Goal: Task Accomplishment & Management: Manage account settings

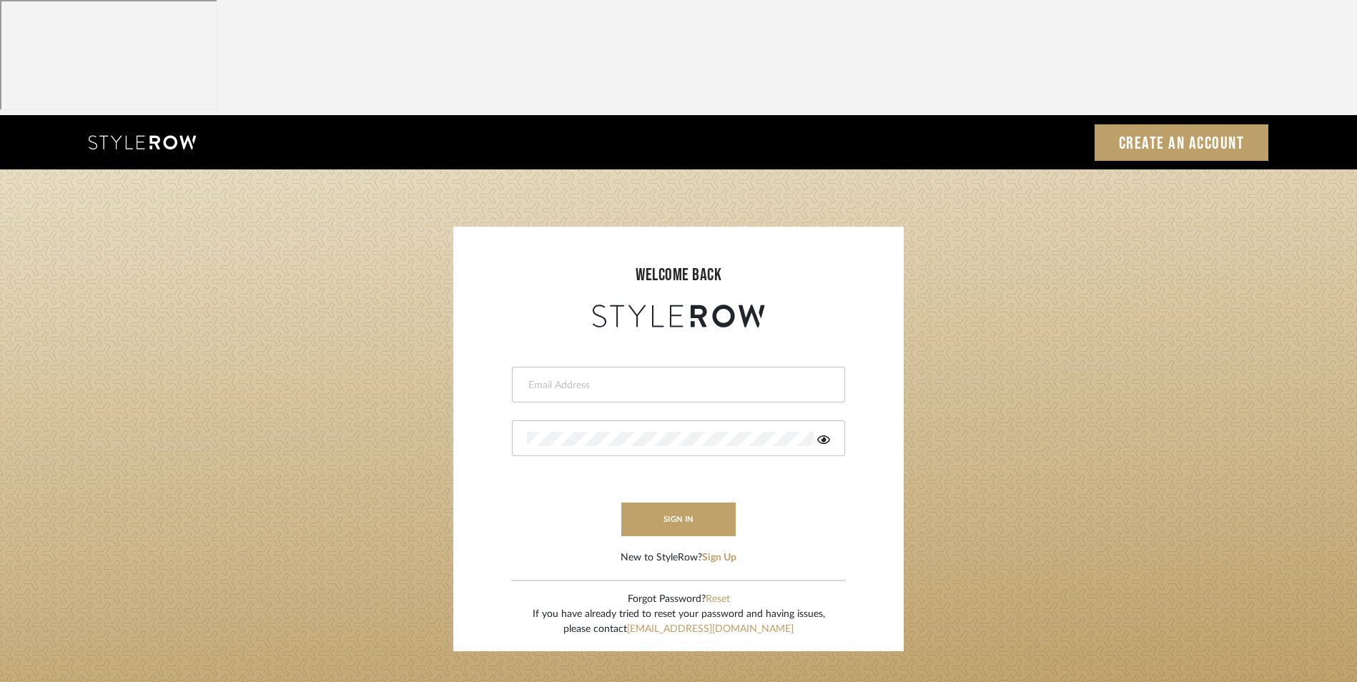
click at [587, 378] on input "email" at bounding box center [677, 385] width 300 height 14
type input "[EMAIL_ADDRESS][DOMAIN_NAME]"
click at [566, 421] on div at bounding box center [678, 439] width 333 height 36
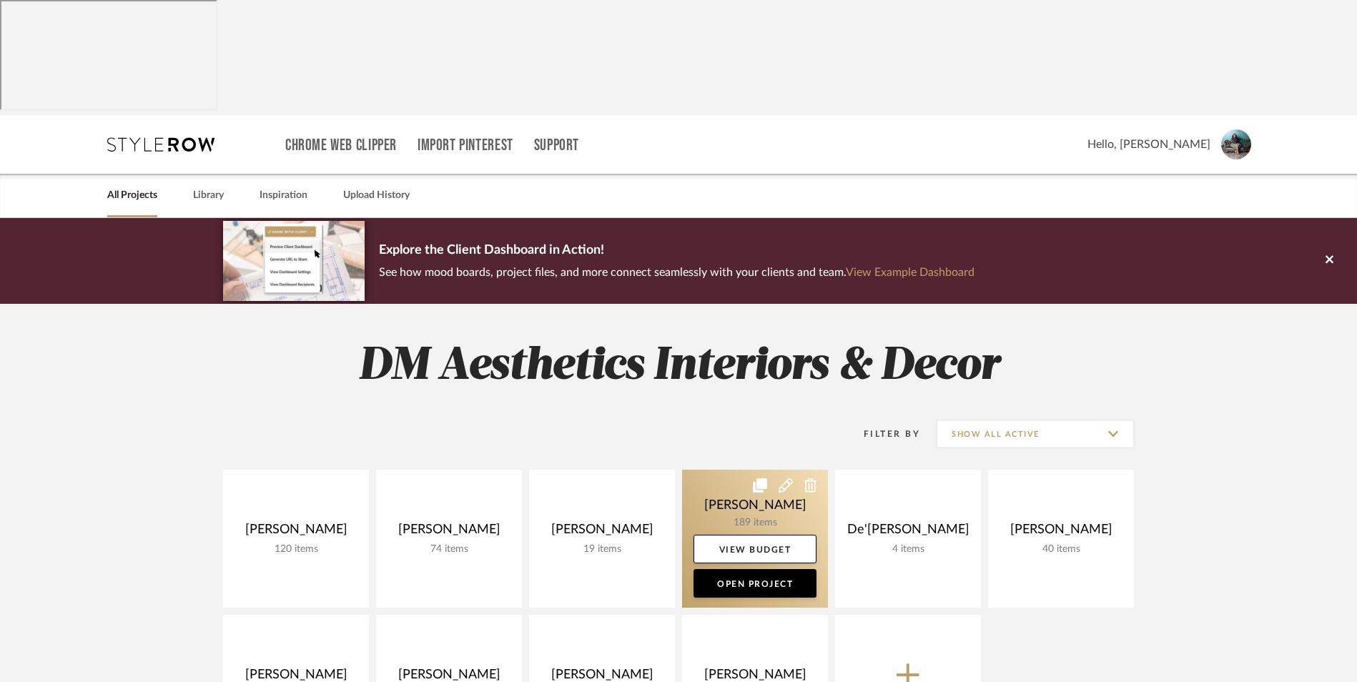
click at [725, 470] on link at bounding box center [755, 539] width 146 height 138
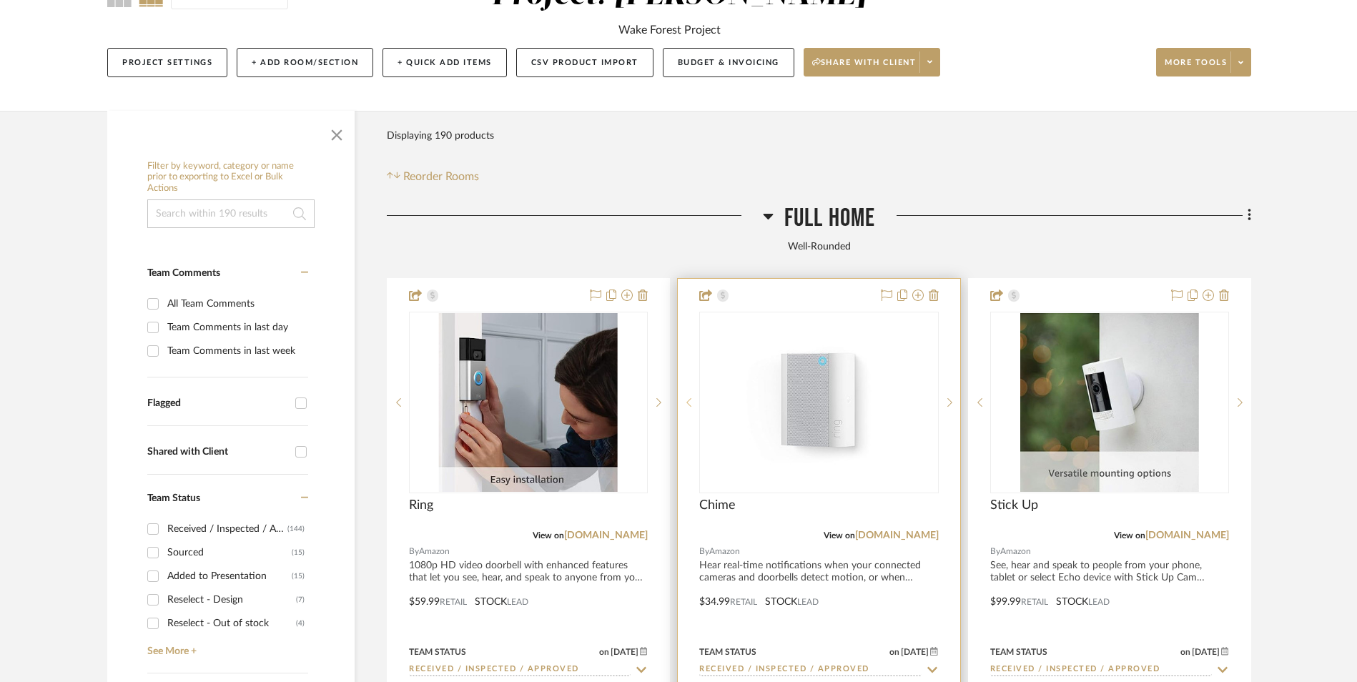
scroll to position [286, 0]
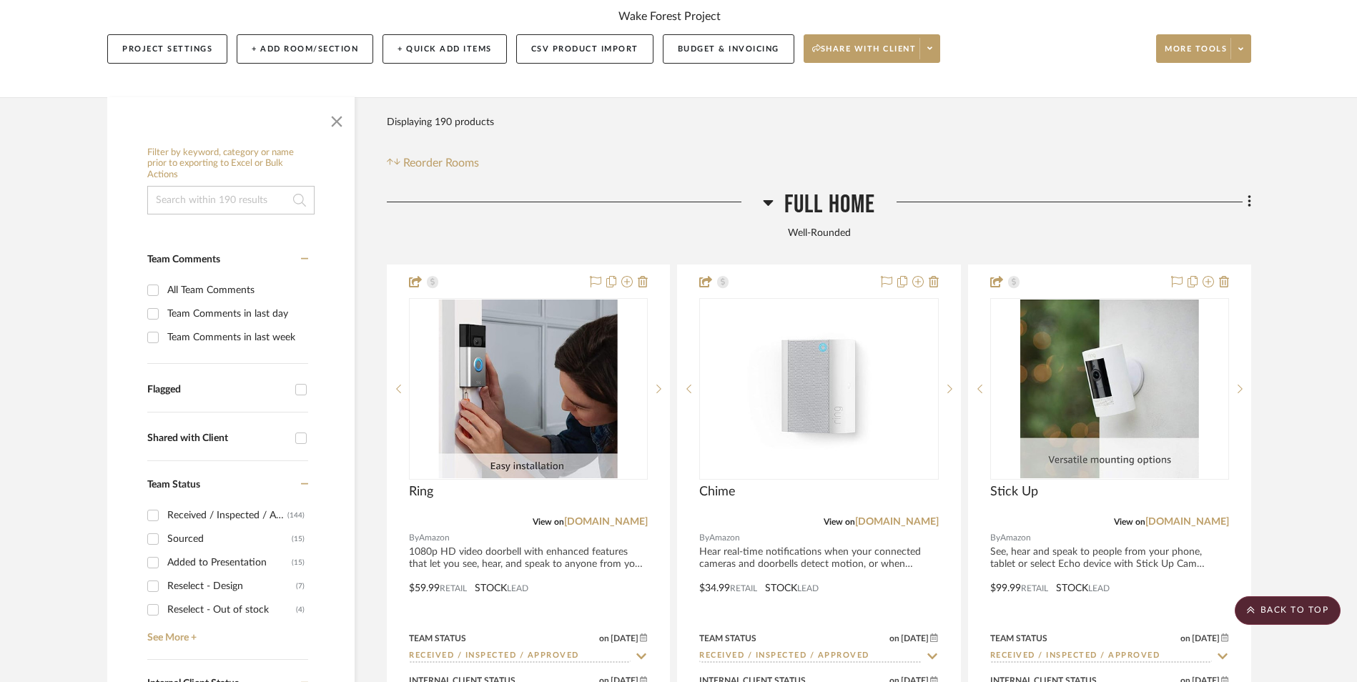
click at [765, 200] on icon at bounding box center [768, 203] width 10 height 6
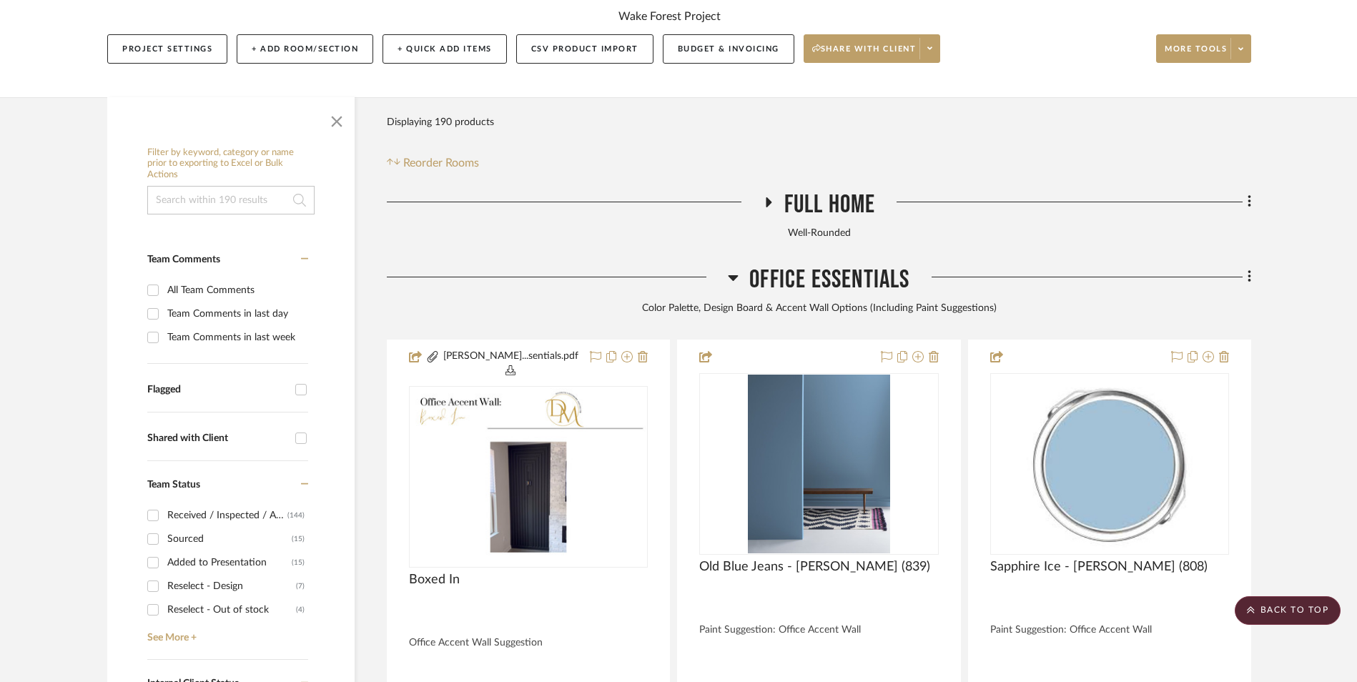
click at [730, 275] on icon at bounding box center [734, 278] width 10 height 6
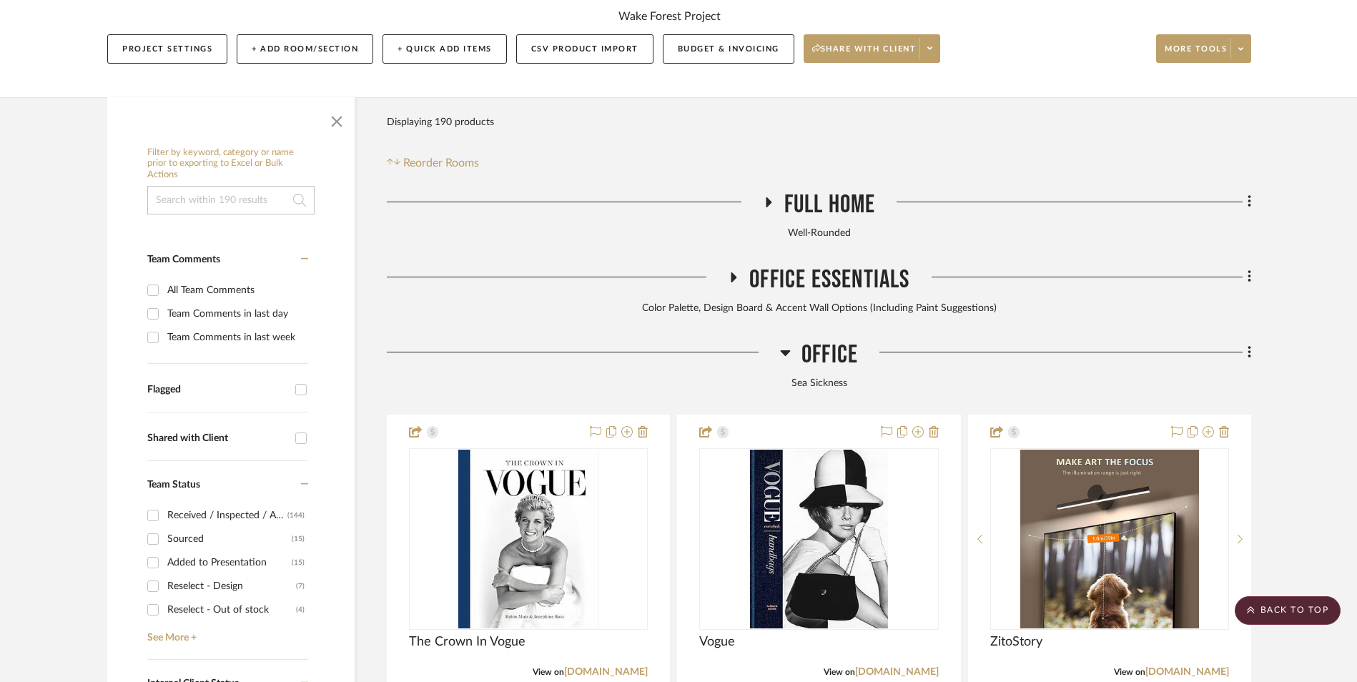
click at [788, 350] on icon at bounding box center [785, 353] width 10 height 6
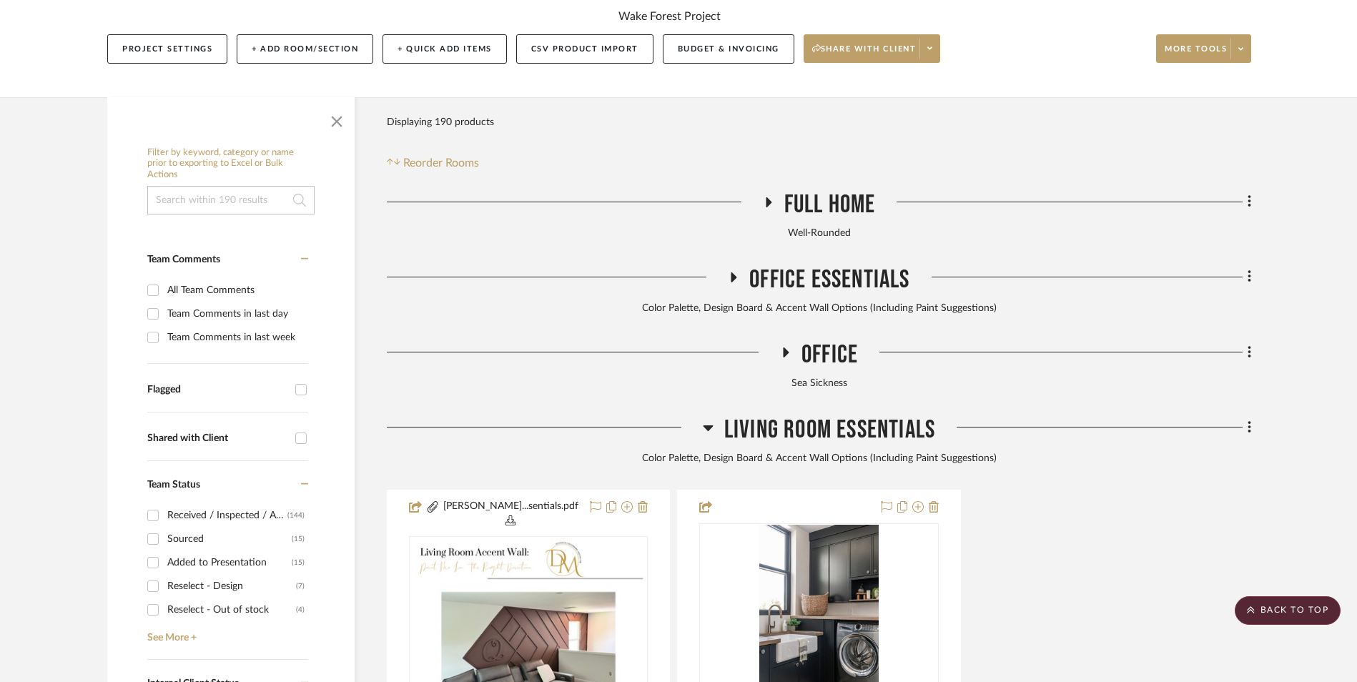
click at [707, 426] on icon at bounding box center [708, 429] width 10 height 6
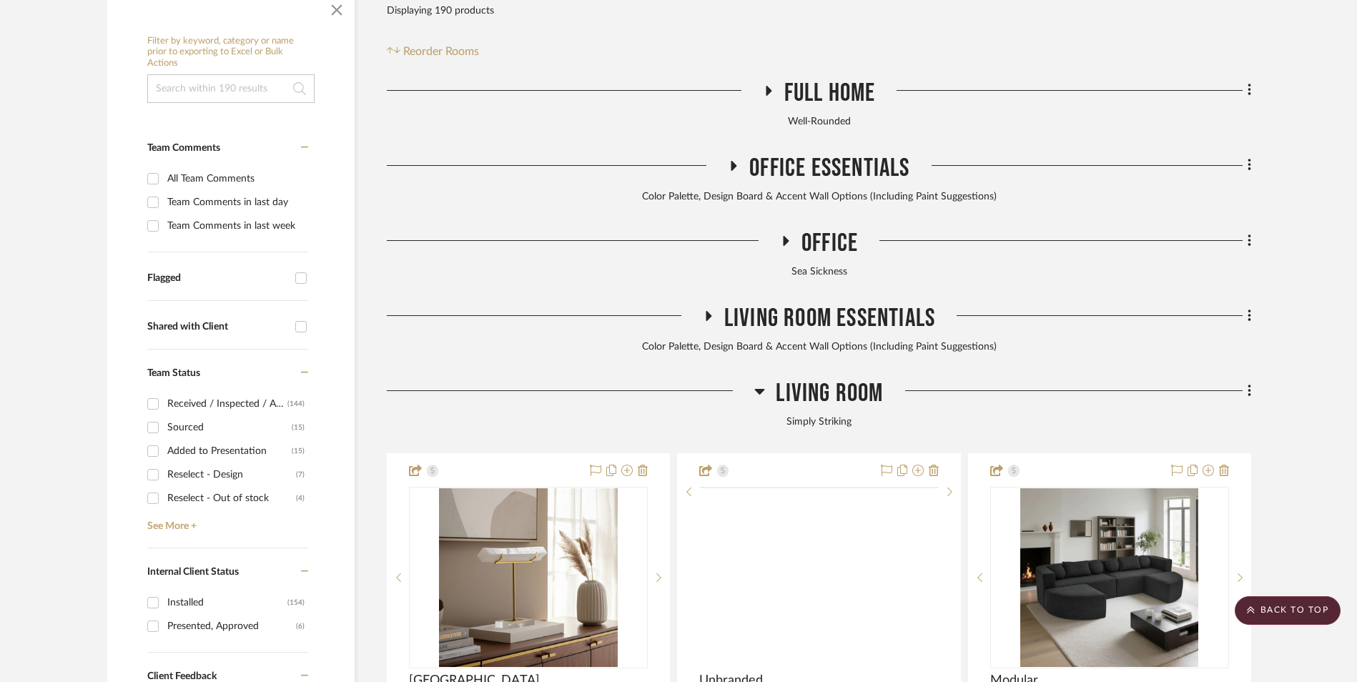
scroll to position [429, 0]
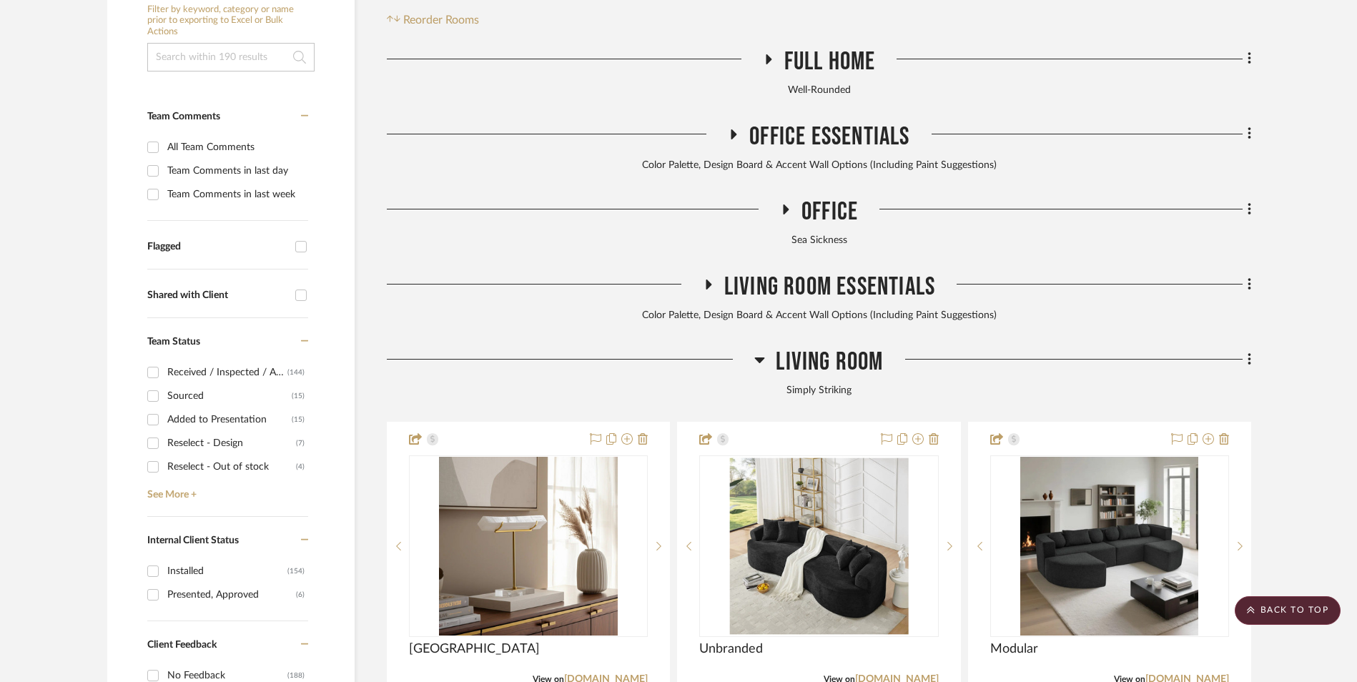
click at [760, 358] on icon at bounding box center [760, 361] width 10 height 6
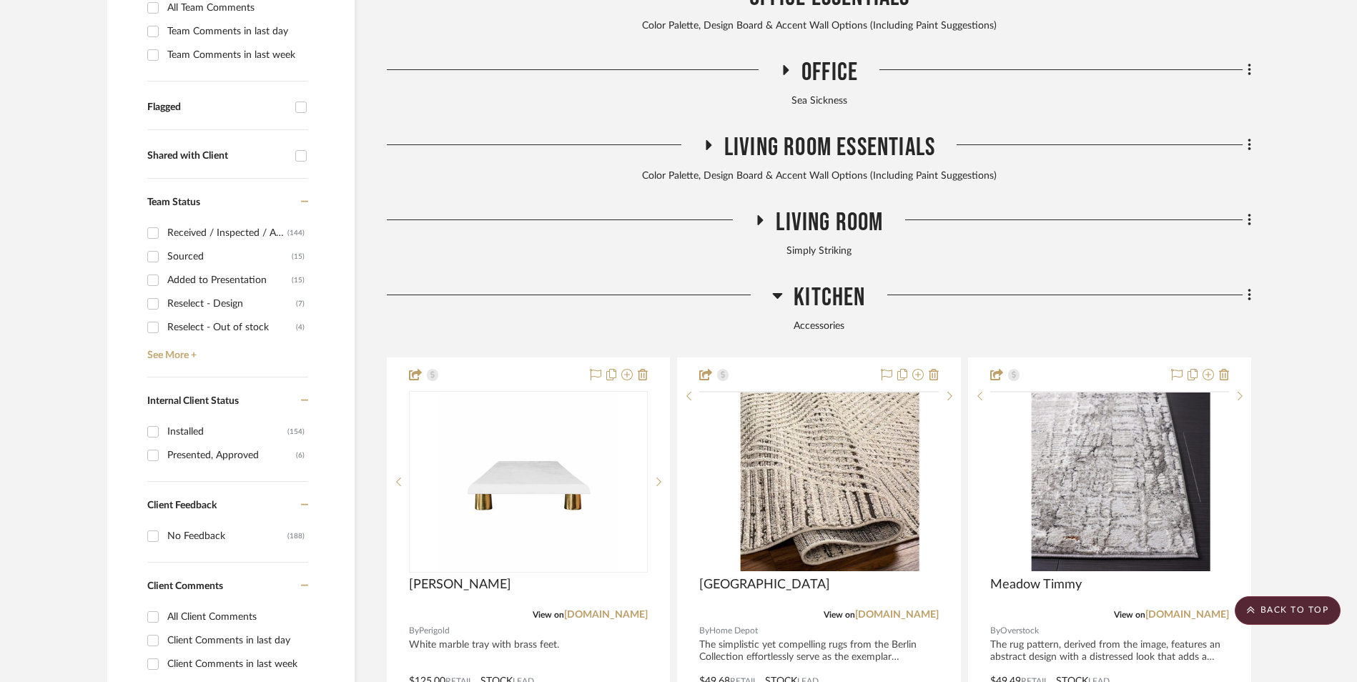
scroll to position [572, 0]
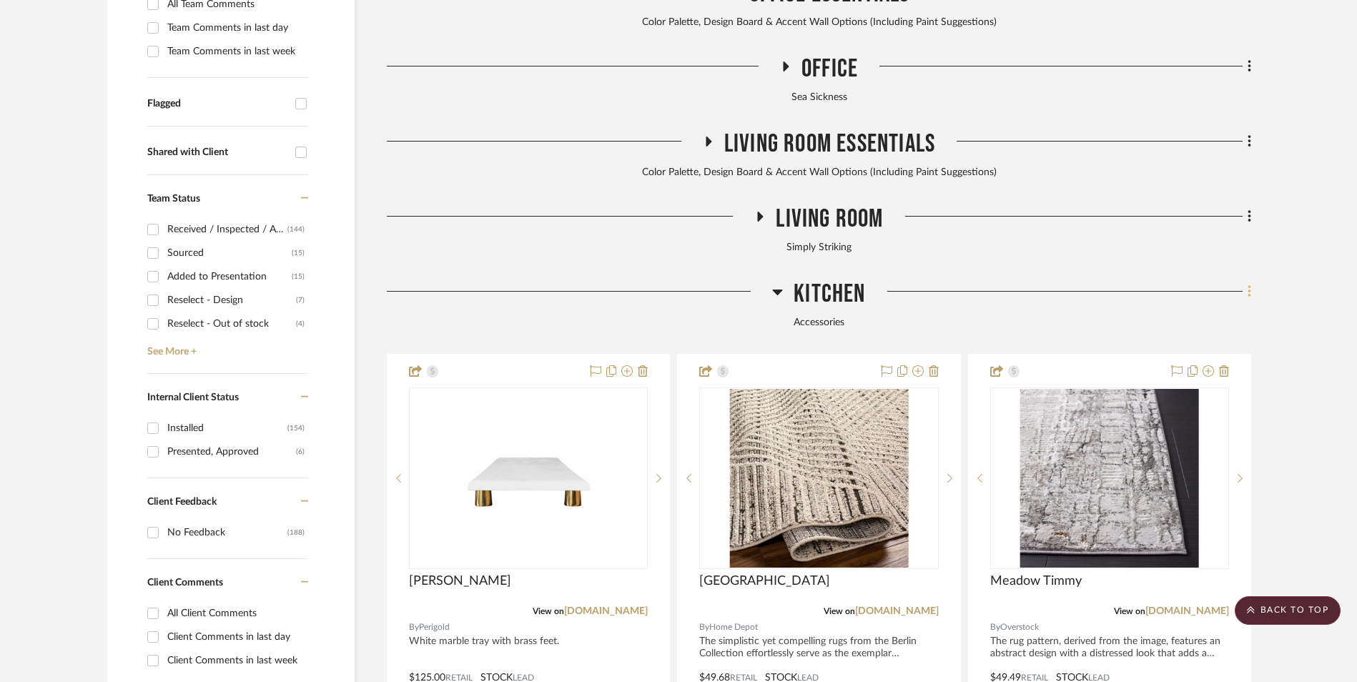
click at [1245, 281] on fa-icon at bounding box center [1247, 293] width 9 height 24
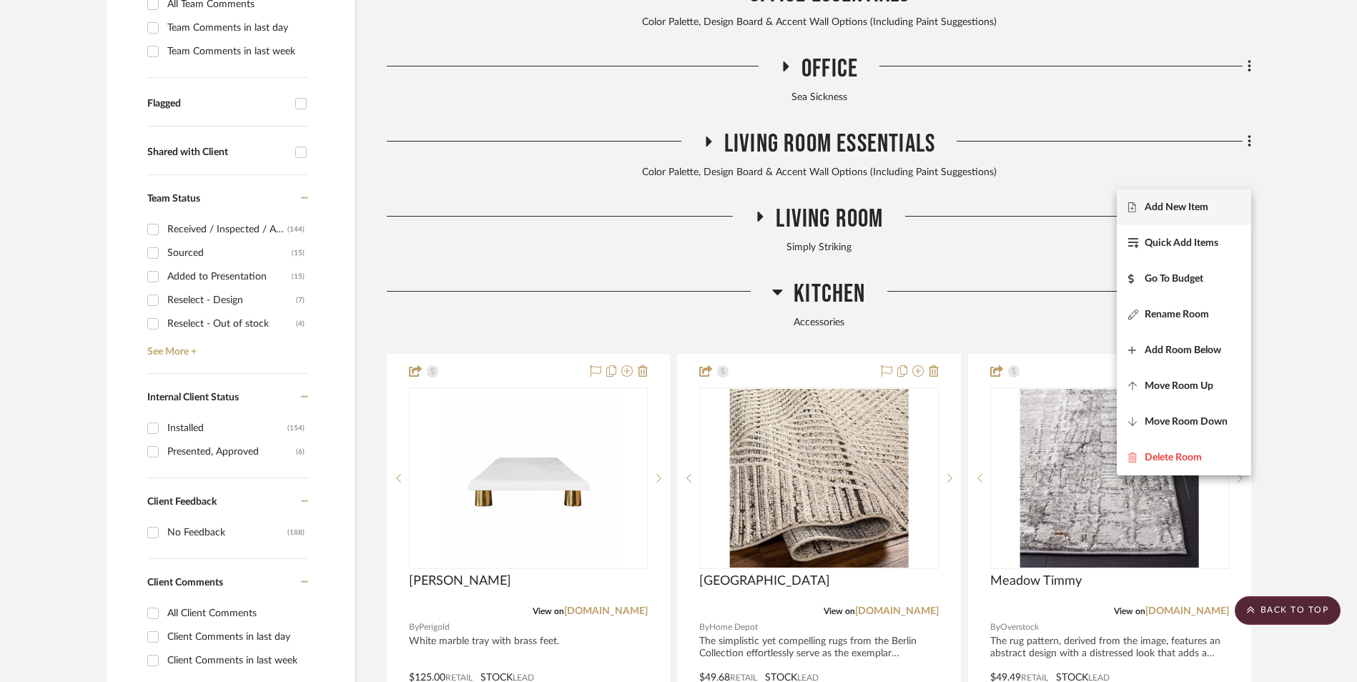
click at [1185, 208] on span "Add New Item" at bounding box center [1177, 208] width 64 height 12
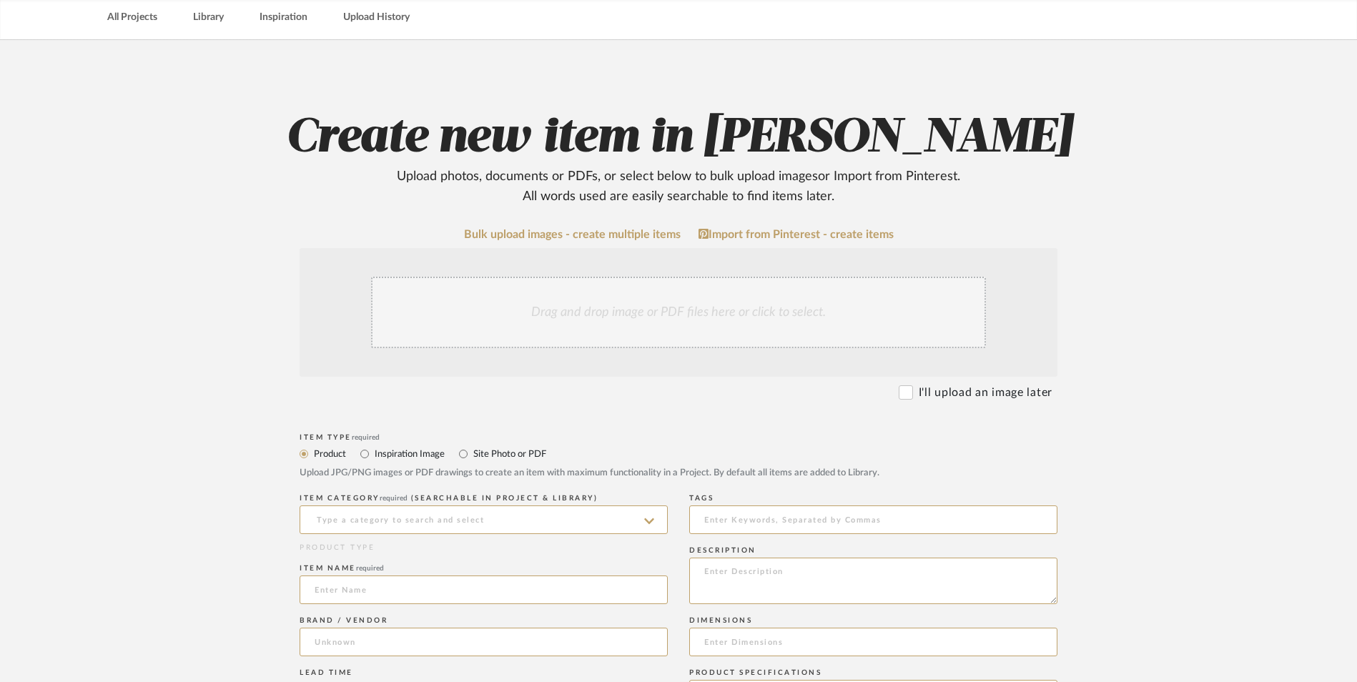
scroll to position [143, 0]
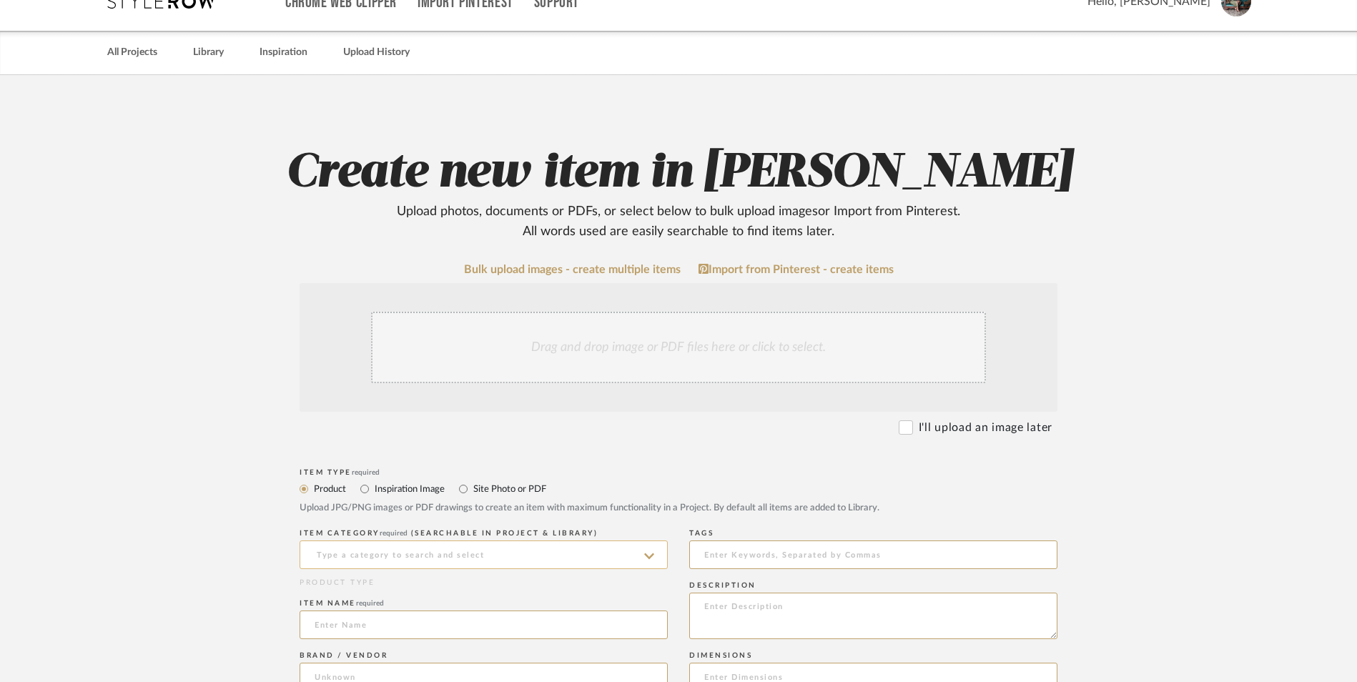
click at [358, 541] on input at bounding box center [484, 555] width 368 height 29
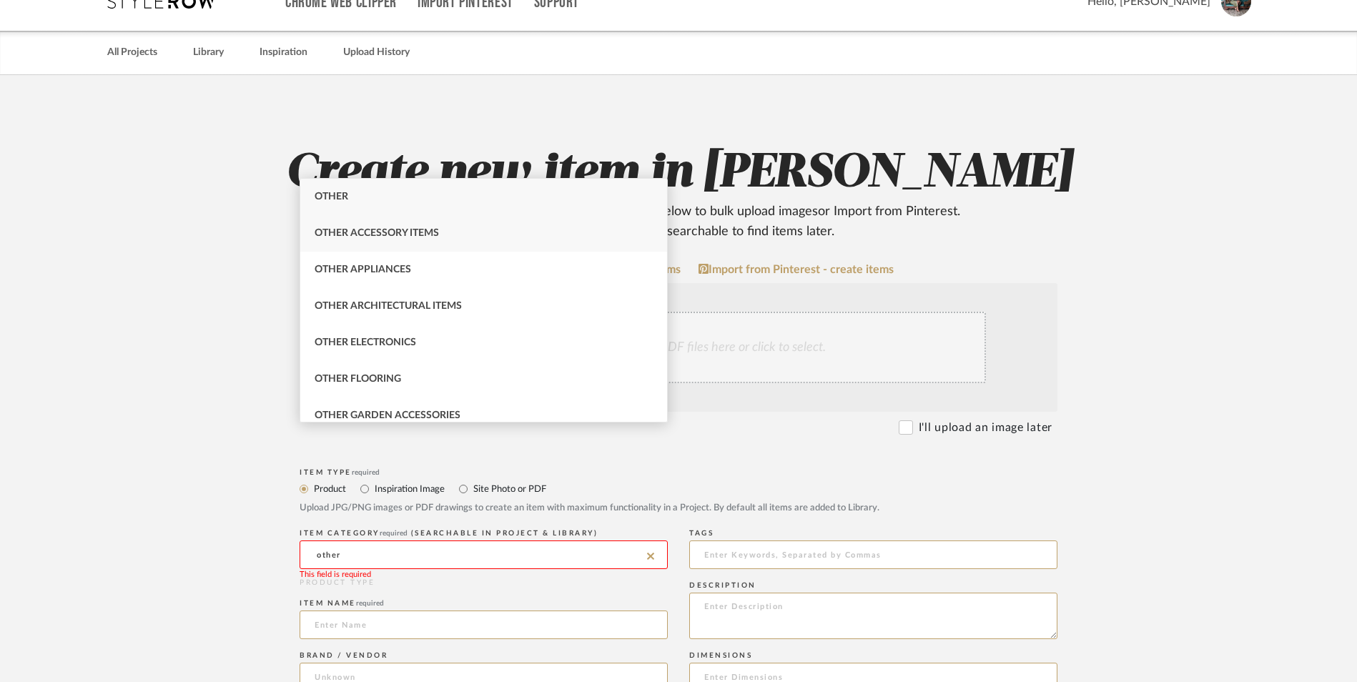
click at [394, 230] on span "Other Accessory Items" at bounding box center [377, 233] width 124 height 10
type input "Other Accessory Items"
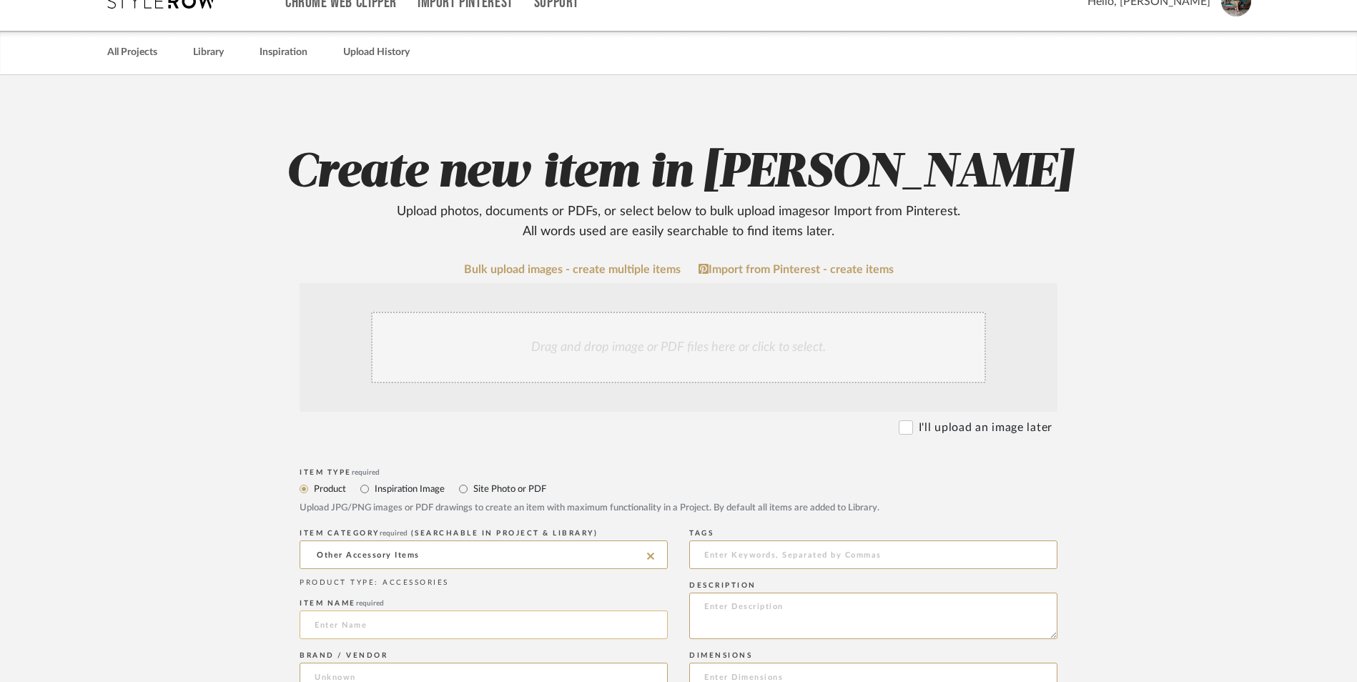
click at [386, 611] on input at bounding box center [484, 625] width 368 height 29
paste input "Kochirakoso"
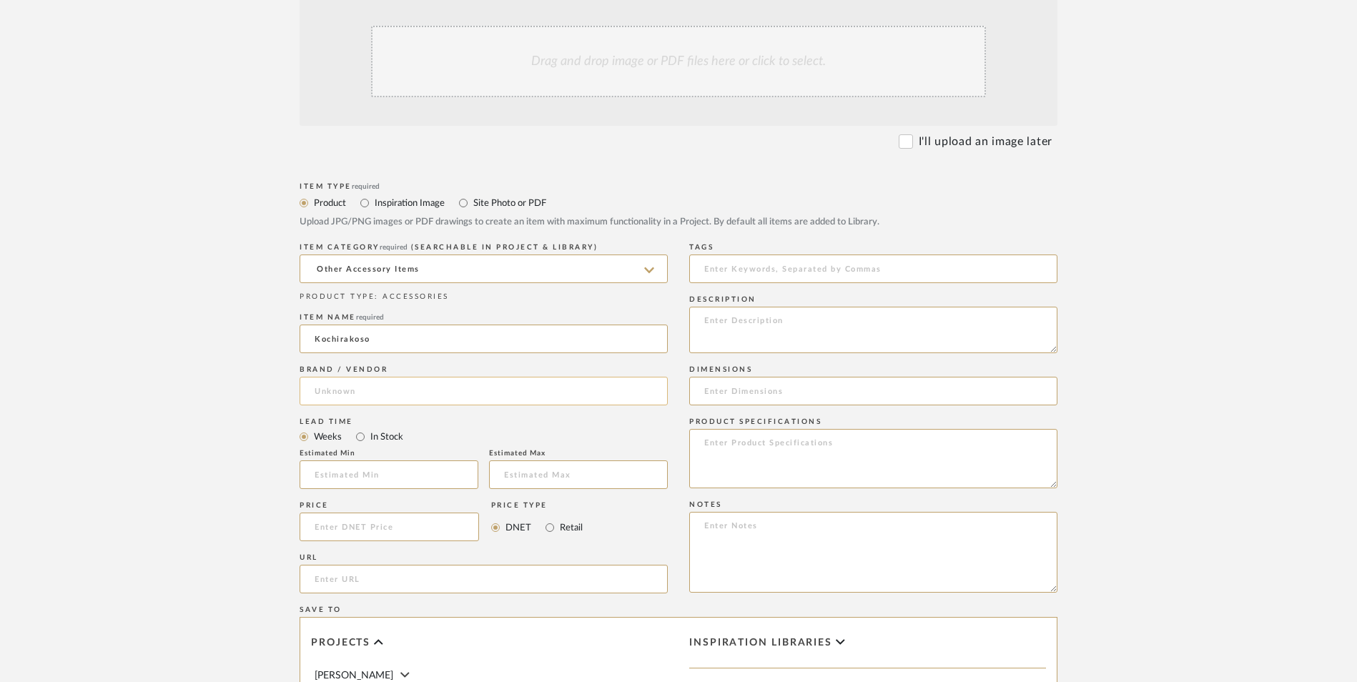
type input "Kochirakoso"
click at [352, 377] on input at bounding box center [484, 391] width 368 height 29
click at [355, 305] on mat-option "Amazon" at bounding box center [483, 313] width 367 height 36
type input "Amazon"
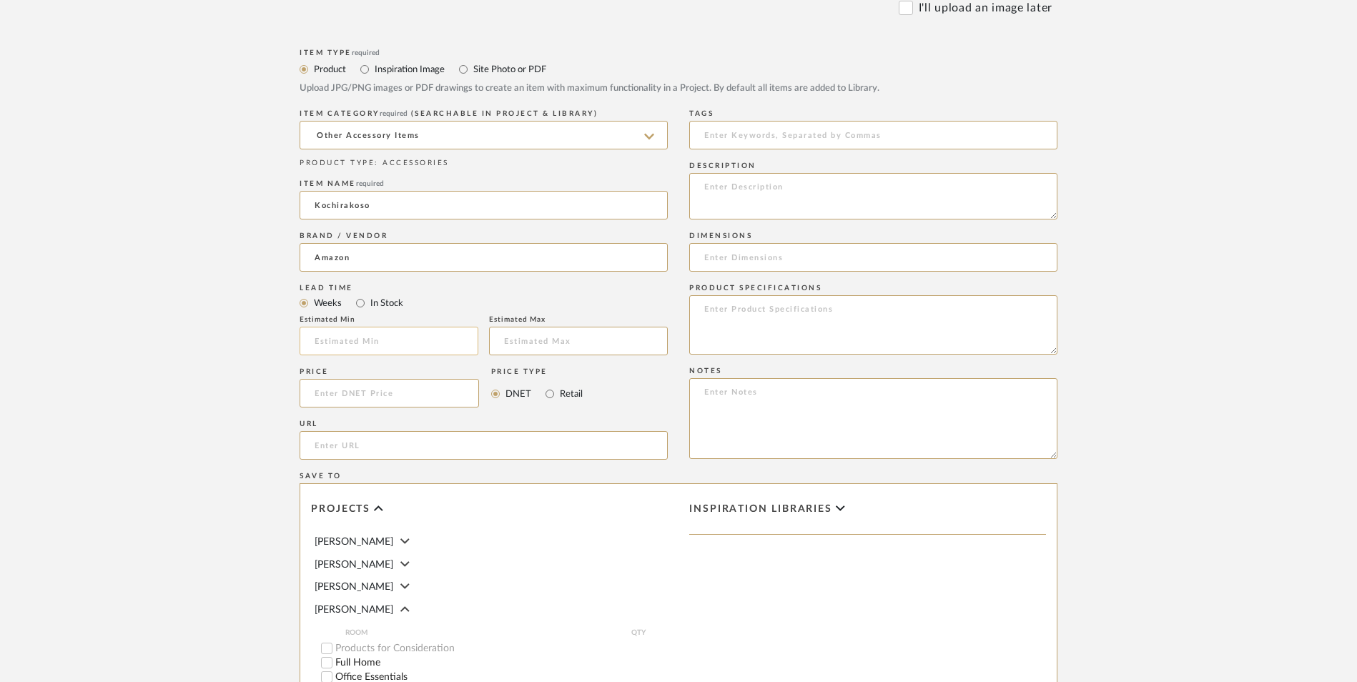
scroll to position [572, 0]
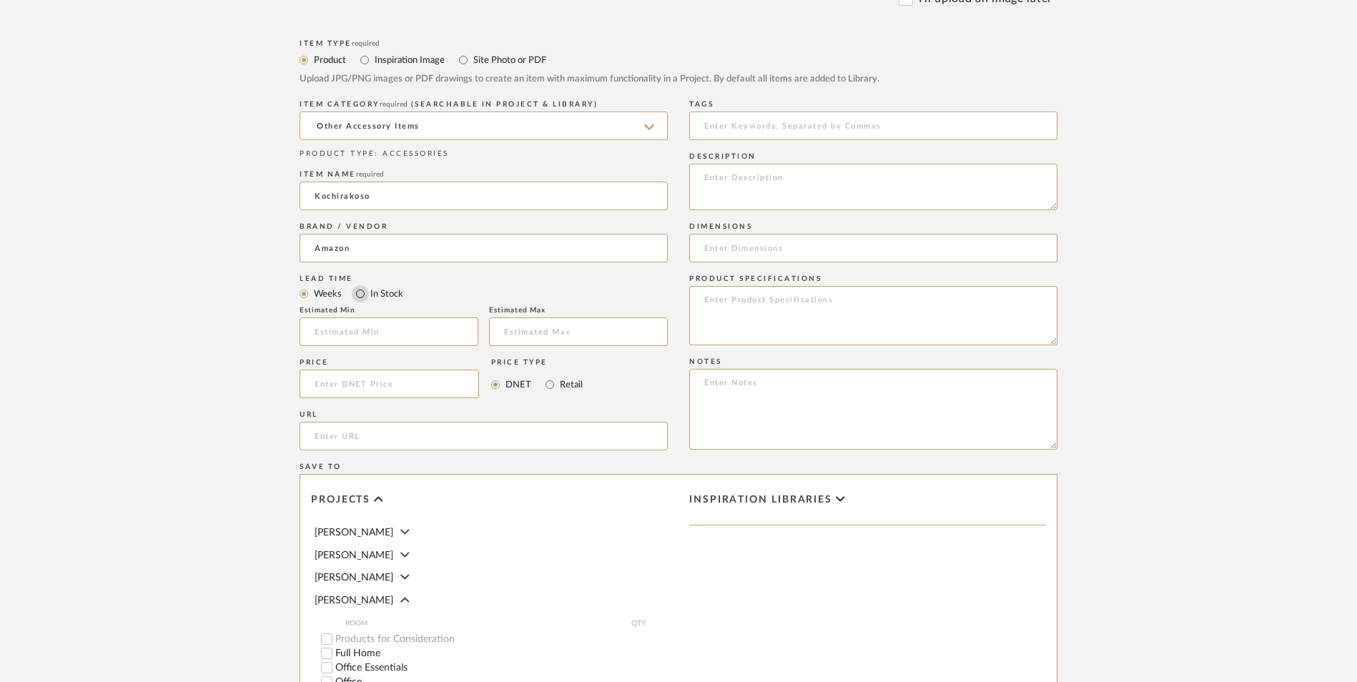
click at [363, 285] on input "In Stock" at bounding box center [360, 293] width 17 height 17
radio input "true"
click at [551, 376] on input "Retail" at bounding box center [549, 384] width 17 height 17
radio input "true"
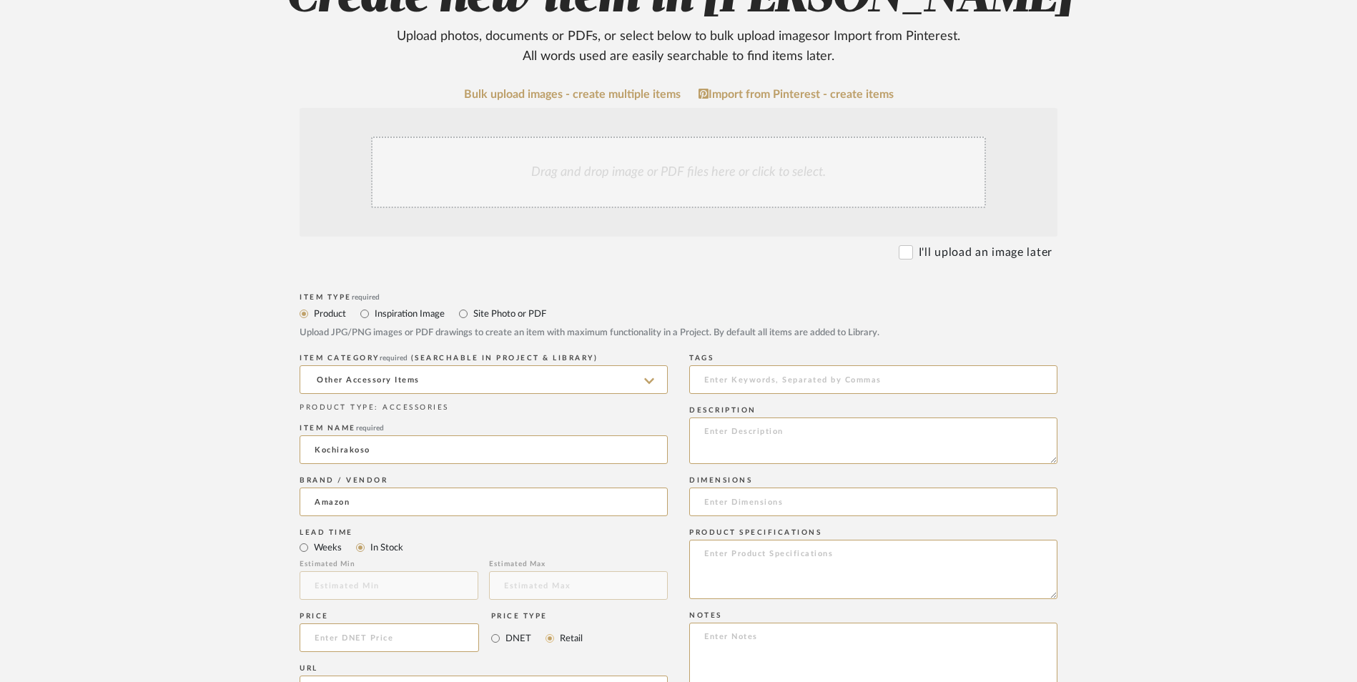
scroll to position [286, 0]
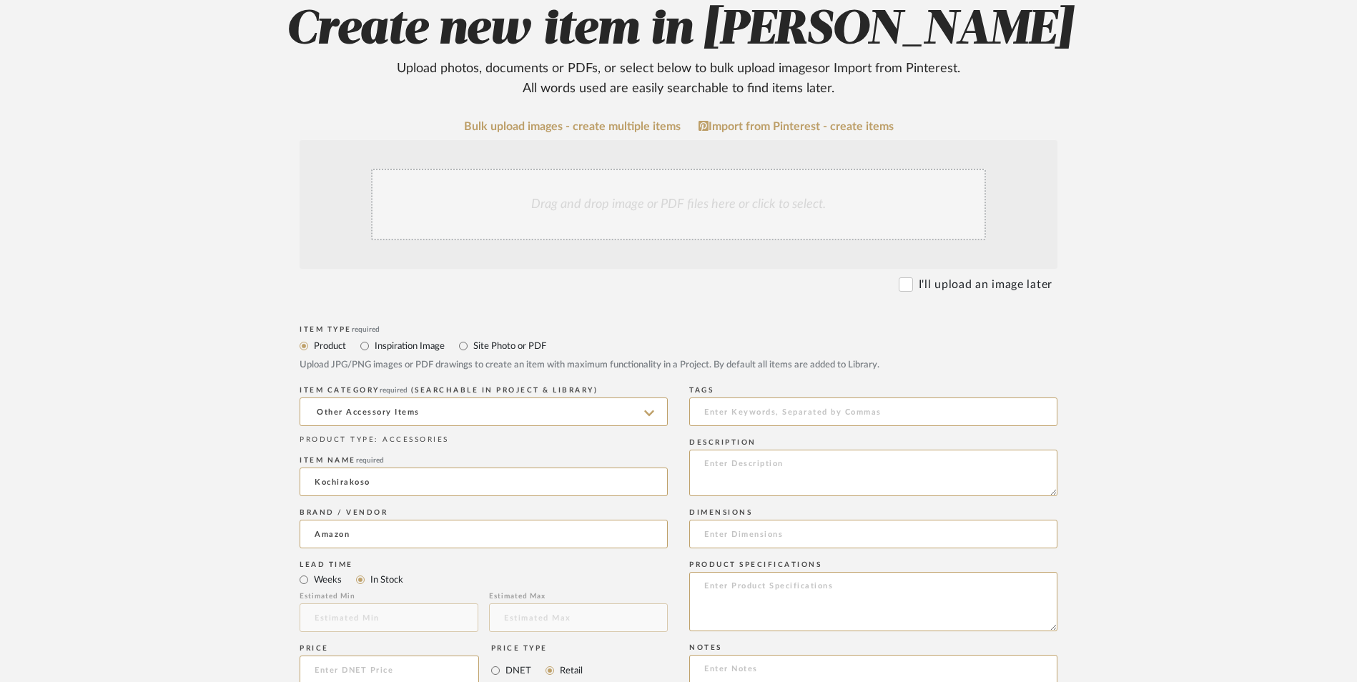
click at [546, 169] on div "Drag and drop image or PDF files here or click to select." at bounding box center [678, 205] width 615 height 72
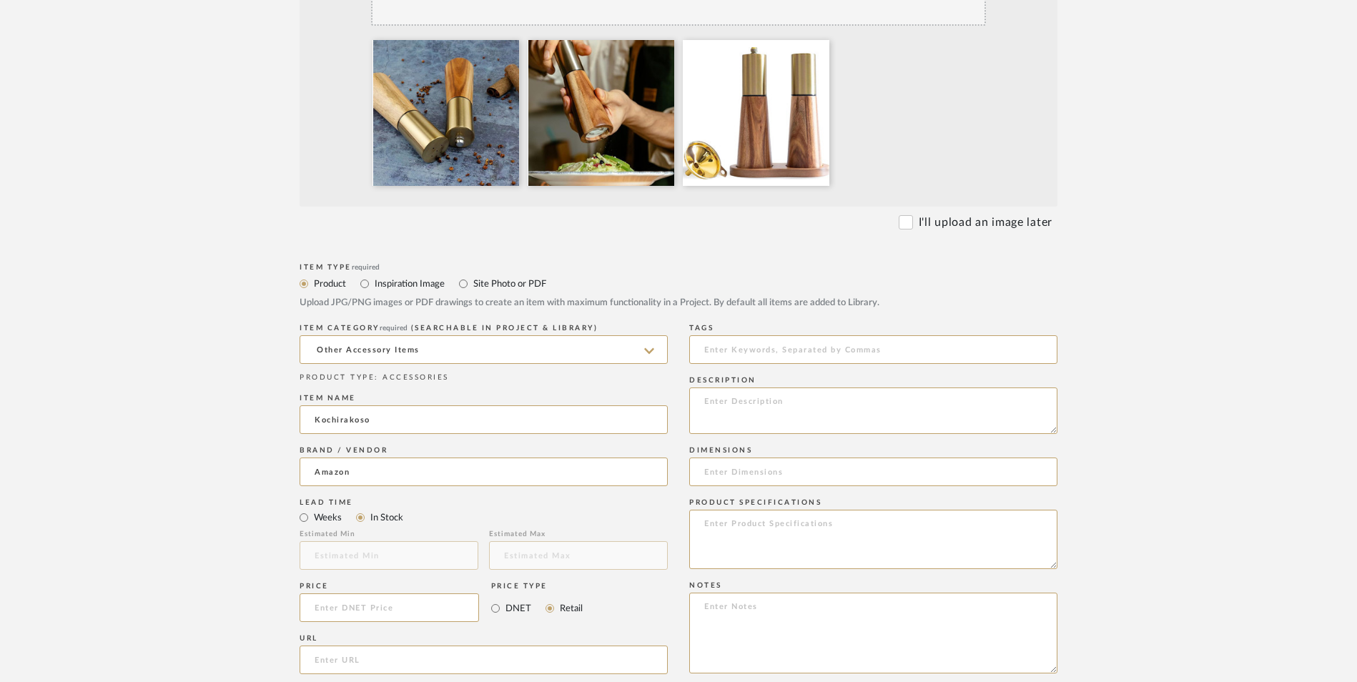
scroll to position [572, 0]
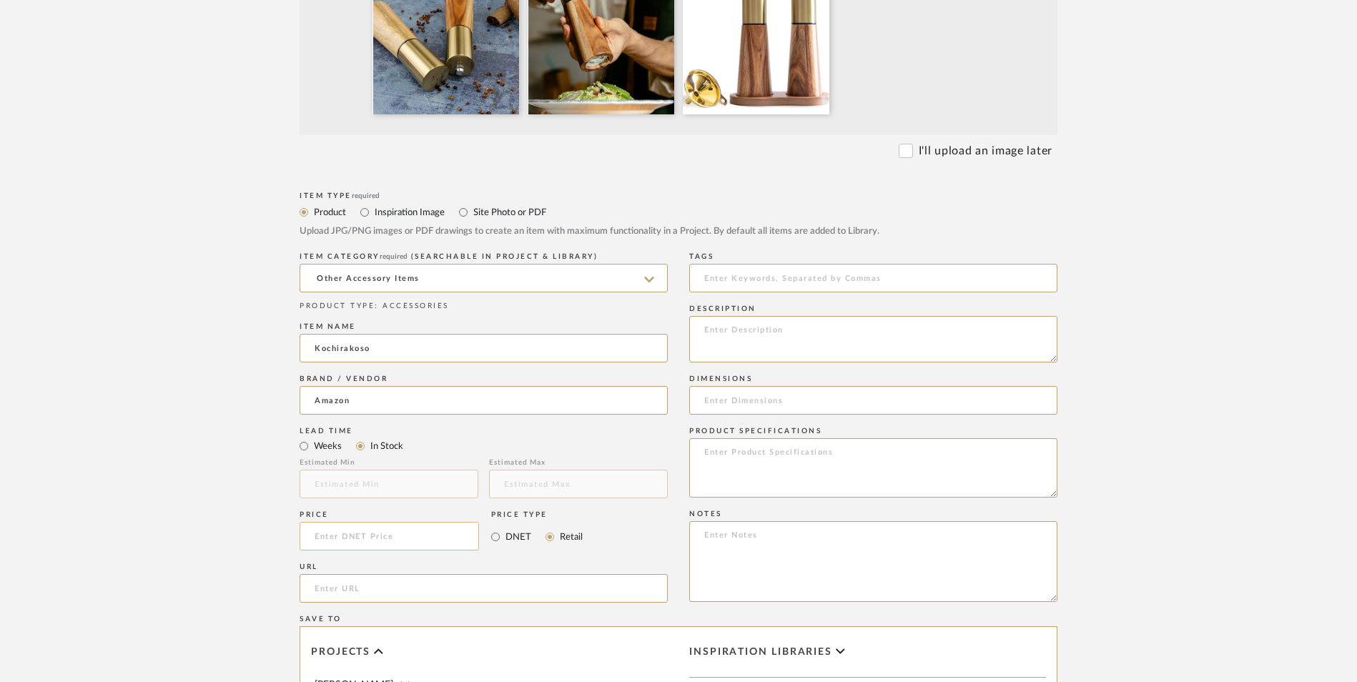
click at [401, 522] on input at bounding box center [390, 536] width 180 height 29
type input "$22.99"
click at [264, 464] on form "Bulk upload images - create multiple items Import from Pinterest - create items…" at bounding box center [678, 428] width 911 height 1189
click at [392, 574] on input "url" at bounding box center [484, 588] width 368 height 29
paste input "[URL][DOMAIN_NAME]"
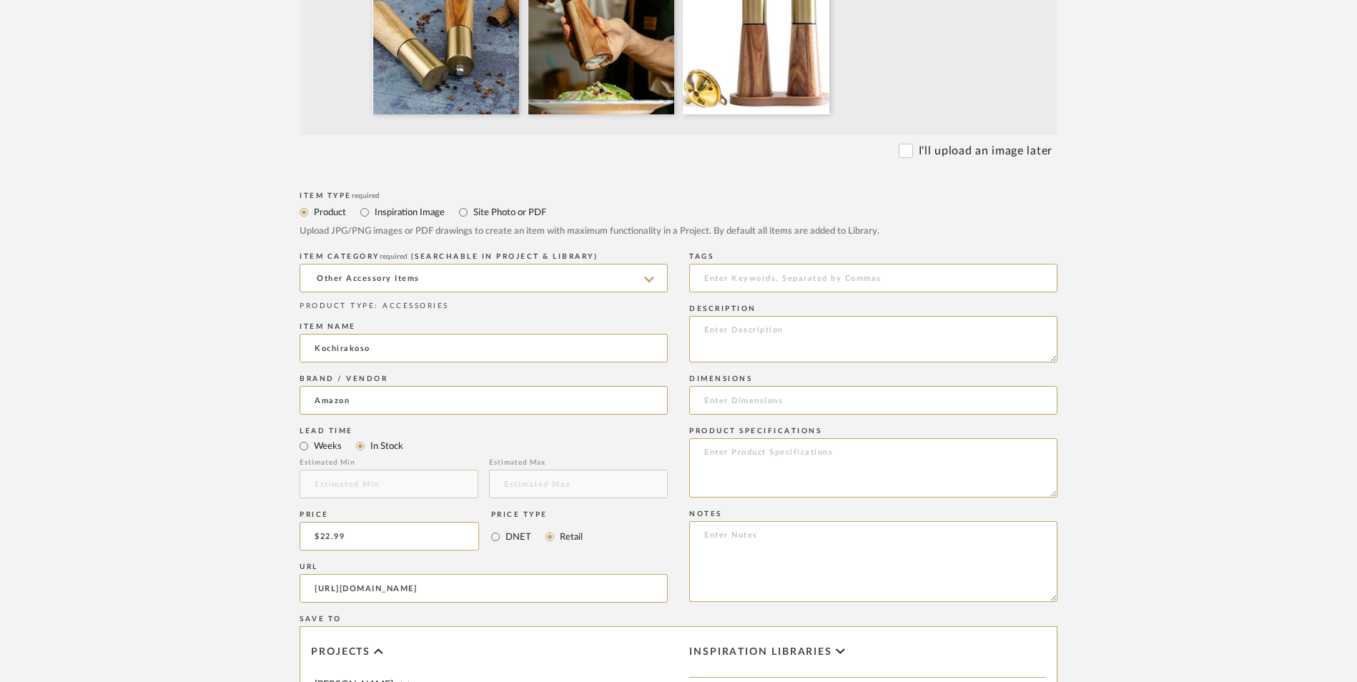
scroll to position [0, 42]
type input "[URL][DOMAIN_NAME]"
click at [182, 417] on upload-items "Create new item in [PERSON_NAME] Upload photos, documents or PDFs, or select be…" at bounding box center [678, 352] width 1357 height 1413
click at [805, 521] on textarea at bounding box center [873, 561] width 368 height 81
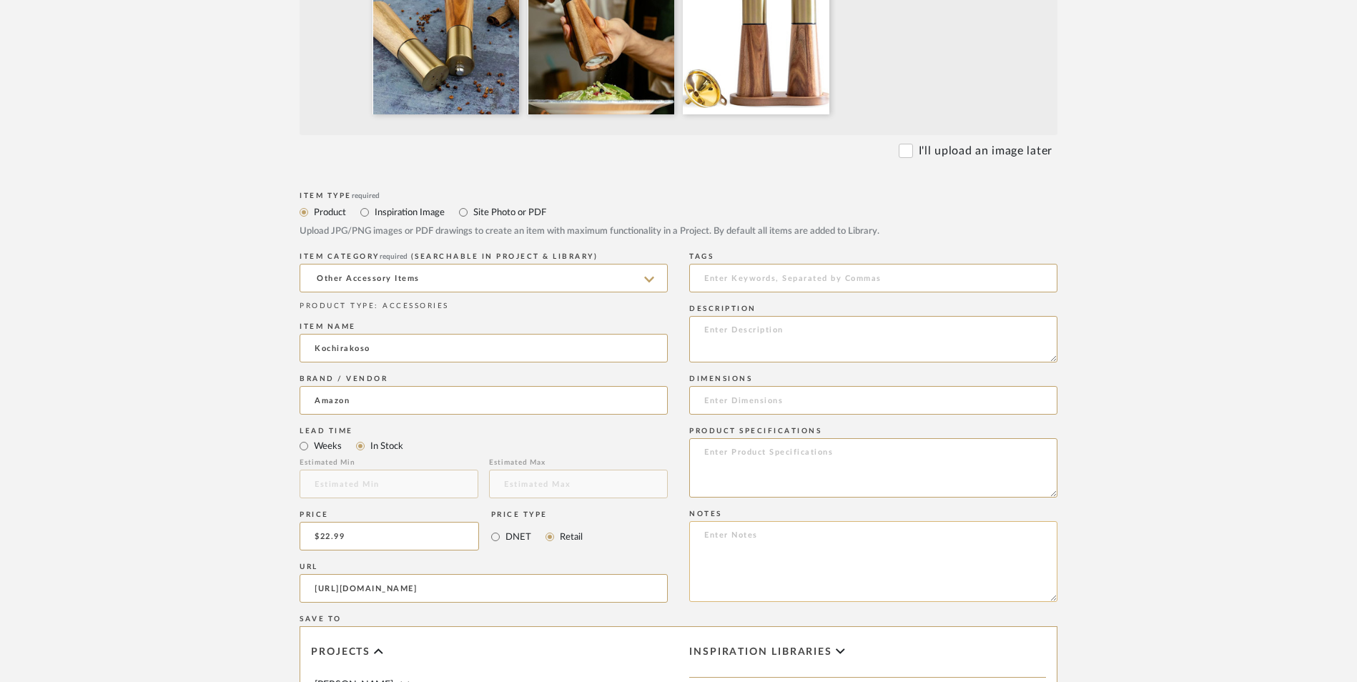
paste textarea "Option 1: ETA: SKU: Reviews - Stars Return | Refund Policy:"
drag, startPoint x: 748, startPoint y: 421, endPoint x: 664, endPoint y: 418, distance: 83.7
click at [664, 418] on div "Item Type required Product Inspiration Image Site Photo or PDF Upload JPG/PNG i…" at bounding box center [679, 605] width 758 height 835
drag, startPoint x: 798, startPoint y: 419, endPoint x: 764, endPoint y: 416, distance: 34.4
click at [764, 521] on textarea "Salt | Pepper Shaker ETA: SKU: Reviews - Stars Return | Refund Policy: 30 Days …" at bounding box center [873, 561] width 368 height 81
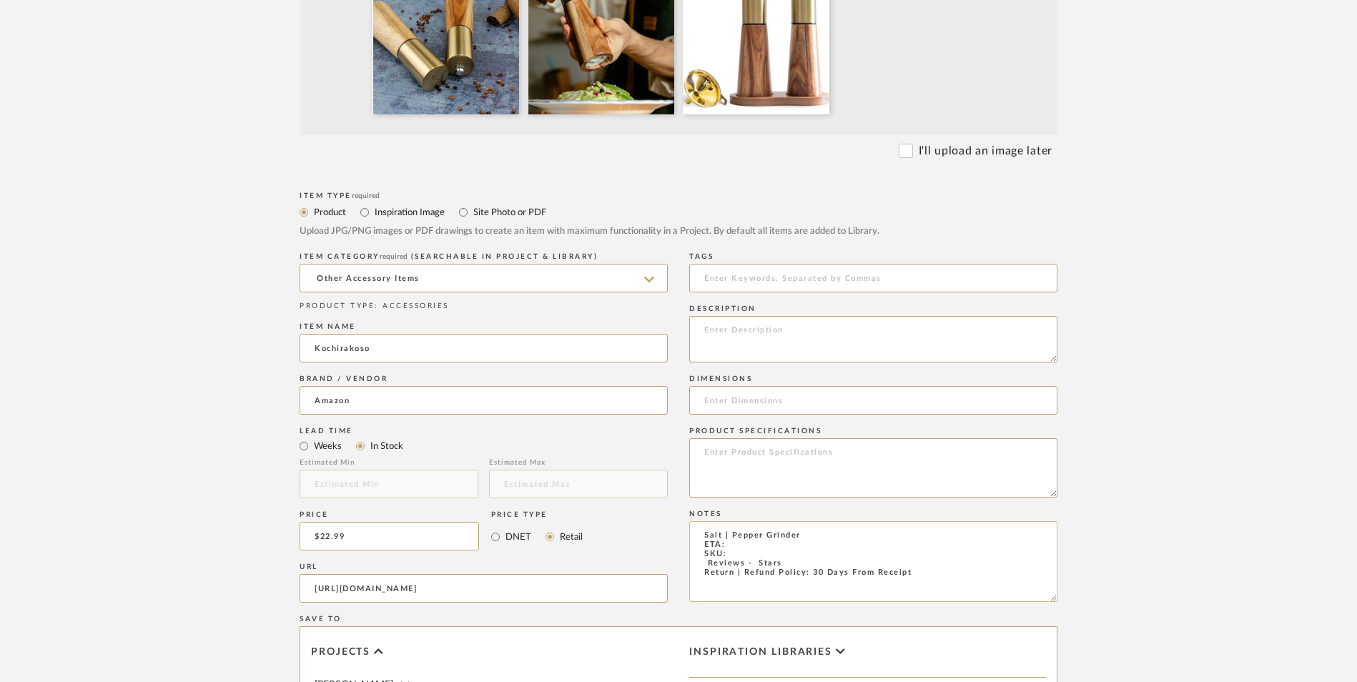
click at [697, 521] on textarea "Salt | Pepper Grinder ETA: SKU: Reviews - Stars Return | Refund Policy: 30 Days…" at bounding box center [873, 561] width 368 height 81
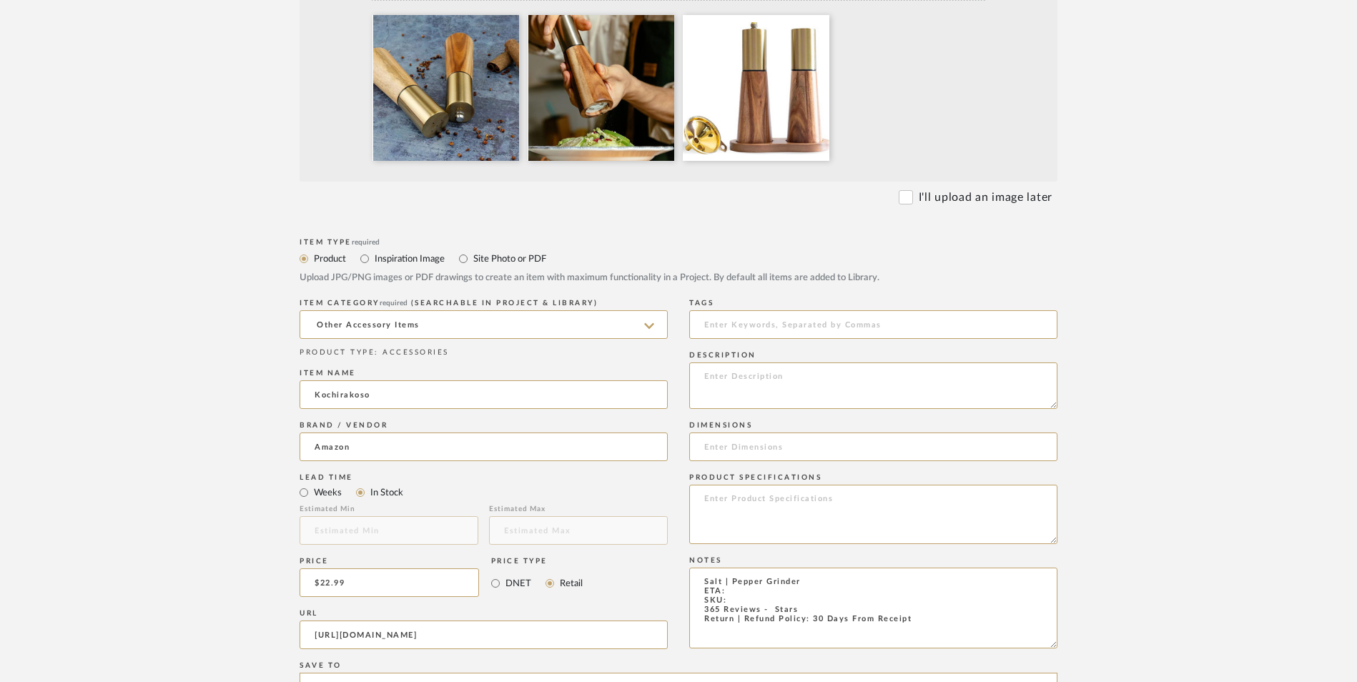
scroll to position [501, 0]
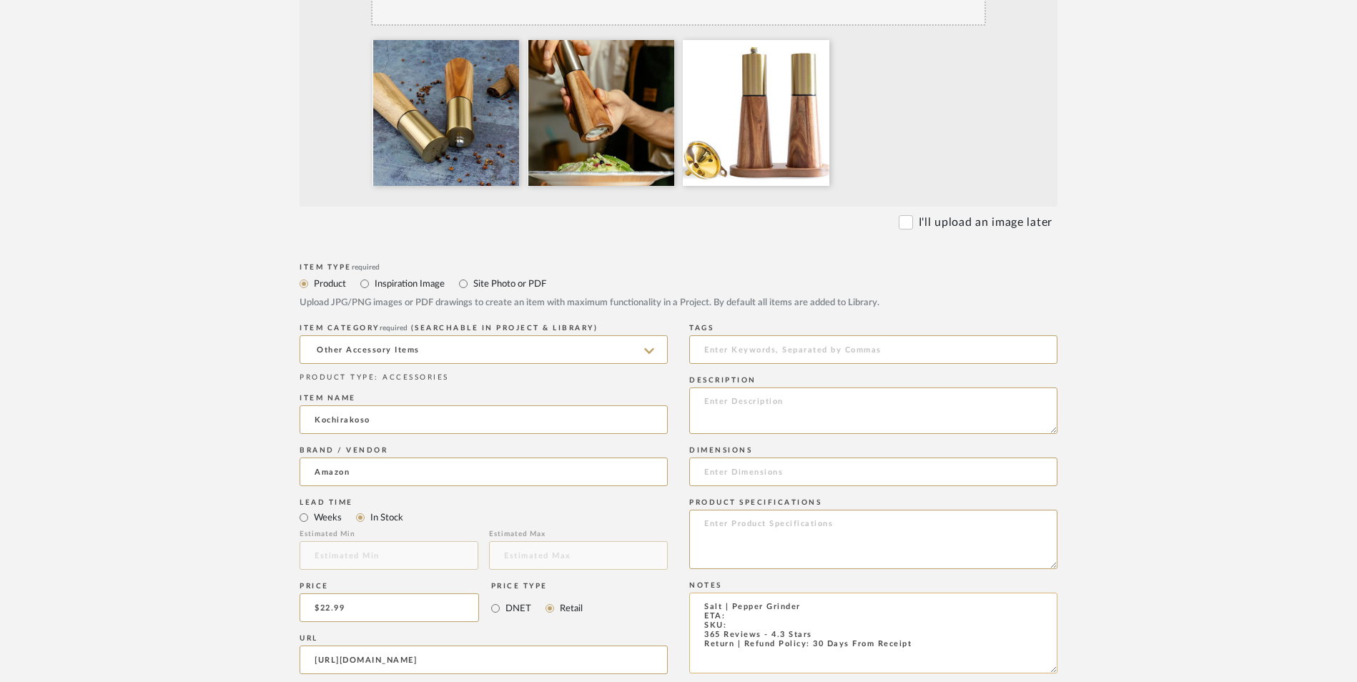
click at [737, 593] on textarea "Salt | Pepper Grinder ETA: SKU: 365 Reviews - 4.3 Stars Return | Refund Policy:…" at bounding box center [873, 633] width 368 height 81
type textarea "Salt | Pepper Grinder ETA: [DATE] SKU: 365 Reviews - 4.3 Stars Return | Refund …"
click at [793, 510] on textarea at bounding box center [873, 539] width 368 height 59
type textarea "Stainless Steel"
click at [828, 388] on textarea at bounding box center [873, 411] width 368 height 46
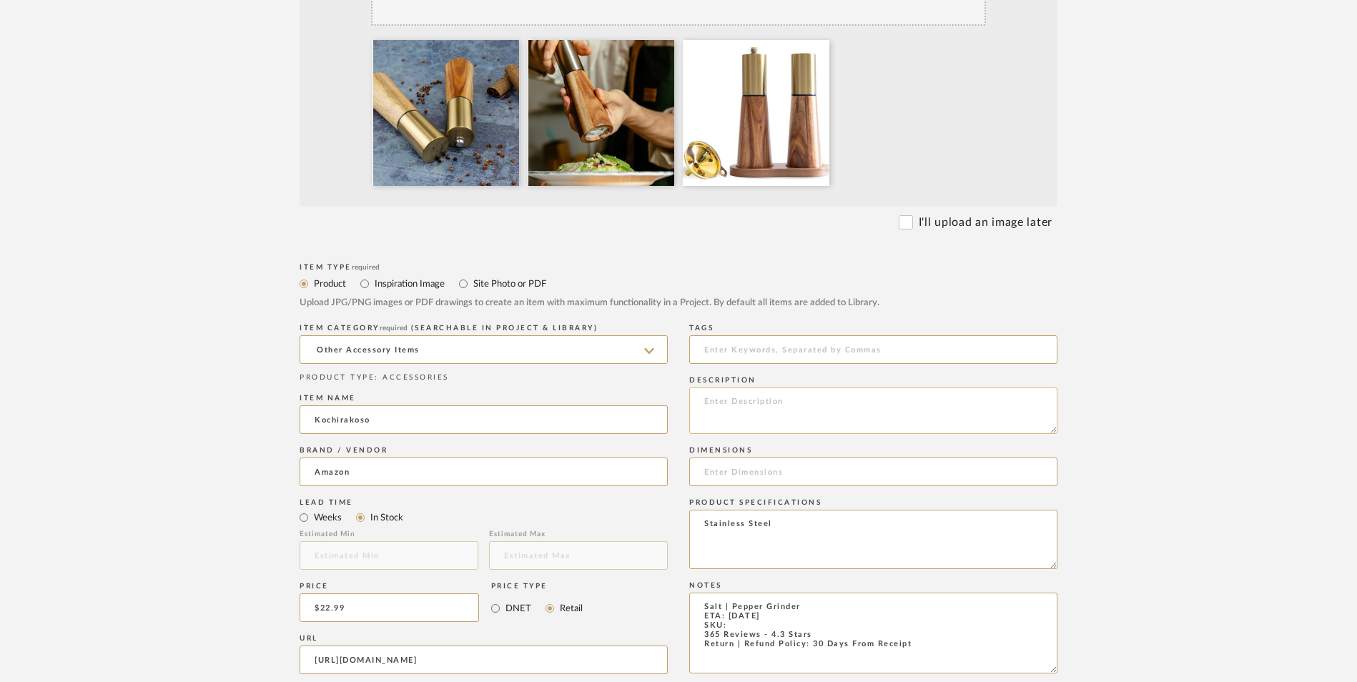
paste textarea "Each of our professional pepper grinders includes an efficient adjustable devic…"
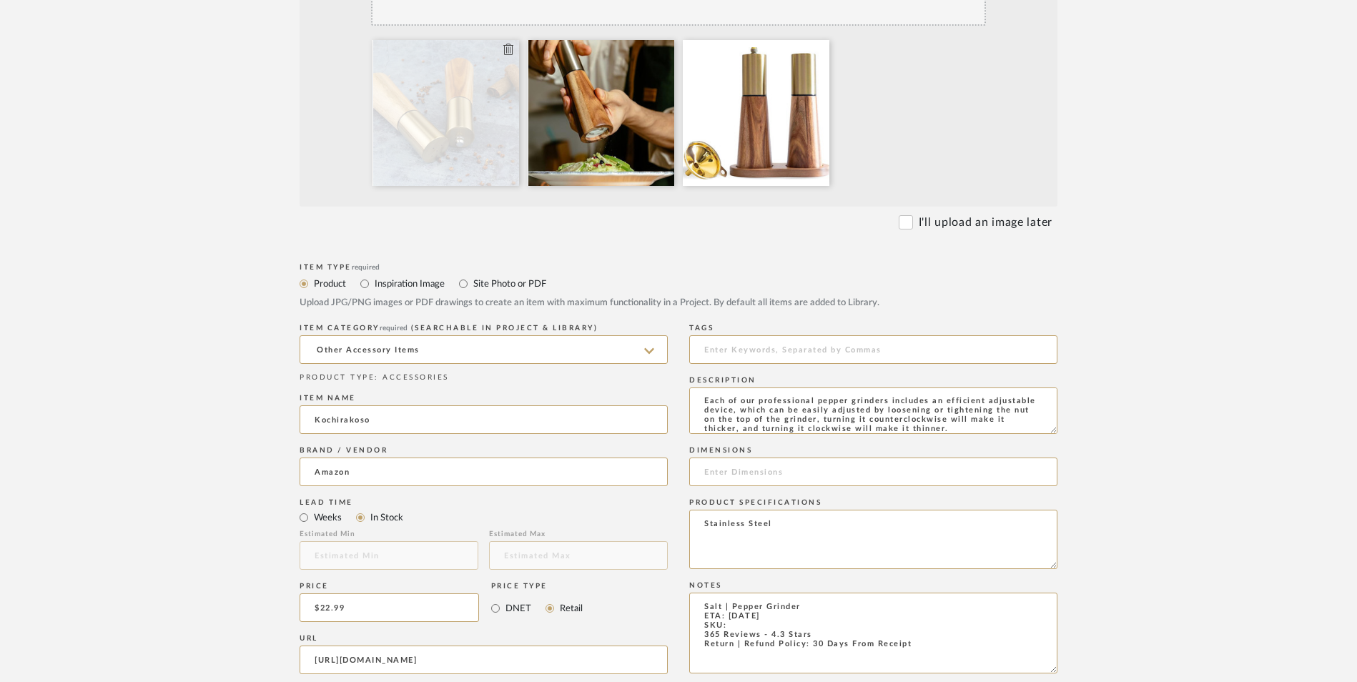
type textarea "Each of our professional pepper grinders includes an efficient adjustable devic…"
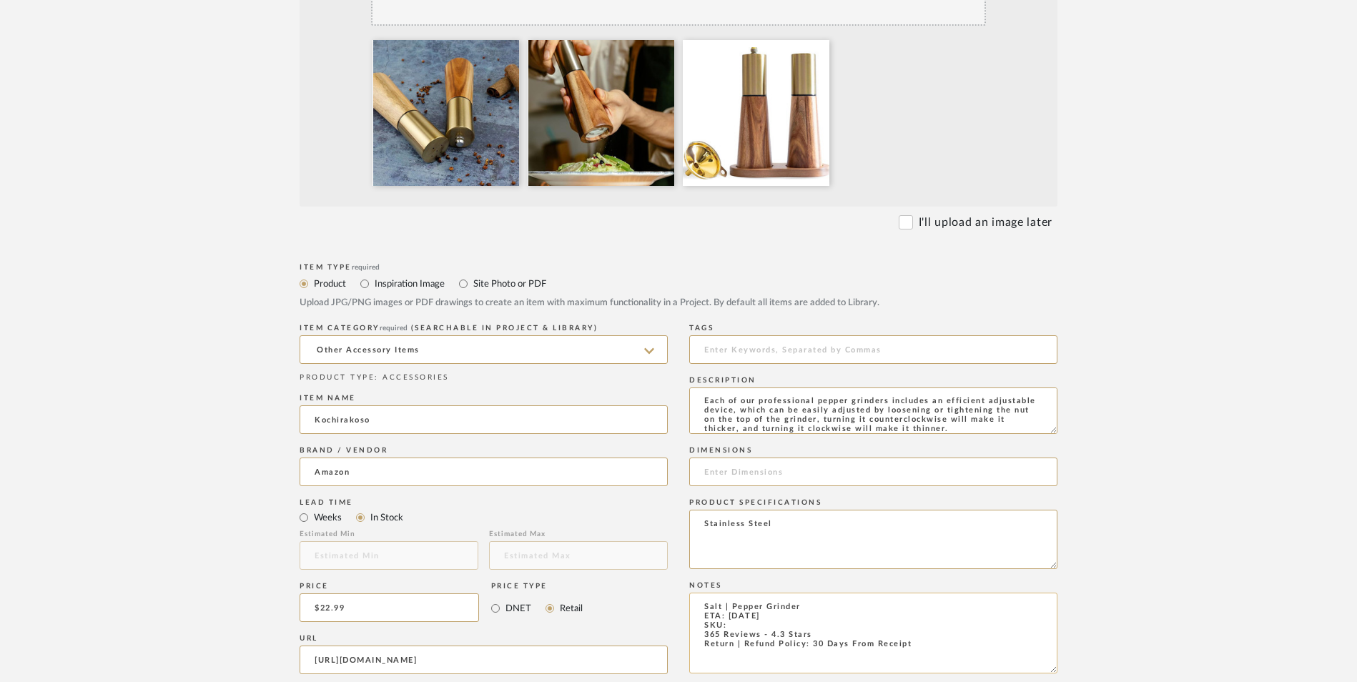
click at [735, 593] on textarea "Salt | Pepper Grinder ETA: [DATE] SKU: 365 Reviews - 4.3 Stars Return | Refund …" at bounding box center [873, 633] width 368 height 81
paste textarea "B0C18J9SPJ"
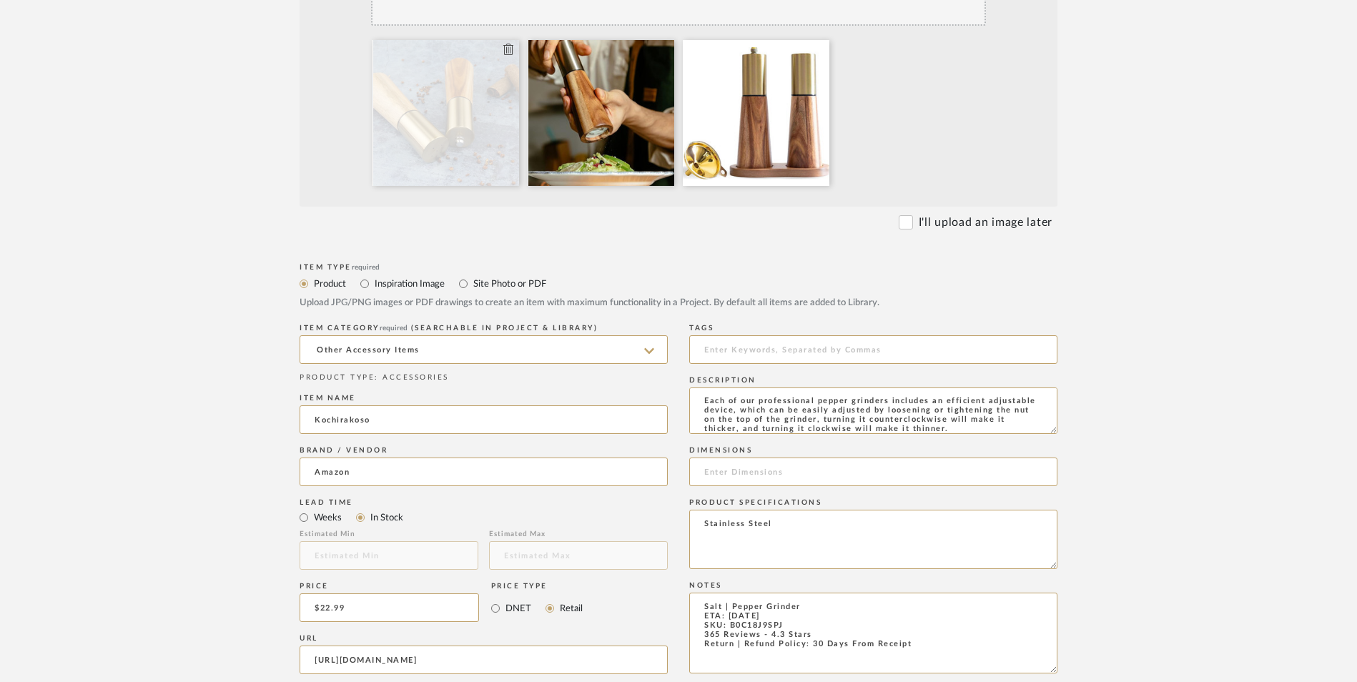
type textarea "Salt | Pepper Grinder ETA: [DATE] SKU: B0C18J9SPJ 365 Reviews - 4.3 Stars Retur…"
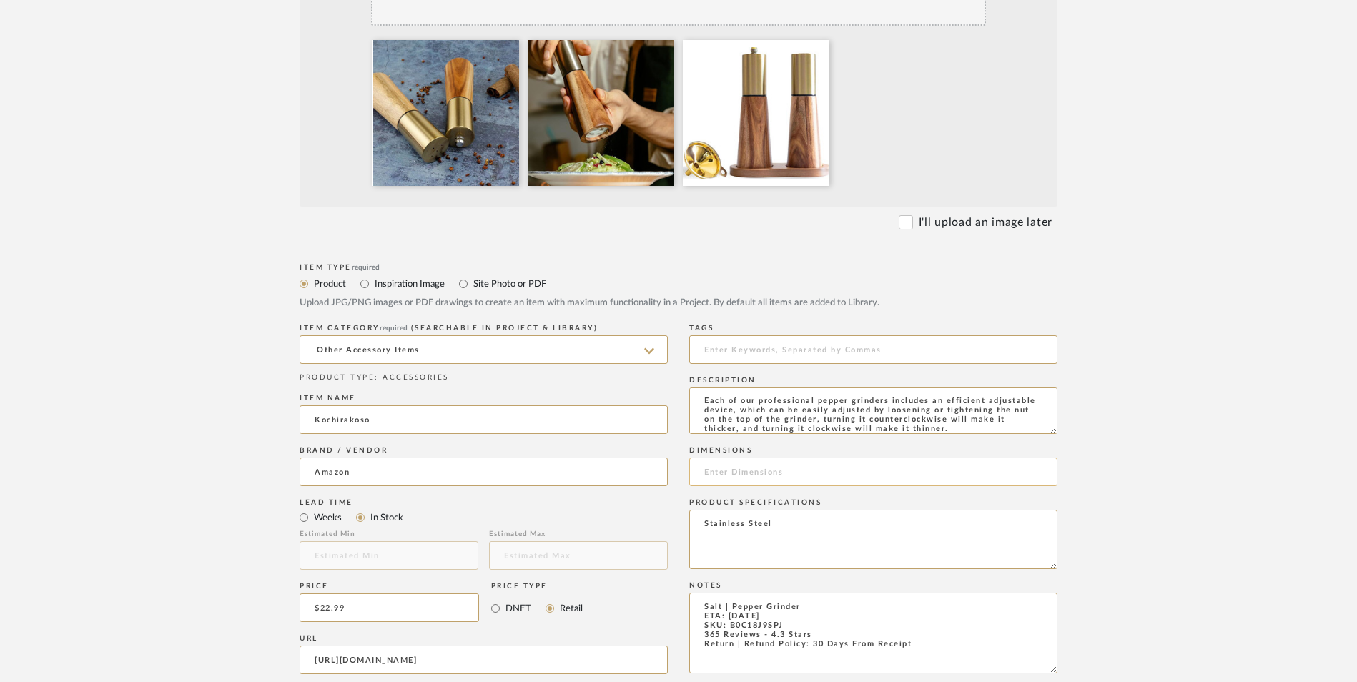
click at [723, 458] on input at bounding box center [873, 472] width 368 height 29
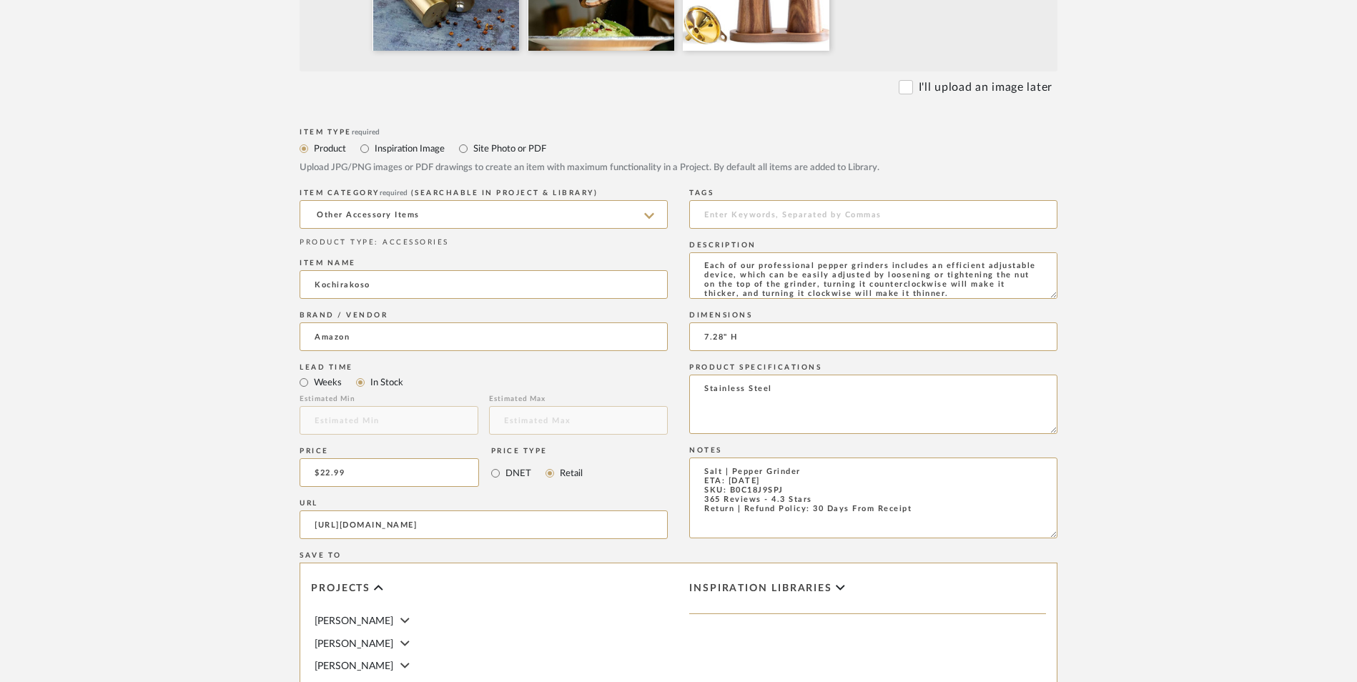
scroll to position [900, 0]
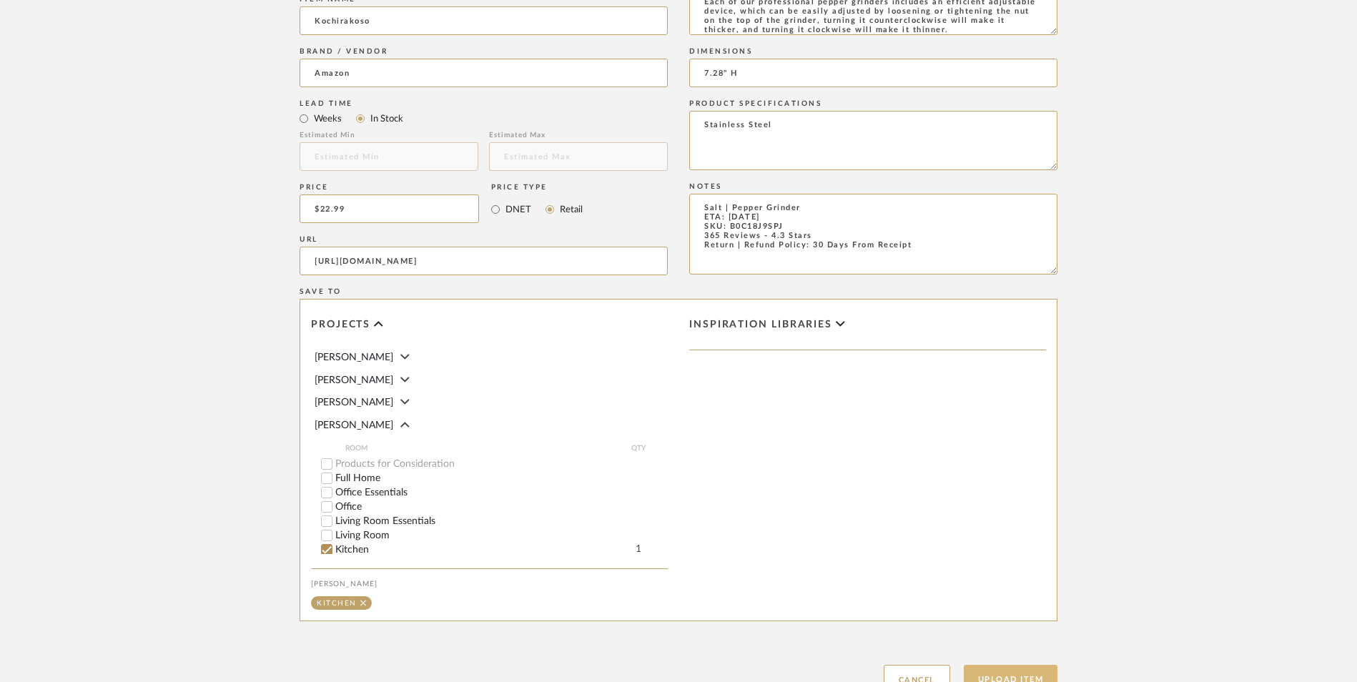
type input "7.28" H"
click at [1016, 665] on button "Upload Item" at bounding box center [1011, 679] width 94 height 29
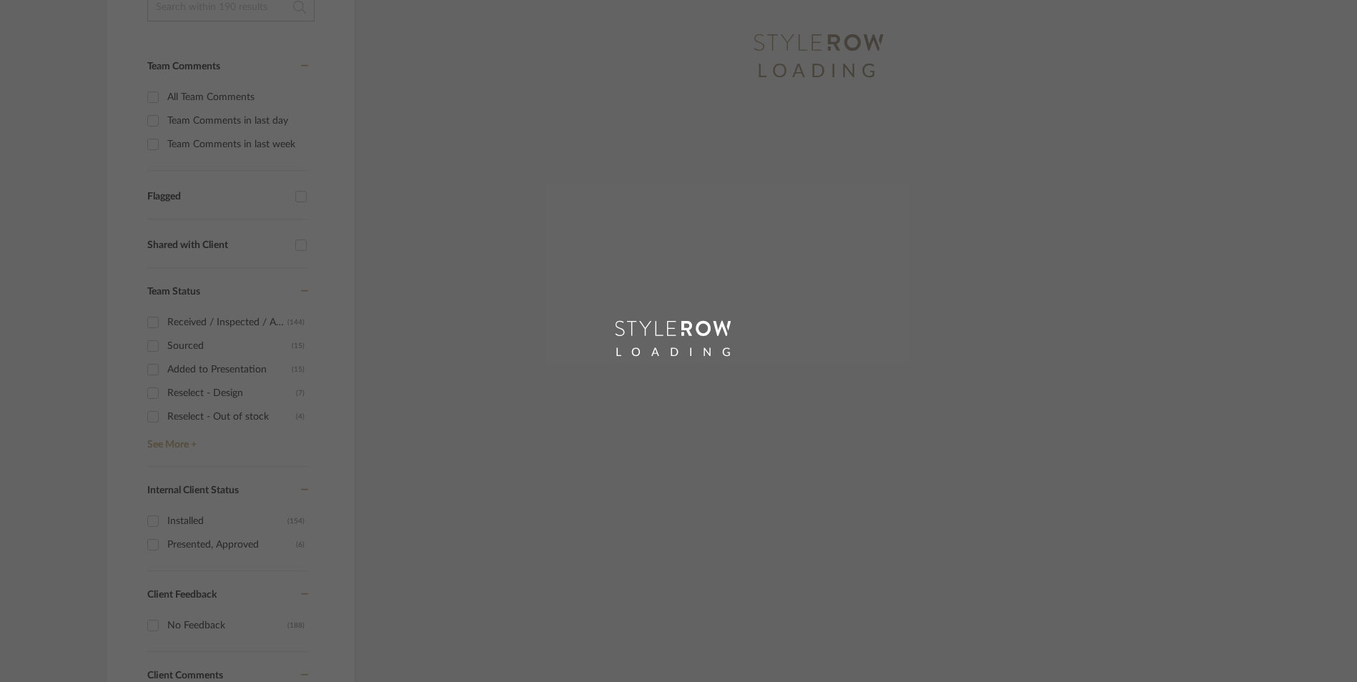
scroll to position [133, 0]
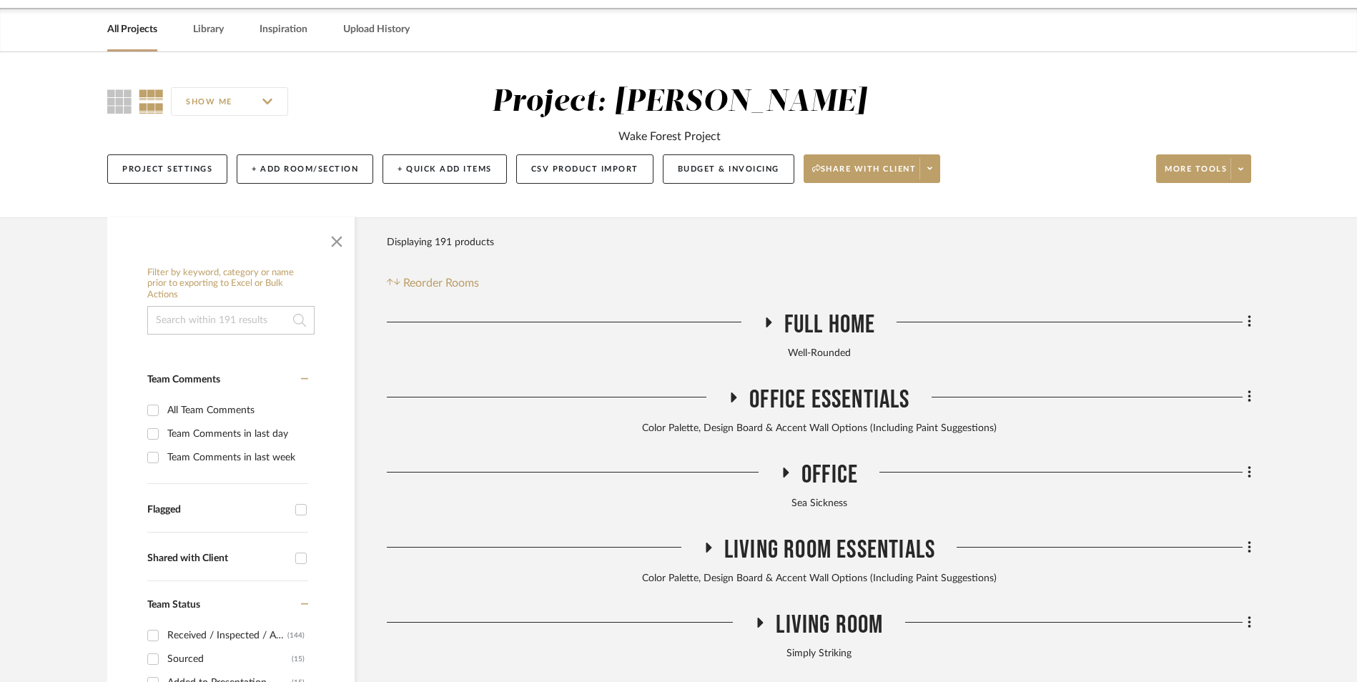
scroll to position [736, 0]
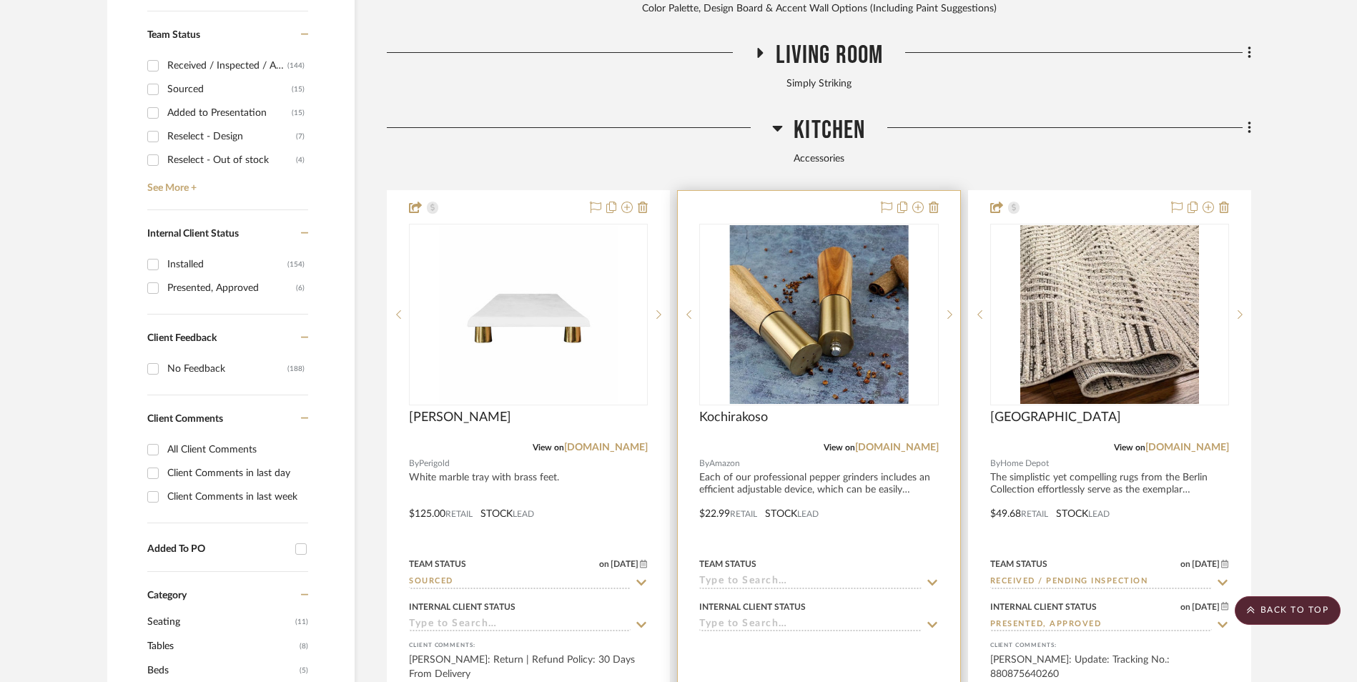
click at [850, 240] on img "0" at bounding box center [819, 314] width 179 height 179
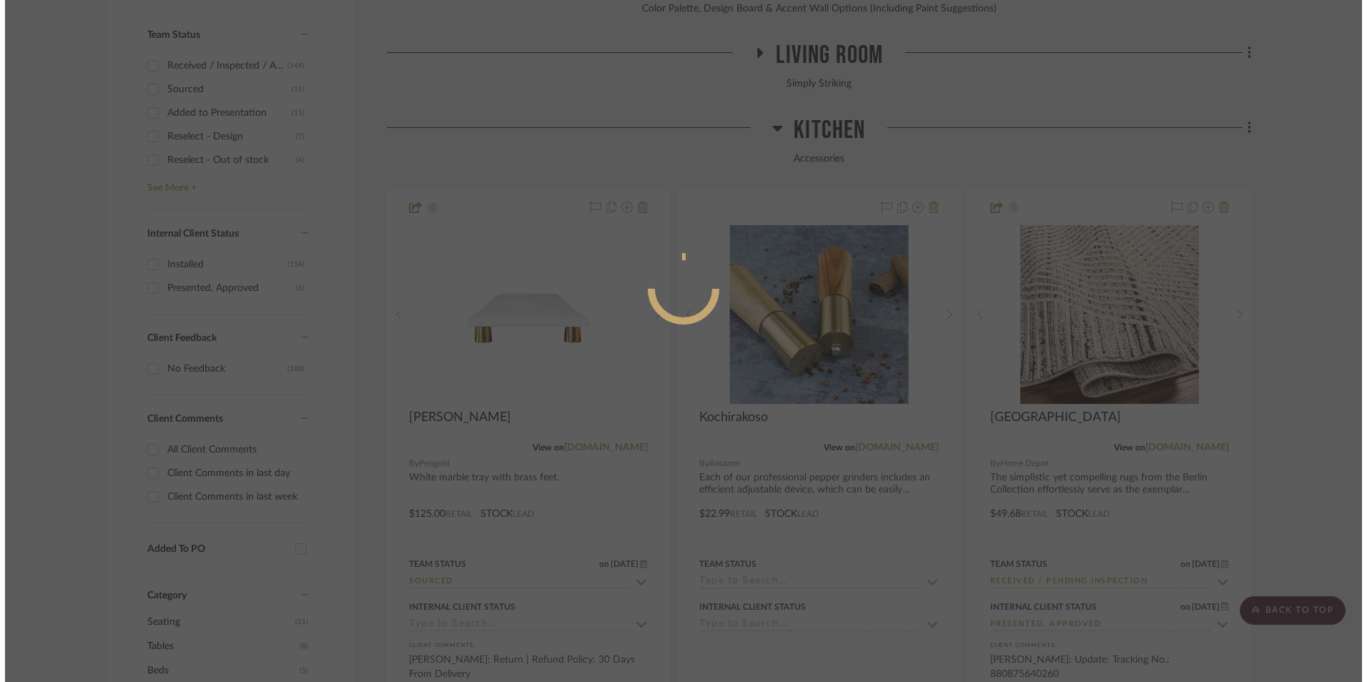
scroll to position [0, 0]
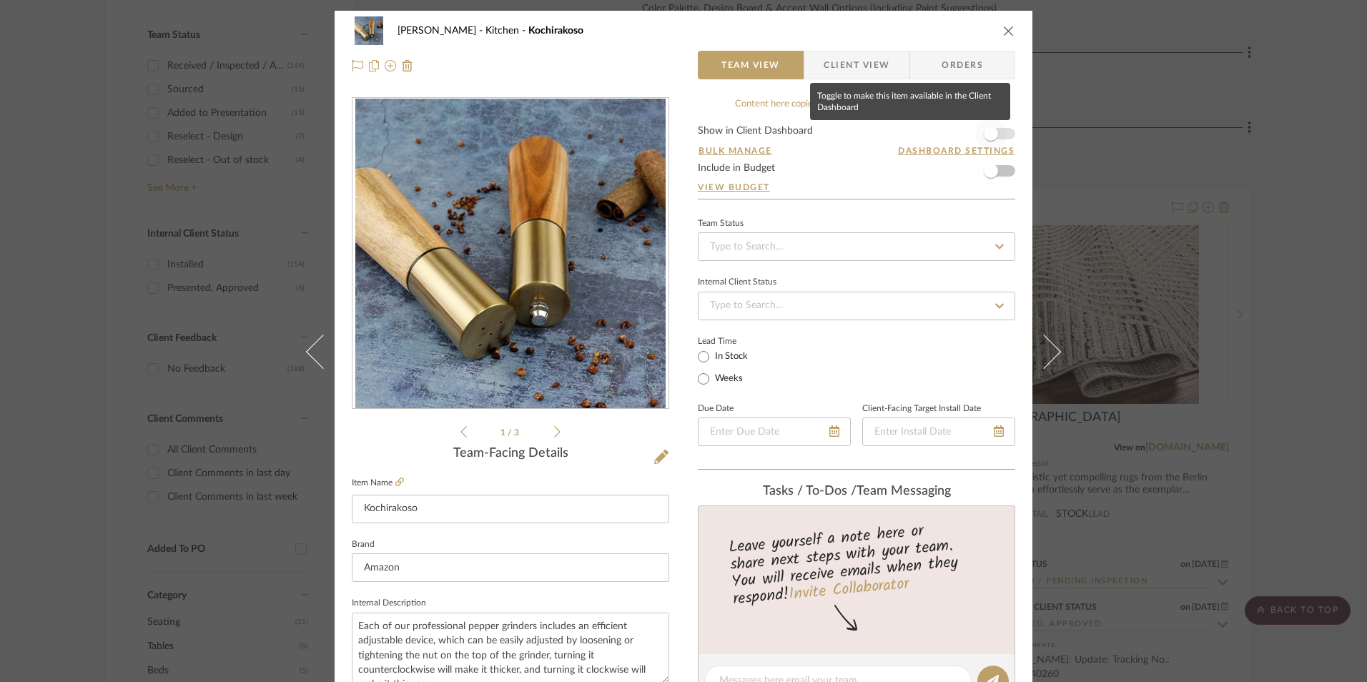
click at [993, 129] on span "button" at bounding box center [991, 133] width 31 height 31
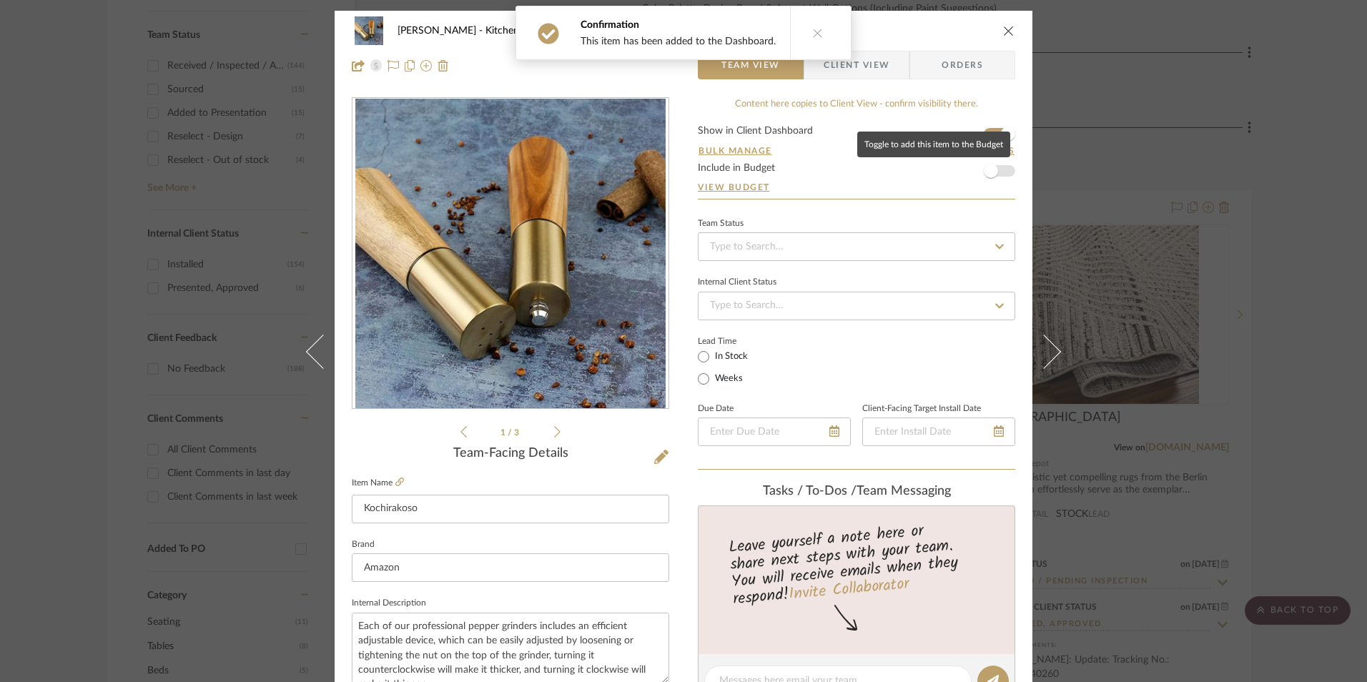
drag, startPoint x: 996, startPoint y: 167, endPoint x: 949, endPoint y: 214, distance: 65.7
click at [995, 167] on span "button" at bounding box center [991, 170] width 31 height 31
click at [858, 253] on input at bounding box center [857, 246] width 318 height 29
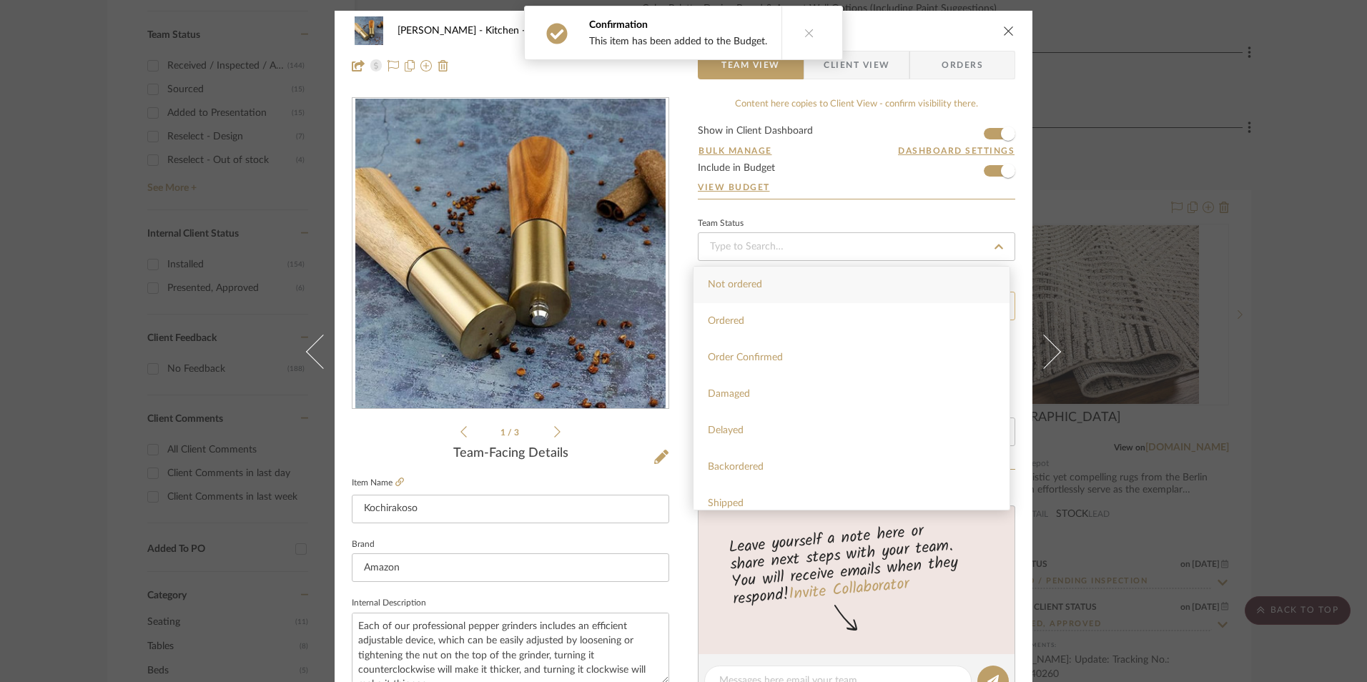
click at [761, 318] on div "Ordered" at bounding box center [852, 321] width 316 height 36
type input "[DATE]"
type input "Ordered"
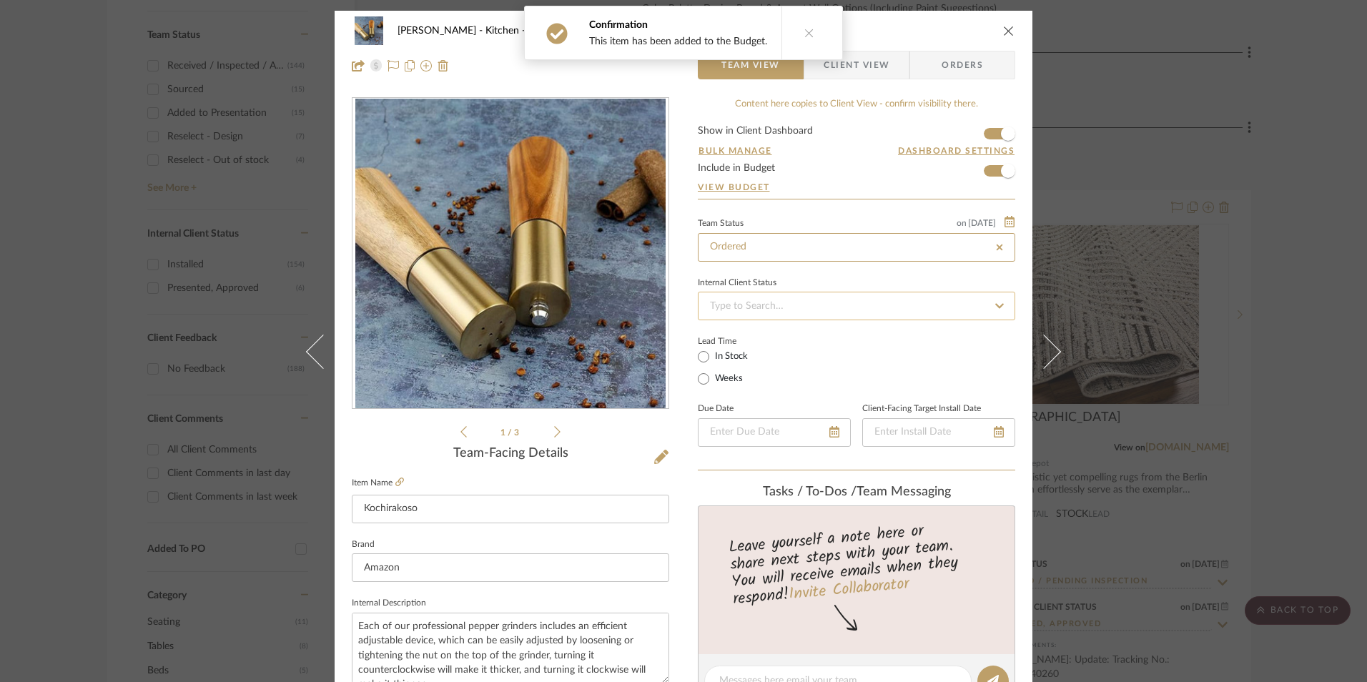
type input "[DATE]"
type input "Ordered"
click at [835, 303] on input at bounding box center [857, 306] width 318 height 29
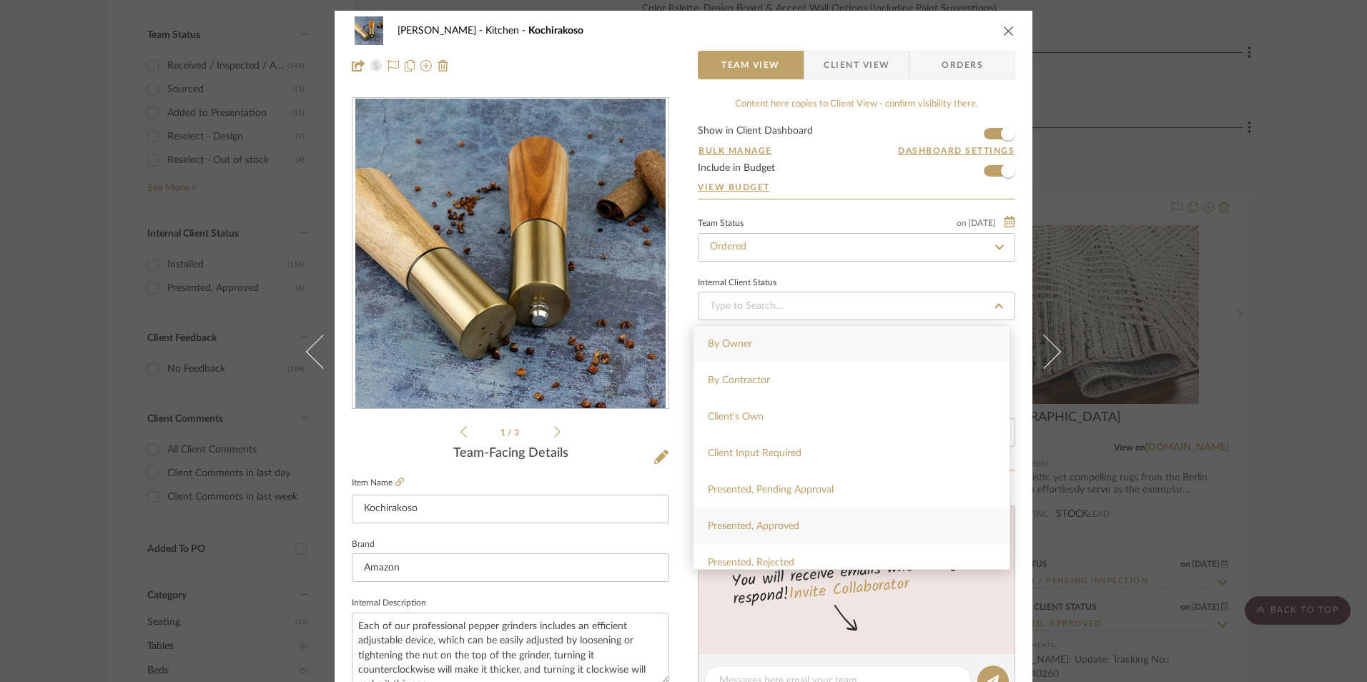
click at [817, 524] on div "Presented, Approved" at bounding box center [852, 527] width 316 height 36
type input "[DATE]"
type input "Presented, Approved"
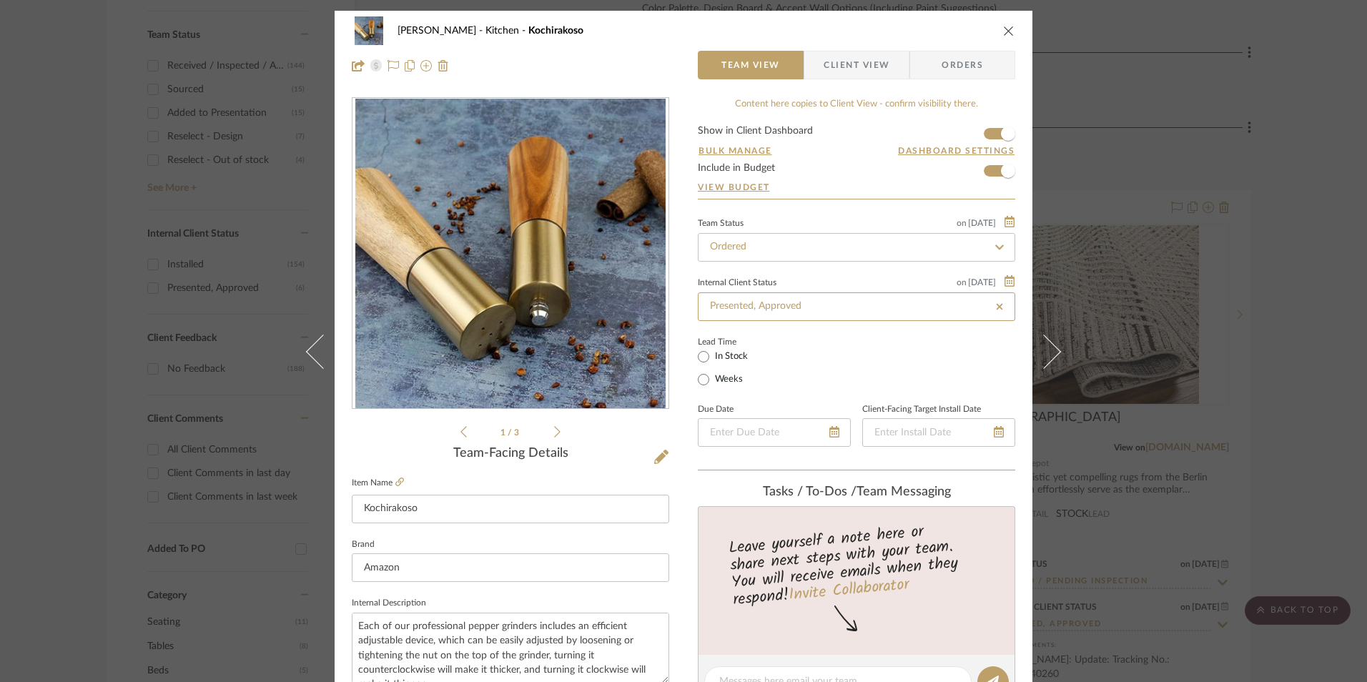
type input "[DATE]"
type input "Presented, Approved"
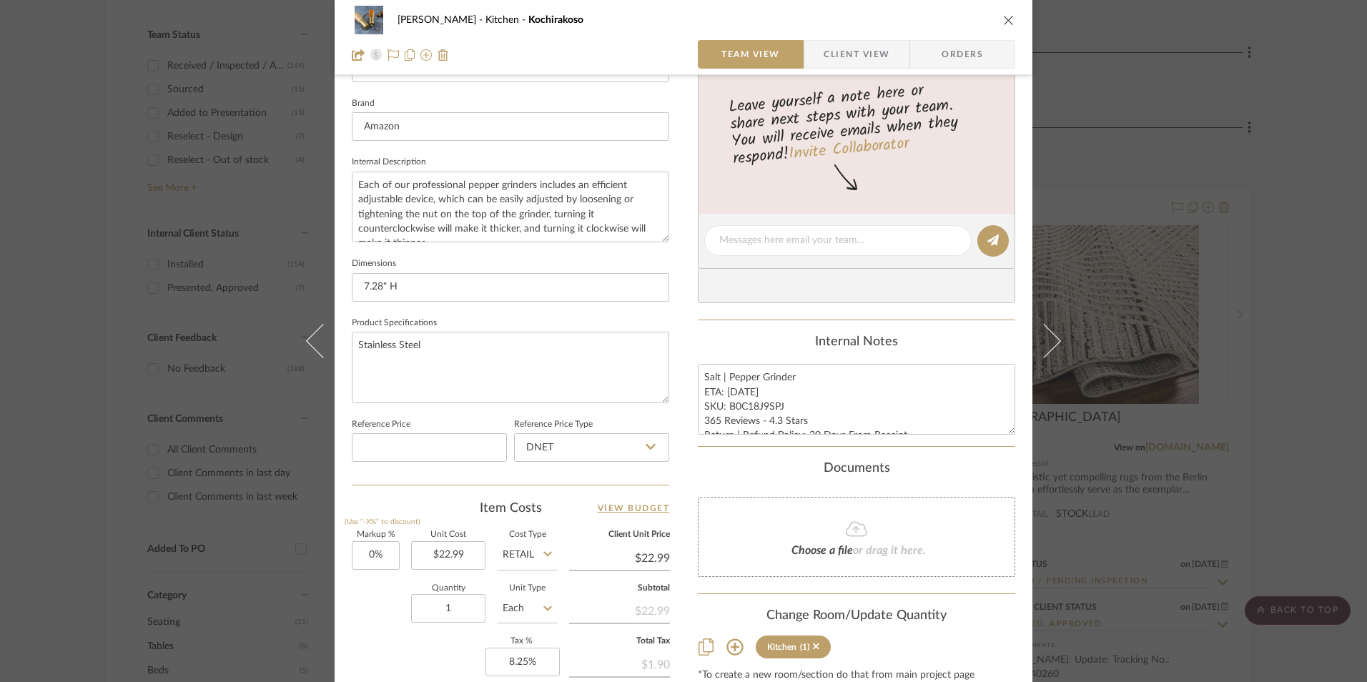
scroll to position [572, 0]
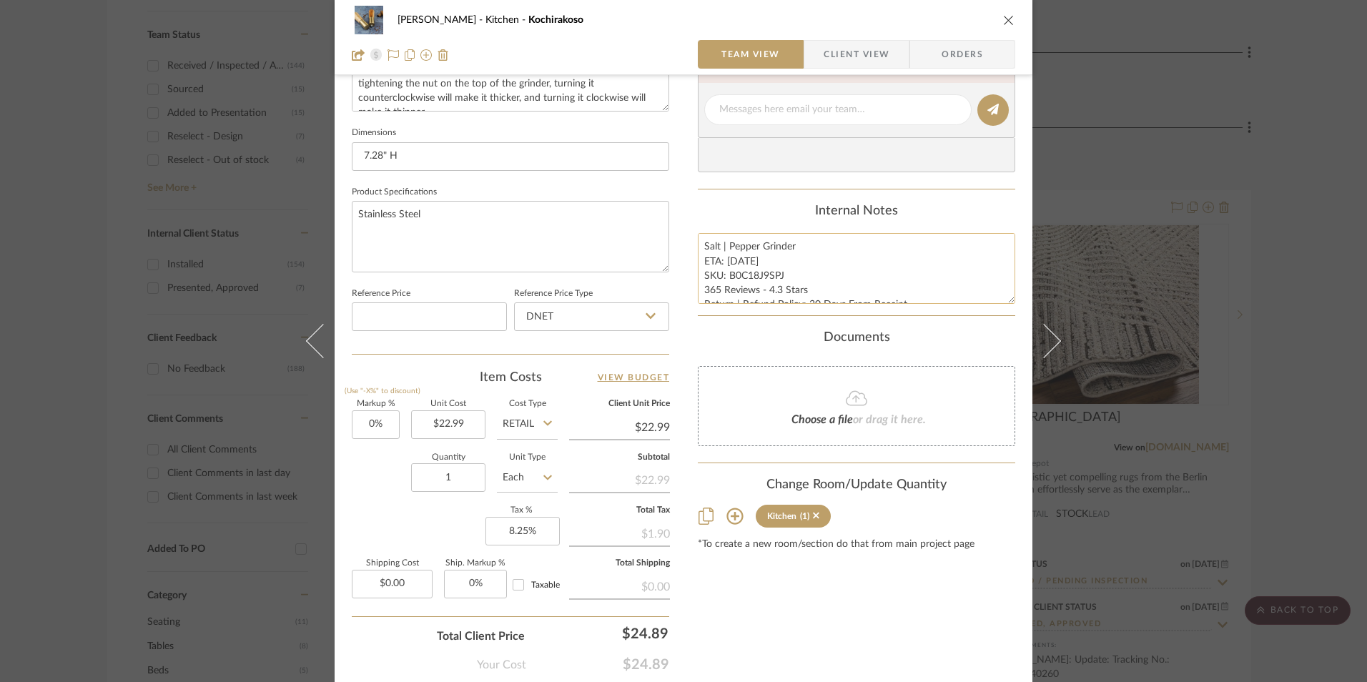
click at [720, 269] on textarea "Salt | Pepper Grinder ETA: [DATE] SKU: B0C18J9SPJ 365 Reviews - 4.3 Stars Retur…" at bounding box center [857, 268] width 318 height 71
drag, startPoint x: 780, startPoint y: 276, endPoint x: 726, endPoint y: 273, distance: 54.4
click at [726, 273] on textarea "Salt | Pepper Grinder ETA: [DATE] SKU: B0C18J9SPJ 365 Reviews - 4.3 Stars Retur…" at bounding box center [857, 268] width 318 height 71
click at [555, 319] on input "DNET" at bounding box center [591, 317] width 155 height 29
drag, startPoint x: 539, startPoint y: 389, endPoint x: 355, endPoint y: 452, distance: 193.6
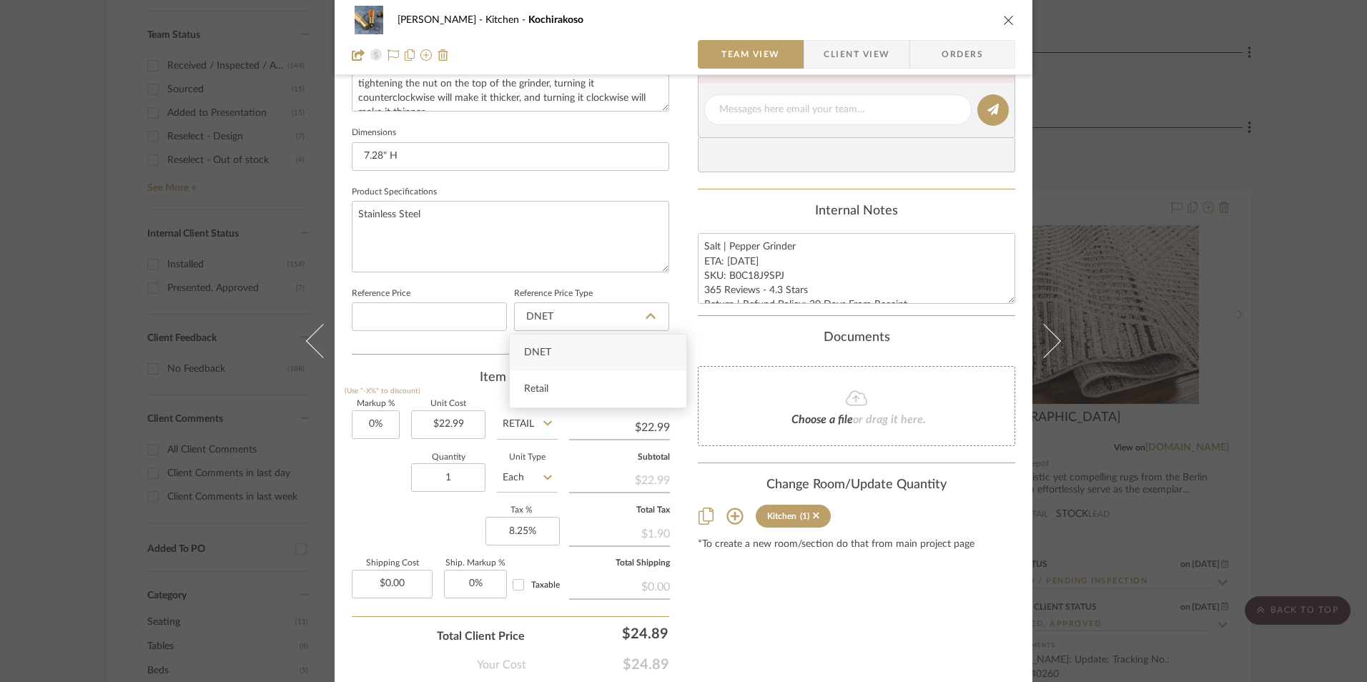
click at [532, 391] on span "Retail" at bounding box center [536, 389] width 24 height 10
type input "Retail"
type input "0"
drag, startPoint x: 369, startPoint y: 420, endPoint x: 423, endPoint y: 471, distance: 74.4
click at [370, 420] on input "0" at bounding box center [376, 425] width 48 height 29
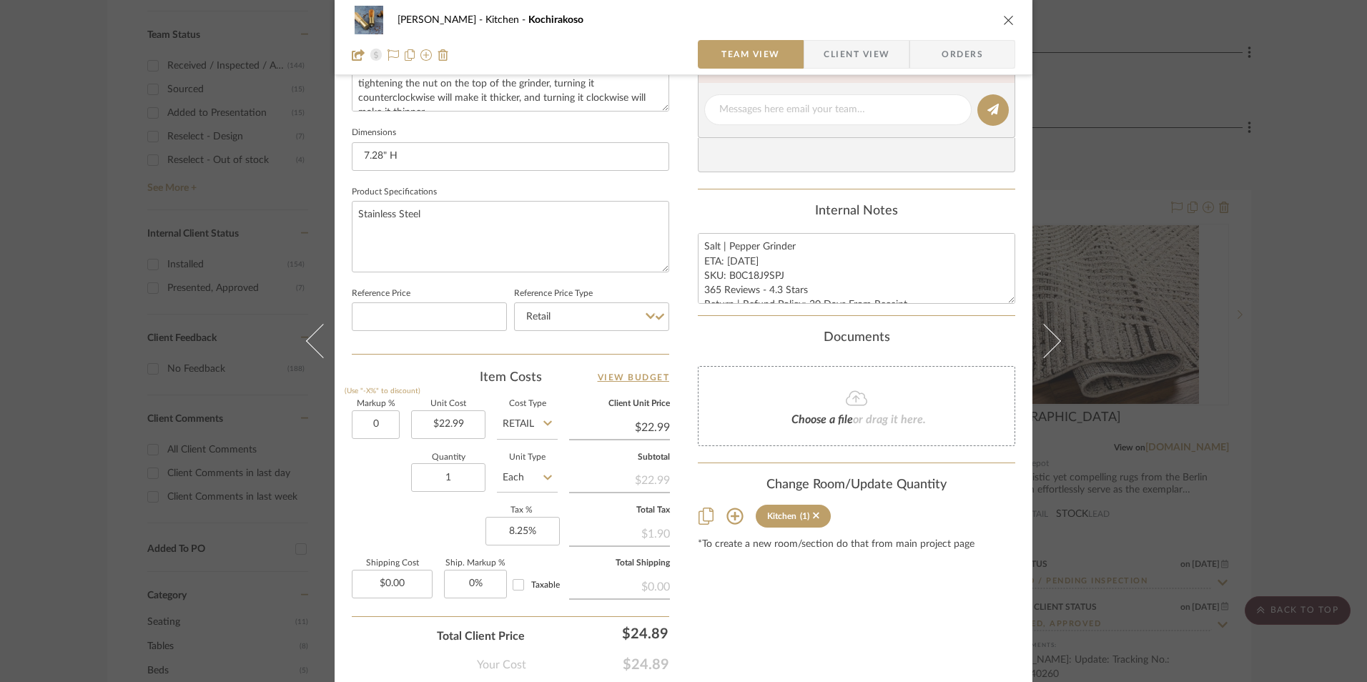
type input "0%"
click at [446, 544] on div "Markup % (Use "-X%" to discount) 0% Unit Cost $22.99 Cost Type Retail Client Un…" at bounding box center [511, 505] width 318 height 209
drag, startPoint x: 731, startPoint y: 607, endPoint x: 957, endPoint y: 203, distance: 462.4
click at [732, 606] on div "Content here copies to Client View - confirm visibility there. Show in Client D…" at bounding box center [857, 113] width 318 height 1177
click at [966, 57] on span "Orders" at bounding box center [962, 54] width 73 height 29
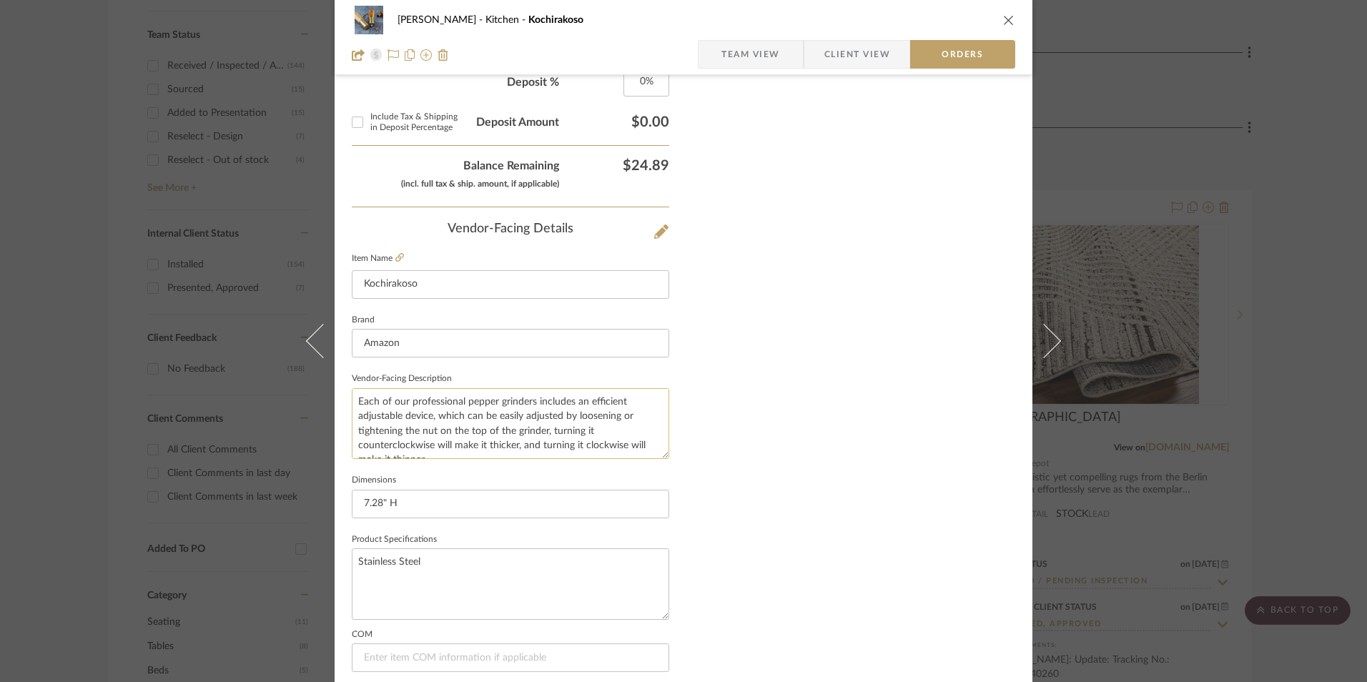
scroll to position [839, 0]
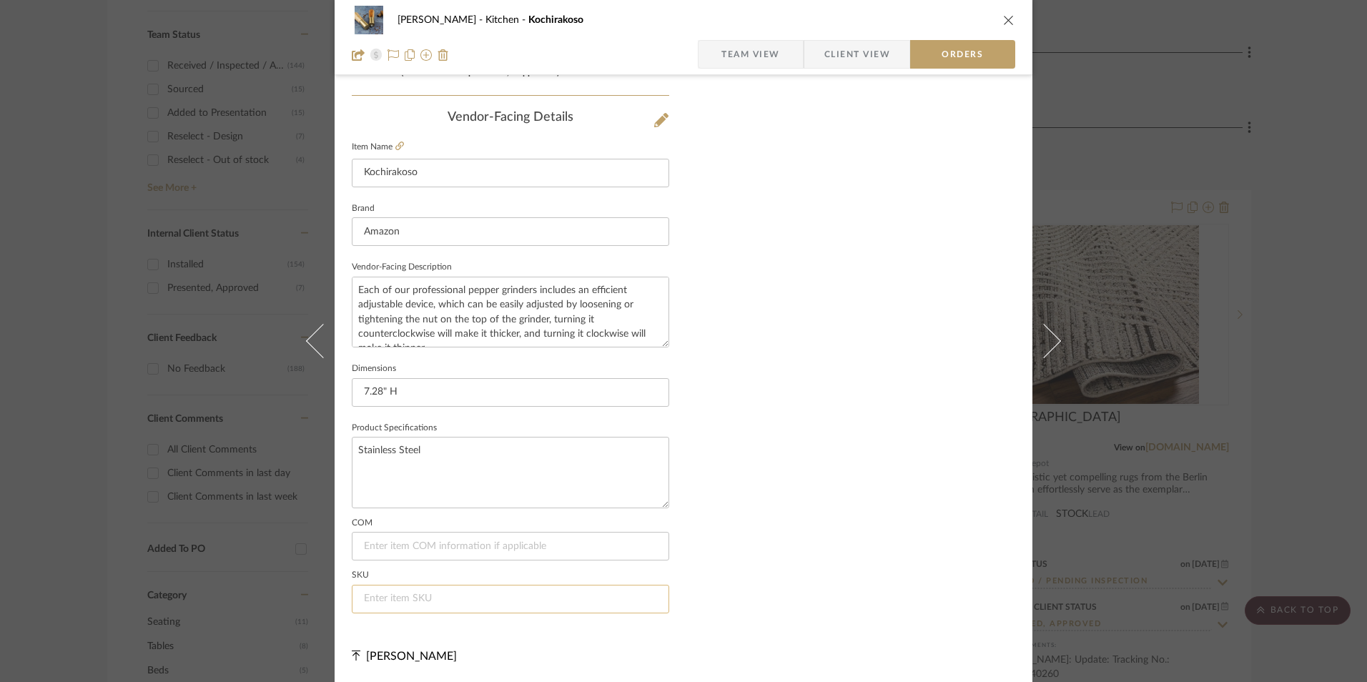
click at [447, 598] on input at bounding box center [511, 599] width 318 height 29
paste input "B0C18J9SPJ"
type input "B0C18J9SPJ"
click at [750, 60] on span "Team View" at bounding box center [751, 54] width 59 height 29
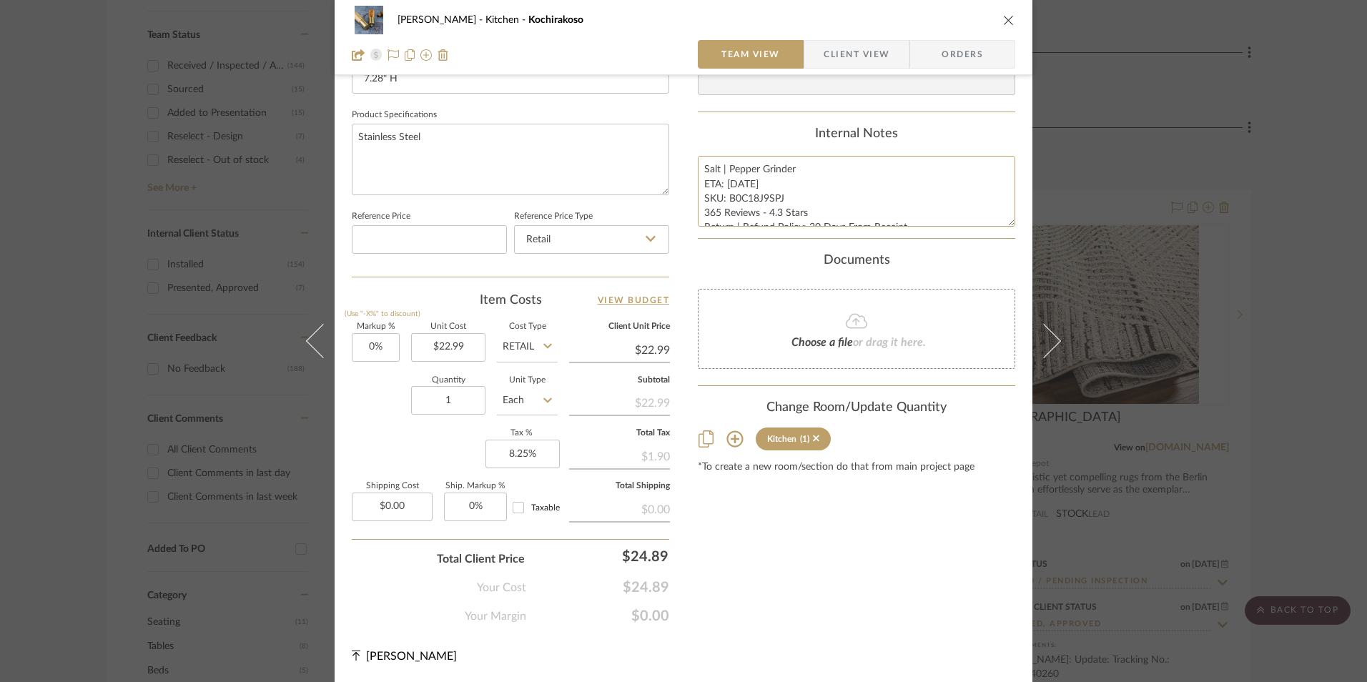
scroll to position [14, 0]
drag, startPoint x: 699, startPoint y: 166, endPoint x: 712, endPoint y: 206, distance: 42.3
click at [945, 232] on summary-project-notes "Internal Notes Salt | Pepper Grinder ETA: [DATE] SKU: B0C18J9SPJ 365 Reviews - …" at bounding box center [857, 183] width 318 height 113
click at [833, 57] on span "Client View" at bounding box center [857, 54] width 66 height 29
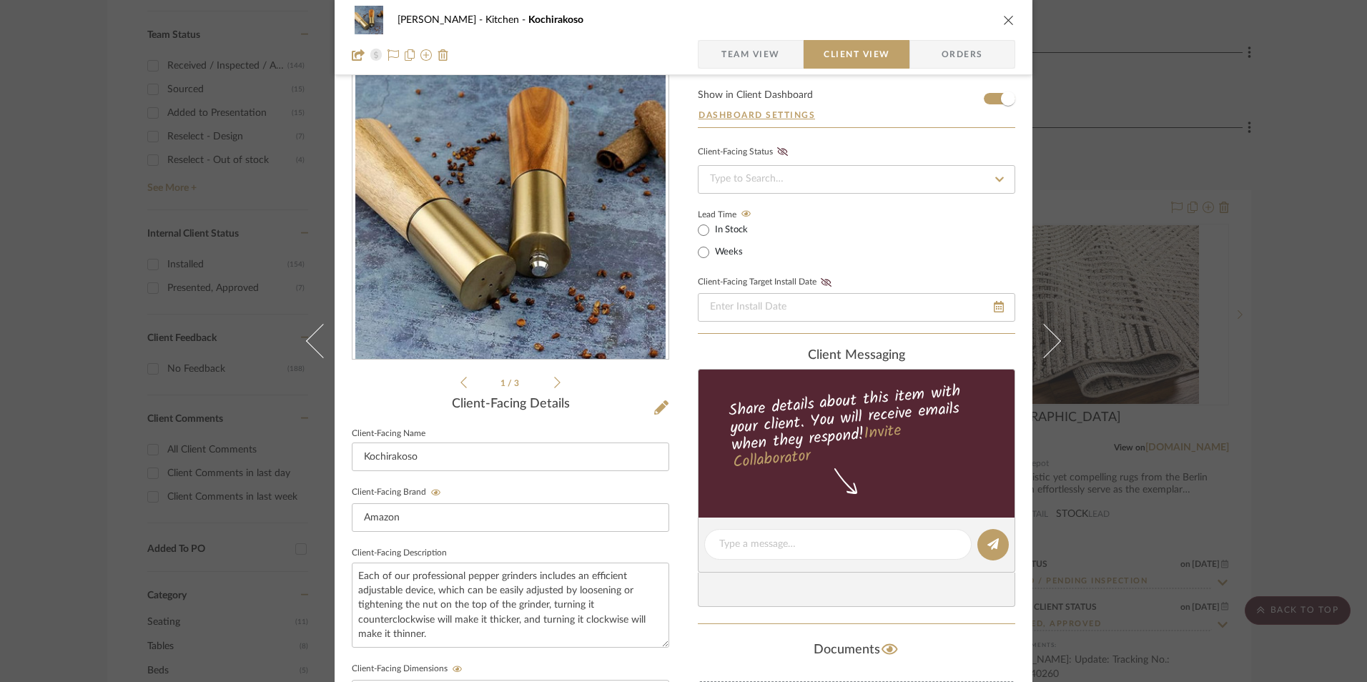
scroll to position [19, 0]
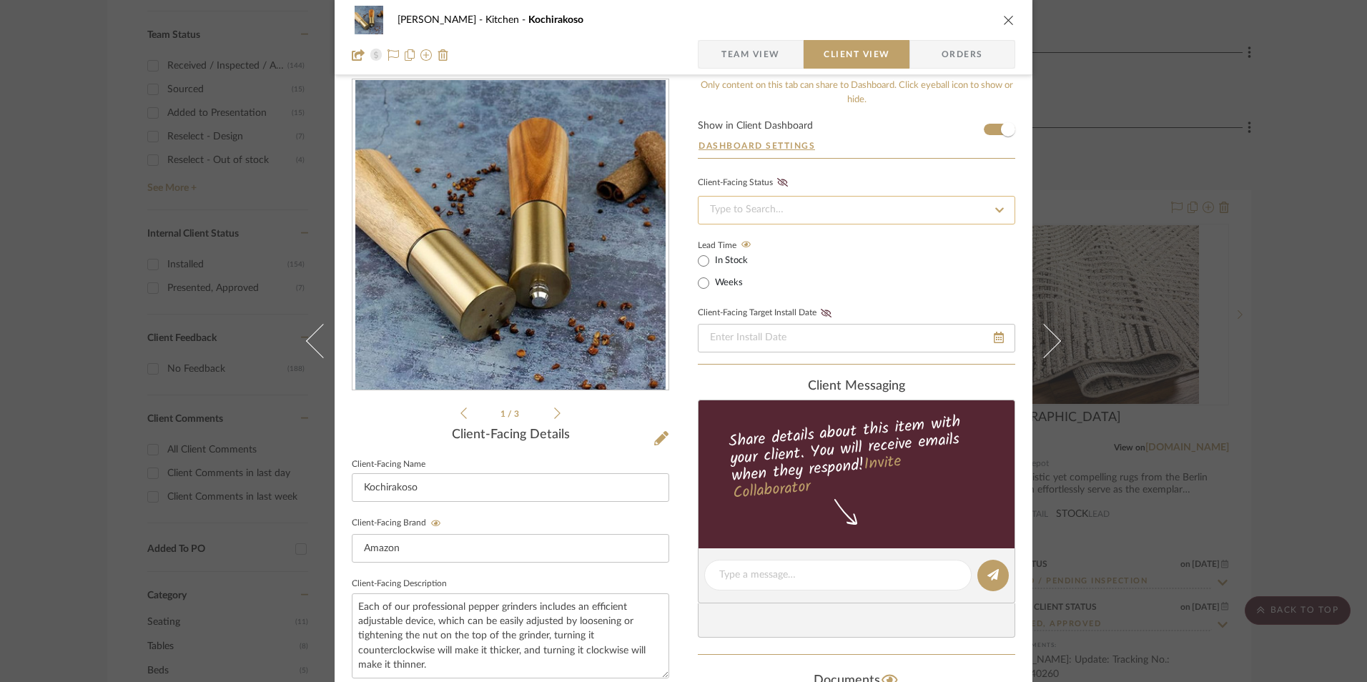
click at [785, 212] on input at bounding box center [857, 210] width 318 height 29
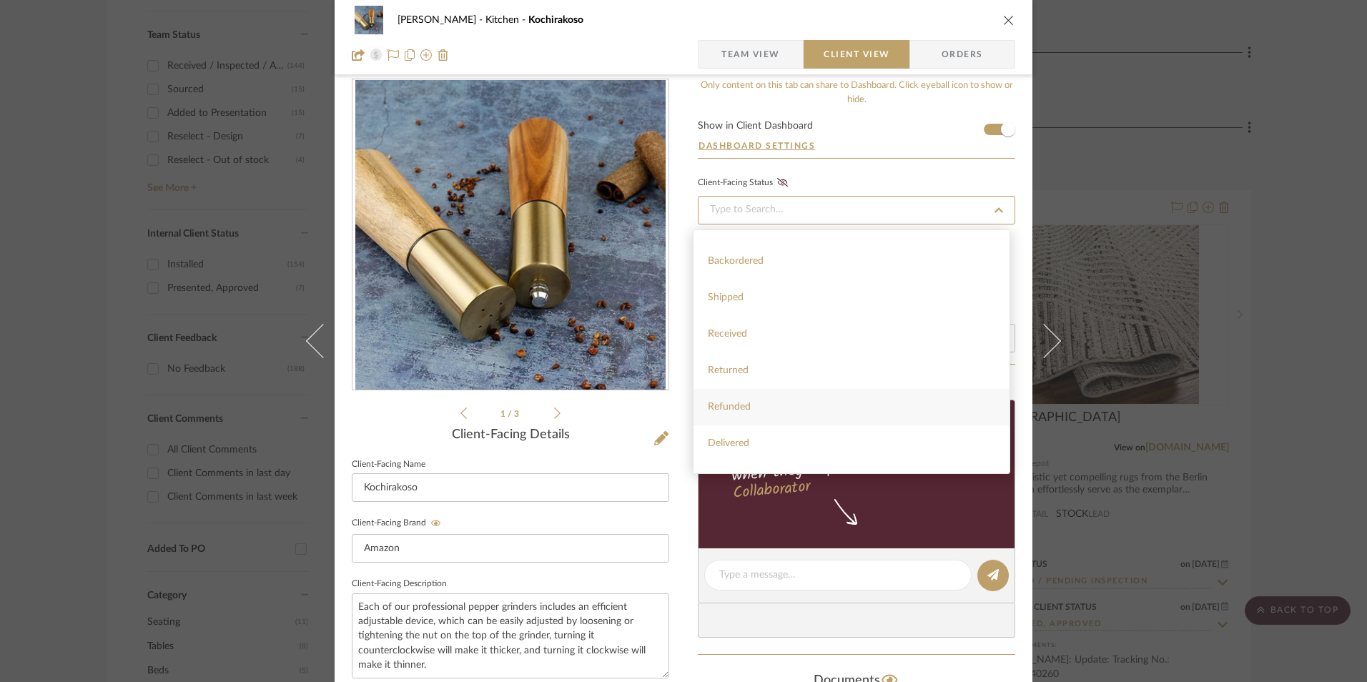
scroll to position [0, 0]
click at [846, 178] on div "Client-Facing Status" at bounding box center [857, 183] width 318 height 14
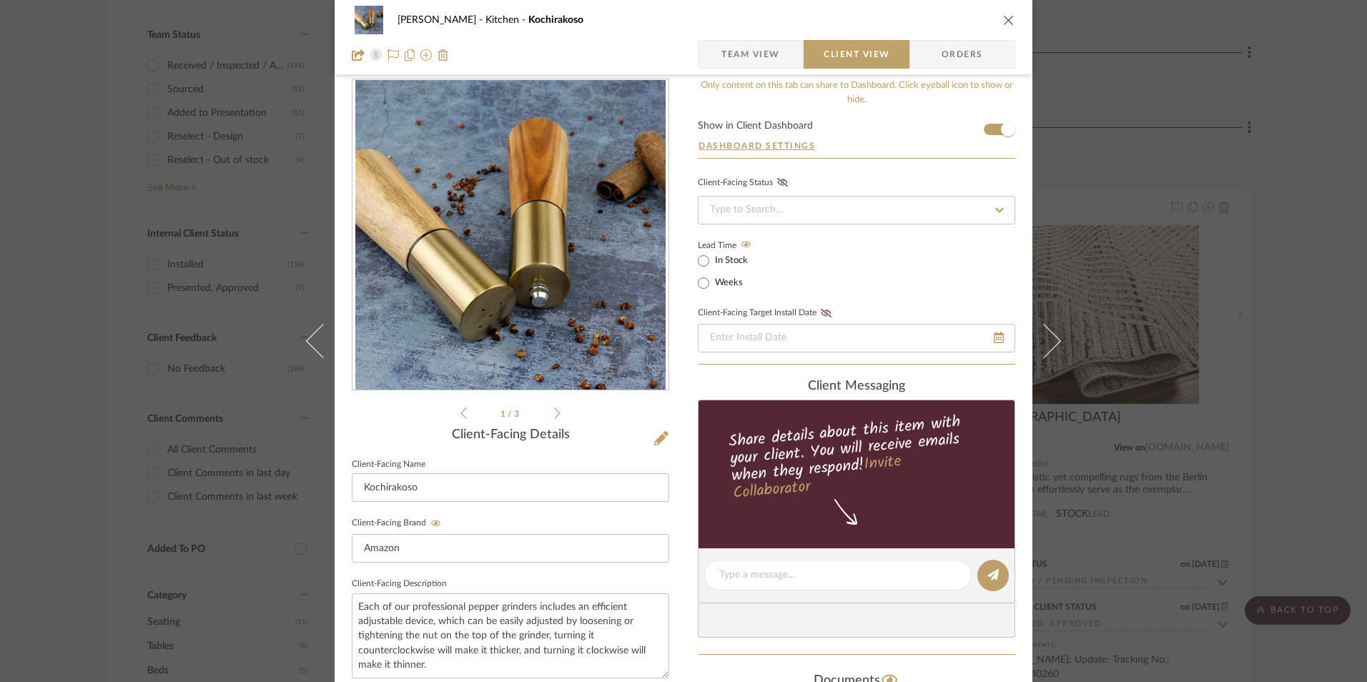
scroll to position [162, 0]
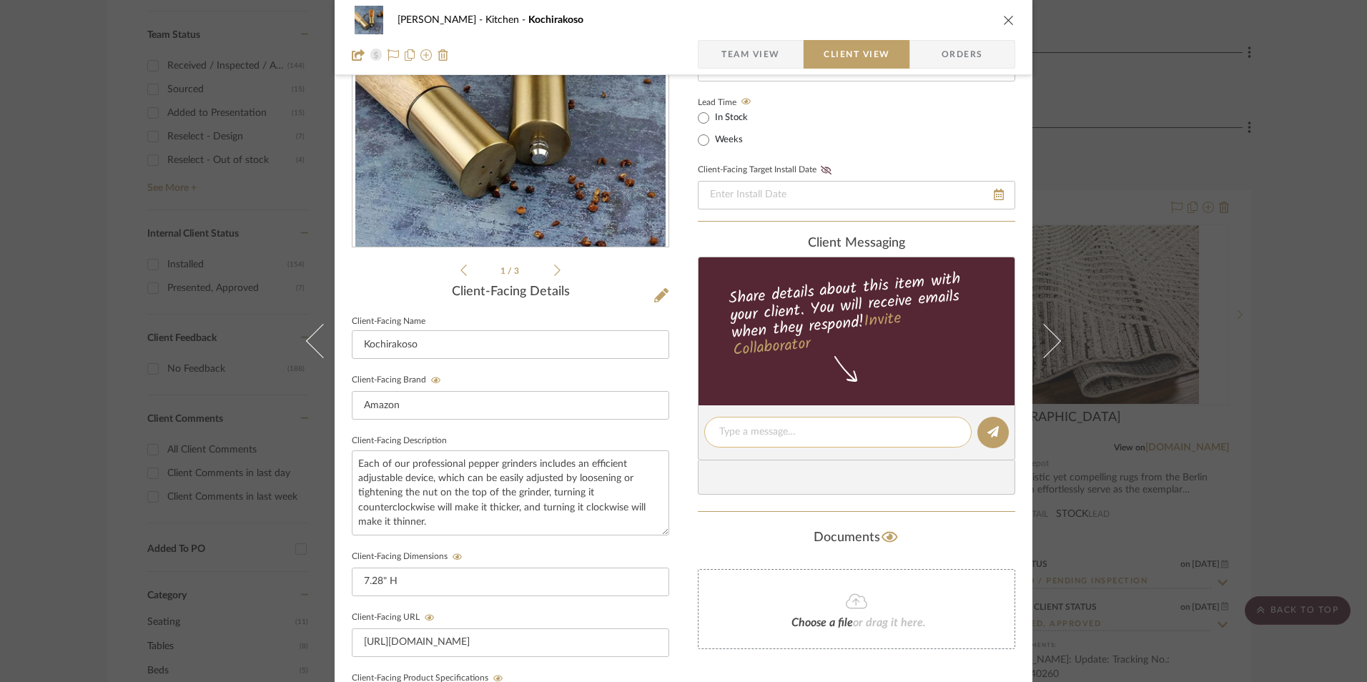
click at [763, 427] on textarea at bounding box center [838, 432] width 237 height 15
paste textarea "Salt | Pepper Grinder ETA: [DATE] SKU: B0C18J9SPJ 365 Reviews - 4.3 Stars Retur…"
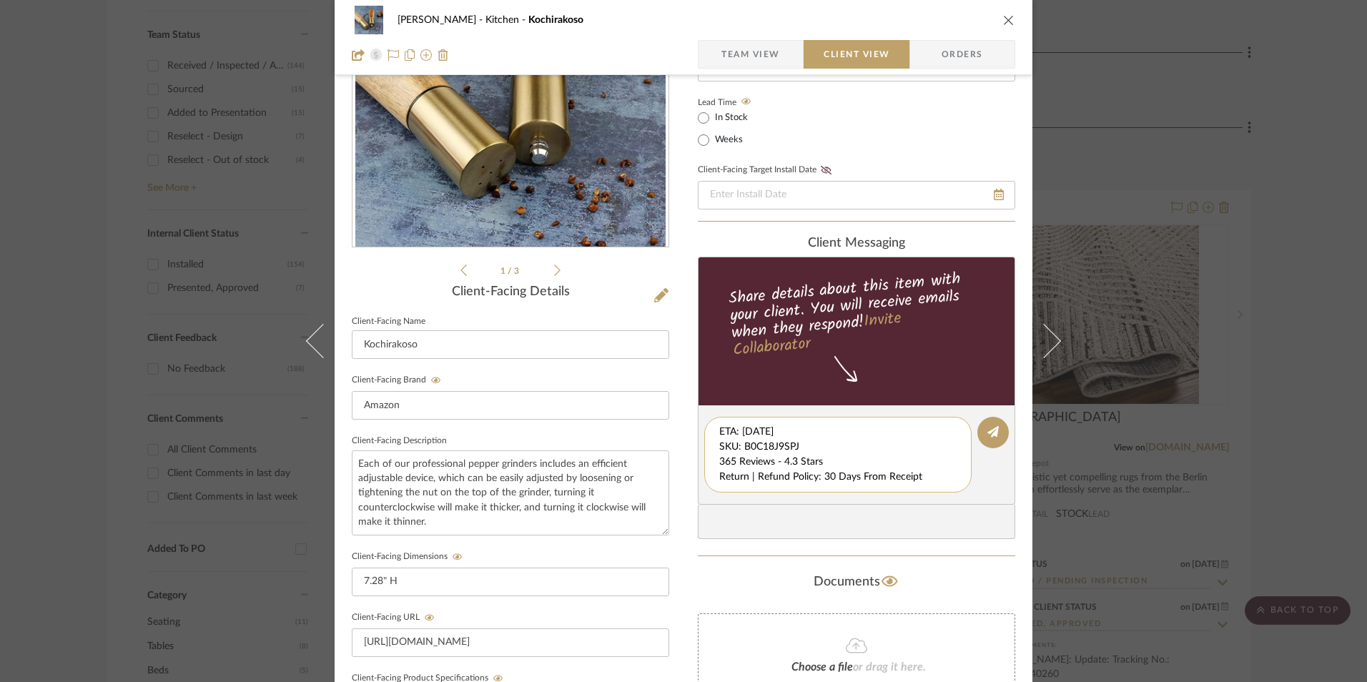
scroll to position [15, 0]
drag, startPoint x: 715, startPoint y: 432, endPoint x: 765, endPoint y: 461, distance: 57.7
click at [966, 490] on editor-of-message "Salt | Pepper Grinder ETA: [DATE] SKU: B0C18J9SPJ 365 Reviews - 4.3 Stars Retur…" at bounding box center [857, 455] width 318 height 99
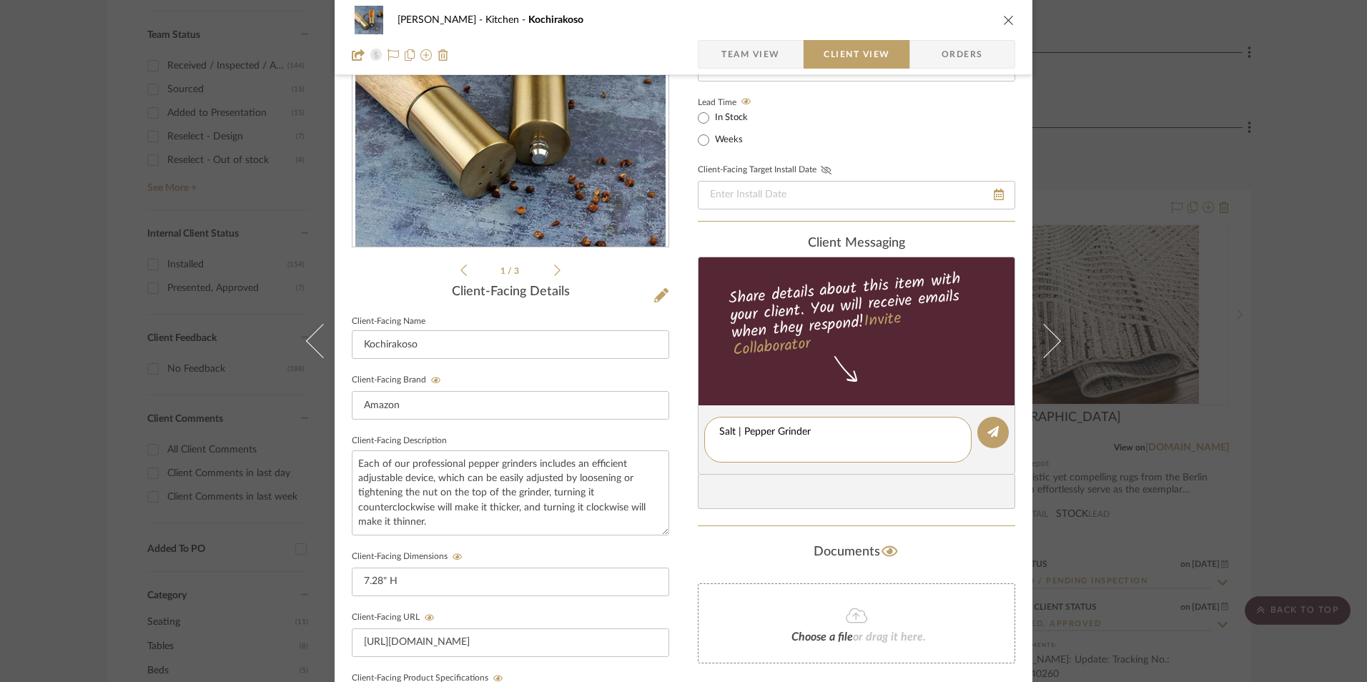
scroll to position [0, 0]
type textarea "Salt | Pepper Grinder"
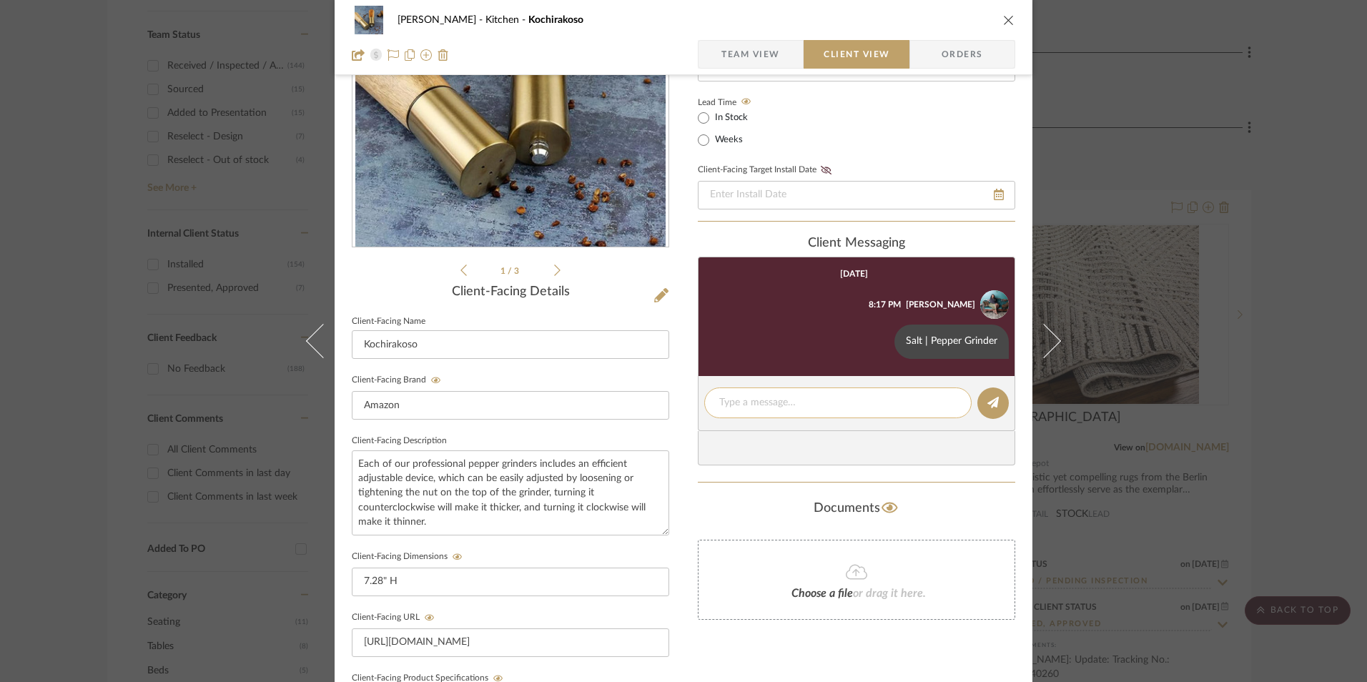
click at [757, 396] on textarea at bounding box center [838, 403] width 237 height 15
paste textarea "ETA: [DATE] SKU: B0C18J9SPJ 365 Reviews - 4.3 Stars Return | Refund Policy: 30 …"
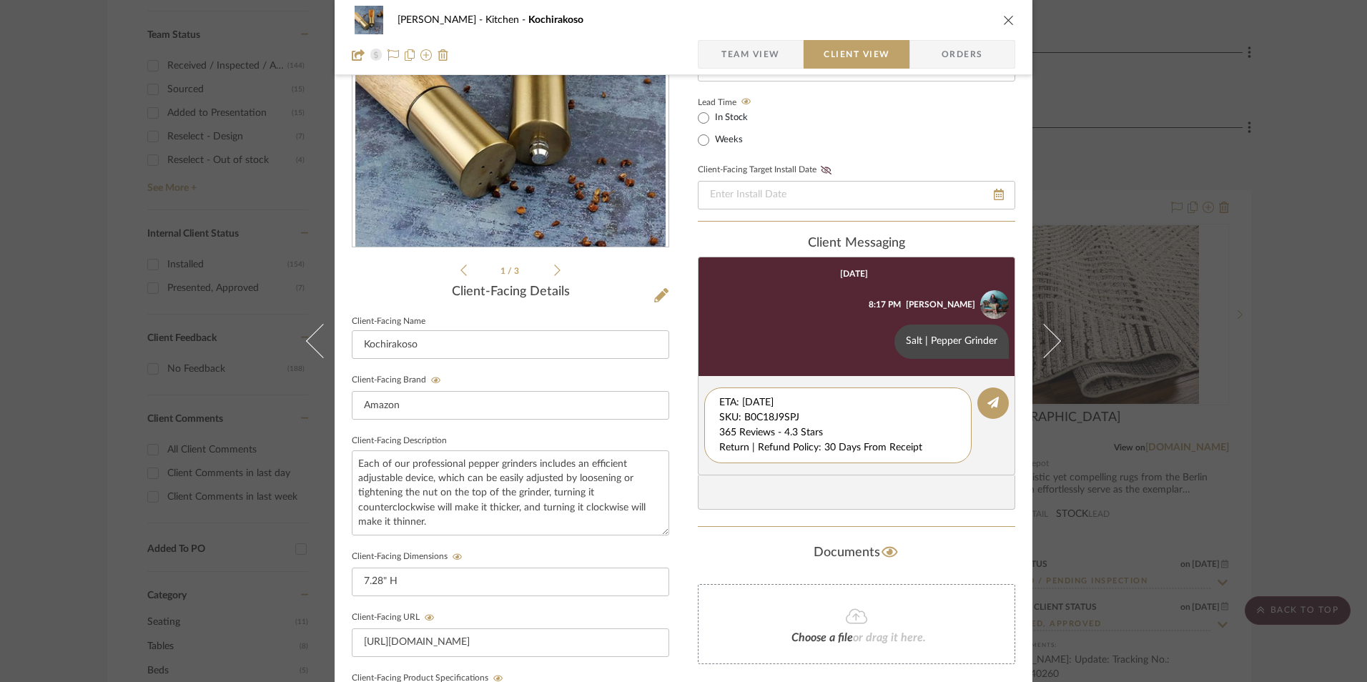
drag, startPoint x: 725, startPoint y: 408, endPoint x: 707, endPoint y: 373, distance: 40.0
click at [707, 373] on div "client Messaging [DATE] [PERSON_NAME] 8:17 PM Salt | Pepper Grinder ETA: [DATE]…" at bounding box center [857, 373] width 318 height 275
drag, startPoint x: 715, startPoint y: 413, endPoint x: 830, endPoint y: 439, distance: 118.0
click at [720, 414] on textarea "365 Reviews - 4.3 Stars Return | Refund Policy: 30 Days From Receipt" at bounding box center [838, 418] width 237 height 45
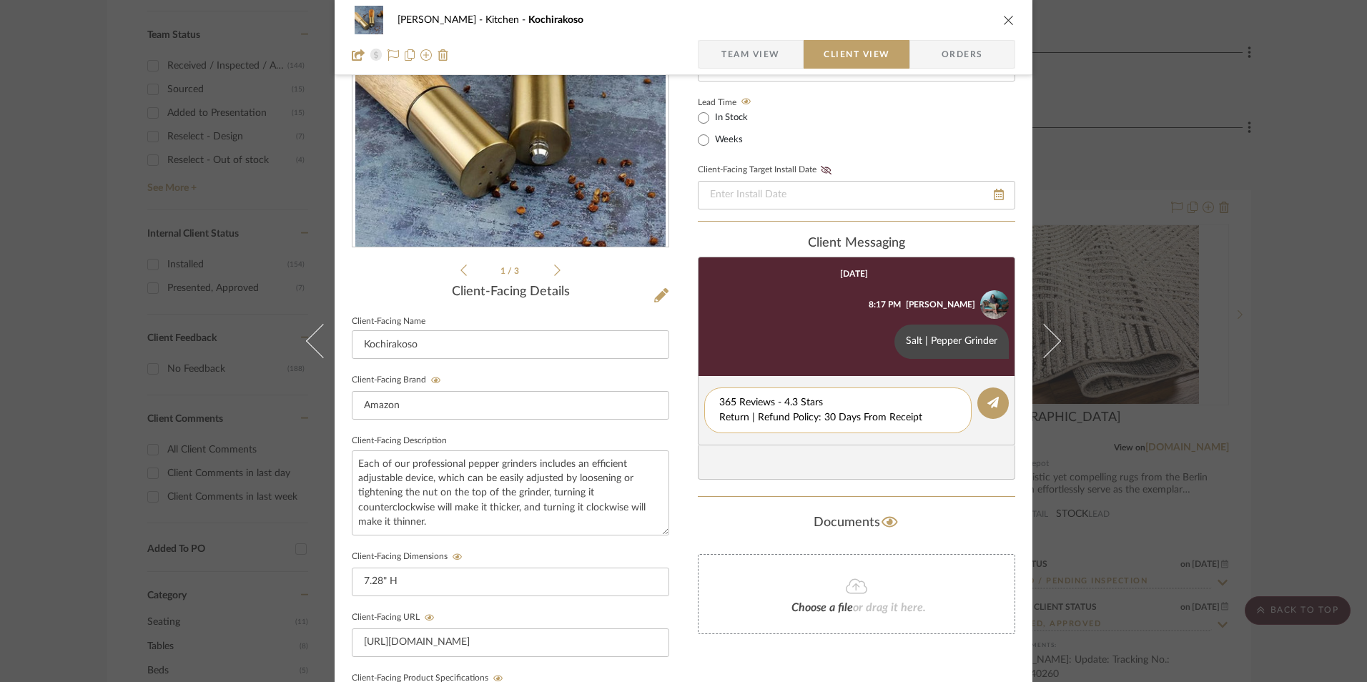
drag, startPoint x: 923, startPoint y: 422, endPoint x: 715, endPoint y: 424, distance: 208.9
click at [720, 424] on textarea "365 Reviews - 4.3 Stars Return | Refund Policy: 30 Days From Receipt" at bounding box center [838, 411] width 237 height 30
type textarea "365 Reviews - 4.3 Stars"
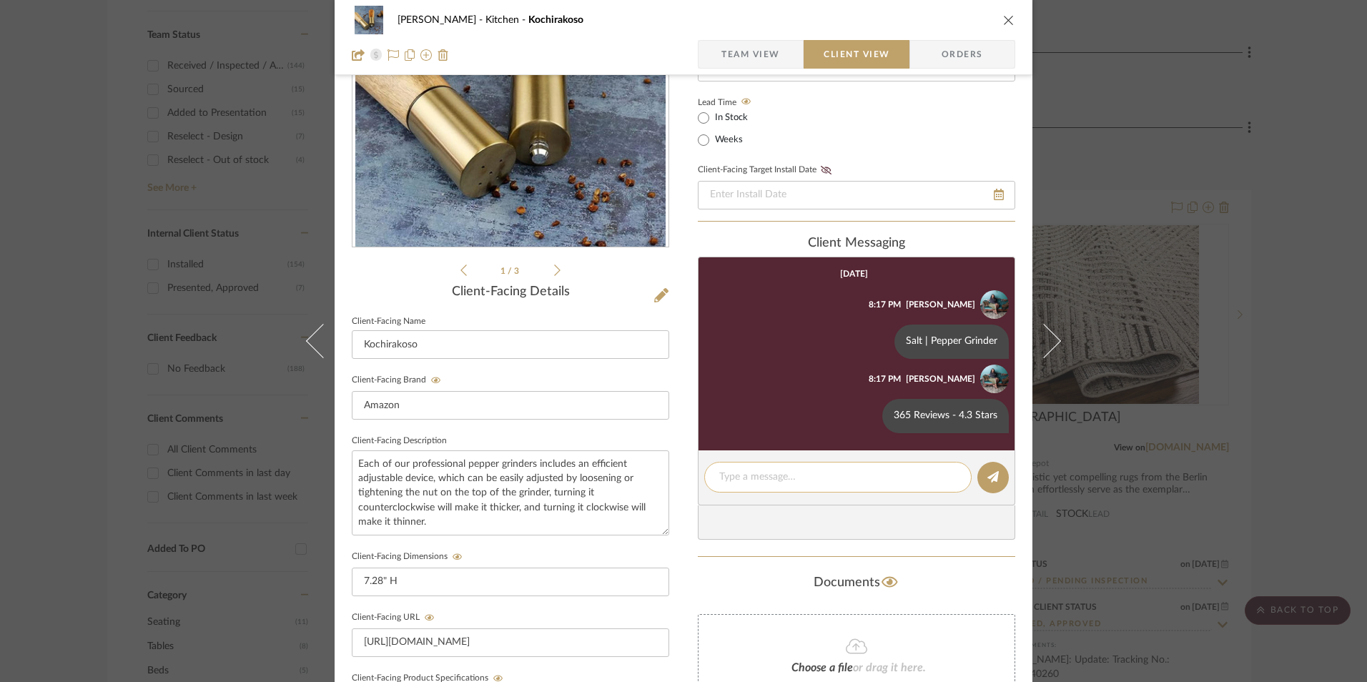
click at [745, 478] on textarea at bounding box center [838, 477] width 237 height 15
paste textarea "Return | Refund Policy: 30 Days From Receipt"
type textarea "Return | Refund Policy: 30 Days From Receipt"
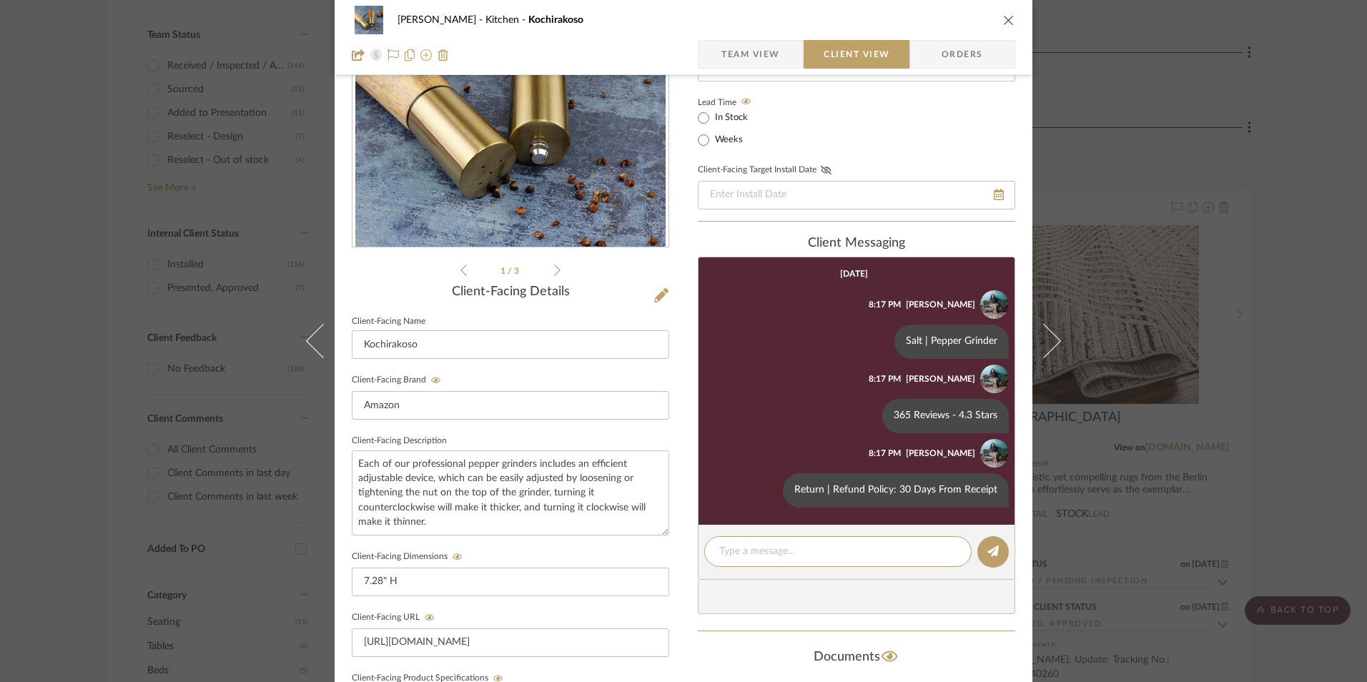
click at [1005, 19] on icon "close" at bounding box center [1008, 19] width 11 height 11
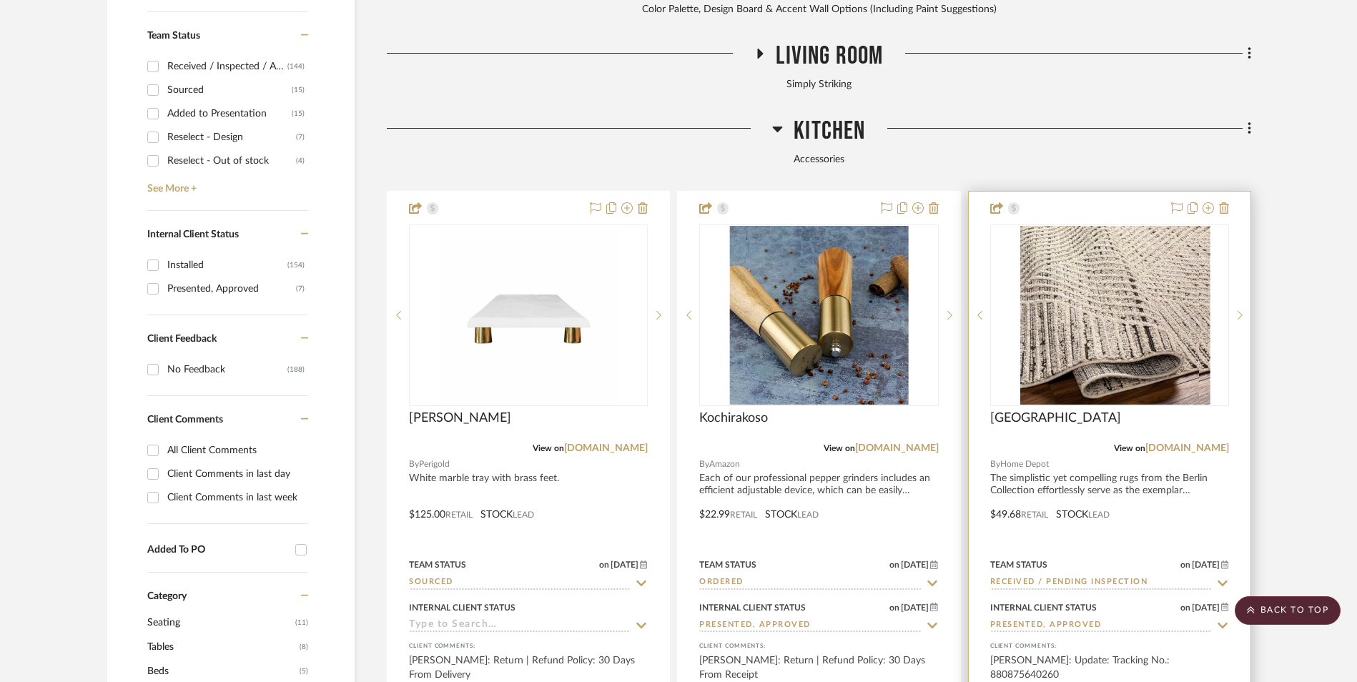
scroll to position [593, 0]
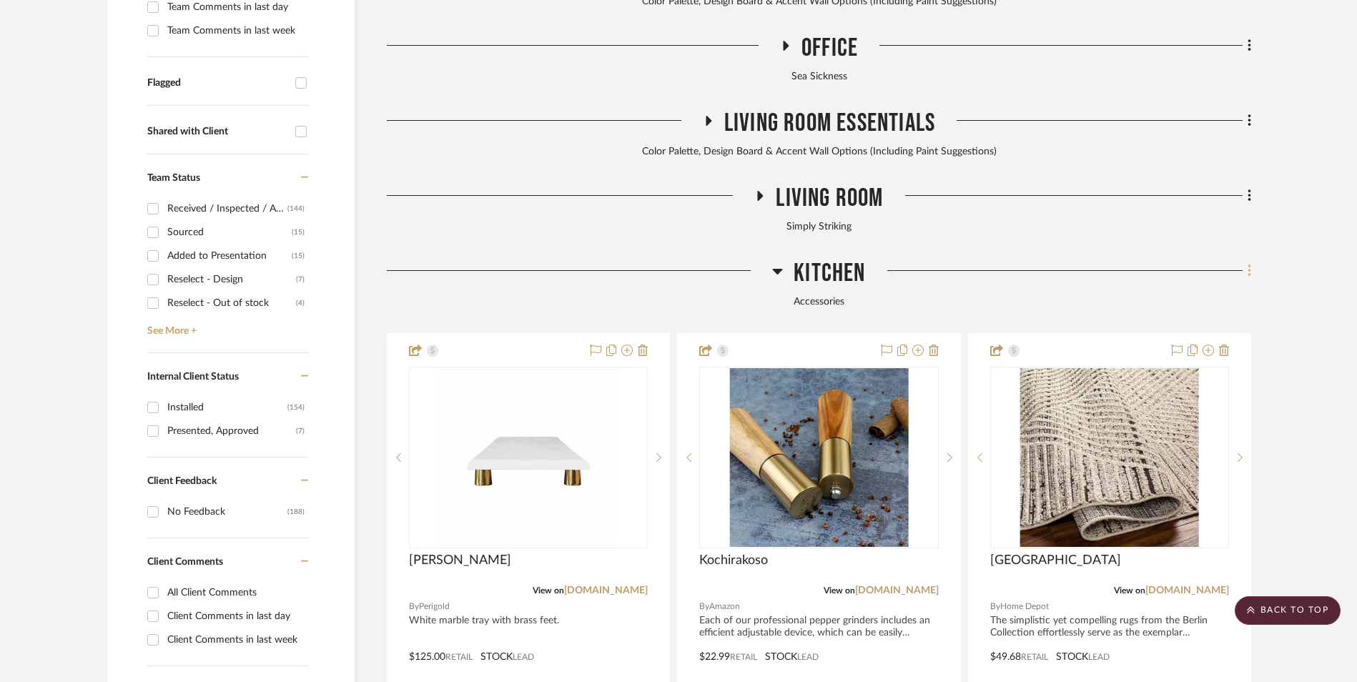
click at [1248, 263] on icon at bounding box center [1250, 271] width 4 height 16
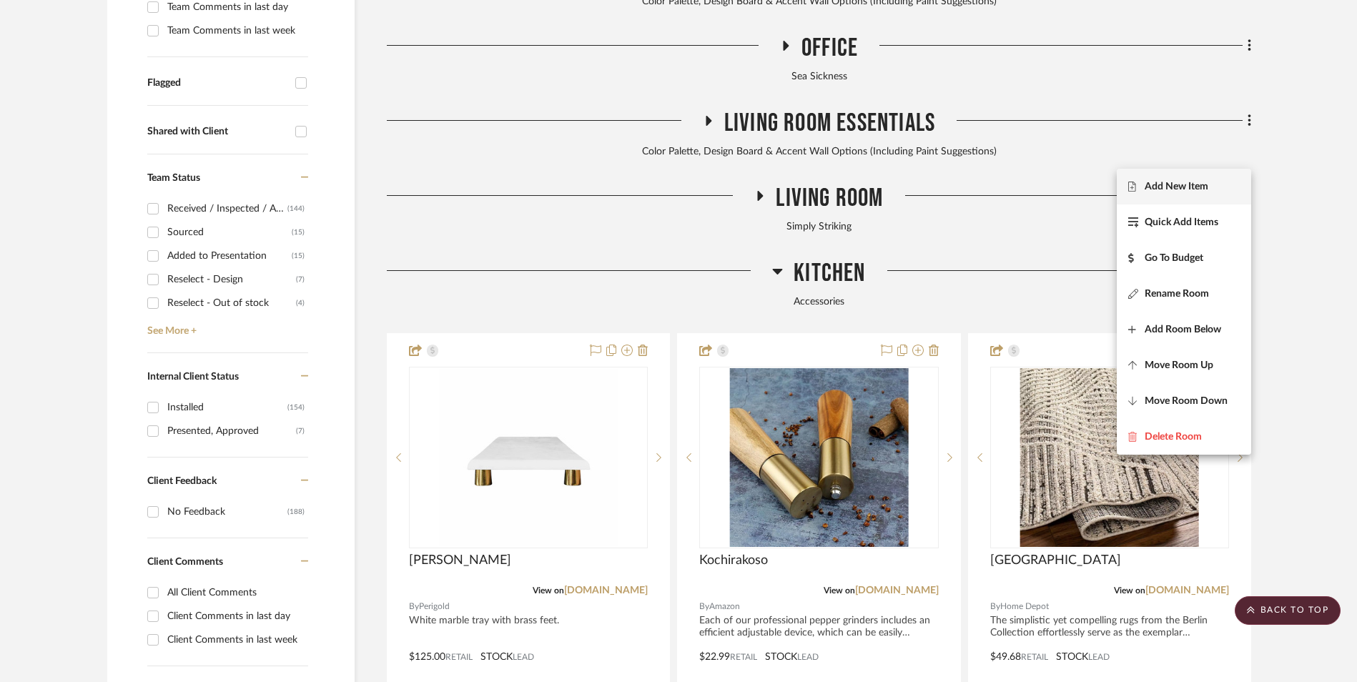
click at [1206, 182] on span "Add New Item" at bounding box center [1177, 187] width 64 height 12
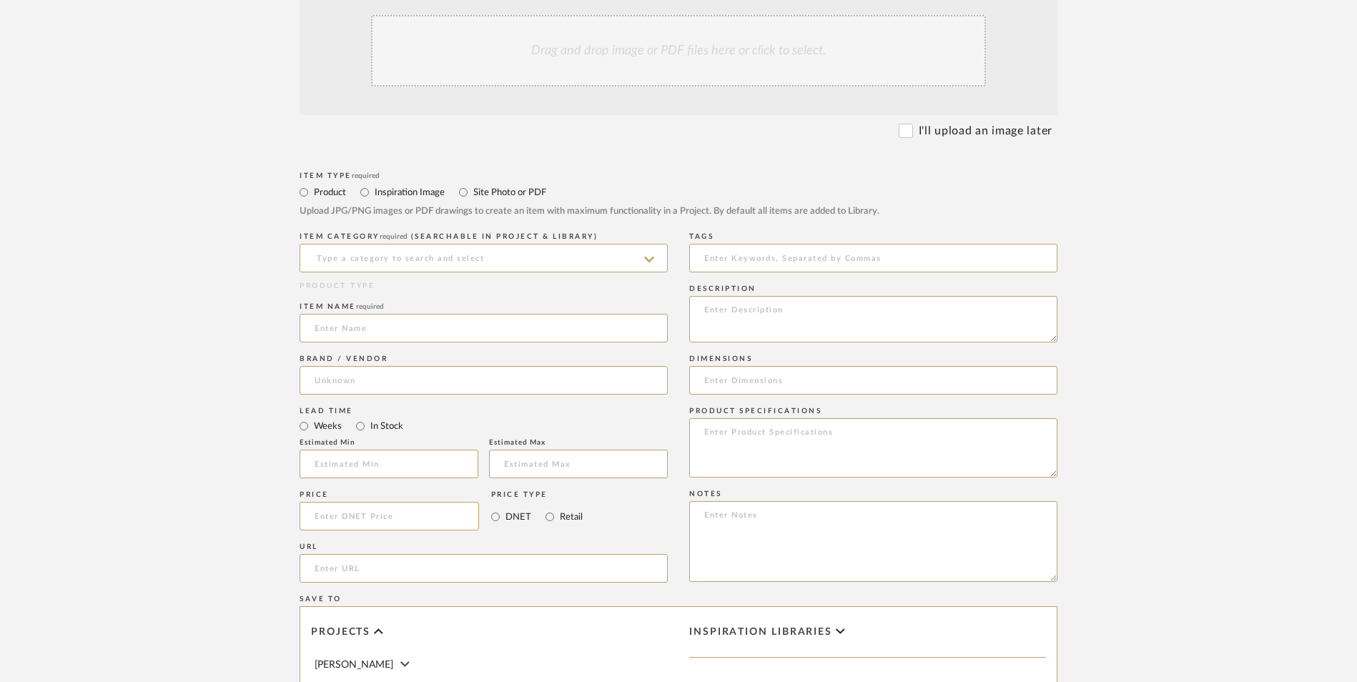
scroll to position [501, 0]
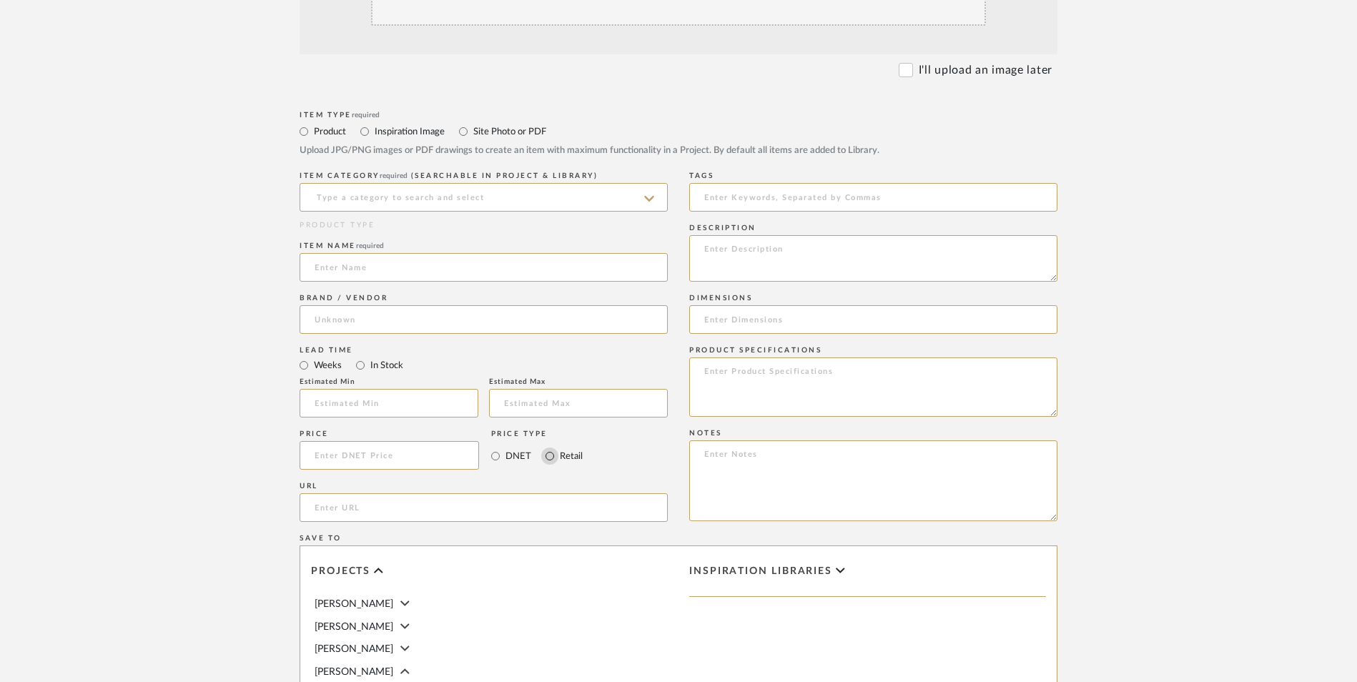
click at [548, 448] on input "Retail" at bounding box center [549, 456] width 17 height 17
radio input "true"
click at [355, 357] on input "In Stock" at bounding box center [360, 365] width 17 height 17
radio input "true"
click at [363, 441] on input at bounding box center [390, 455] width 180 height 29
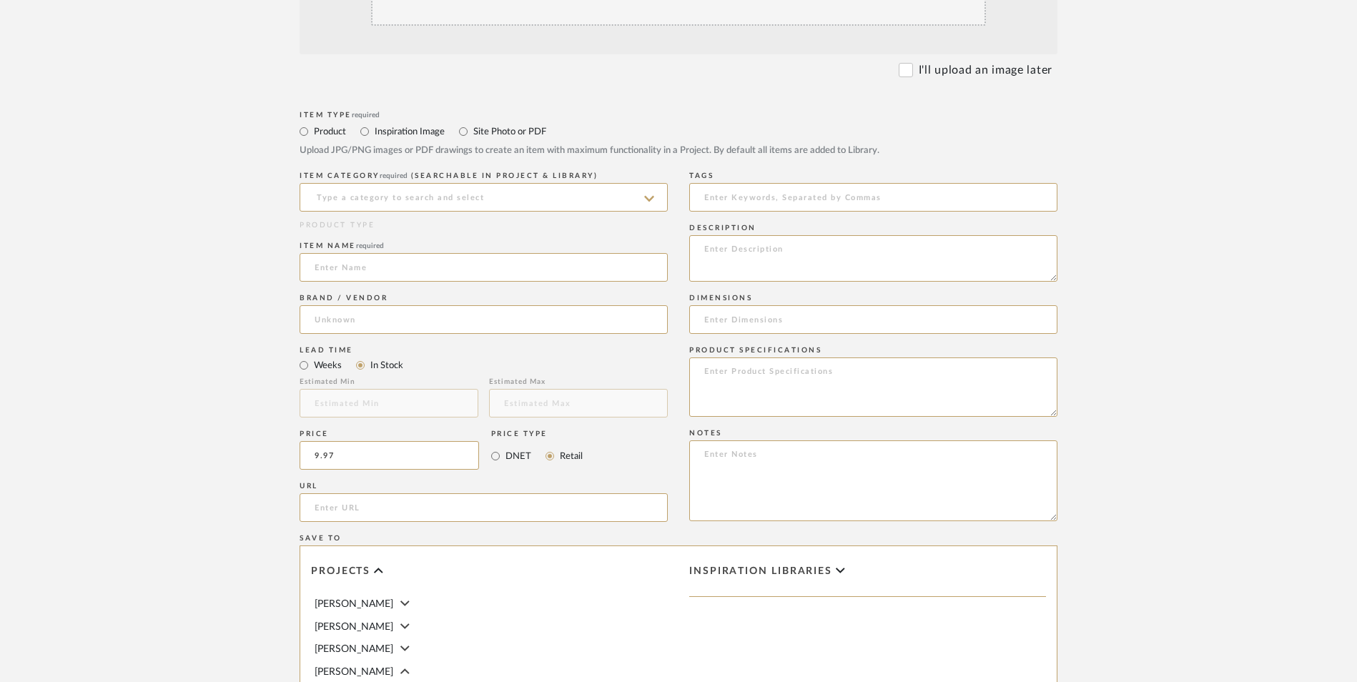
type input "$9.97"
click at [5, 354] on upload-items "Create new item in [PERSON_NAME] Upload photos, documents or PDFs, or select be…" at bounding box center [678, 347] width 1357 height 1261
click at [351, 494] on input "url" at bounding box center [484, 508] width 368 height 29
paste input "[URL][DOMAIN_NAME]"
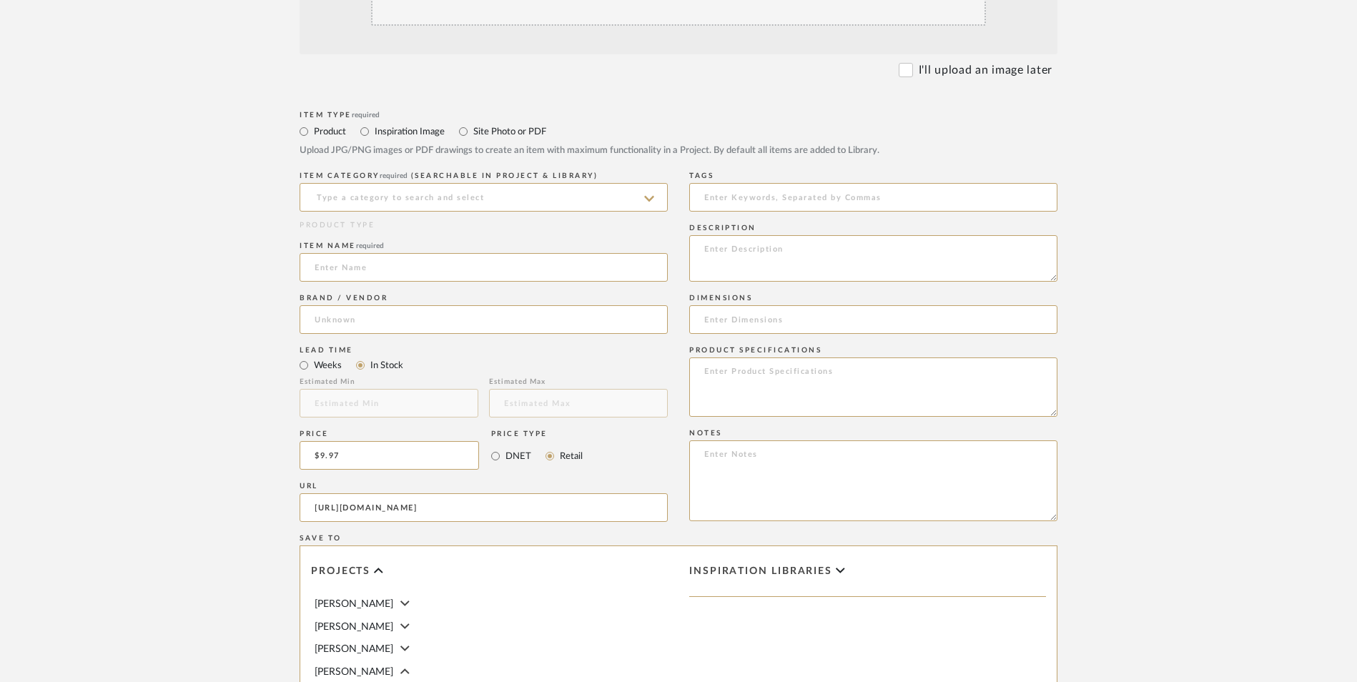
type input "[URL][DOMAIN_NAME]"
click at [214, 315] on upload-items "Create new item in [PERSON_NAME] Upload photos, documents or PDFs, or select be…" at bounding box center [678, 347] width 1357 height 1261
click at [398, 183] on input at bounding box center [484, 197] width 368 height 29
click at [401, 116] on span "Other Accessory Items" at bounding box center [377, 118] width 124 height 10
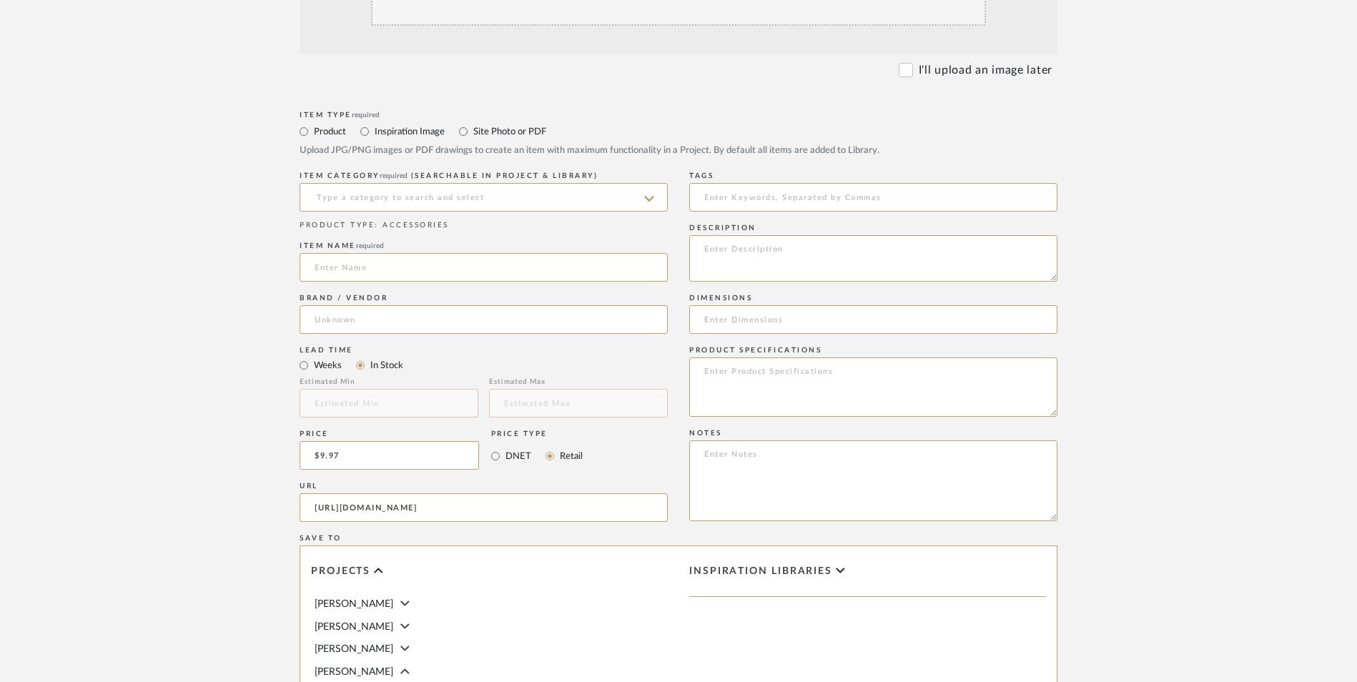
type input "Other Accessory Items"
click at [377, 305] on input at bounding box center [484, 319] width 368 height 29
click at [386, 244] on mat-option "Amazon" at bounding box center [483, 241] width 367 height 36
type input "Amazon"
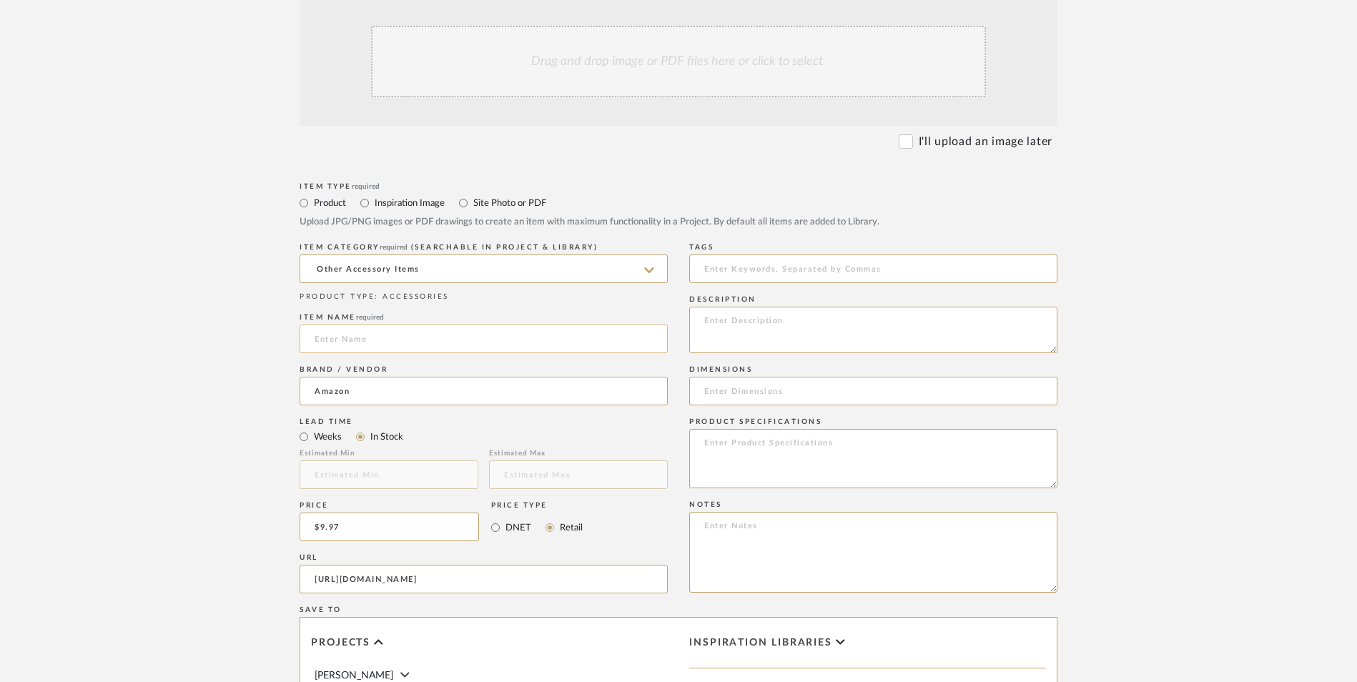
click at [440, 325] on input at bounding box center [484, 339] width 368 height 29
paste input "Rumcnjen"
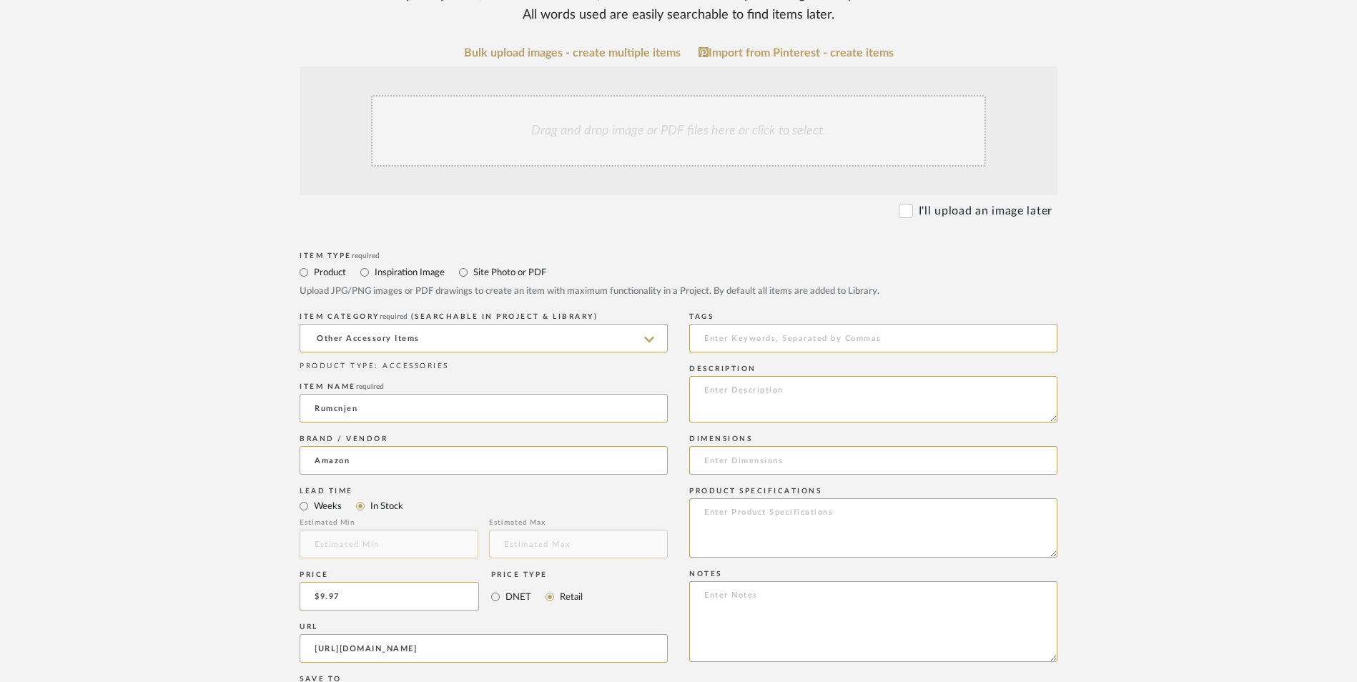
scroll to position [215, 0]
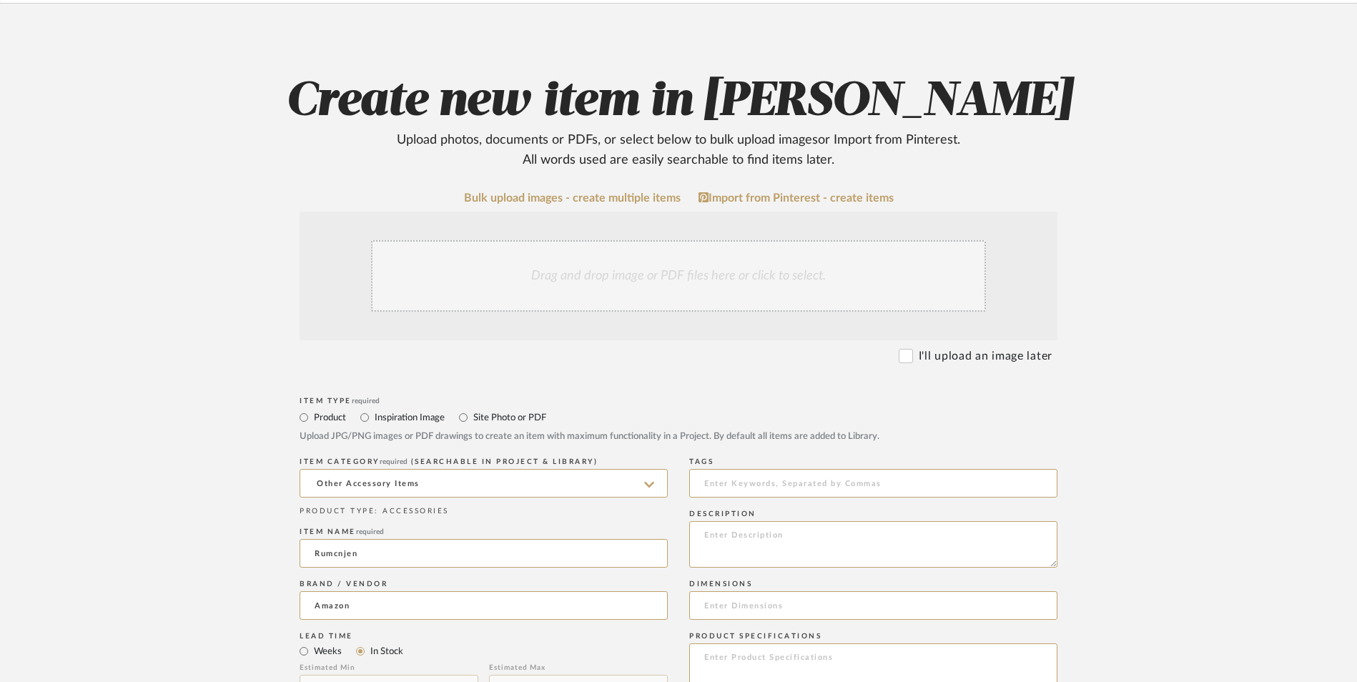
type input "Rumcnjen"
click at [614, 240] on div "Drag and drop image or PDF files here or click to select." at bounding box center [678, 276] width 615 height 72
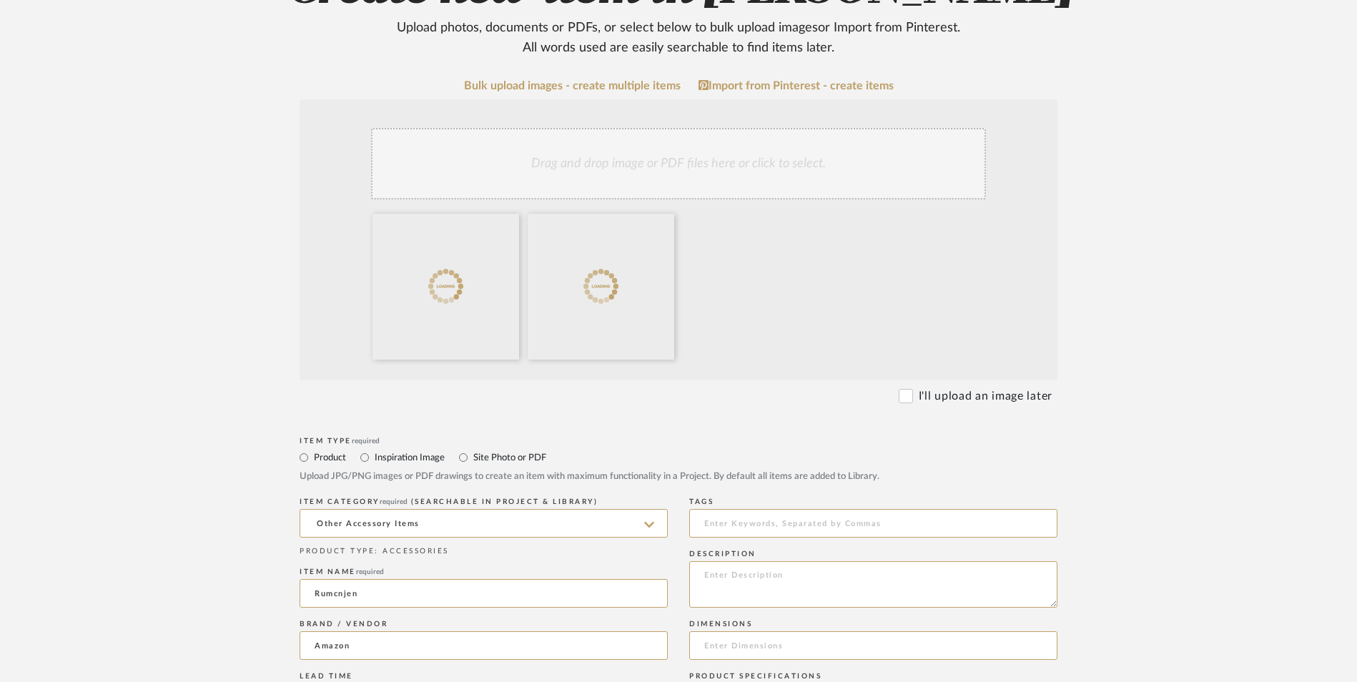
scroll to position [501, 0]
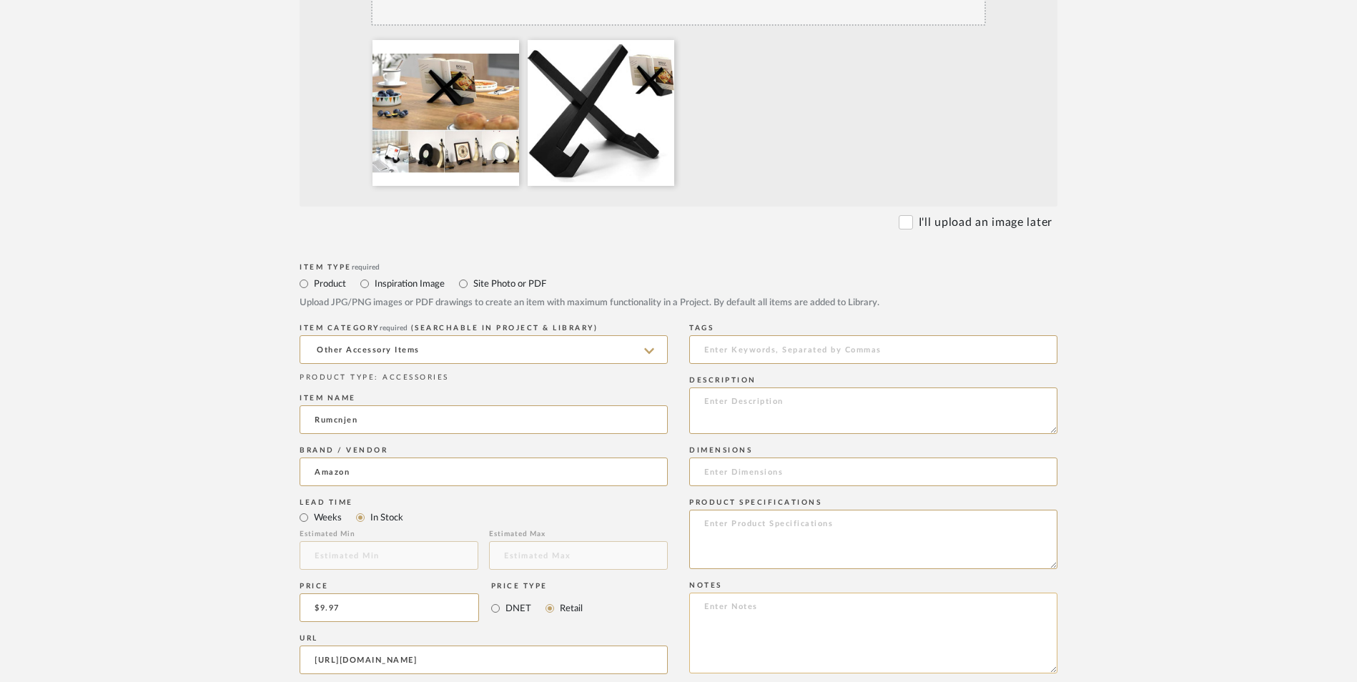
click at [755, 593] on textarea at bounding box center [873, 633] width 368 height 81
paste textarea "Option 1: ETA: SKU: Reviews - Stars Return | Refund Policy:"
drag, startPoint x: 746, startPoint y: 489, endPoint x: 616, endPoint y: 486, distance: 130.2
click at [616, 486] on div "Item Type required Product Inspiration Image Site Photo or PDF Upload JPG/PNG i…" at bounding box center [679, 677] width 758 height 835
click at [694, 593] on textarea "Cookbook Stand ETA: SKU: Reviews - Stars Return | Refund Policy: 30 Days From R…" at bounding box center [873, 633] width 368 height 81
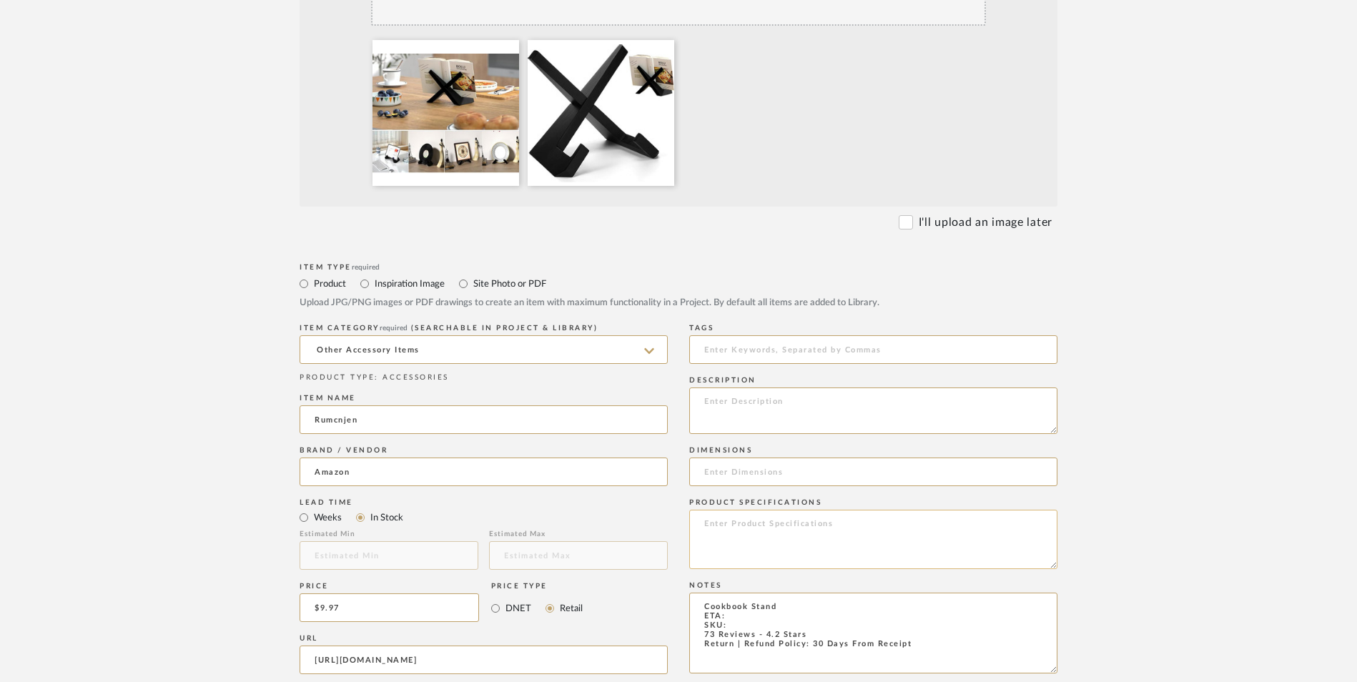
type textarea "Cookbook Stand ETA: SKU: 73 Reviews - 4.2 Stars Return | Refund Policy: 30 Days…"
click at [774, 510] on textarea at bounding box center [873, 539] width 368 height 59
type textarea "Pine"
click at [752, 458] on input at bounding box center [873, 472] width 368 height 29
paste input "9.84"D x 5.91"W x 1.18"H"
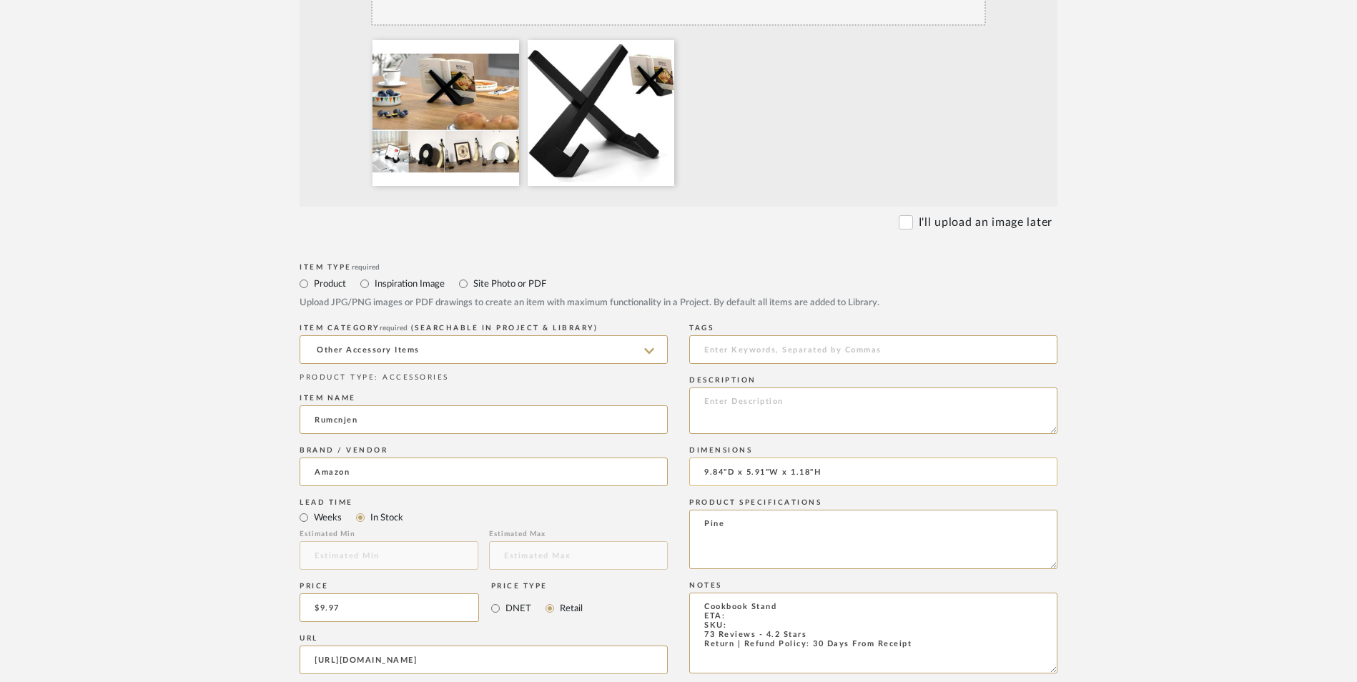
click at [730, 458] on input "9.84"D x 5.91"W x 1.18"H" at bounding box center [873, 472] width 368 height 29
click at [776, 458] on input "9.84" D x 5.91"W x 1.18"H" at bounding box center [873, 472] width 368 height 29
click at [821, 458] on input "9.84" D x 5.91" W x 1.18"H" at bounding box center [873, 472] width 368 height 29
type input "9.84" D x 5.91" W x 1.18" H"
click at [800, 388] on textarea at bounding box center [873, 411] width 368 height 46
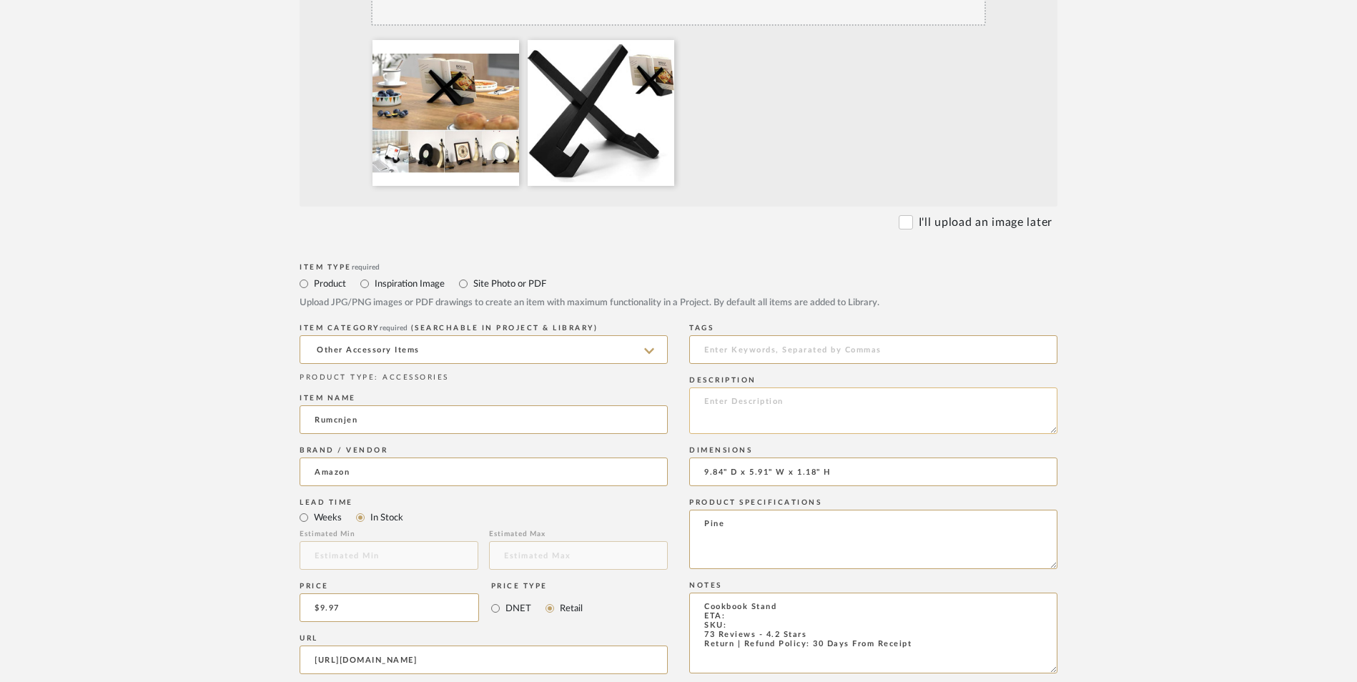
paste textarea "This well made handmade rack can not only be used as a recipe book holder, but …"
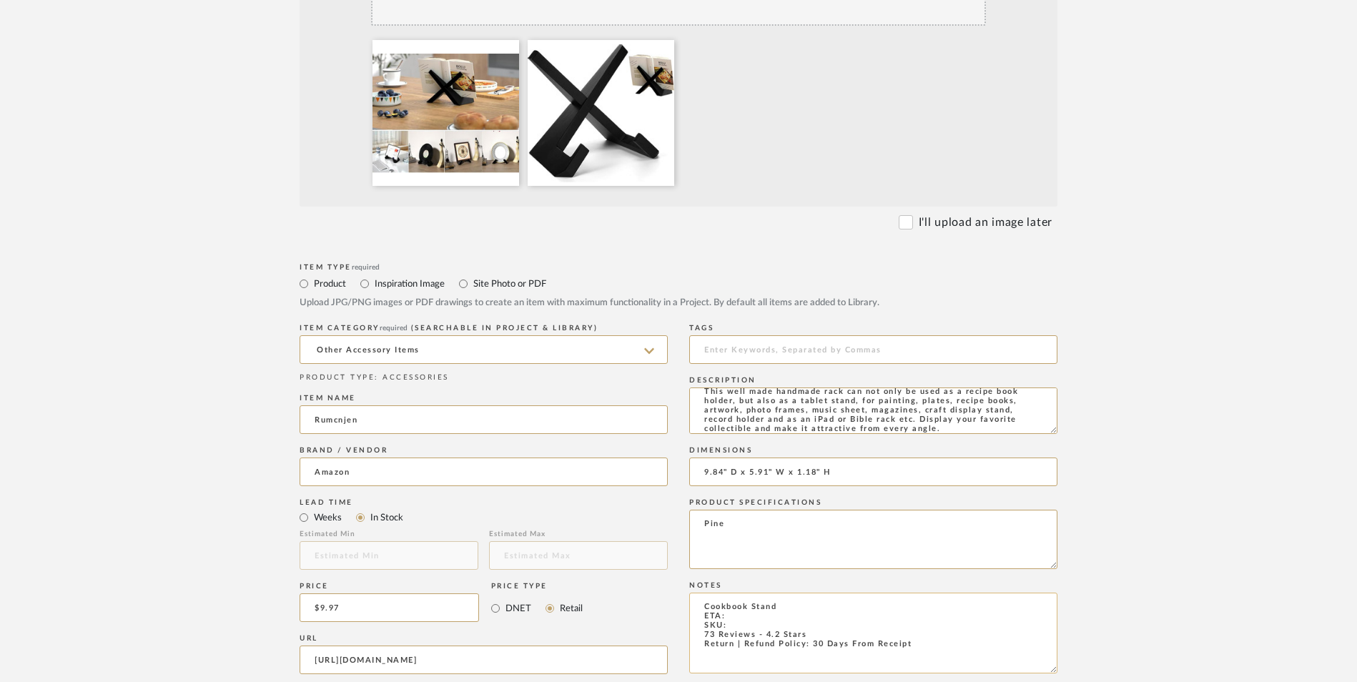
type textarea "This well made handmade rack can not only be used as a recipe book holder, but …"
click at [745, 593] on textarea "Cookbook Stand ETA: SKU: 73 Reviews - 4.2 Stars Return | Refund Policy: 30 Days…" at bounding box center [873, 633] width 368 height 81
click at [747, 593] on textarea "Cookbook Stand ETA: [DATE] SKU: 73 Reviews - 4.2 Stars Return | Refund Policy: …" at bounding box center [873, 633] width 368 height 81
paste textarea "B0CZ8FKTMM"
type textarea "Cookbook Stand ETA: [DATE] SKU: B0CZ8FKTMM 73 Reviews - 4.2 Stars Return | Refu…"
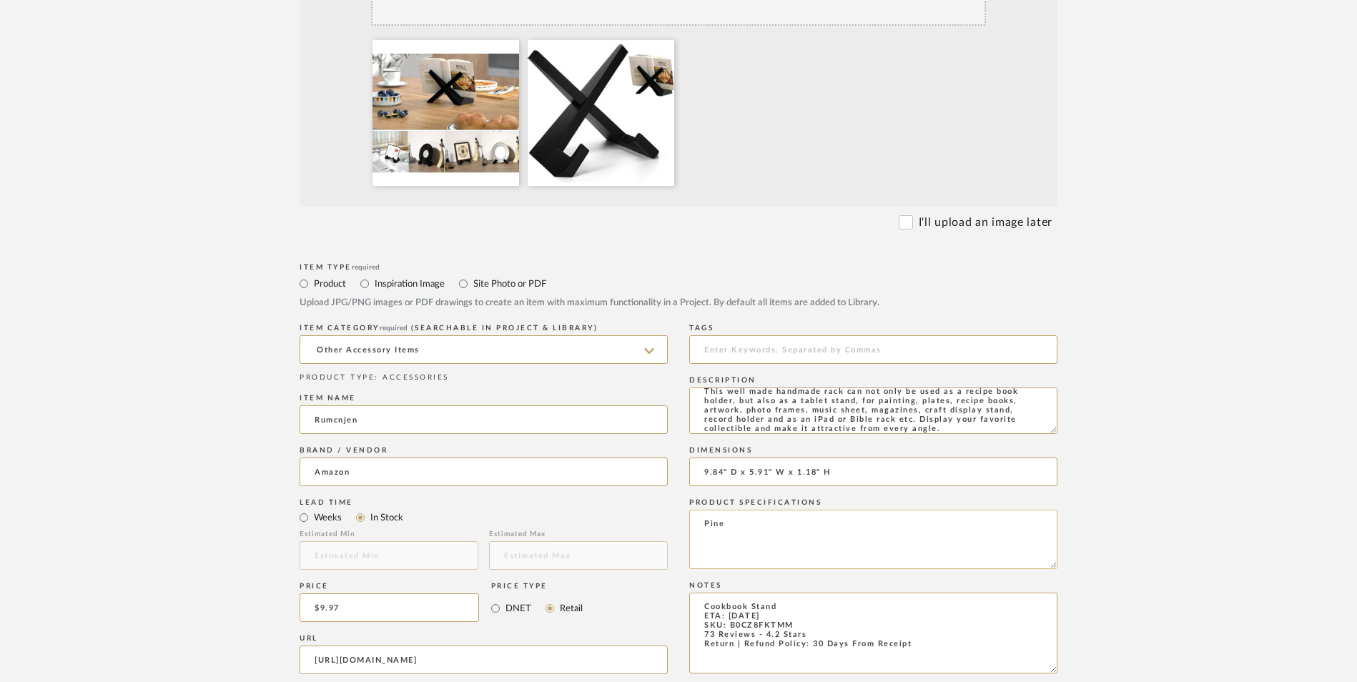
click at [845, 510] on textarea "Pine" at bounding box center [873, 539] width 368 height 59
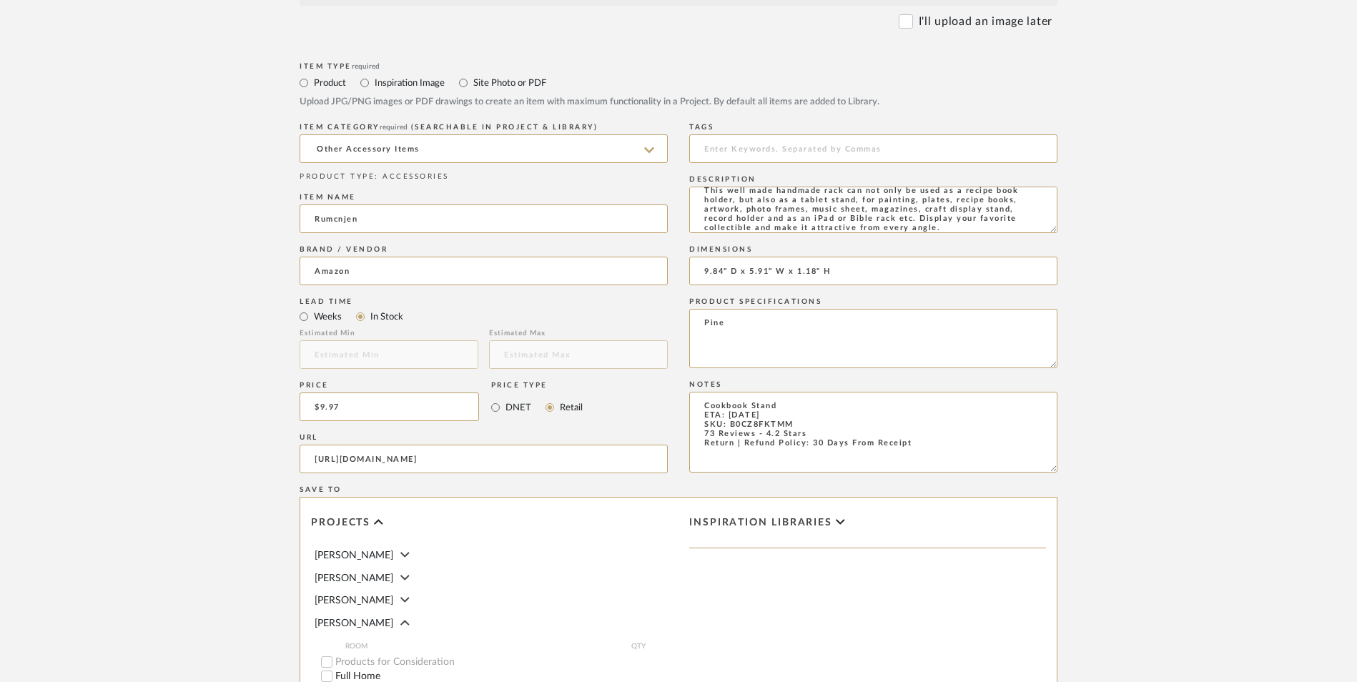
scroll to position [858, 0]
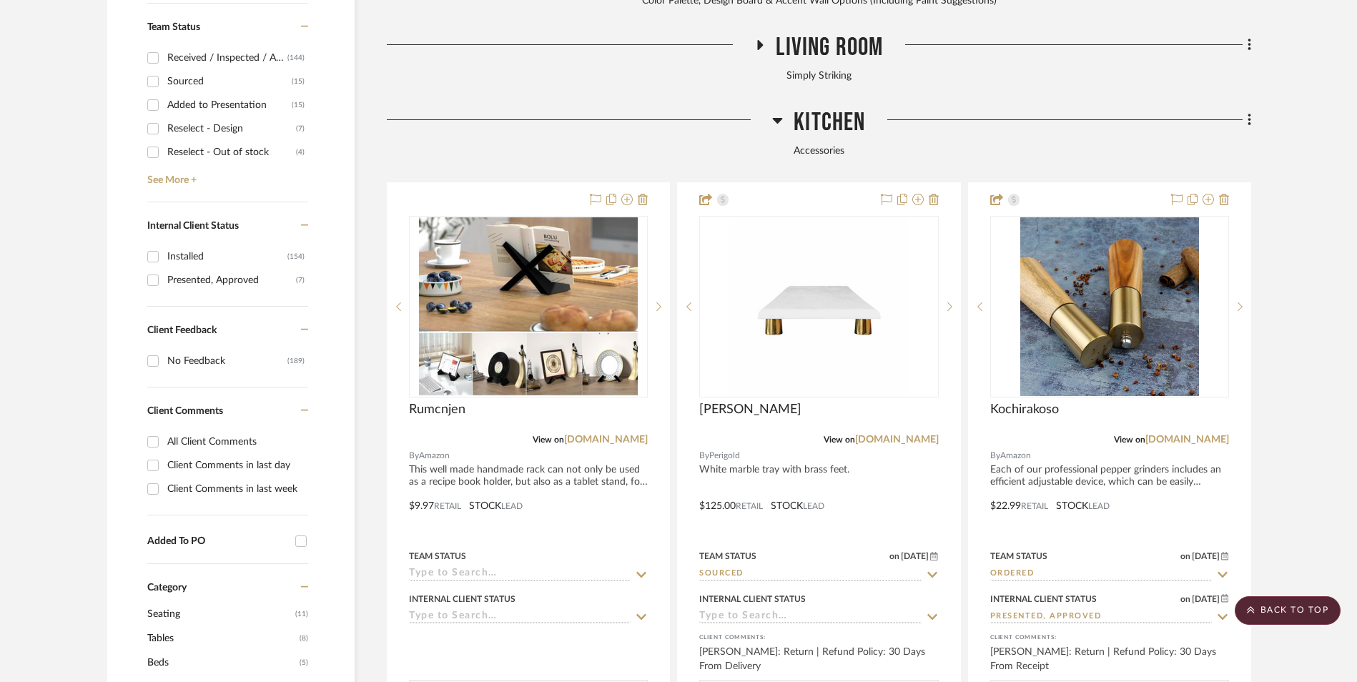
scroll to position [741, 0]
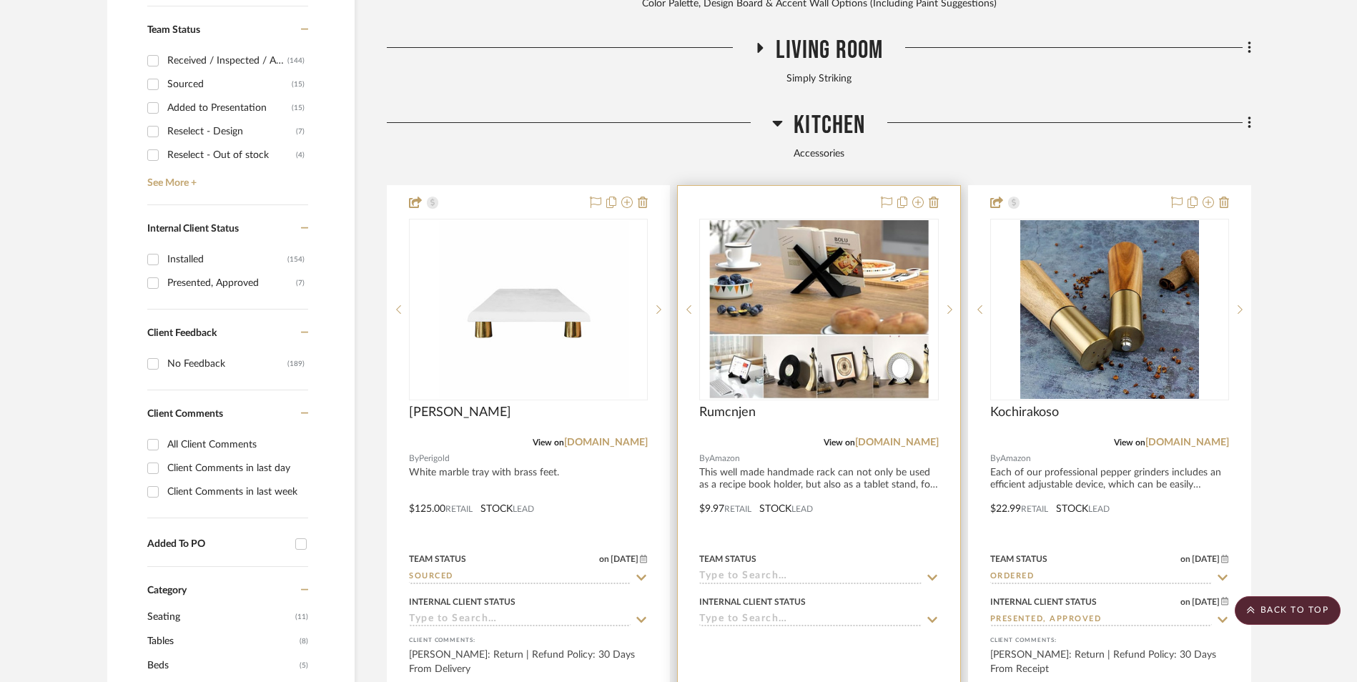
click at [877, 230] on img "0" at bounding box center [819, 309] width 219 height 179
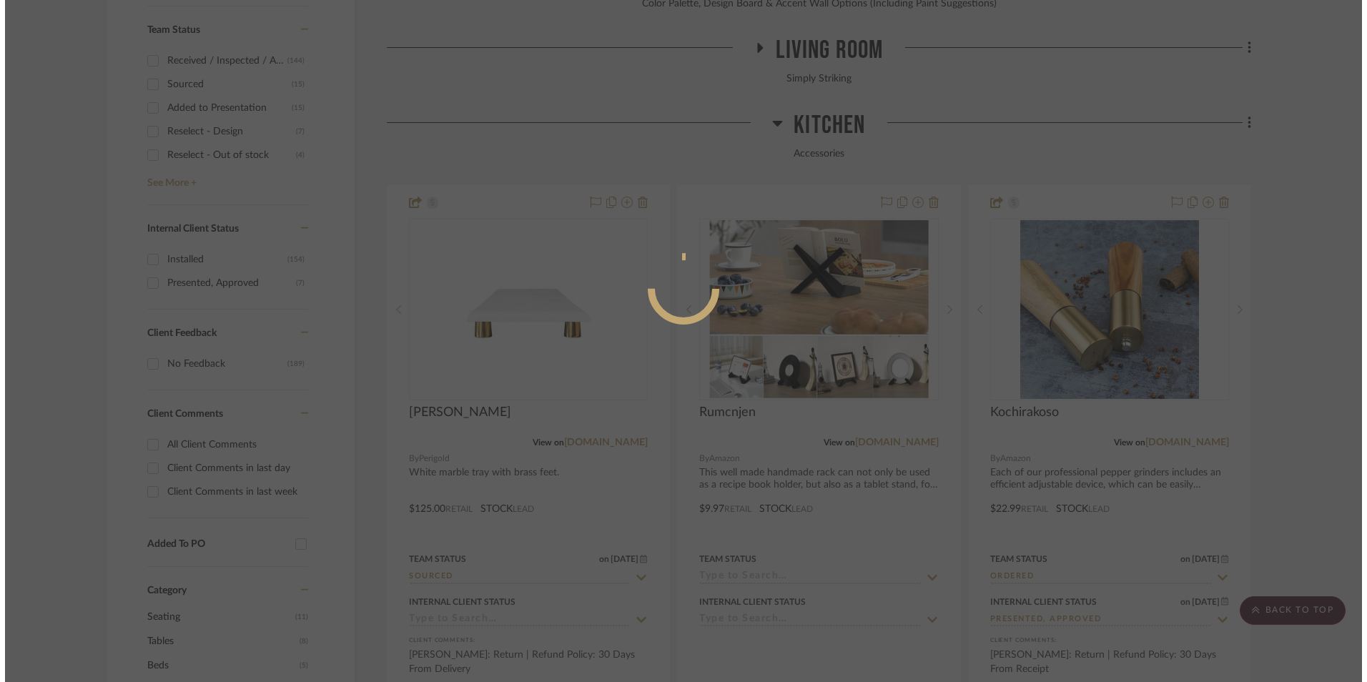
scroll to position [0, 0]
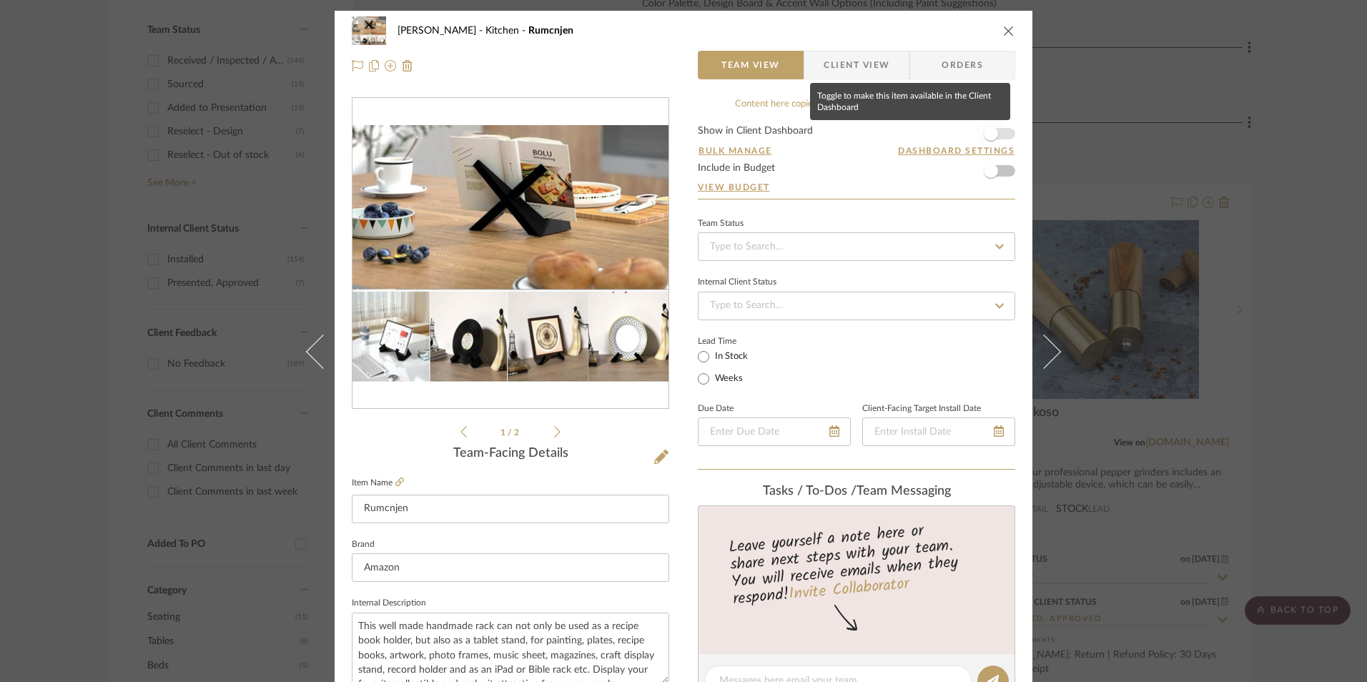
click at [997, 130] on span "button" at bounding box center [991, 133] width 31 height 31
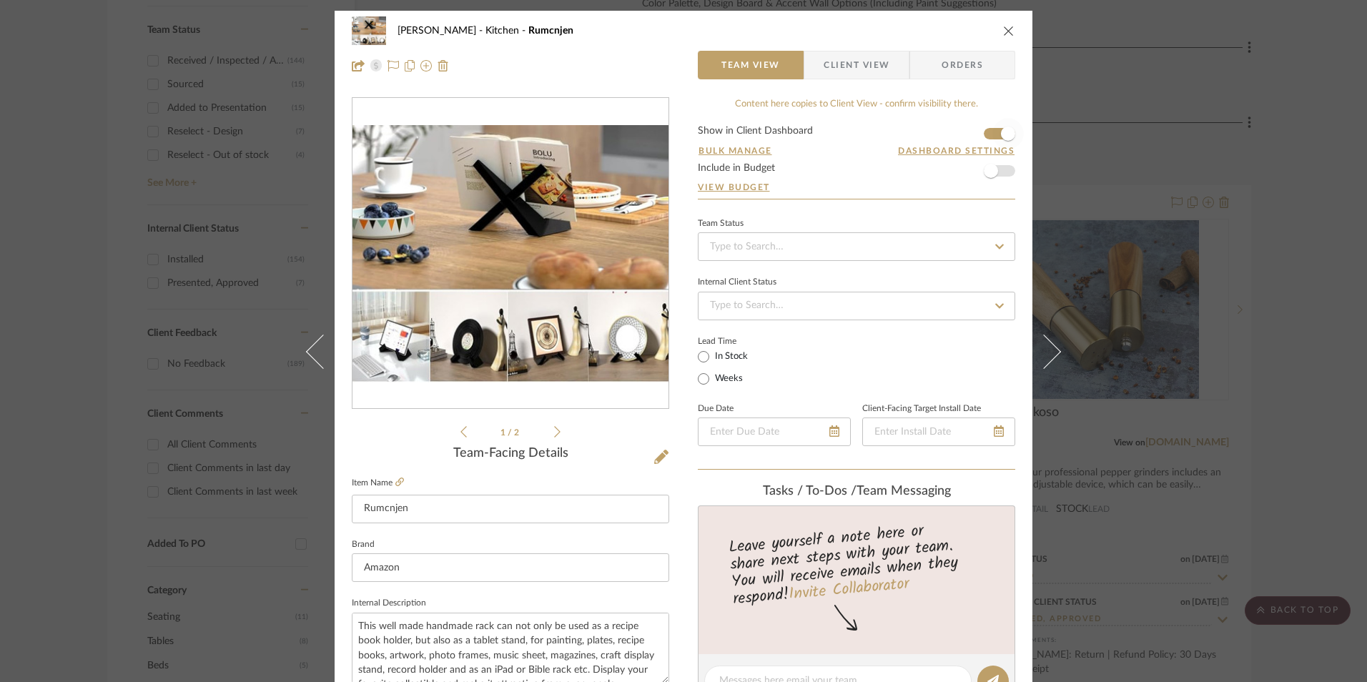
click at [984, 176] on span "button" at bounding box center [991, 171] width 14 height 14
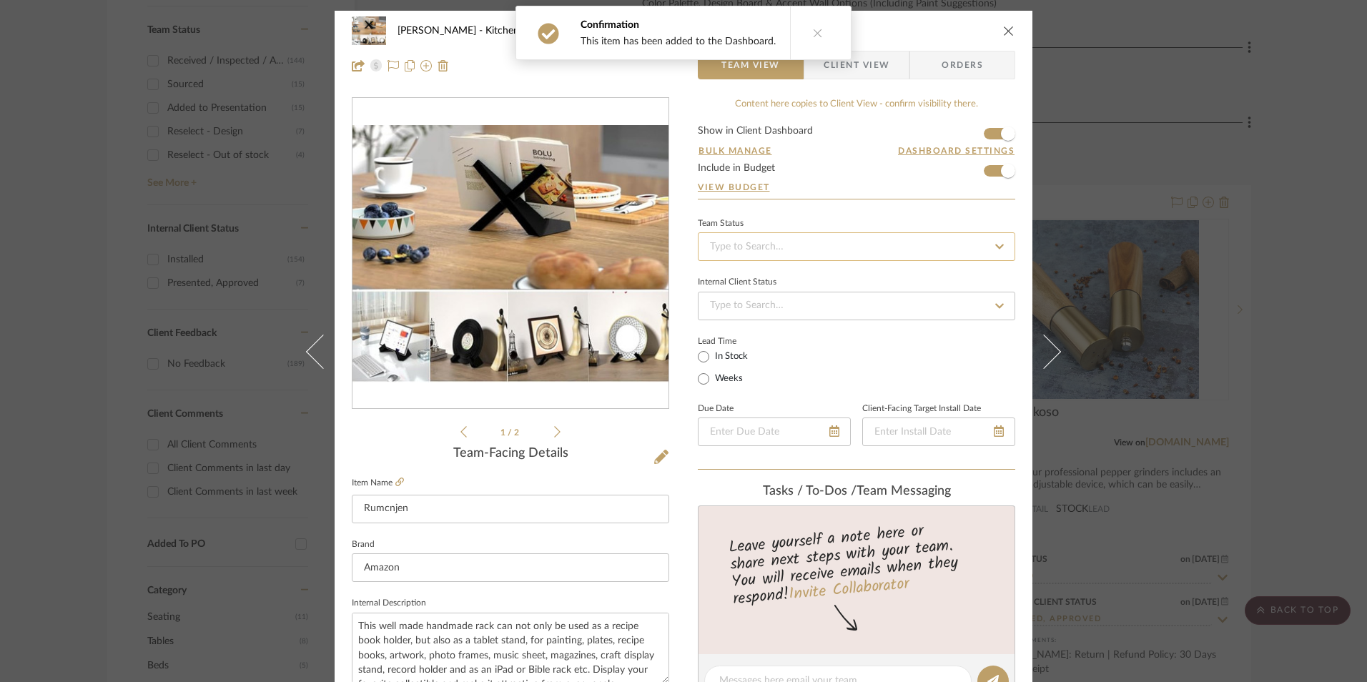
click at [882, 256] on input at bounding box center [857, 246] width 318 height 29
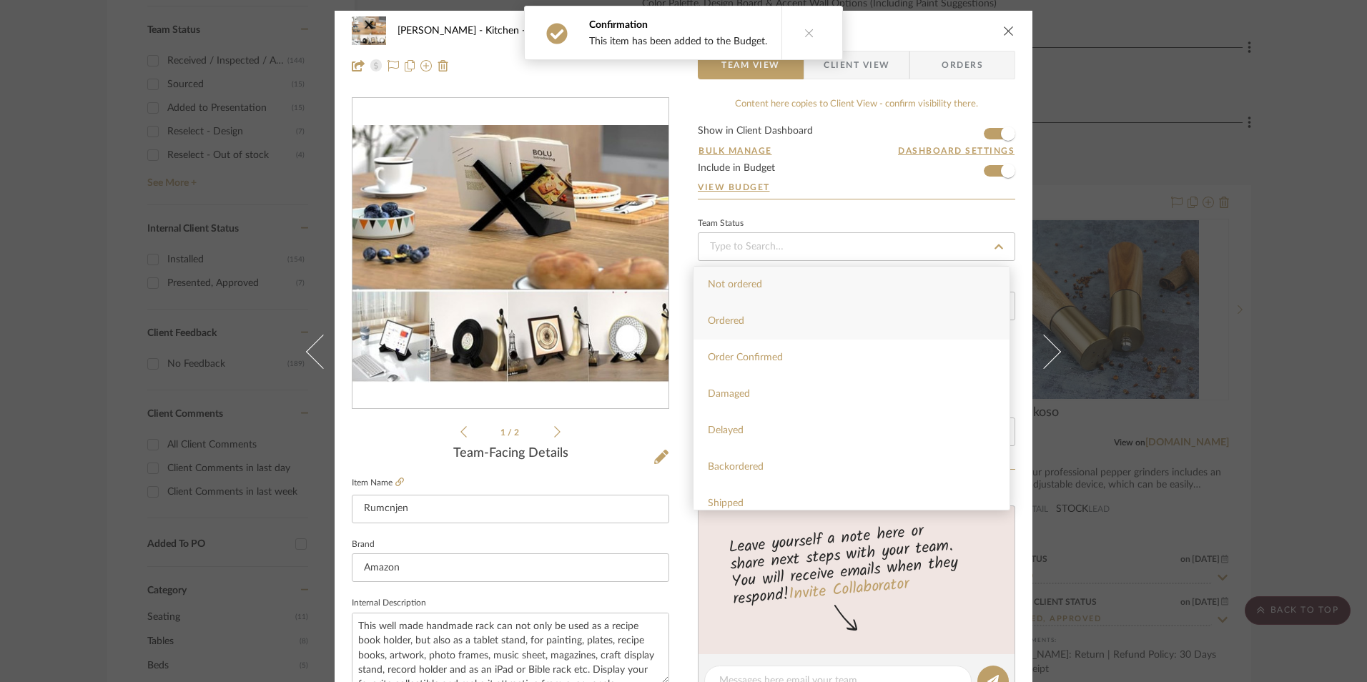
click at [820, 328] on div "Ordered" at bounding box center [852, 321] width 316 height 36
type input "[DATE]"
type input "Ordered"
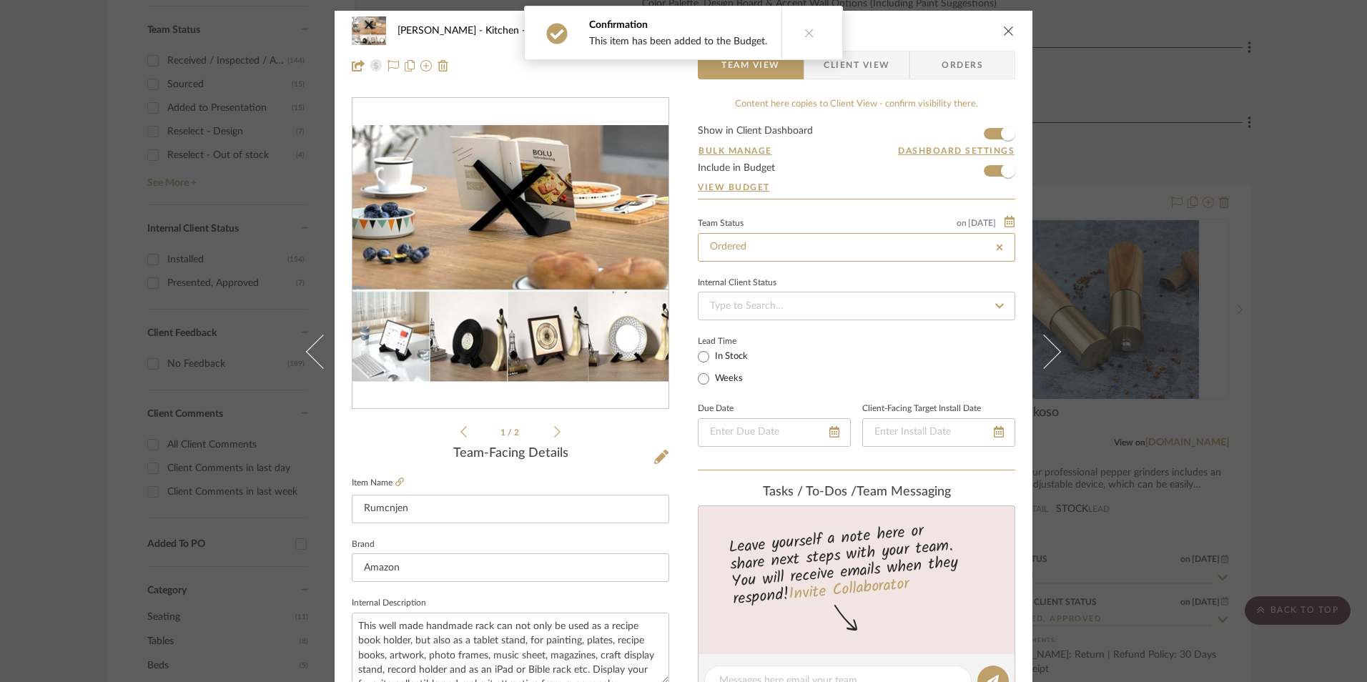
type input "[DATE]"
type input "Ordered"
click at [767, 310] on input at bounding box center [857, 306] width 318 height 29
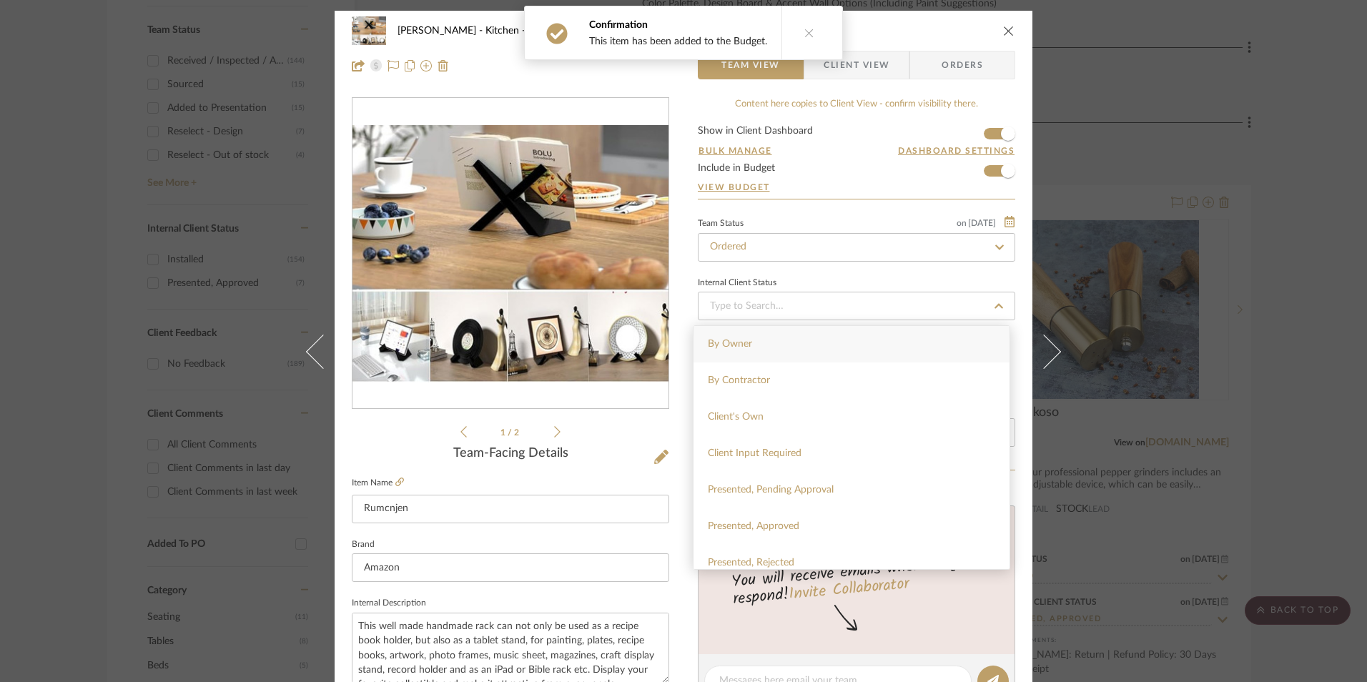
drag, startPoint x: 776, startPoint y: 524, endPoint x: 701, endPoint y: 448, distance: 106.7
click at [775, 524] on span "Presented, Approved" at bounding box center [754, 526] width 92 height 10
type input "[DATE]"
type input "Presented, Approved"
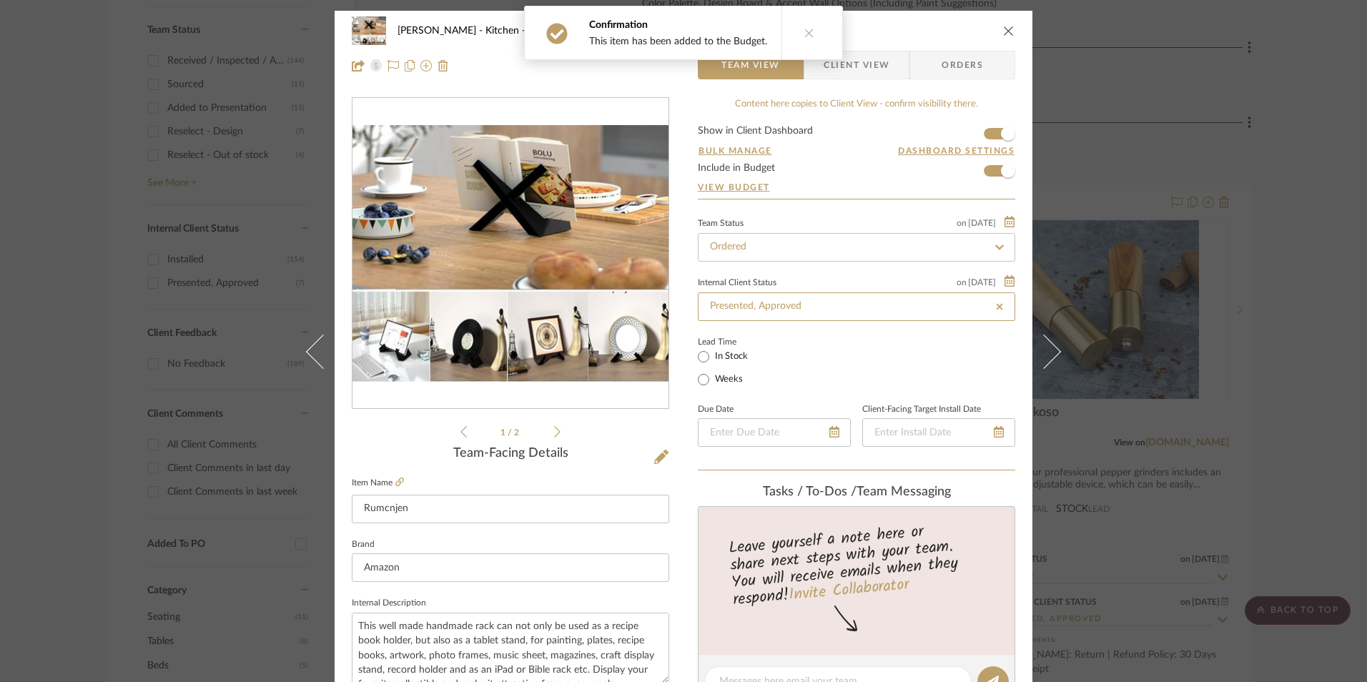
type input "[DATE]"
type input "Presented, Approved"
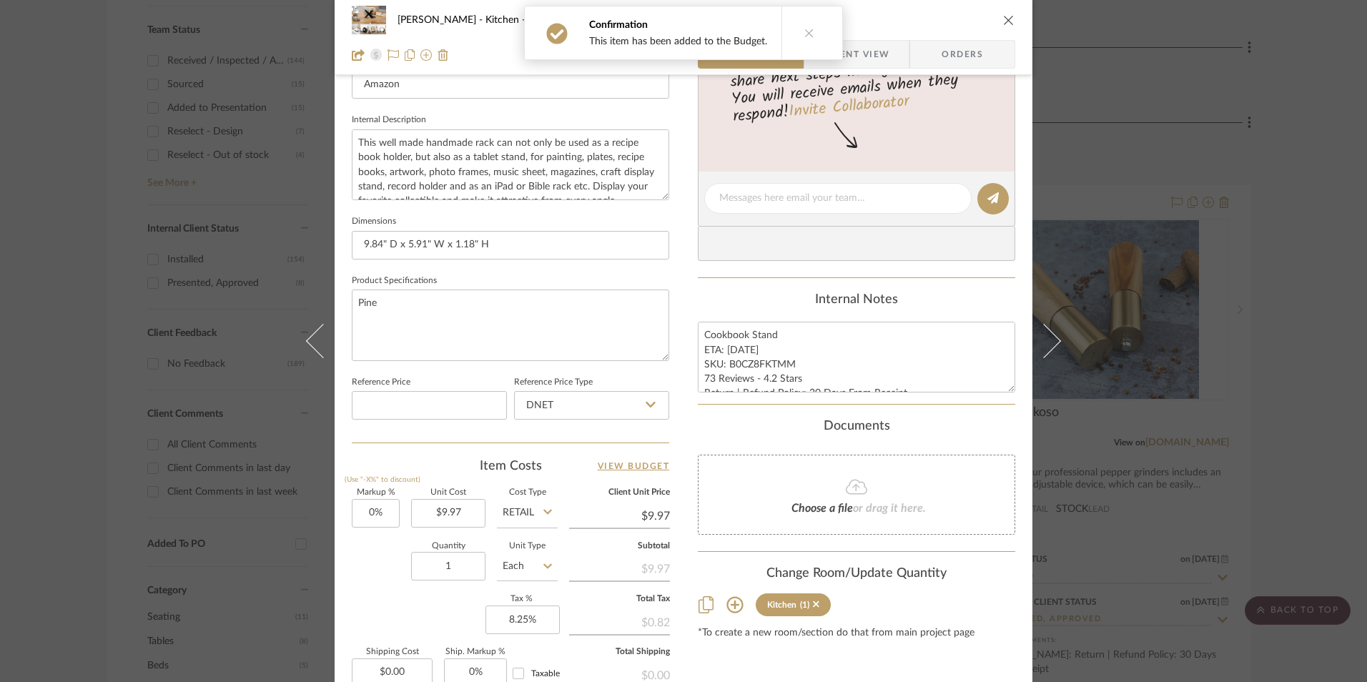
scroll to position [501, 0]
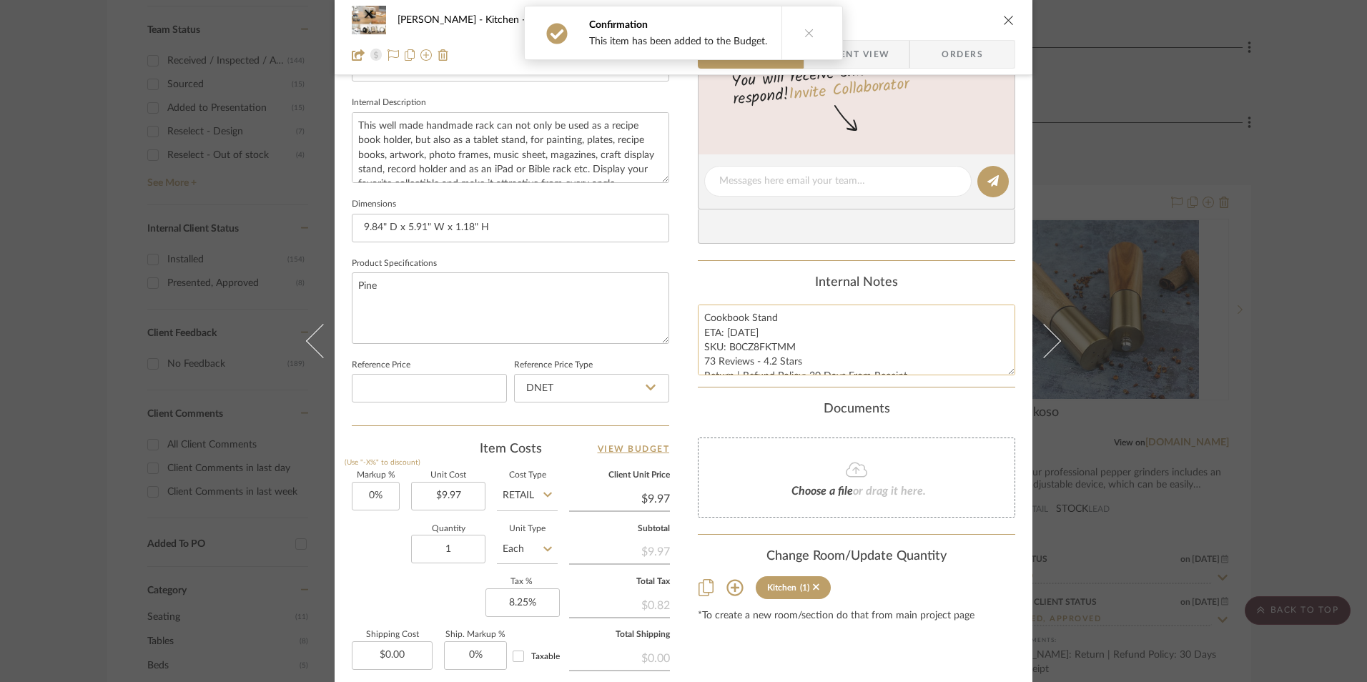
click at [765, 370] on textarea "Cookbook Stand ETA: [DATE] SKU: B0CZ8FKTMM 73 Reviews - 4.2 Stars Return | Refu…" at bounding box center [857, 340] width 318 height 71
drag, startPoint x: 790, startPoint y: 345, endPoint x: 726, endPoint y: 346, distance: 64.4
click at [726, 346] on textarea "Cookbook Stand ETA: [DATE] SKU: B0CZ8FKTMM 73 Reviews - 4.2 Stars Return | Refu…" at bounding box center [857, 340] width 318 height 71
drag, startPoint x: 596, startPoint y: 392, endPoint x: 586, endPoint y: 401, distance: 13.1
click at [595, 392] on input "DNET" at bounding box center [591, 388] width 155 height 29
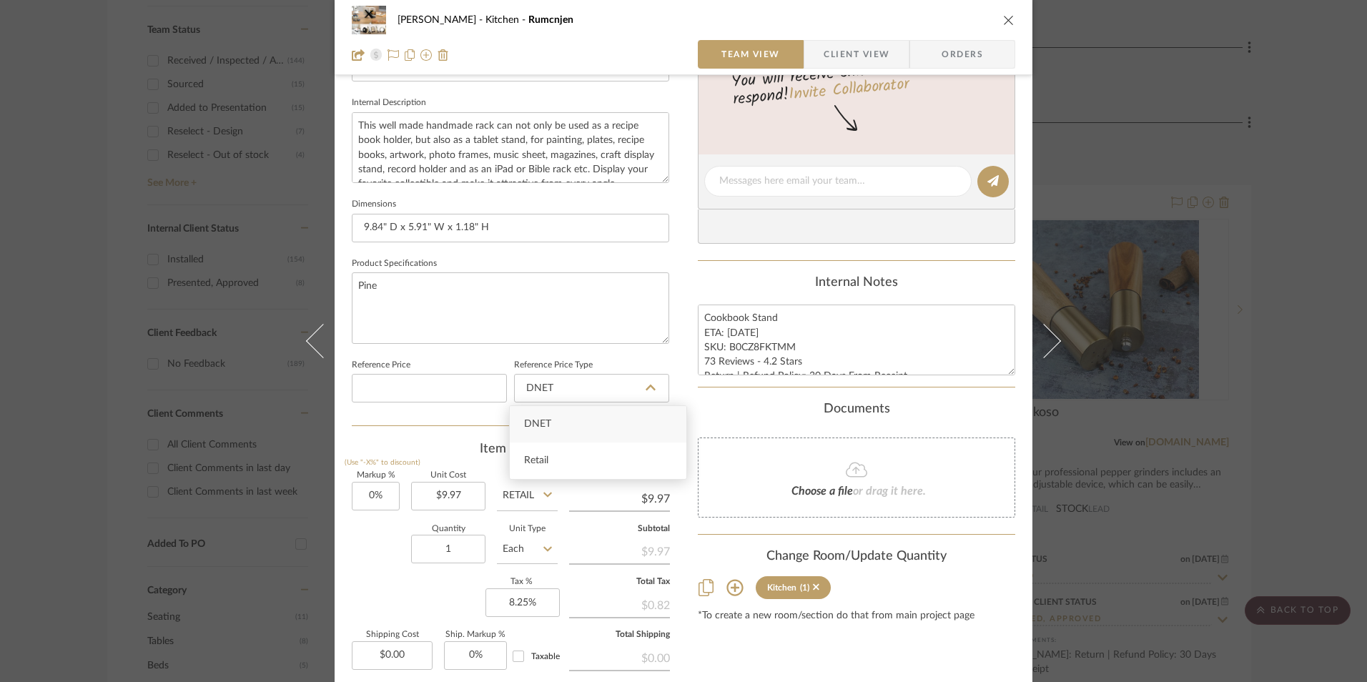
click at [569, 458] on div "Retail" at bounding box center [598, 461] width 177 height 36
type input "Retail"
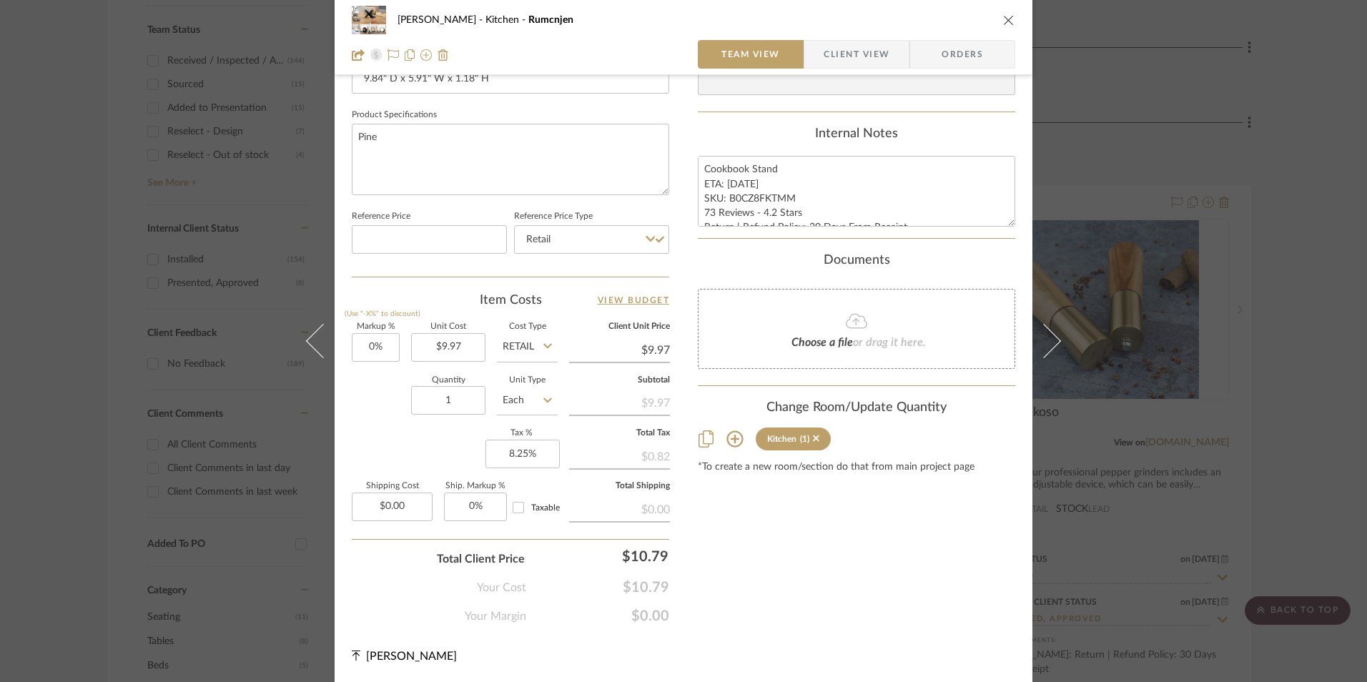
click at [966, 53] on span "Orders" at bounding box center [962, 54] width 73 height 29
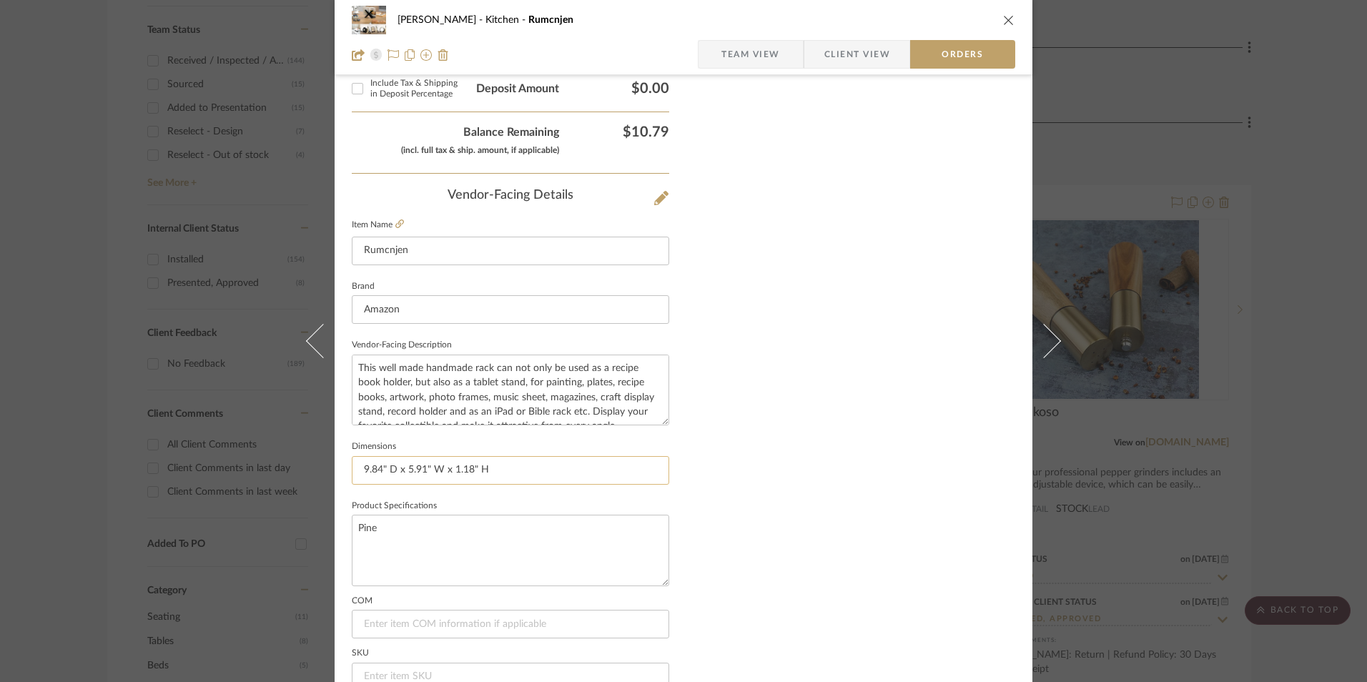
scroll to position [839, 0]
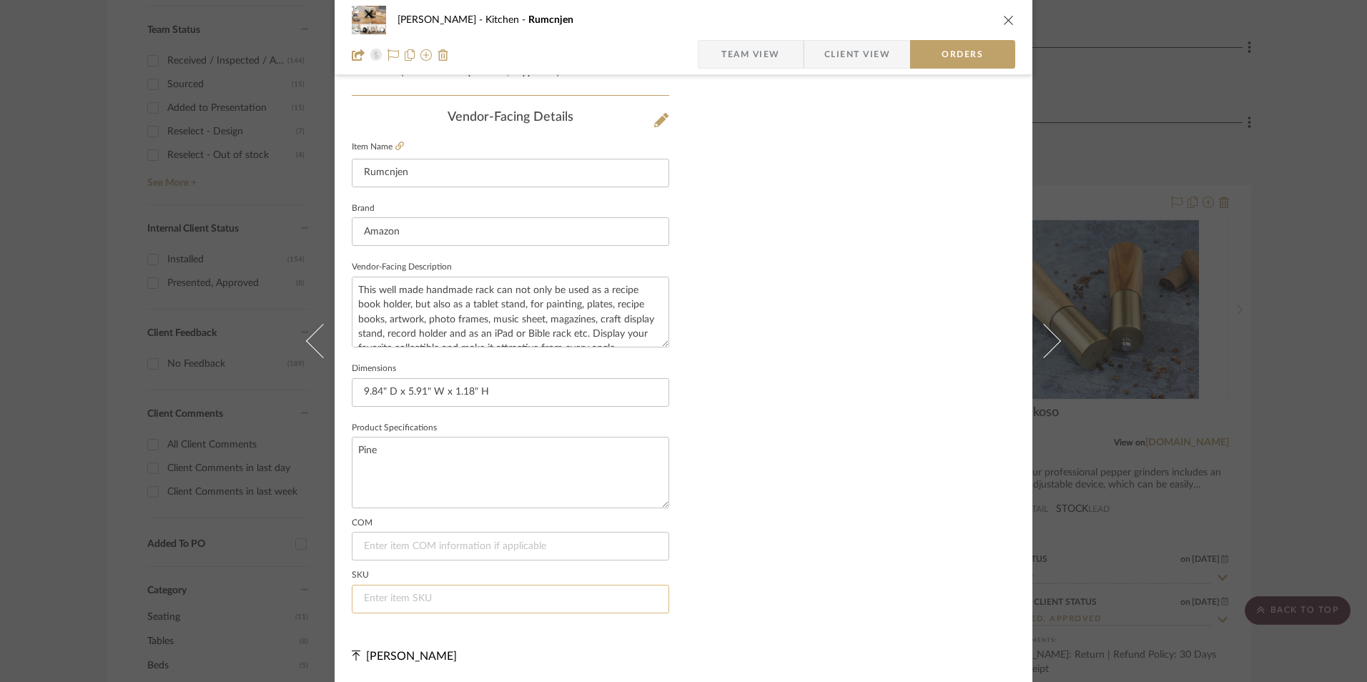
click at [456, 601] on input at bounding box center [511, 599] width 318 height 29
paste input "B0CZ8FKTMM"
type input "B0CZ8FKTMM"
click at [747, 59] on span "Team View" at bounding box center [751, 54] width 59 height 29
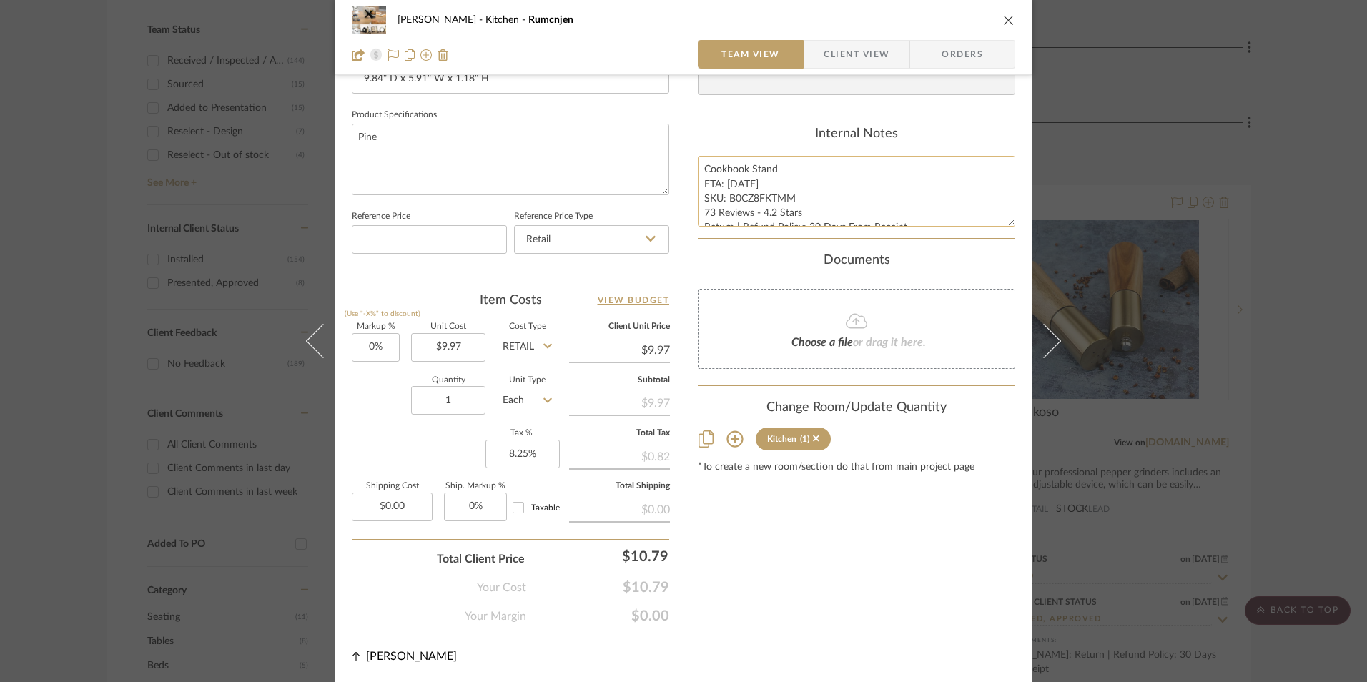
scroll to position [14, 0]
drag, startPoint x: 702, startPoint y: 165, endPoint x: 826, endPoint y: 212, distance: 132.8
click at [923, 227] on textarea "Cookbook Stand ETA: [DATE] SKU: B0CZ8FKTMM 73 Reviews - 4.2 Stars Return | Refu…" at bounding box center [857, 191] width 318 height 71
click at [848, 64] on span "Client View" at bounding box center [857, 54] width 66 height 29
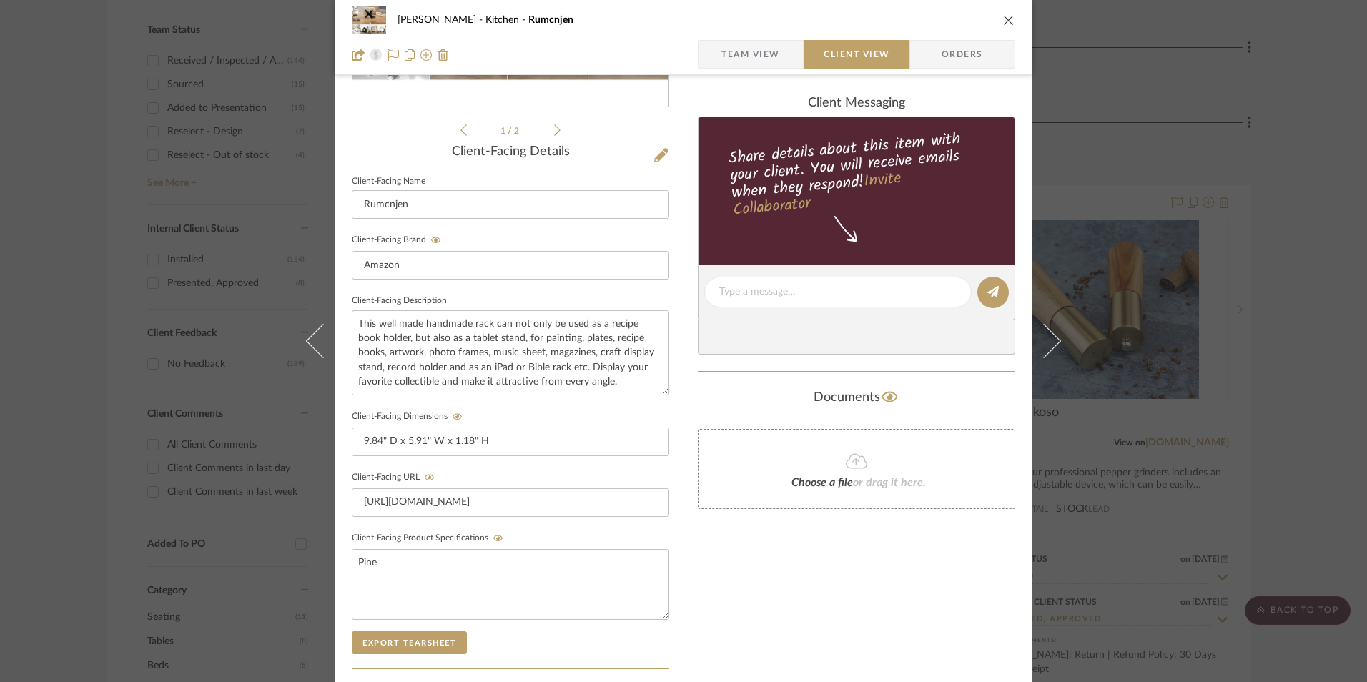
scroll to position [305, 0]
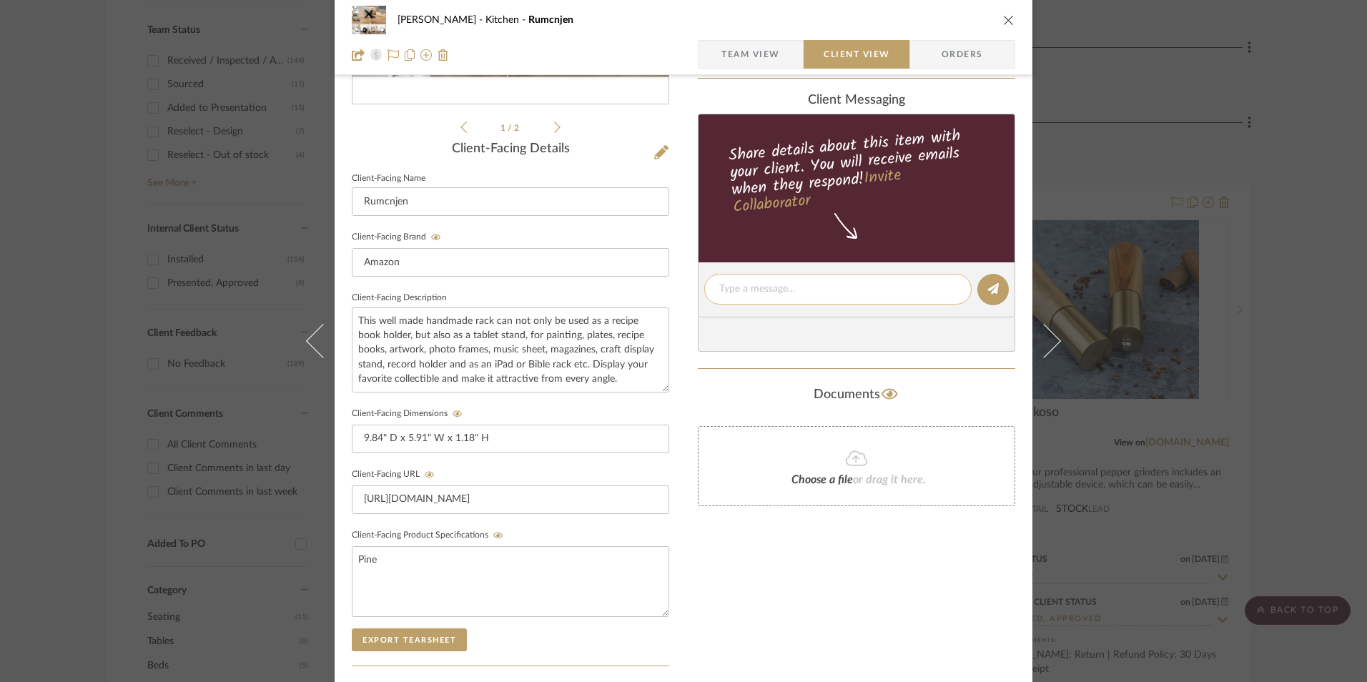
click at [750, 289] on textarea at bounding box center [838, 289] width 237 height 15
paste textarea "Cookbook Stand ETA: [DATE] SKU: B0CZ8FKTMM 73 Reviews - 4.2 Stars Return | Refu…"
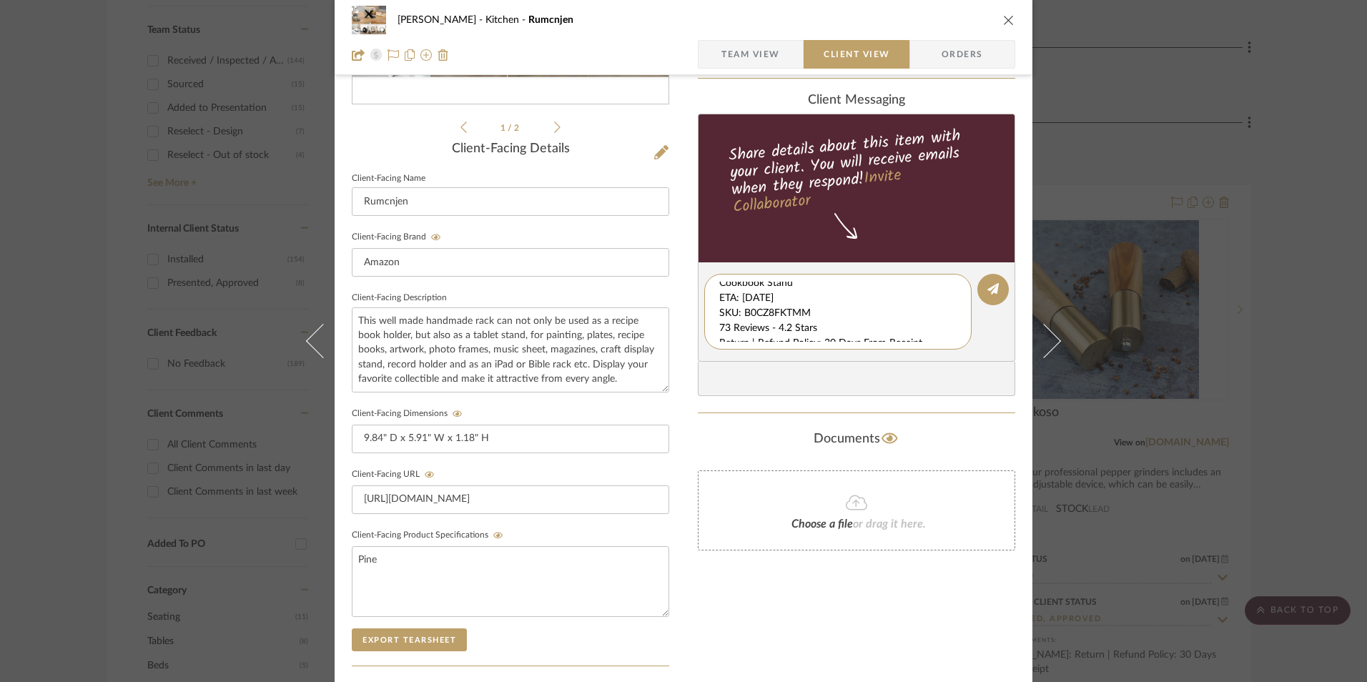
scroll to position [15, 0]
drag, startPoint x: 715, startPoint y: 288, endPoint x: 923, endPoint y: 351, distance: 217.4
click at [1005, 348] on editor-of-message "Cookbook Stand ETA: [DATE] SKU: B0CZ8FKTMM 73 Reviews - 4.2 Stars Return | Refu…" at bounding box center [857, 311] width 318 height 99
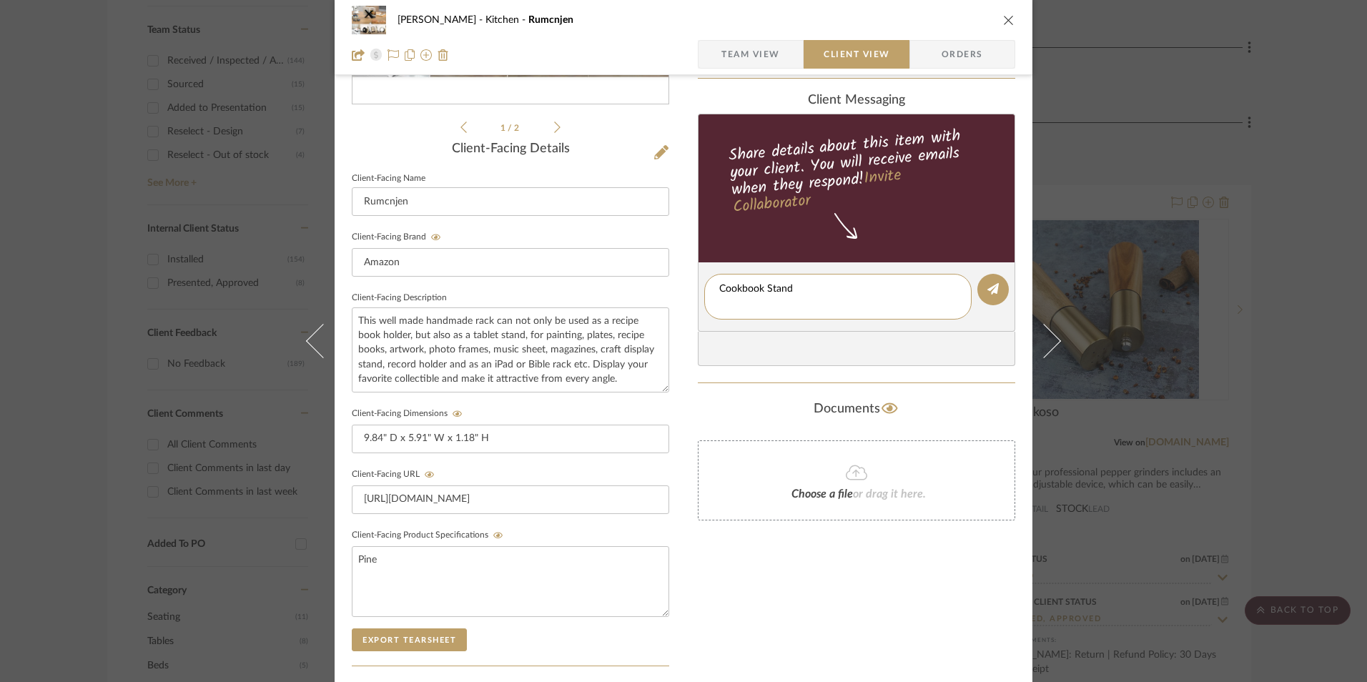
scroll to position [0, 0]
type textarea "Cookbook Stand"
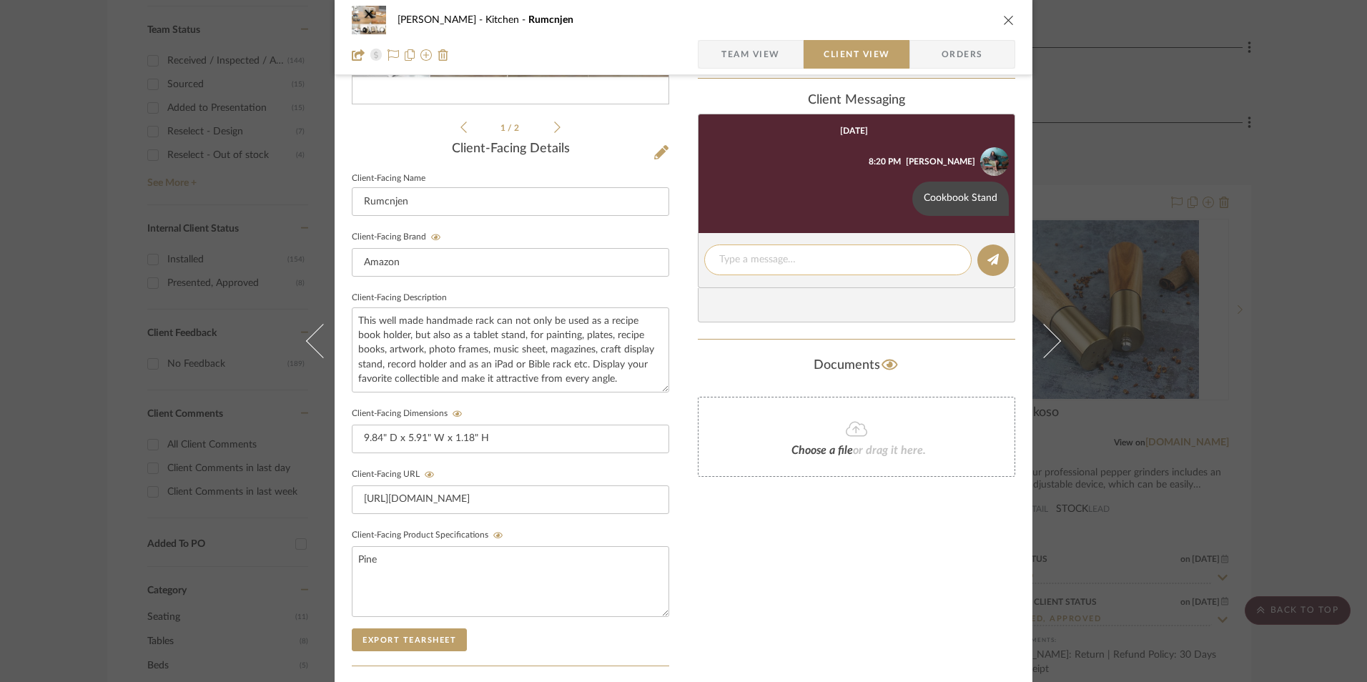
click at [725, 257] on textarea at bounding box center [838, 259] width 237 height 15
paste textarea "ETA: [DATE] SKU: B0CZ8FKTMM 73 Reviews - 4.2 Stars Return | Refund Policy: 30 D…"
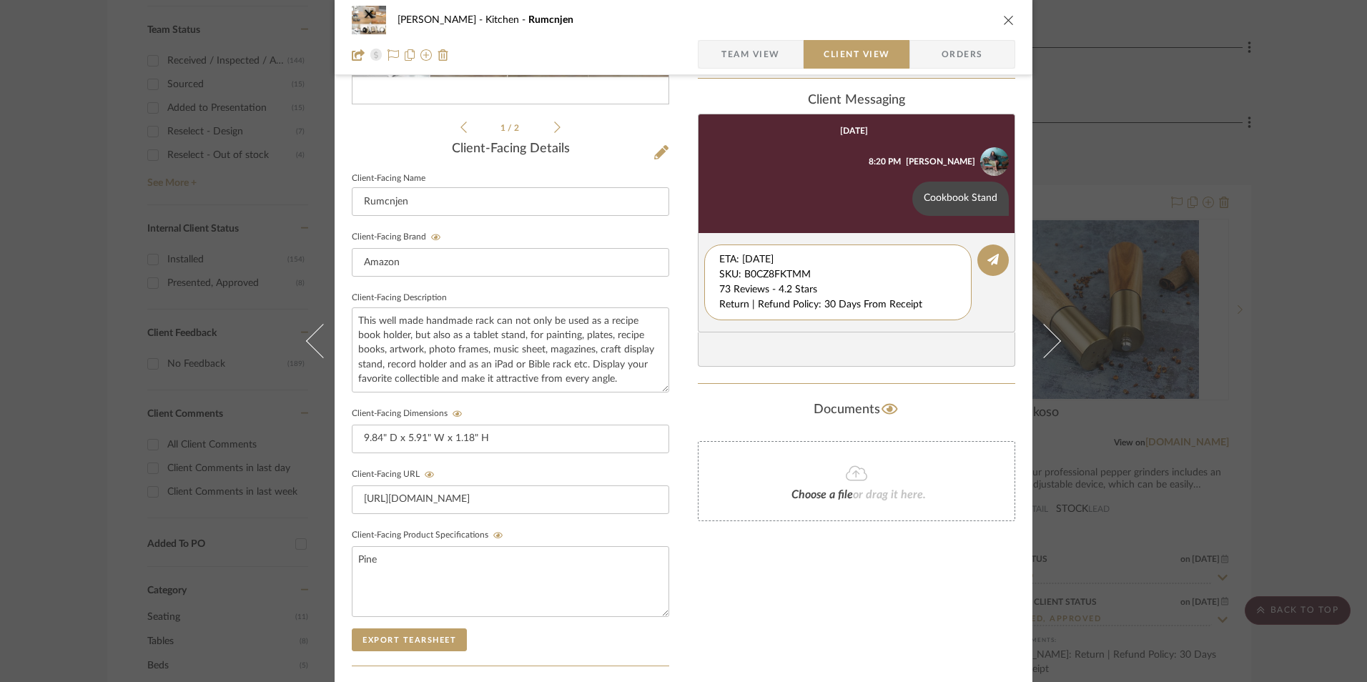
drag, startPoint x: 715, startPoint y: 277, endPoint x: 686, endPoint y: 230, distance: 54.6
click at [675, 227] on div "[PERSON_NAME] Kitchen Rumcnjen Team View Client View Orders 1 / 2 Client-Facing…" at bounding box center [684, 301] width 698 height 1191
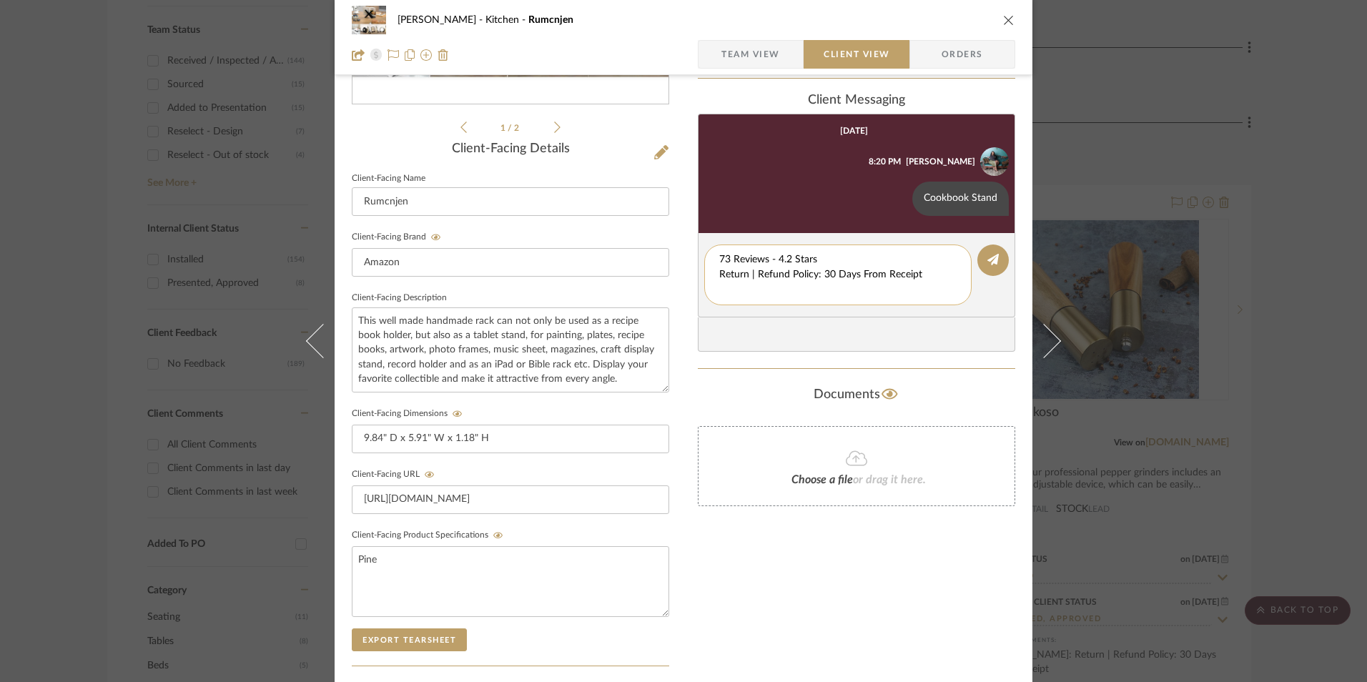
click at [720, 273] on textarea "73 Reviews - 4.2 Stars Return | Refund Policy: 30 Days From Receipt" at bounding box center [838, 274] width 237 height 45
drag, startPoint x: 887, startPoint y: 278, endPoint x: 727, endPoint y: 274, distance: 159.6
click at [704, 279] on div "73 Reviews - 4.2 Stars Return | Refund Policy: 30 Days From Receipt" at bounding box center [837, 268] width 267 height 46
type textarea "73 Reviews - 4.2 Stars"
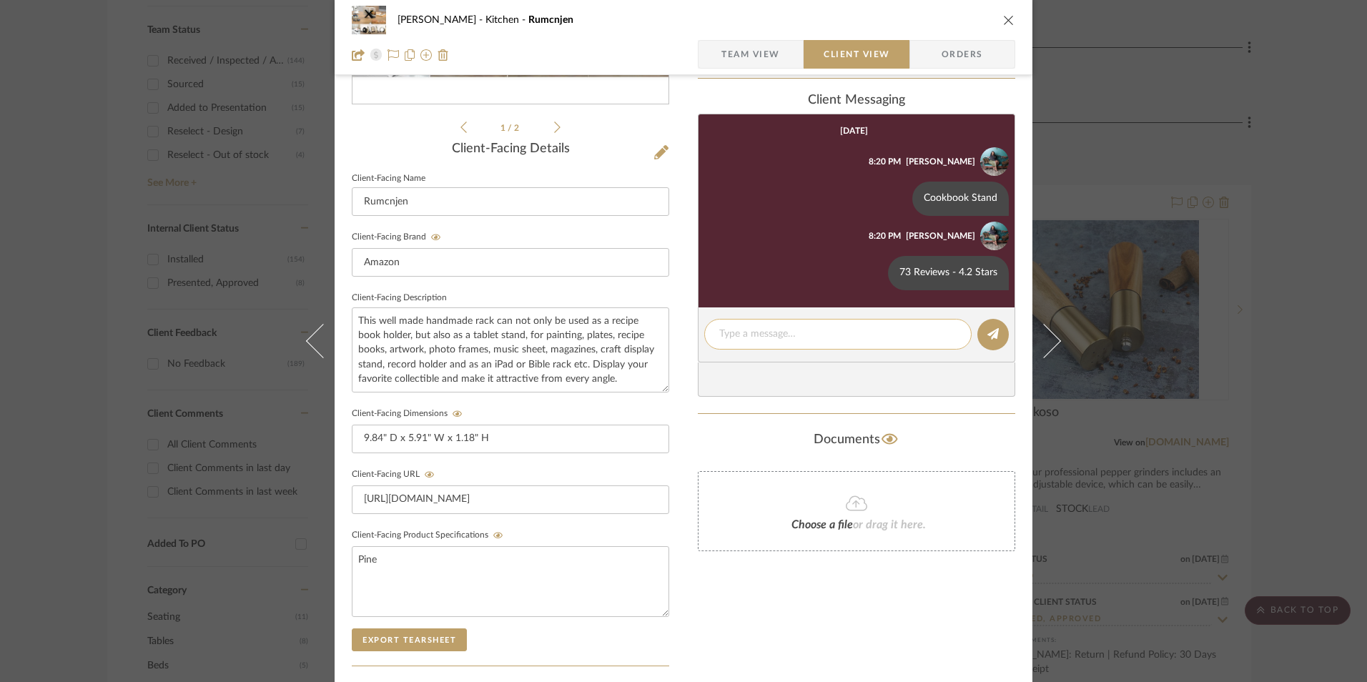
click at [760, 330] on textarea at bounding box center [838, 334] width 237 height 15
paste textarea "Return | Refund Policy: 30 Days From Receipt"
type textarea "Return | Refund Policy: 30 Days From Receipt"
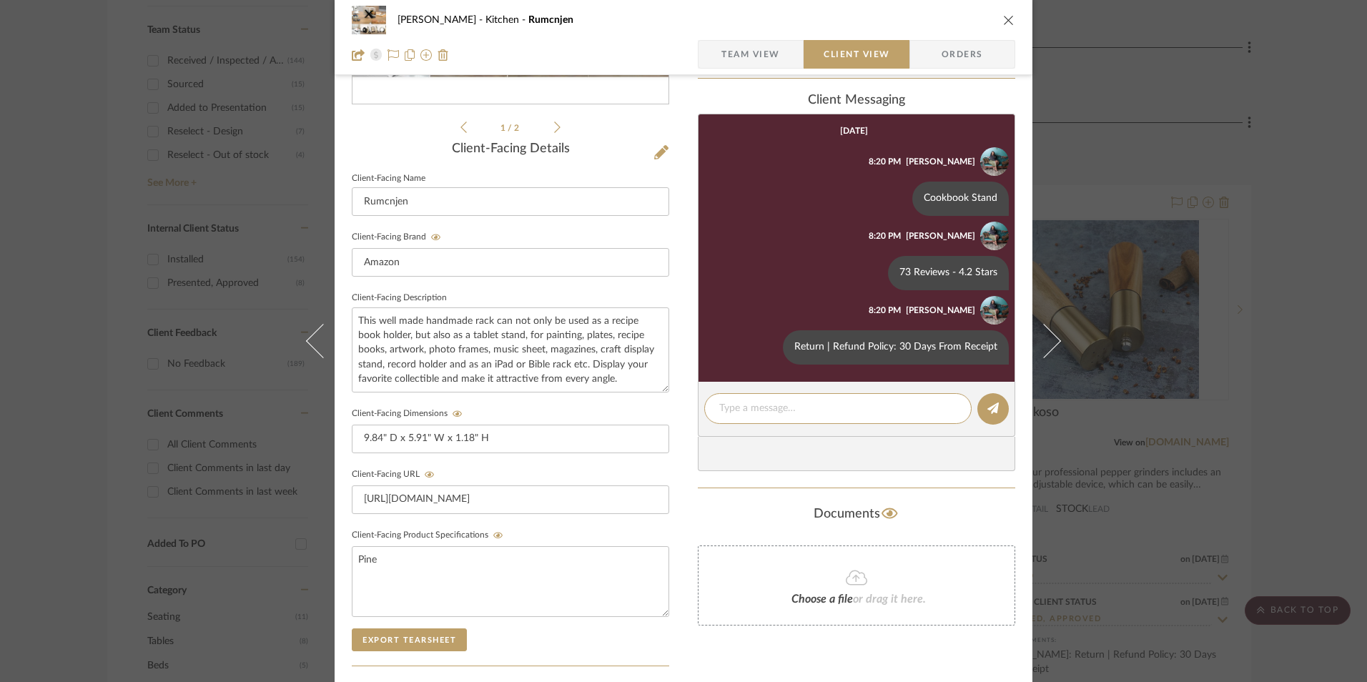
click at [1003, 23] on icon "close" at bounding box center [1008, 19] width 11 height 11
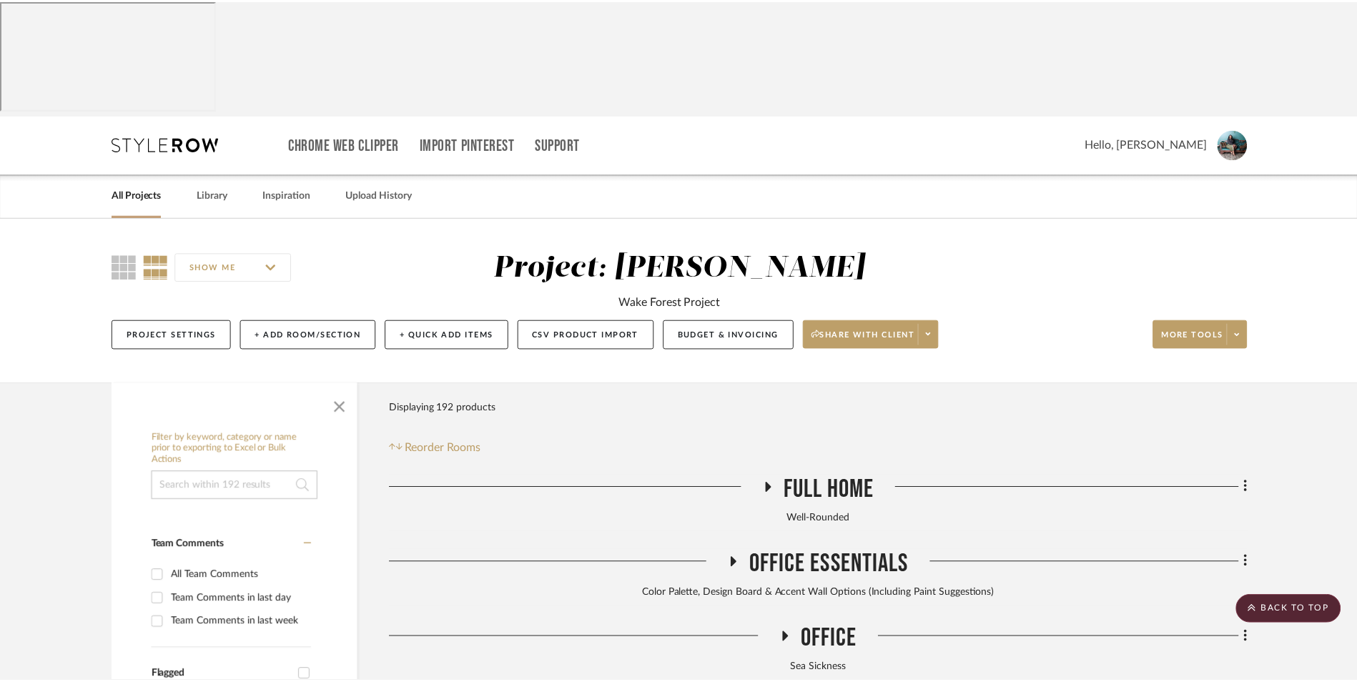
scroll to position [741, 0]
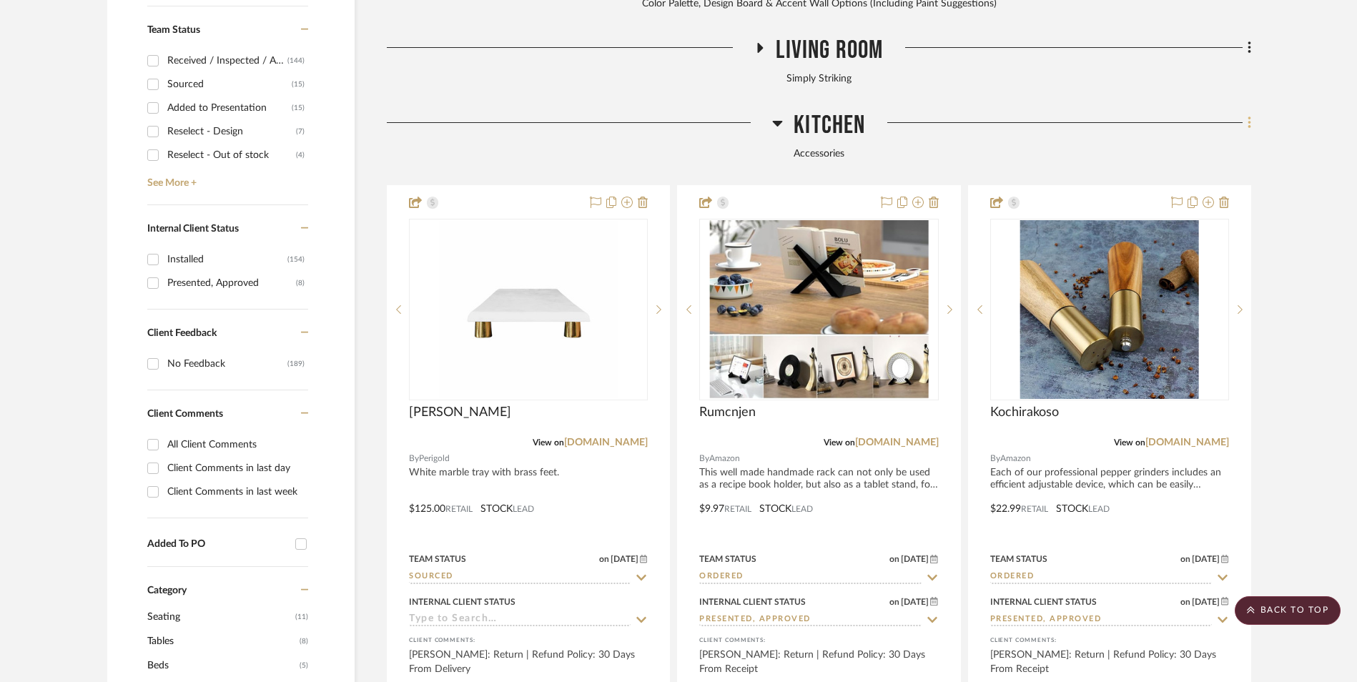
click at [1250, 117] on icon at bounding box center [1249, 123] width 3 height 12
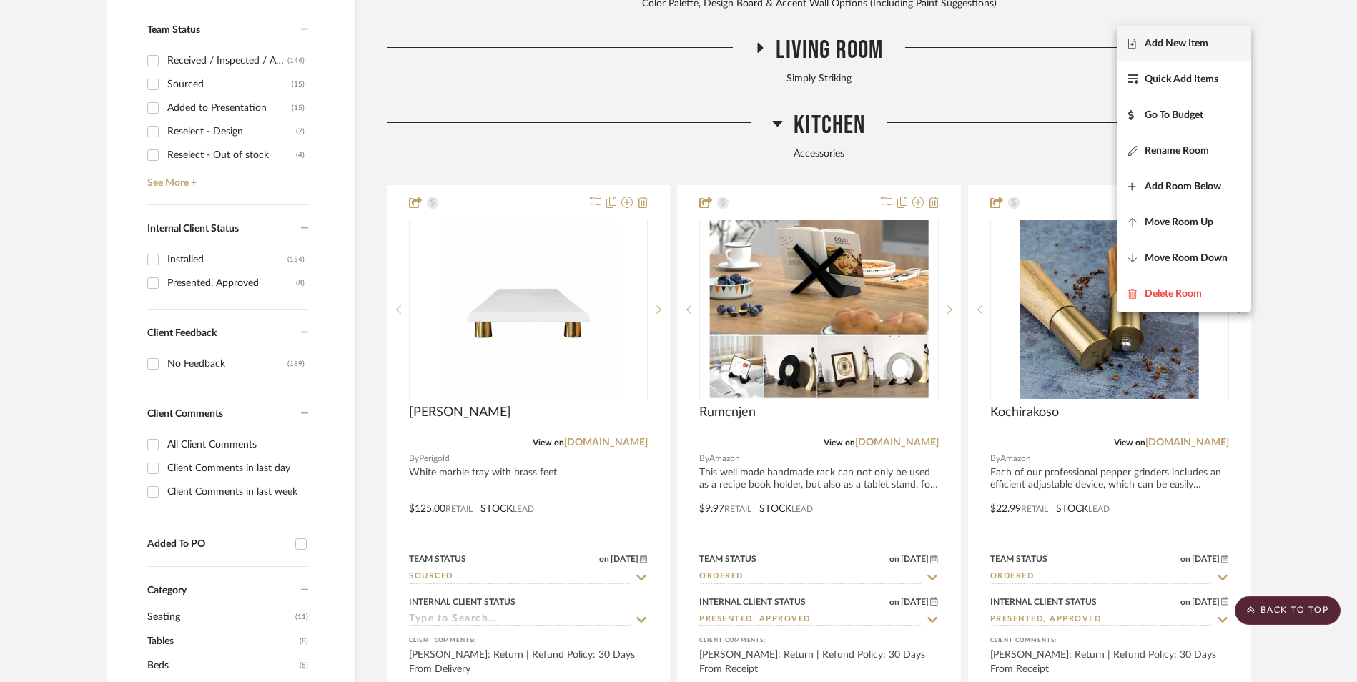
click at [1152, 51] on button "Add New Item" at bounding box center [1184, 44] width 134 height 36
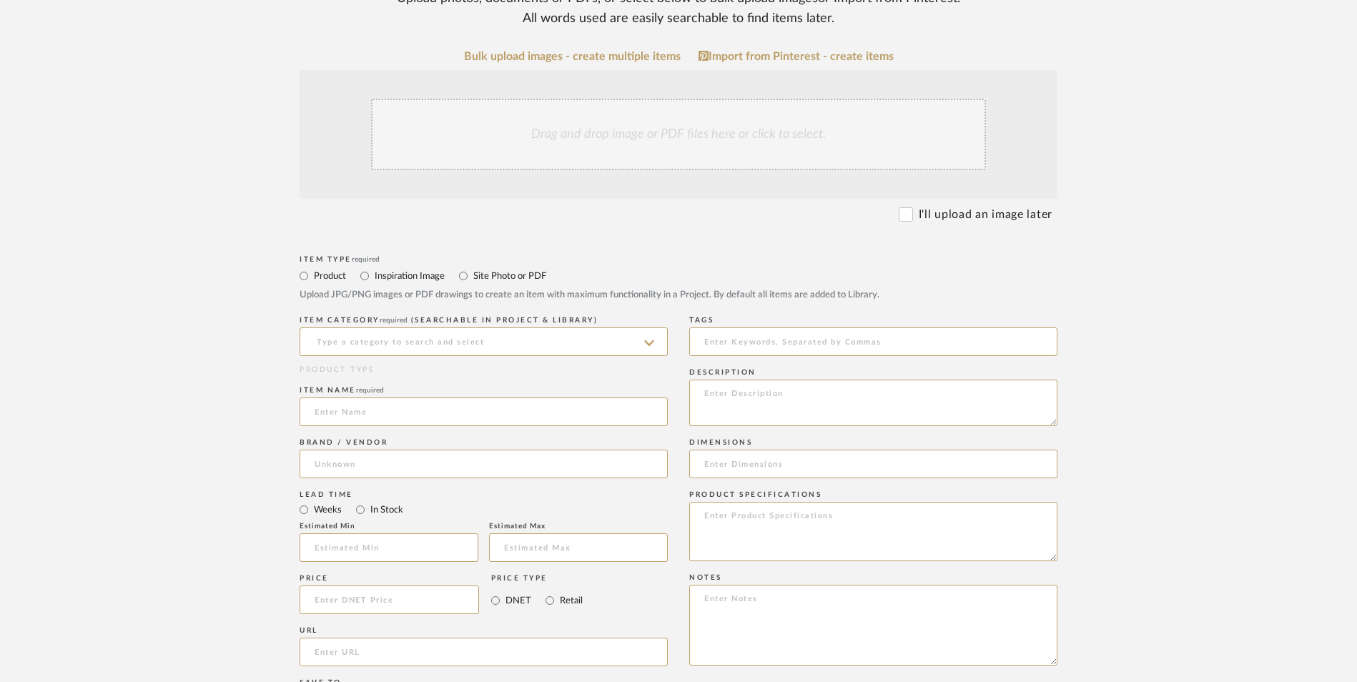
scroll to position [358, 0]
click at [420, 326] on input at bounding box center [484, 340] width 368 height 29
click at [403, 259] on span "Other Accessory Items" at bounding box center [377, 261] width 124 height 10
type input "Other Accessory Items"
click at [388, 396] on input at bounding box center [484, 410] width 368 height 29
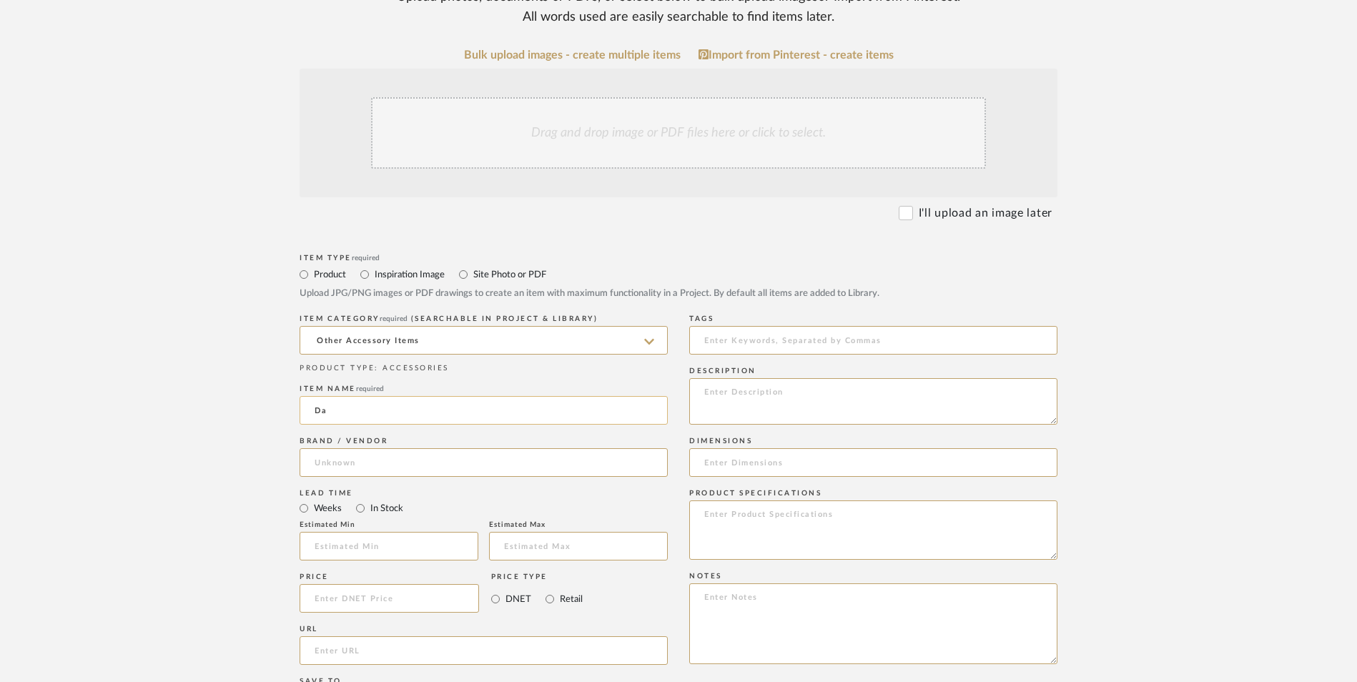
type input "D"
type input "Juke Joint"
click at [357, 433] on div "Brand / Vendor" at bounding box center [484, 459] width 368 height 52
click at [363, 448] on input at bounding box center [484, 462] width 368 height 29
click at [363, 391] on span "Amazon" at bounding box center [346, 384] width 39 height 12
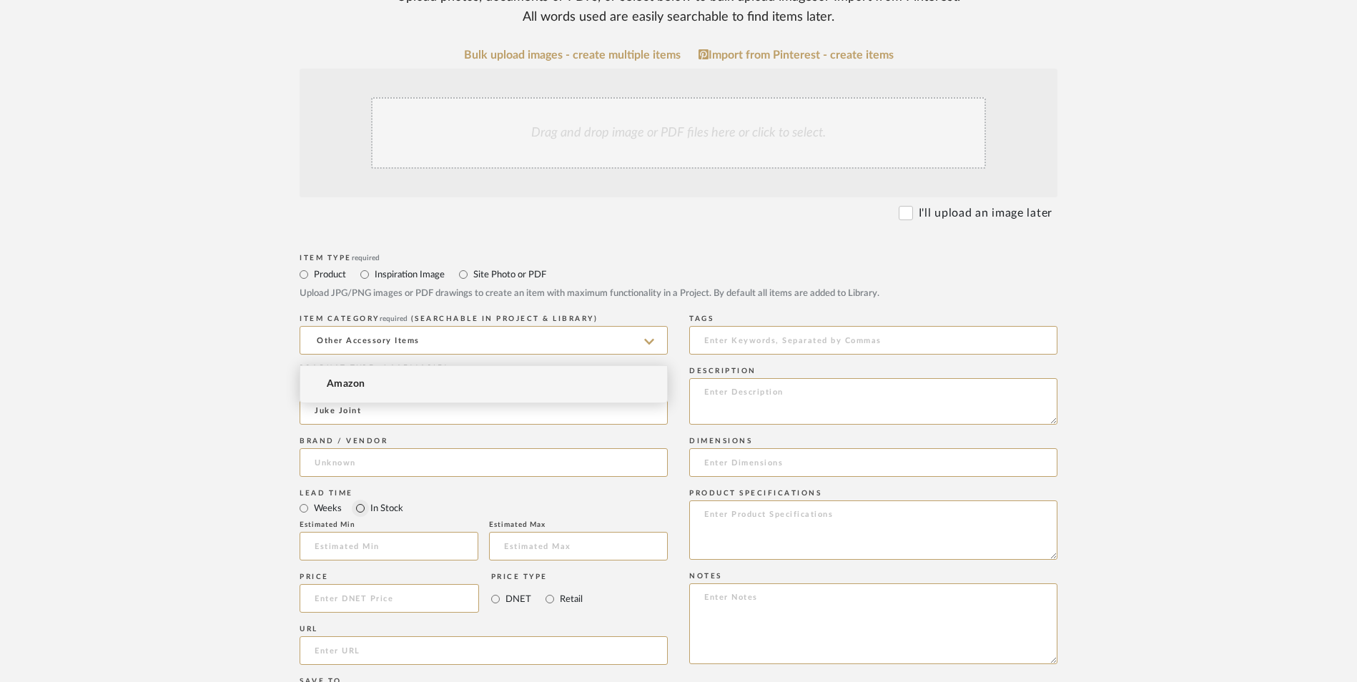
type input "Amazon"
drag, startPoint x: 358, startPoint y: 393, endPoint x: 454, endPoint y: 436, distance: 106.0
click at [358, 500] on input "In Stock" at bounding box center [360, 508] width 17 height 17
radio input "true"
drag, startPoint x: 547, startPoint y: 481, endPoint x: 556, endPoint y: 468, distance: 16.5
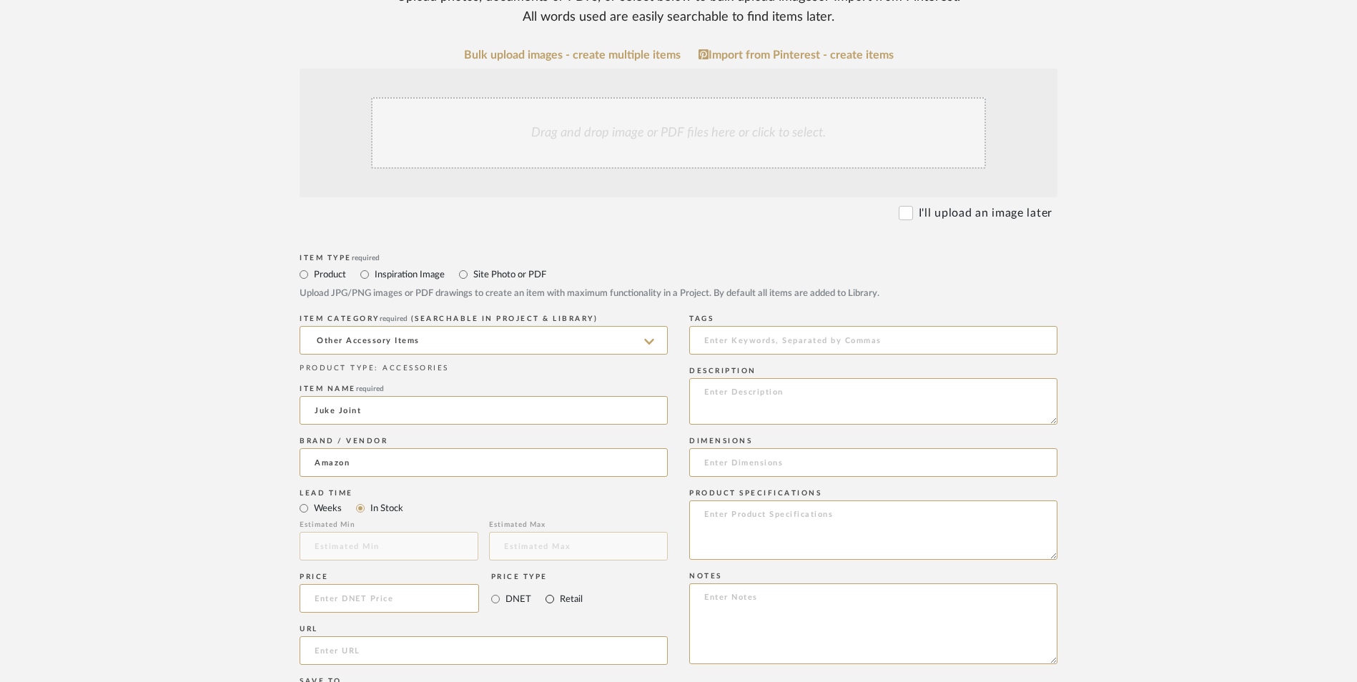
click at [549, 591] on input "Retail" at bounding box center [549, 599] width 17 height 17
radio input "true"
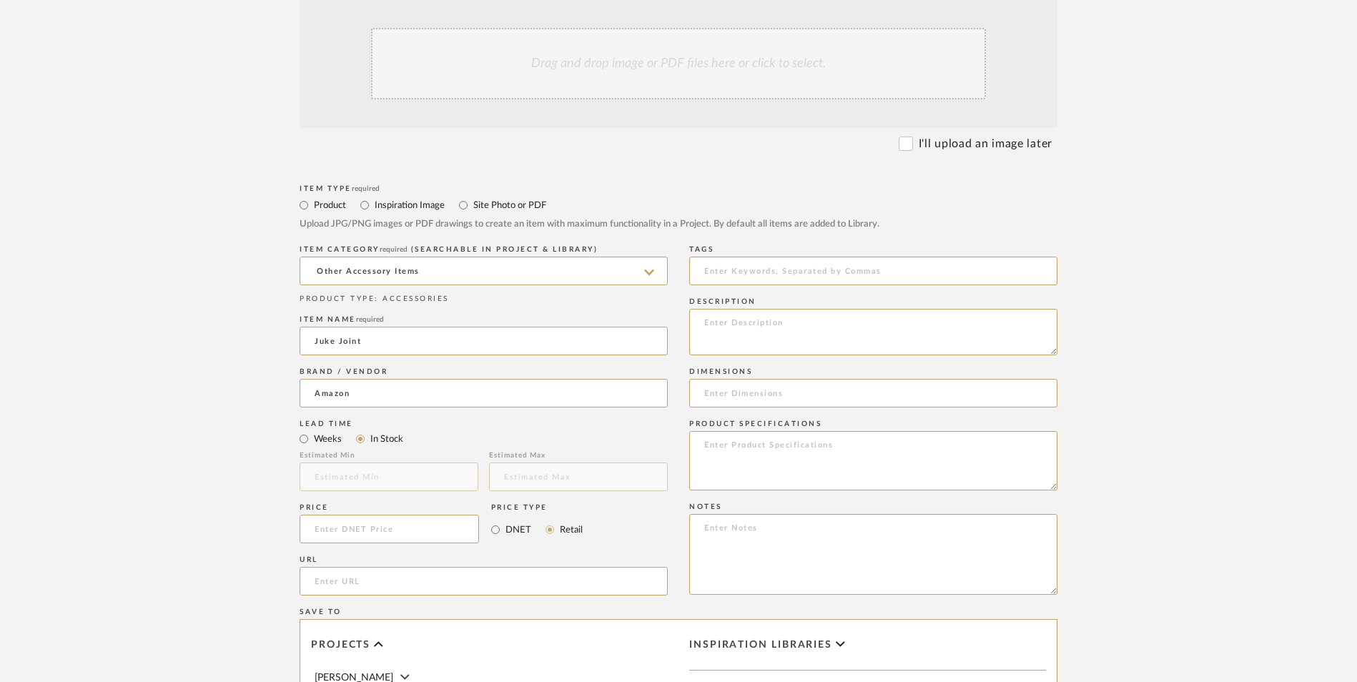
scroll to position [429, 0]
click at [785, 512] on textarea at bounding box center [873, 552] width 368 height 81
paste textarea "Option 1: ETA: SKU: Reviews - Stars Return | Refund Policy:"
drag, startPoint x: 673, startPoint y: 409, endPoint x: 637, endPoint y: 407, distance: 35.8
click at [637, 408] on div "Item Type required Product Inspiration Image Site Photo or PDF Upload JPG/PNG i…" at bounding box center [679, 596] width 758 height 835
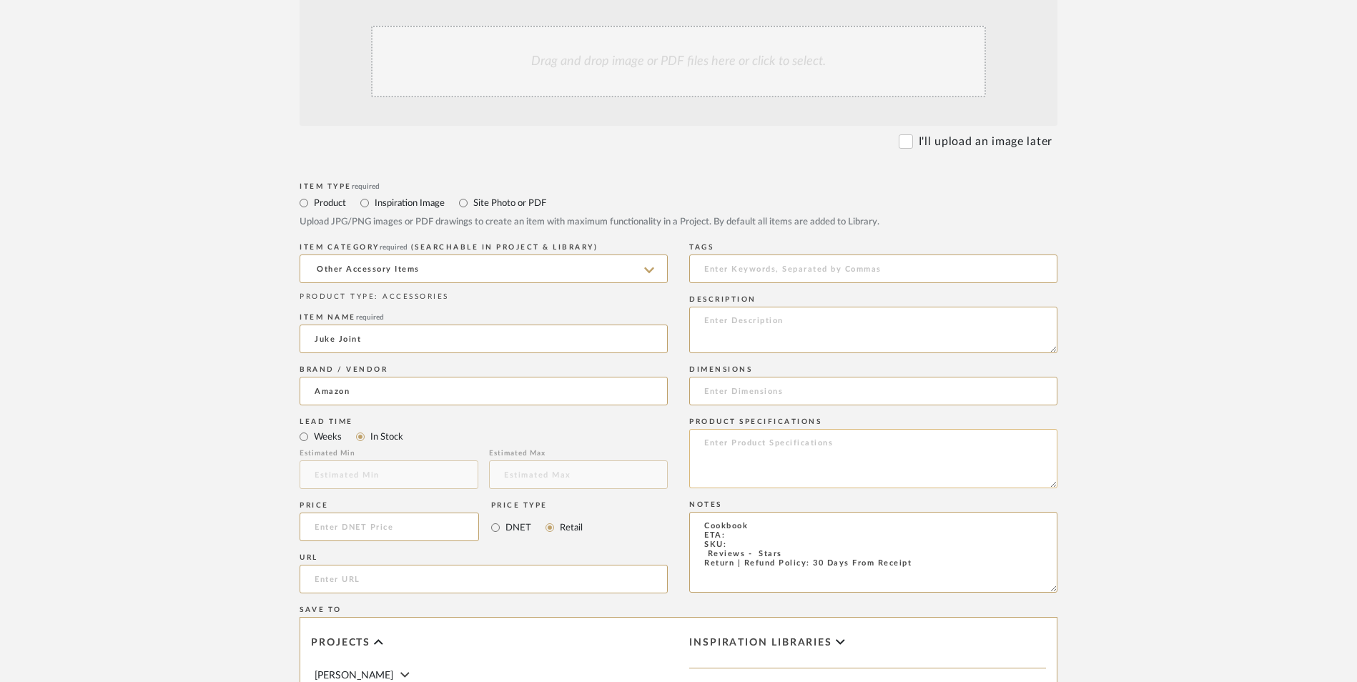
type textarea "Cookbook ETA: SKU: Reviews - Stars Return | Refund Policy: 30 Days From Receipt"
click at [783, 429] on textarea at bounding box center [873, 458] width 368 height 59
type textarea "Hardcover"
click at [744, 512] on textarea "Cookbook ETA: SKU: Reviews - Stars Return | Refund Policy: 30 Days From Receipt" at bounding box center [873, 552] width 368 height 81
type textarea "Cookbook ETA: [DATE] SKU: Reviews - Stars Return | Refund Policy: 30 Days From …"
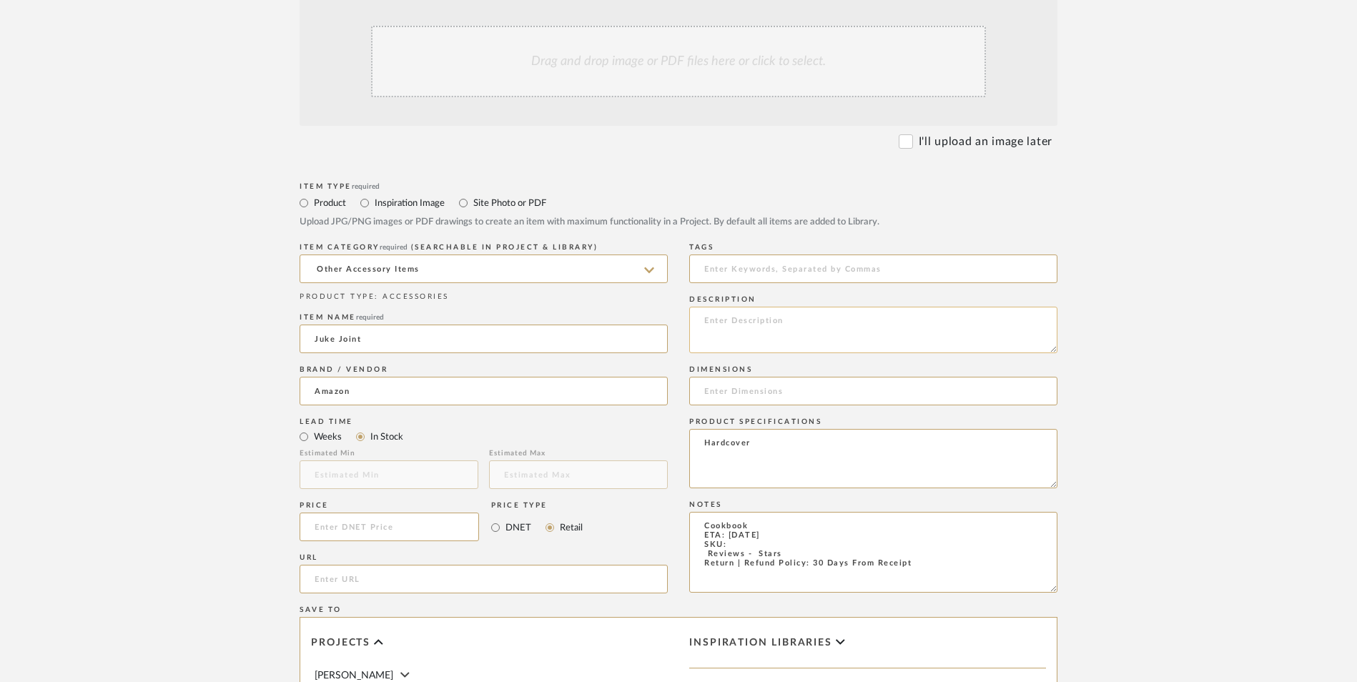
click at [805, 307] on textarea at bounding box center [873, 330] width 368 height 46
paste textarea "Bold and irresistible Southern-inspired home cooking from internet sensation an…"
type textarea "Bold and irresistible Southern-inspired home cooking from internet sensation an…"
click at [699, 512] on textarea "Cookbook ETA: [DATE] SKU: Reviews - Stars Return | Refund Policy: 30 Days From …" at bounding box center [873, 552] width 368 height 81
type textarea "Cookbook ETA: [DATE] SKU: 183 Reviews - 4.7 Stars Return | Refund Policy: 30 Da…"
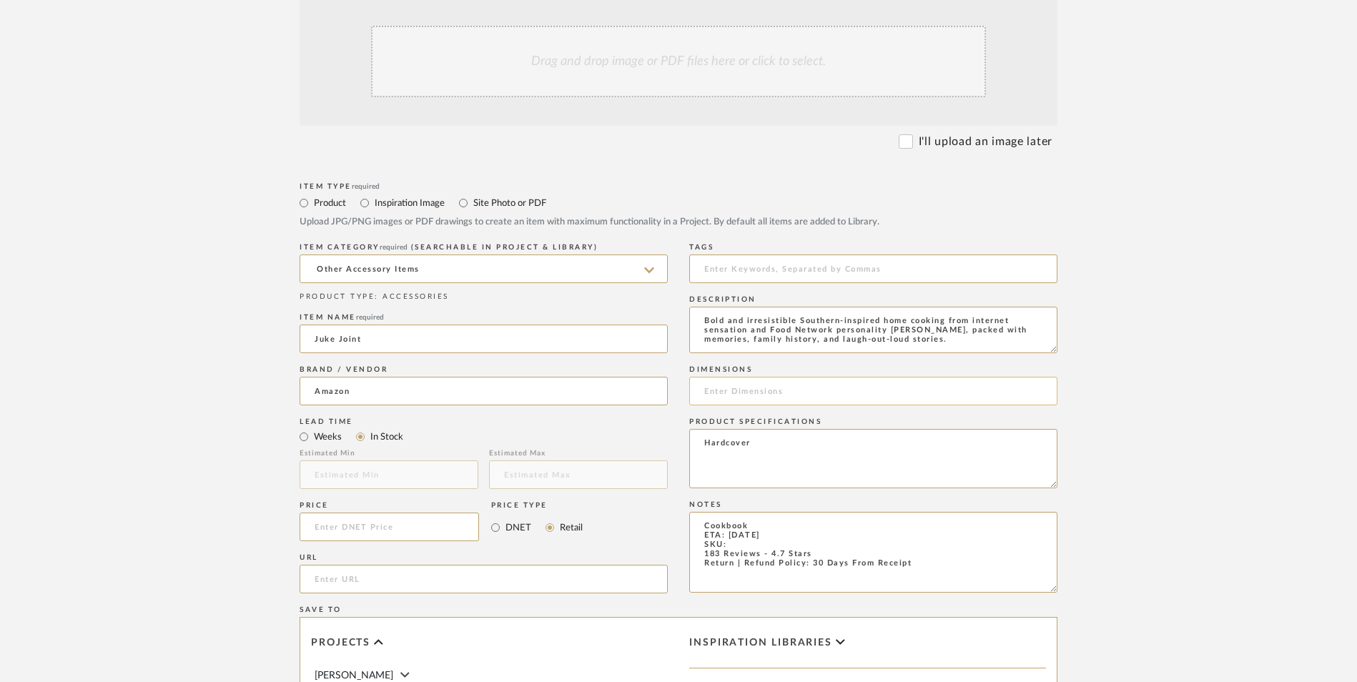
click at [755, 377] on input at bounding box center [873, 391] width 368 height 29
paste input "8.25 x 1 x 9.25"
click at [722, 377] on input "8.25 x 1 x 9.25" at bounding box center [873, 391] width 368 height 29
click at [757, 377] on input "8.25" W x 1 x 9.25" at bounding box center [873, 391] width 368 height 29
click at [810, 377] on input "8.25" W x 1" D x 9.25" at bounding box center [873, 391] width 368 height 29
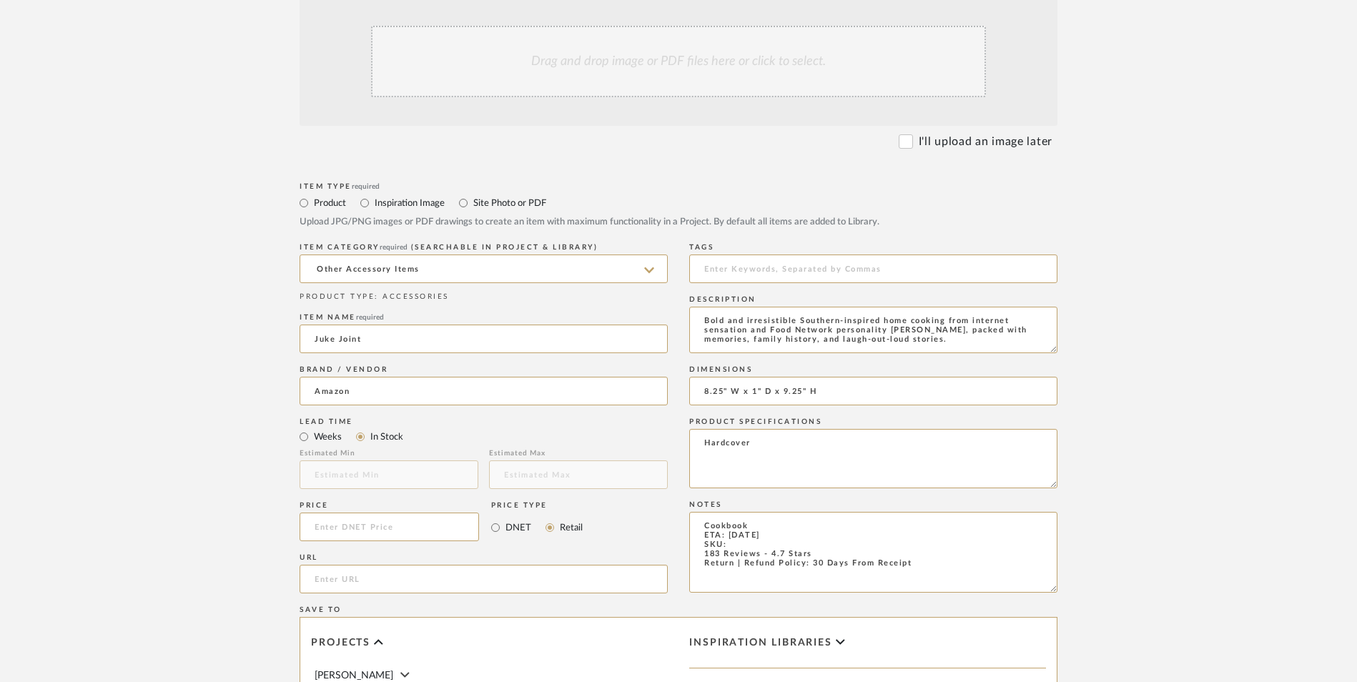
type input "8.25" W x 1" D x 9.25" H"
click at [424, 513] on input at bounding box center [390, 527] width 180 height 29
type input "$14.80"
drag, startPoint x: 180, startPoint y: 431, endPoint x: 384, endPoint y: 446, distance: 205.1
click at [181, 431] on upload-items "Create new item in [PERSON_NAME] Upload photos, documents or PDFs, or select be…" at bounding box center [678, 419] width 1357 height 1261
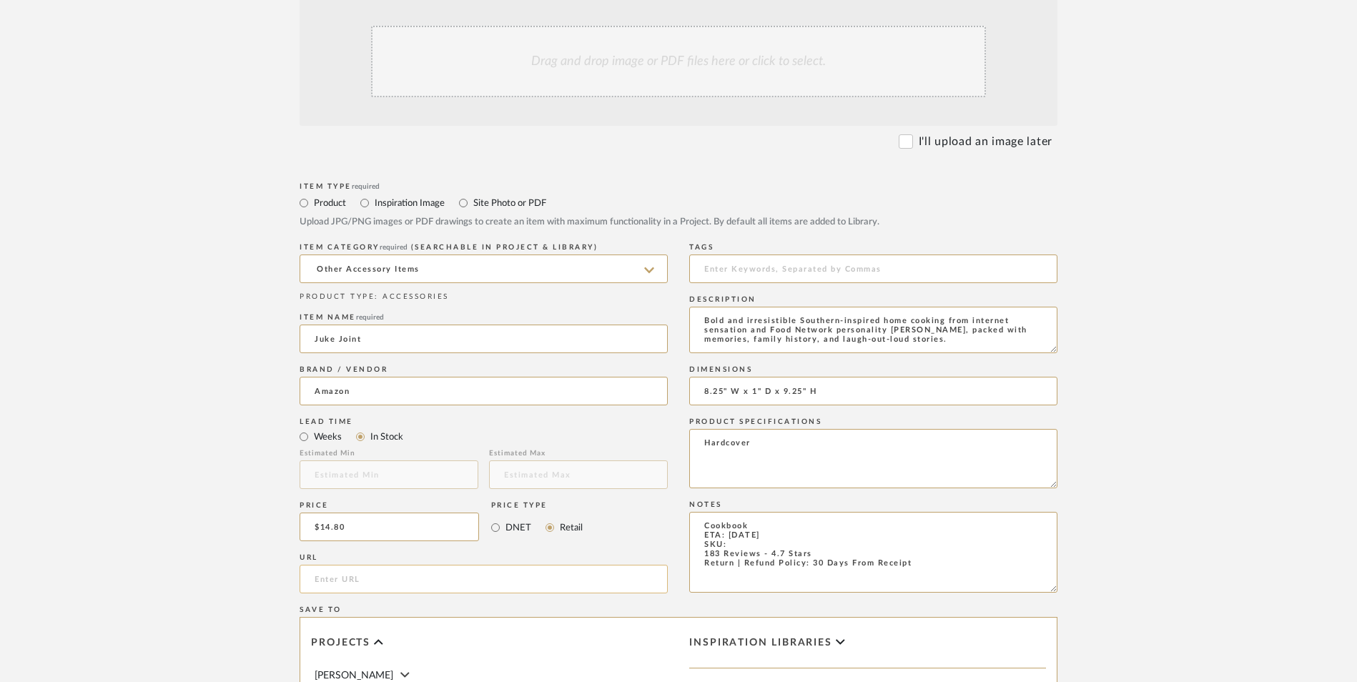
click at [398, 565] on input "url" at bounding box center [484, 579] width 368 height 29
paste input "[URL][DOMAIN_NAME]"
type input "[URL][DOMAIN_NAME]"
drag, startPoint x: 151, startPoint y: 389, endPoint x: 317, endPoint y: 447, distance: 175.8
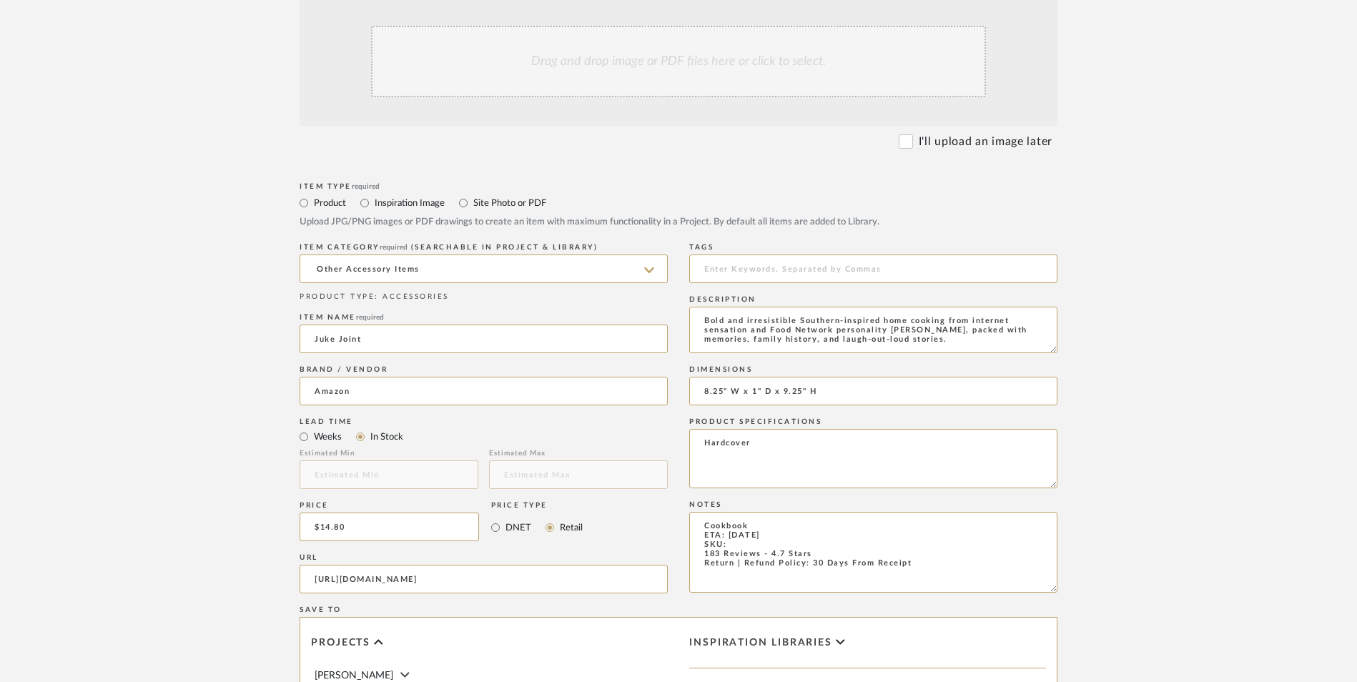
click at [153, 389] on upload-items "Create new item in [PERSON_NAME] Upload photos, documents or PDFs, or select be…" at bounding box center [678, 419] width 1357 height 1261
click at [752, 512] on textarea "Cookbook ETA: [DATE] SKU: 183 Reviews - 4.7 Stars Return | Refund Policy: 30 Da…" at bounding box center [873, 552] width 368 height 81
paste textarea "0063281058"
type textarea "Cookbook ETA: [DATE] SKU: 0063281058 183 Reviews - 4.7 Stars Return | Refund Po…"
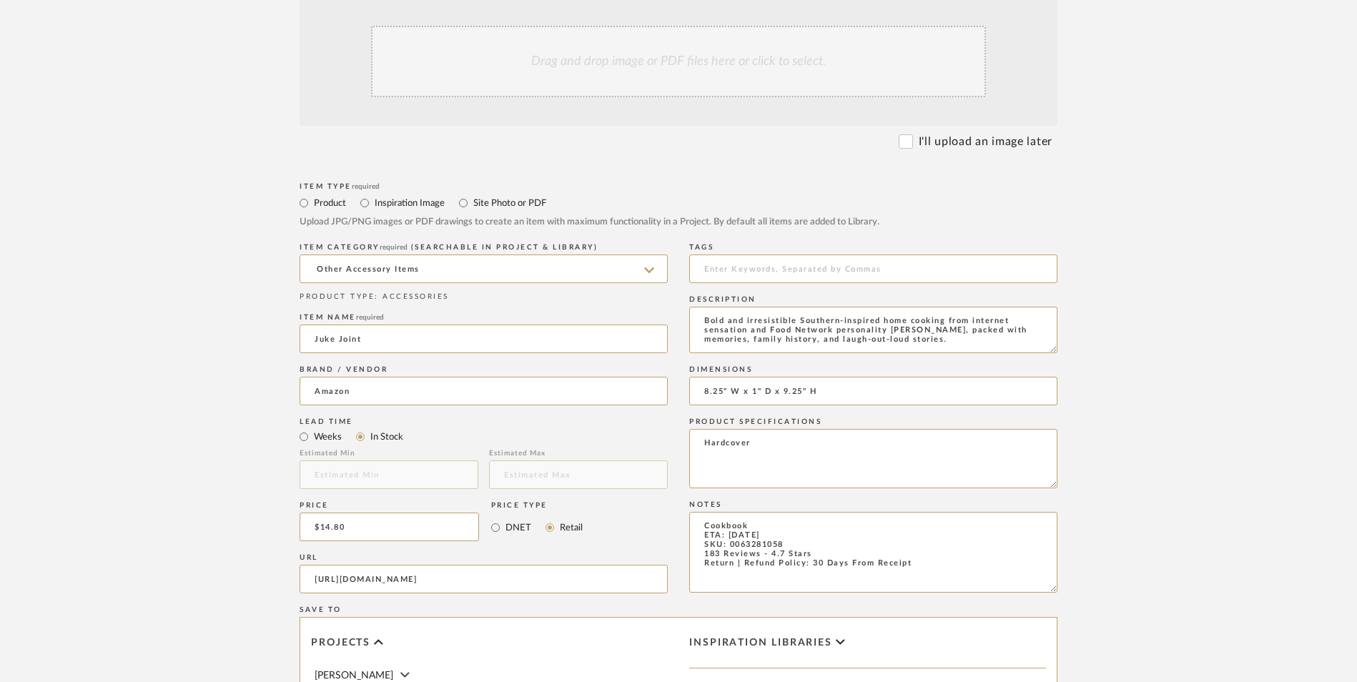
click at [1116, 397] on form "Bulk upload images - create multiple items Import from Pinterest - create items…" at bounding box center [678, 495] width 911 height 1037
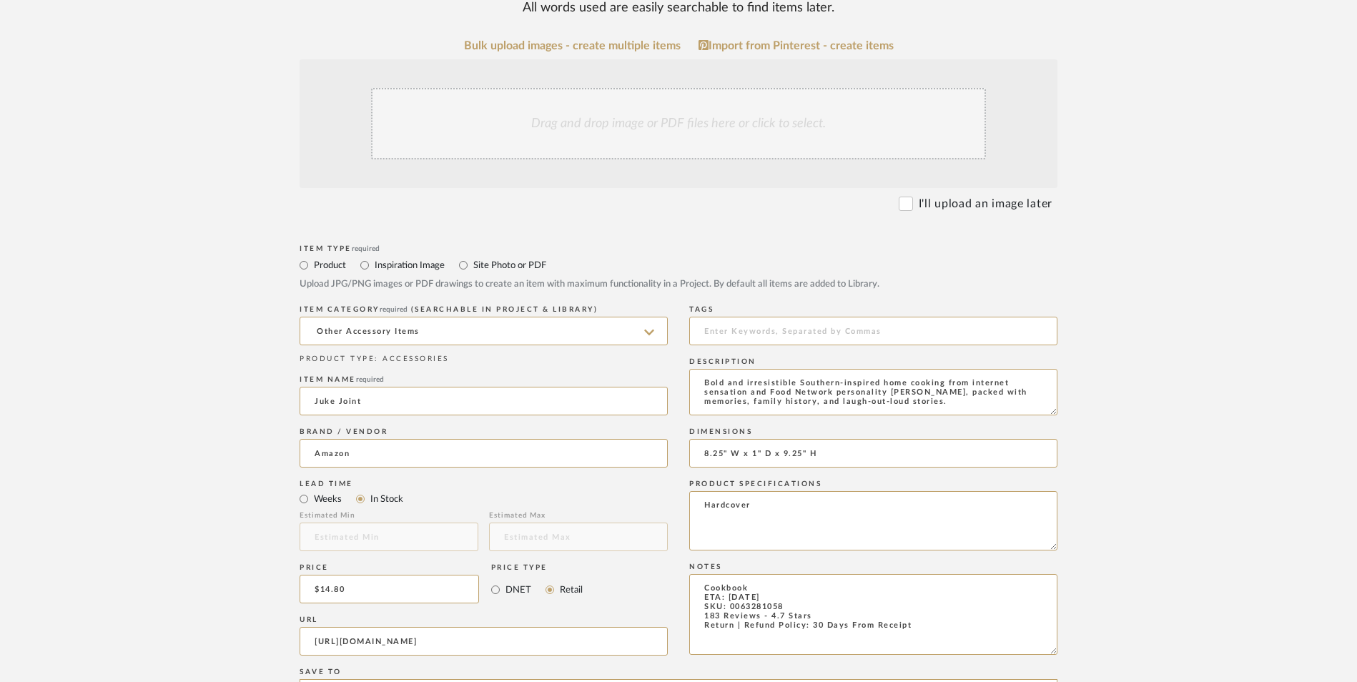
scroll to position [143, 0]
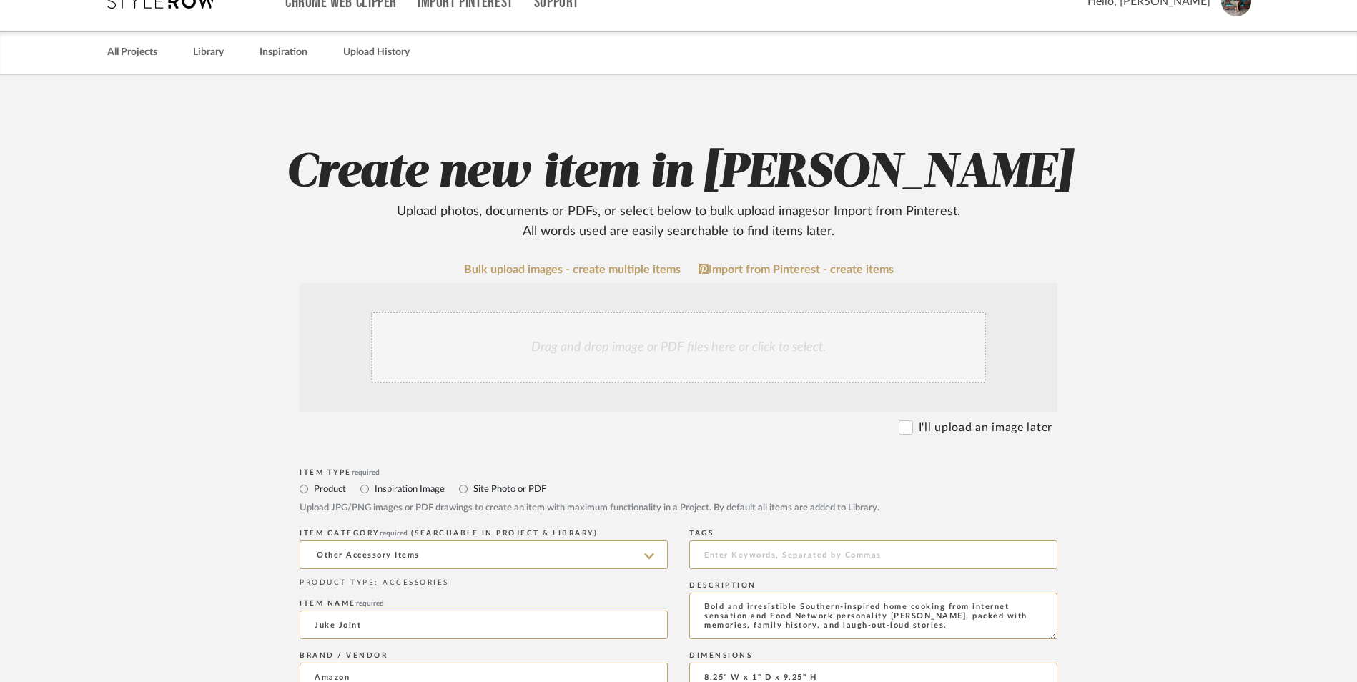
click at [595, 312] on div "Drag and drop image or PDF files here or click to select." at bounding box center [678, 348] width 615 height 72
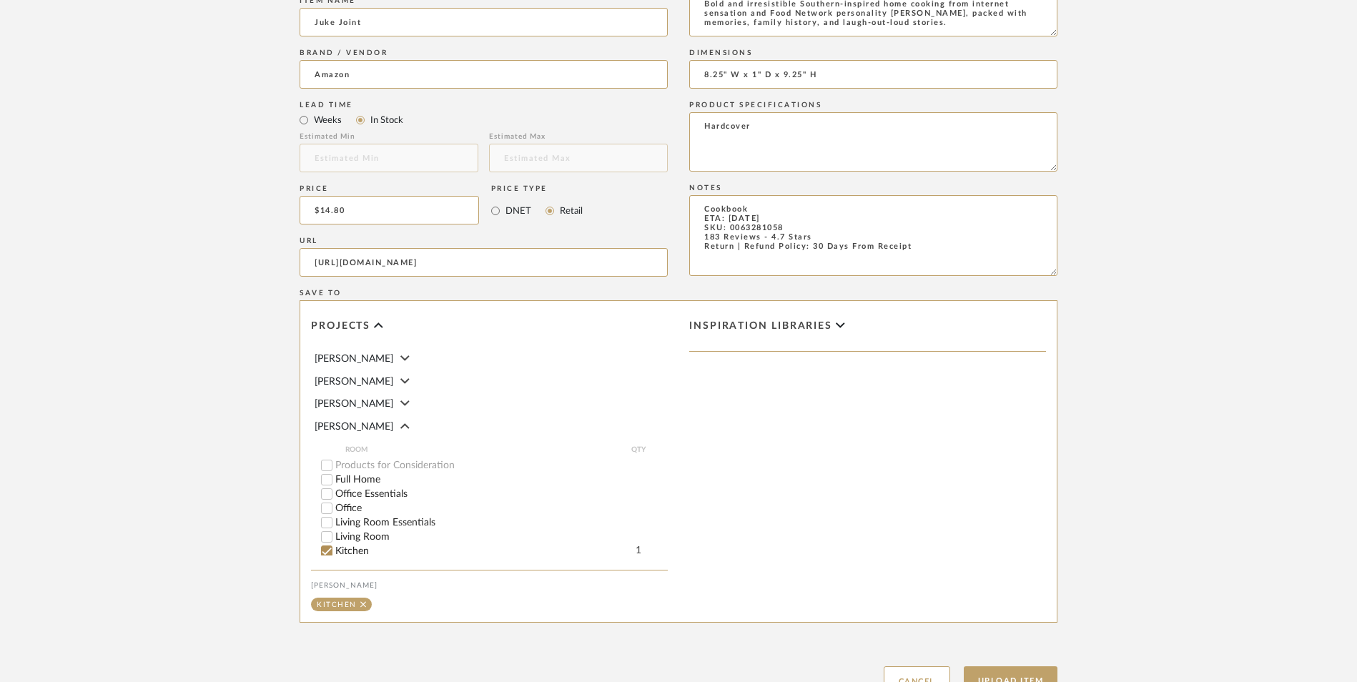
scroll to position [900, 0]
click at [1016, 665] on button "Upload Item" at bounding box center [1011, 679] width 94 height 29
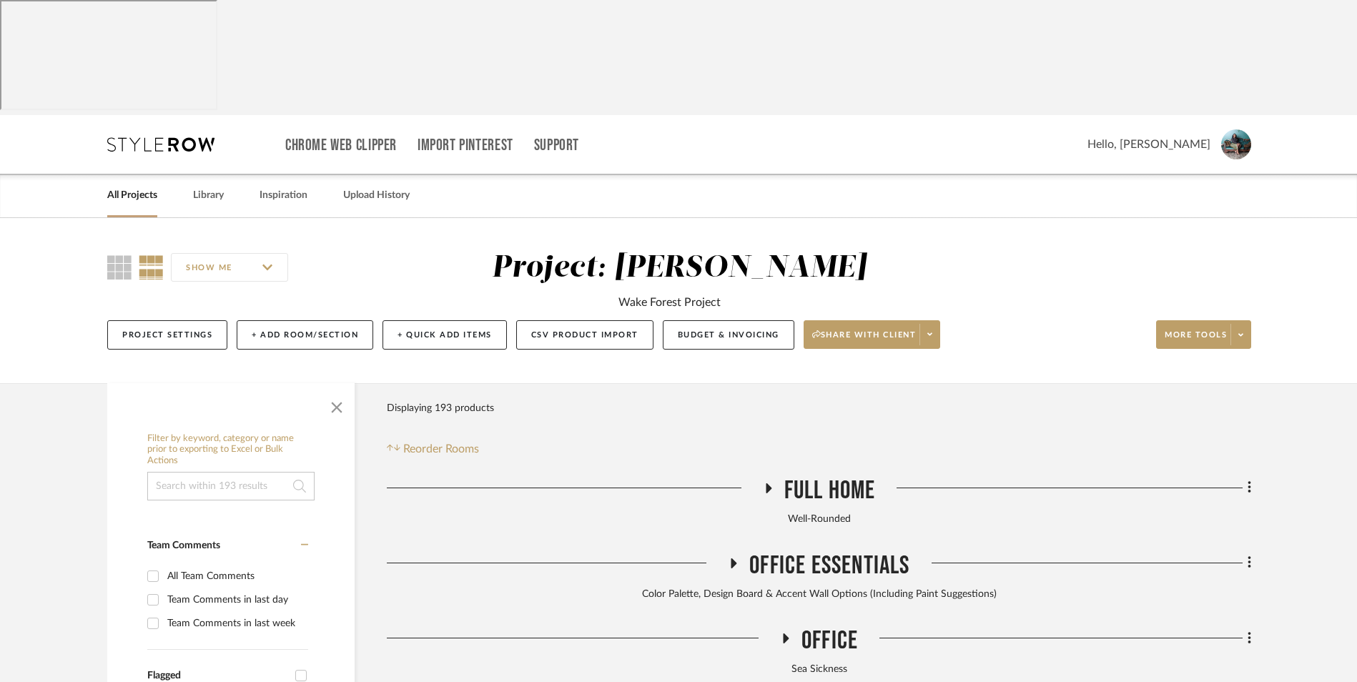
scroll to position [736, 0]
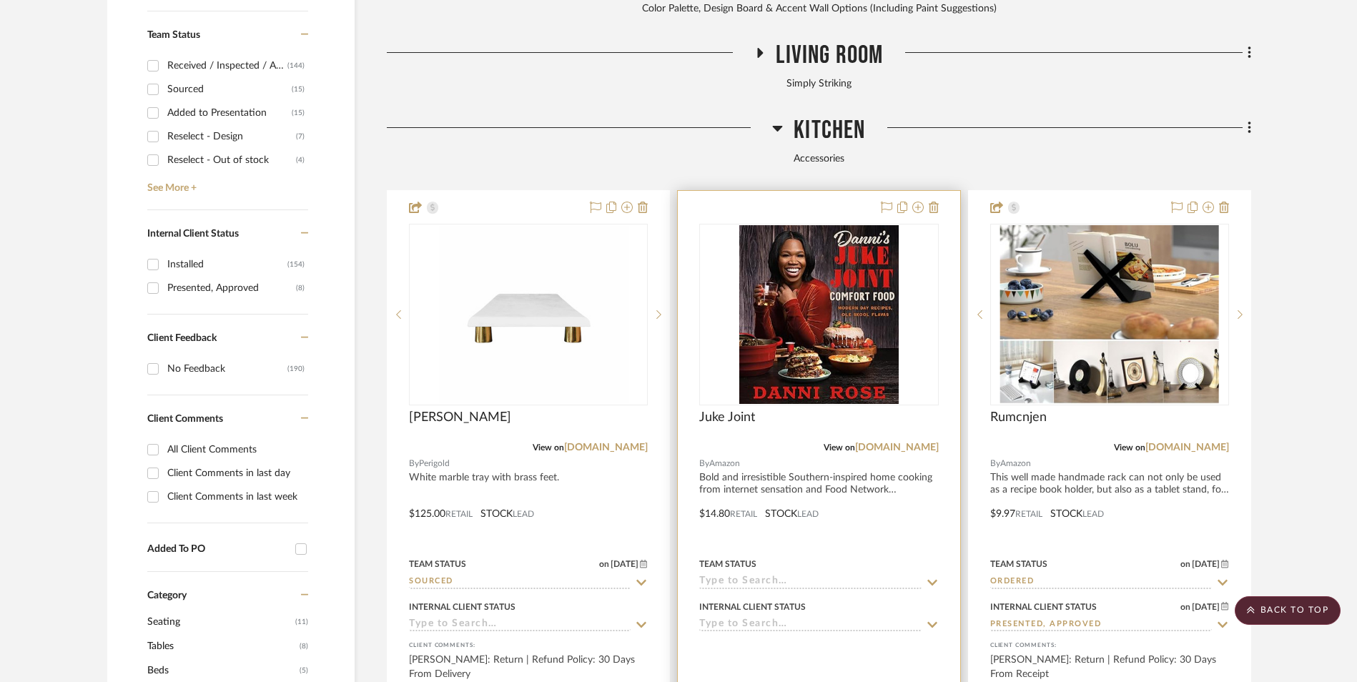
click at [831, 225] on img "0" at bounding box center [819, 314] width 159 height 179
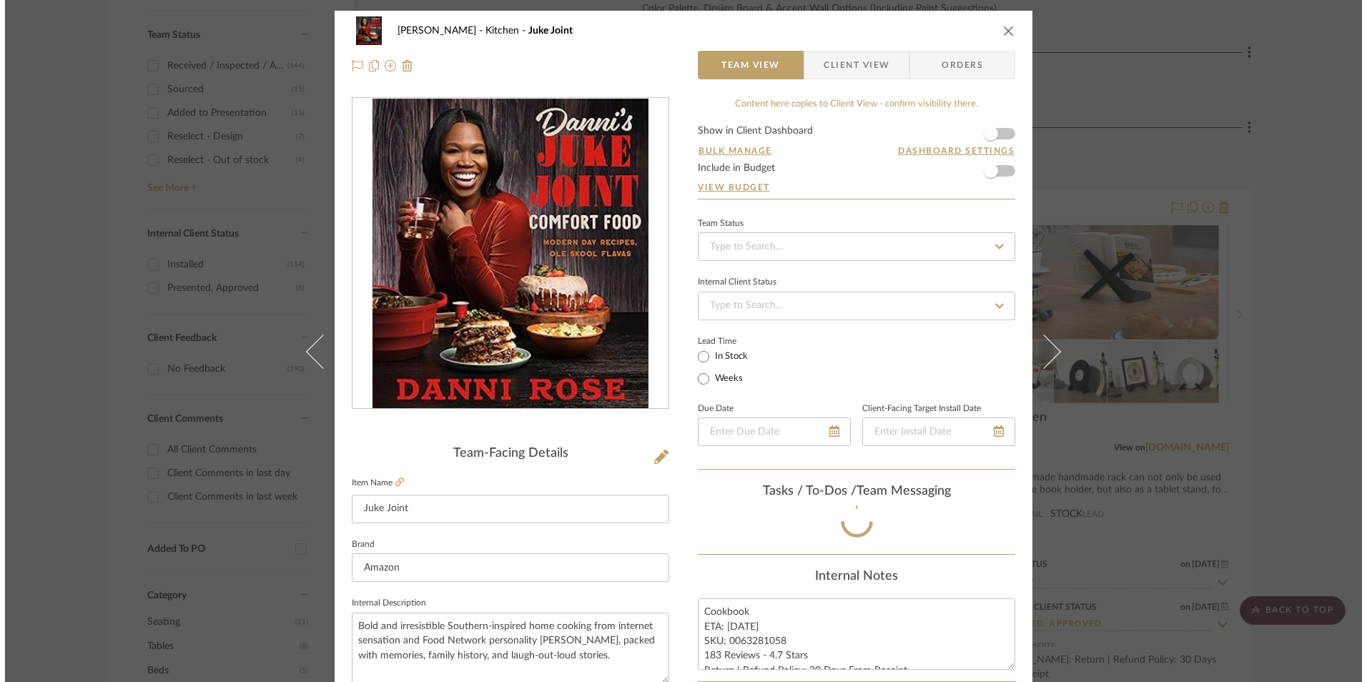
scroll to position [0, 0]
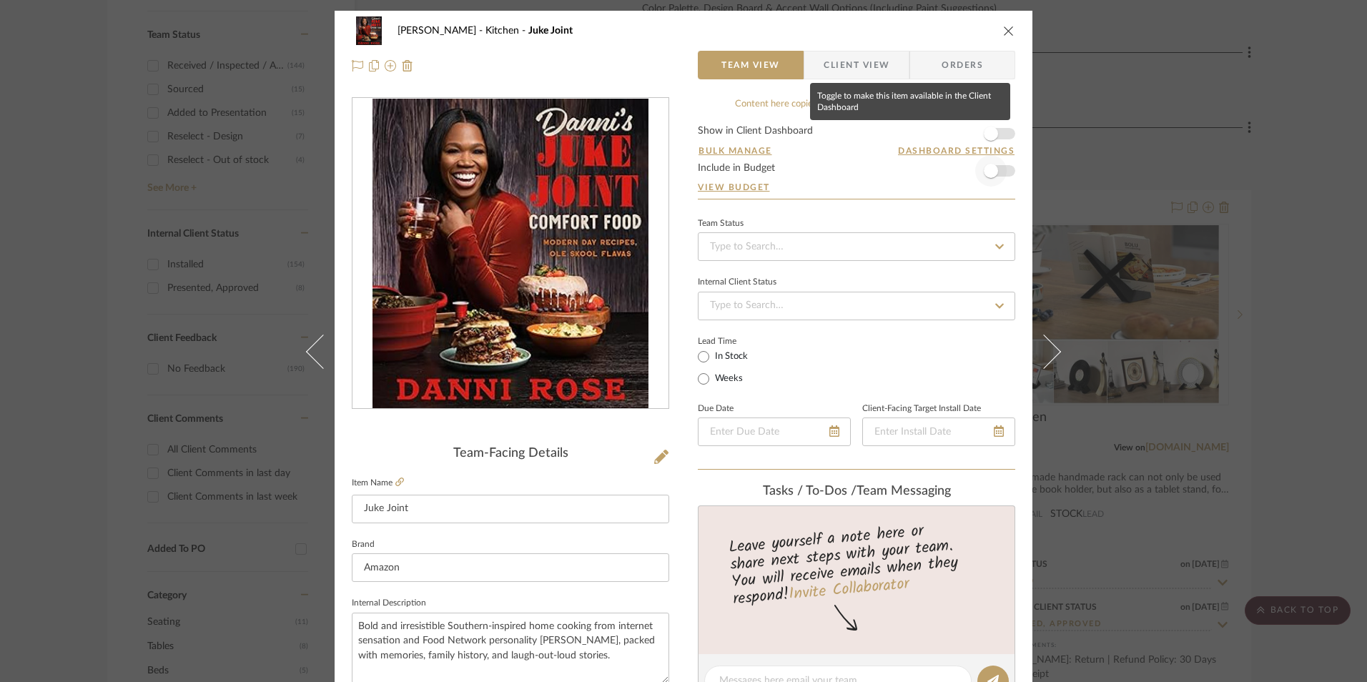
click at [991, 134] on span "button" at bounding box center [991, 134] width 14 height 14
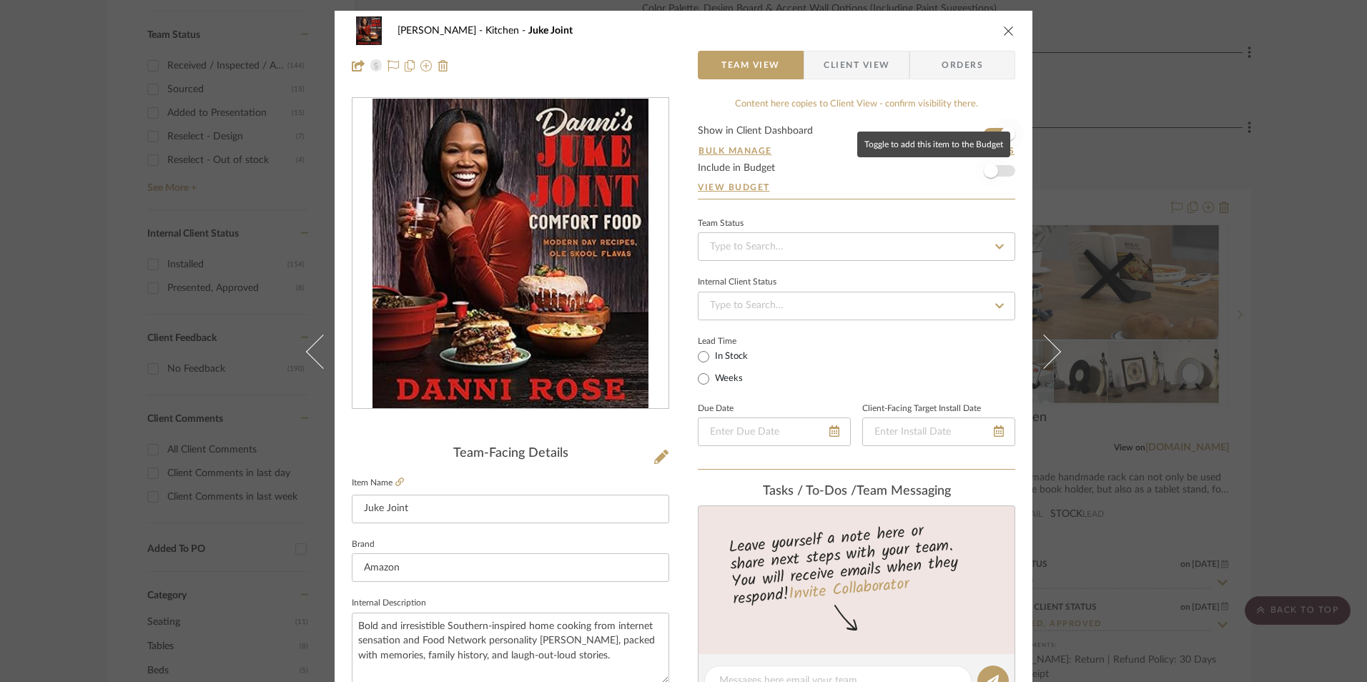
click at [992, 167] on span "button" at bounding box center [991, 171] width 14 height 14
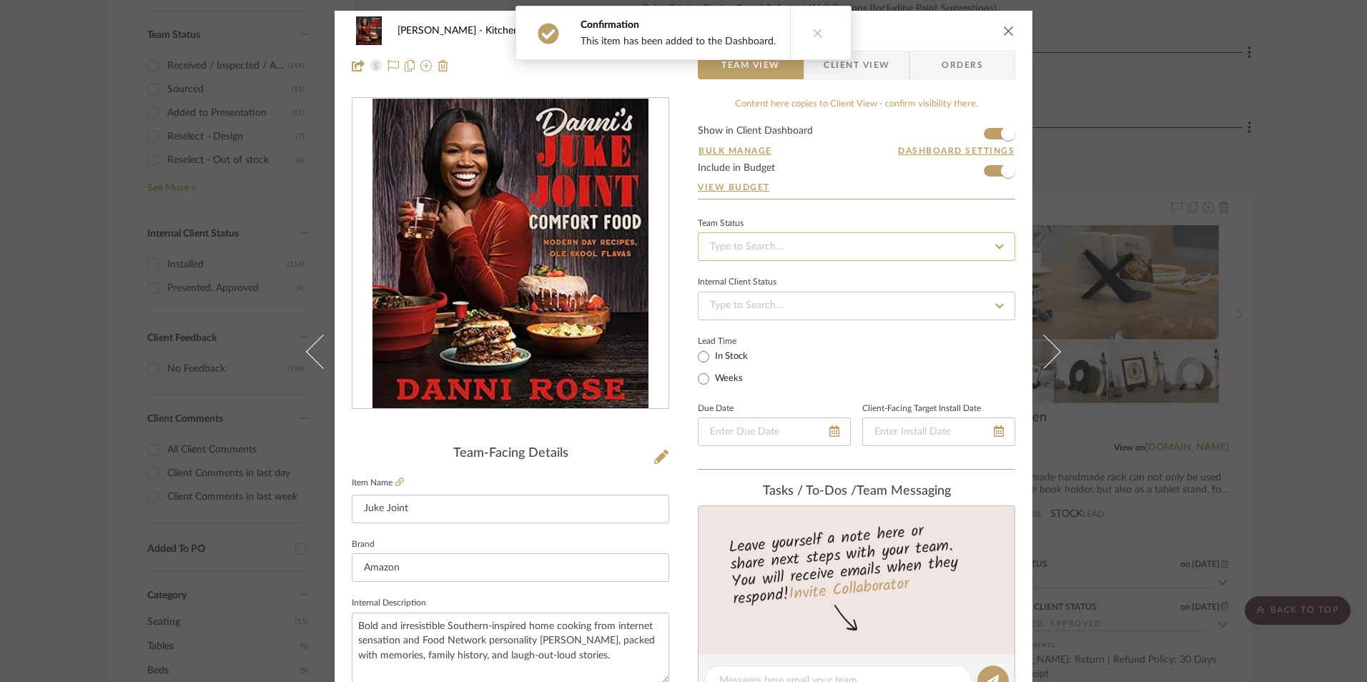
click at [877, 239] on input at bounding box center [857, 246] width 318 height 29
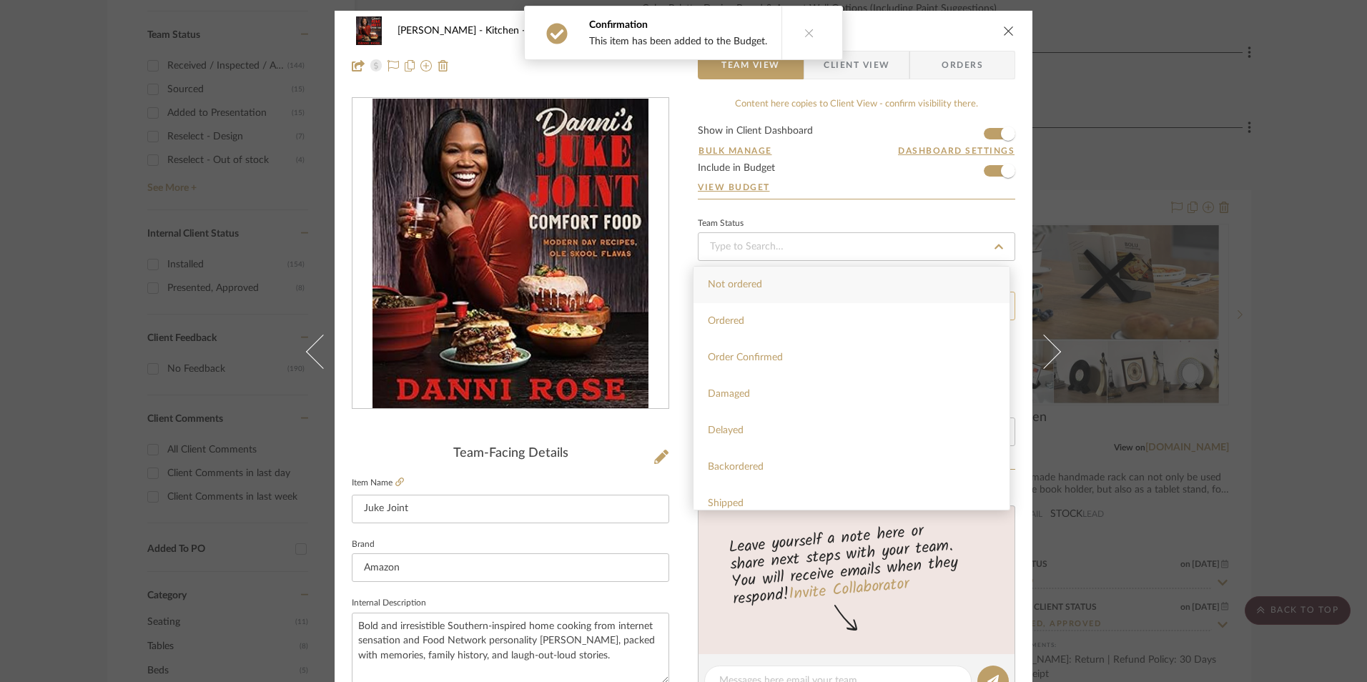
click at [820, 319] on div "Ordered" at bounding box center [852, 321] width 316 height 36
type input "[DATE]"
type input "Ordered"
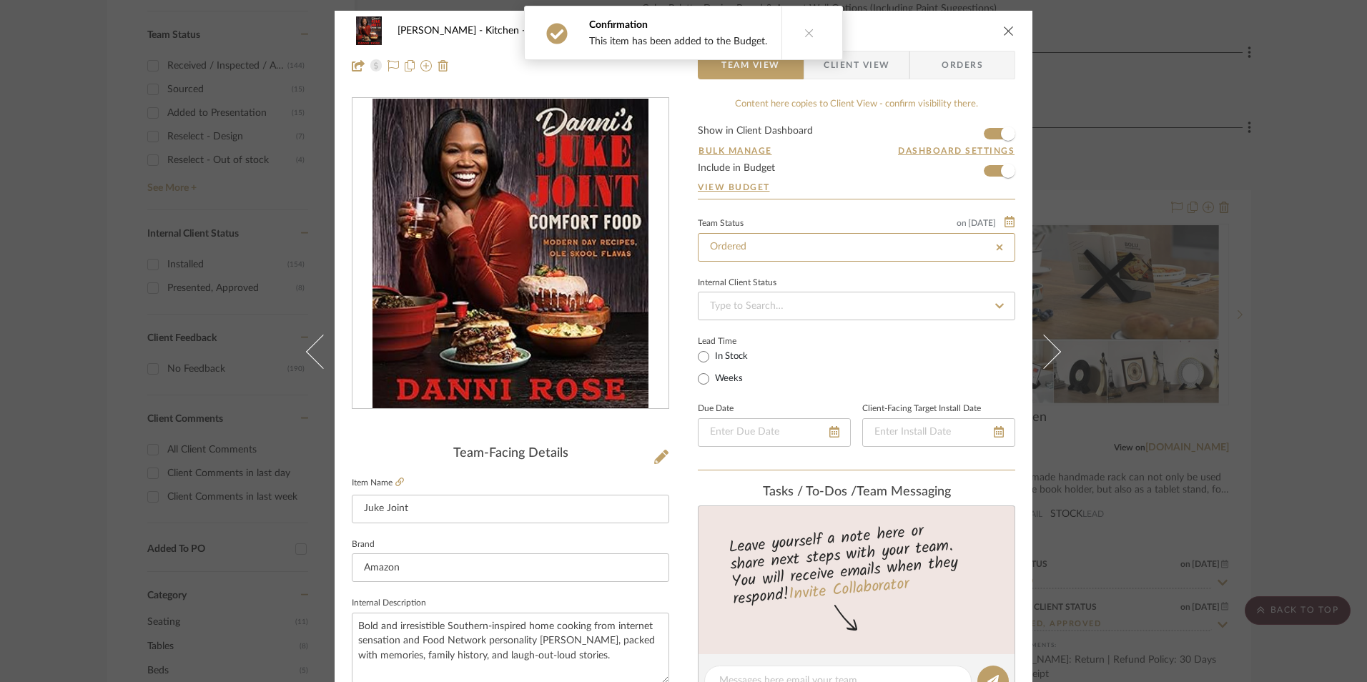
type input "[DATE]"
type input "Ordered"
click at [783, 303] on input at bounding box center [857, 306] width 318 height 29
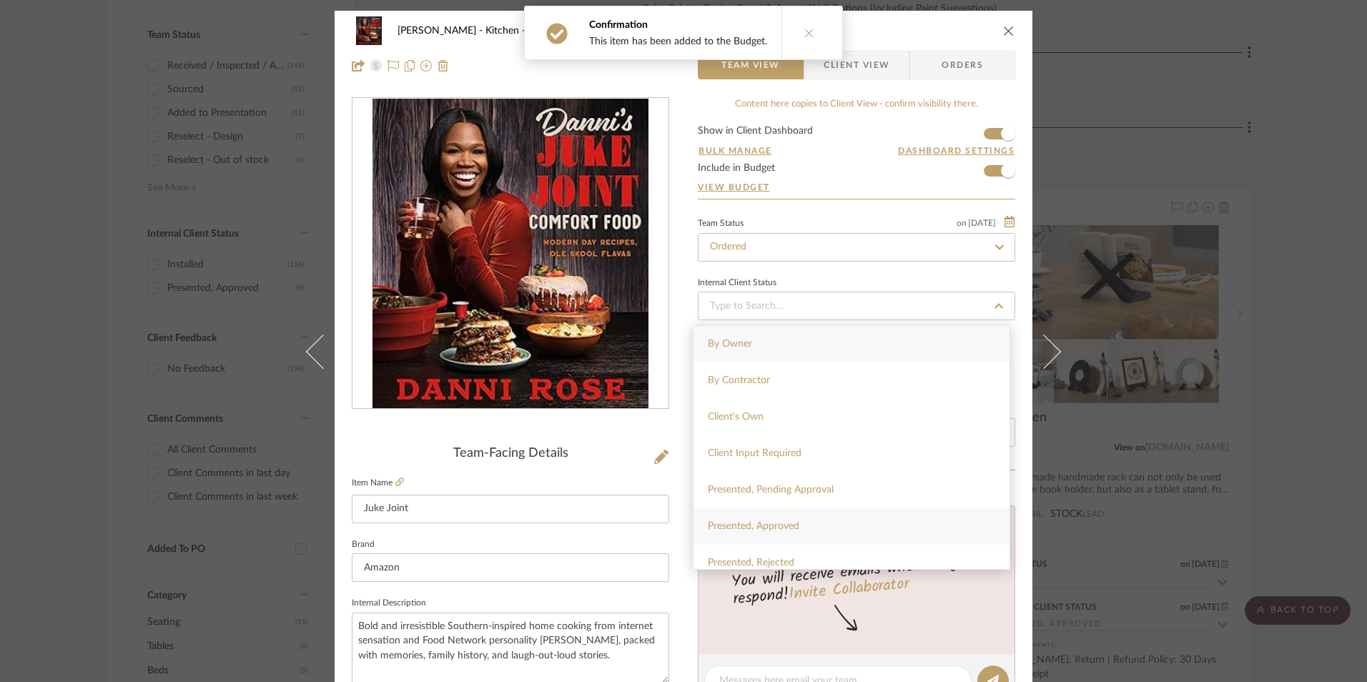
click at [789, 519] on div "Presented, Approved" at bounding box center [852, 527] width 316 height 36
type input "[DATE]"
type input "Presented, Approved"
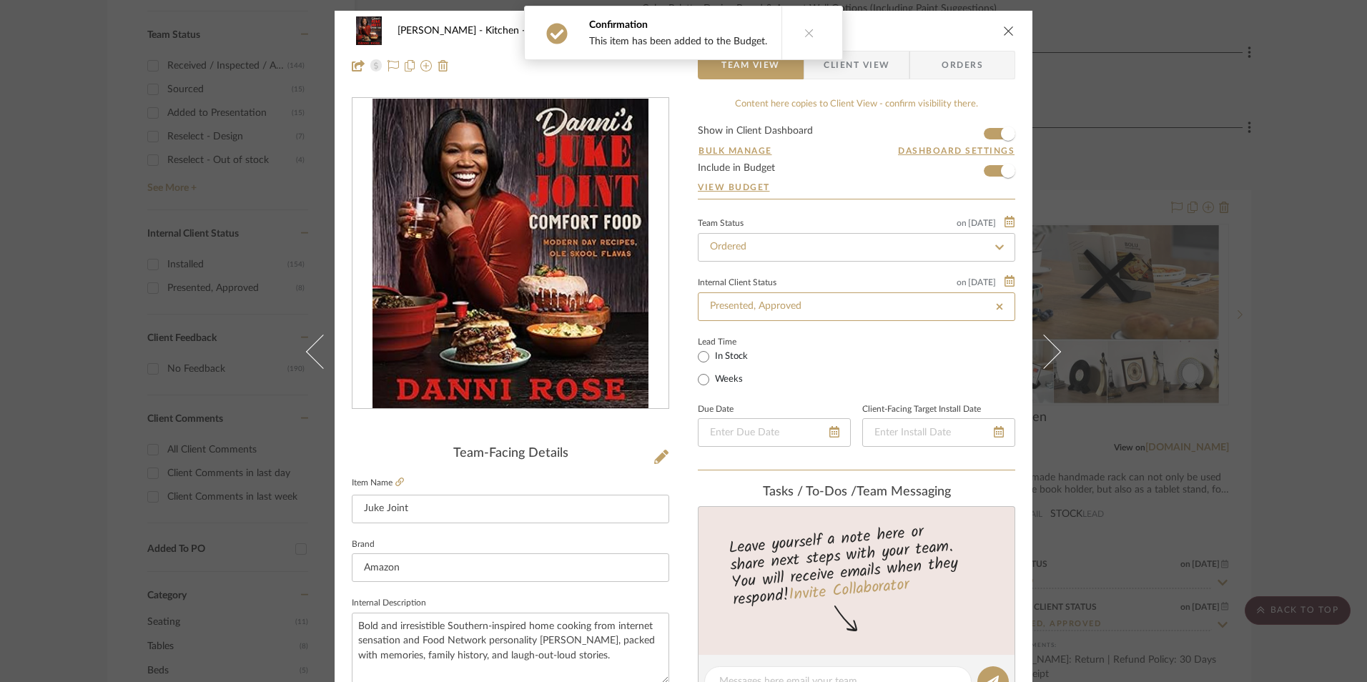
type input "[DATE]"
type input "Presented, Approved"
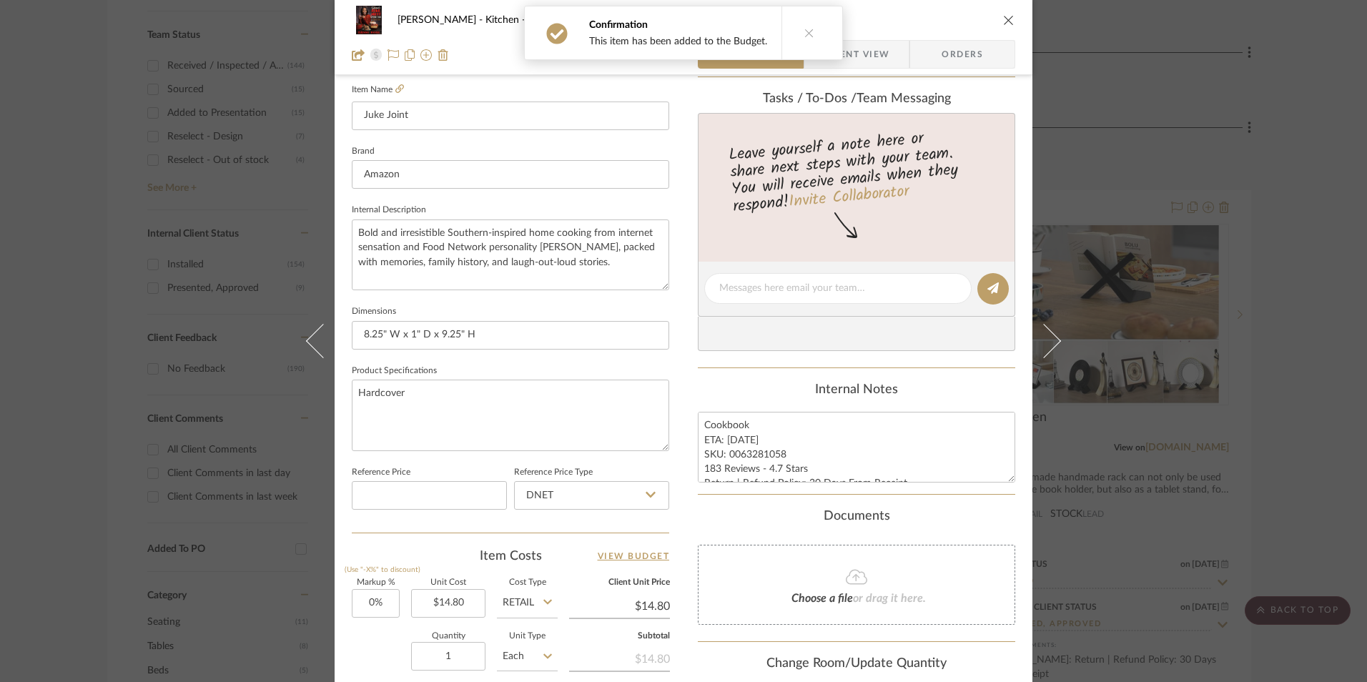
scroll to position [501, 0]
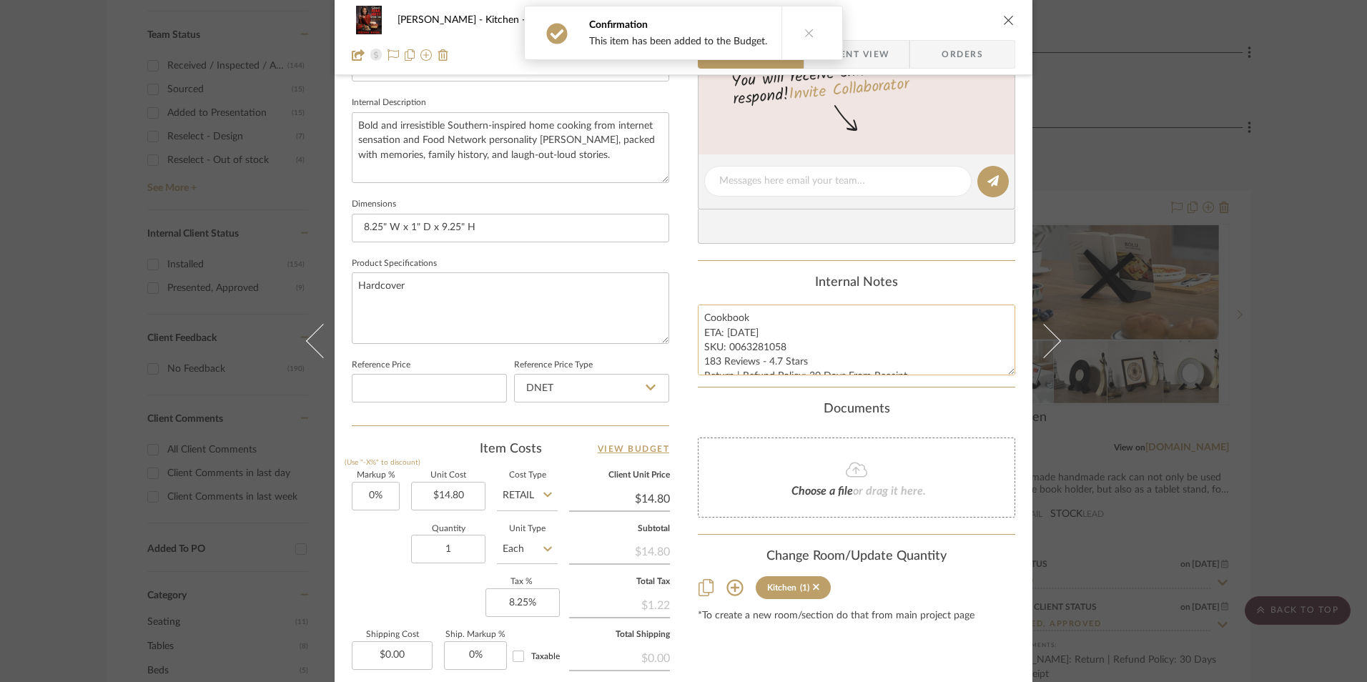
click at [717, 351] on textarea "Cookbook ETA: [DATE] SKU: 0063281058 183 Reviews - 4.7 Stars Return | Refund Po…" at bounding box center [857, 340] width 318 height 71
drag, startPoint x: 780, startPoint y: 345, endPoint x: 727, endPoint y: 346, distance: 53.6
click at [726, 346] on textarea "Cookbook ETA: [DATE] SKU: 0063281058 183 Reviews - 4.7 Stars Return | Refund Po…" at bounding box center [857, 340] width 318 height 71
drag, startPoint x: 614, startPoint y: 391, endPoint x: 607, endPoint y: 399, distance: 11.2
click at [613, 391] on input "DNET" at bounding box center [591, 388] width 155 height 29
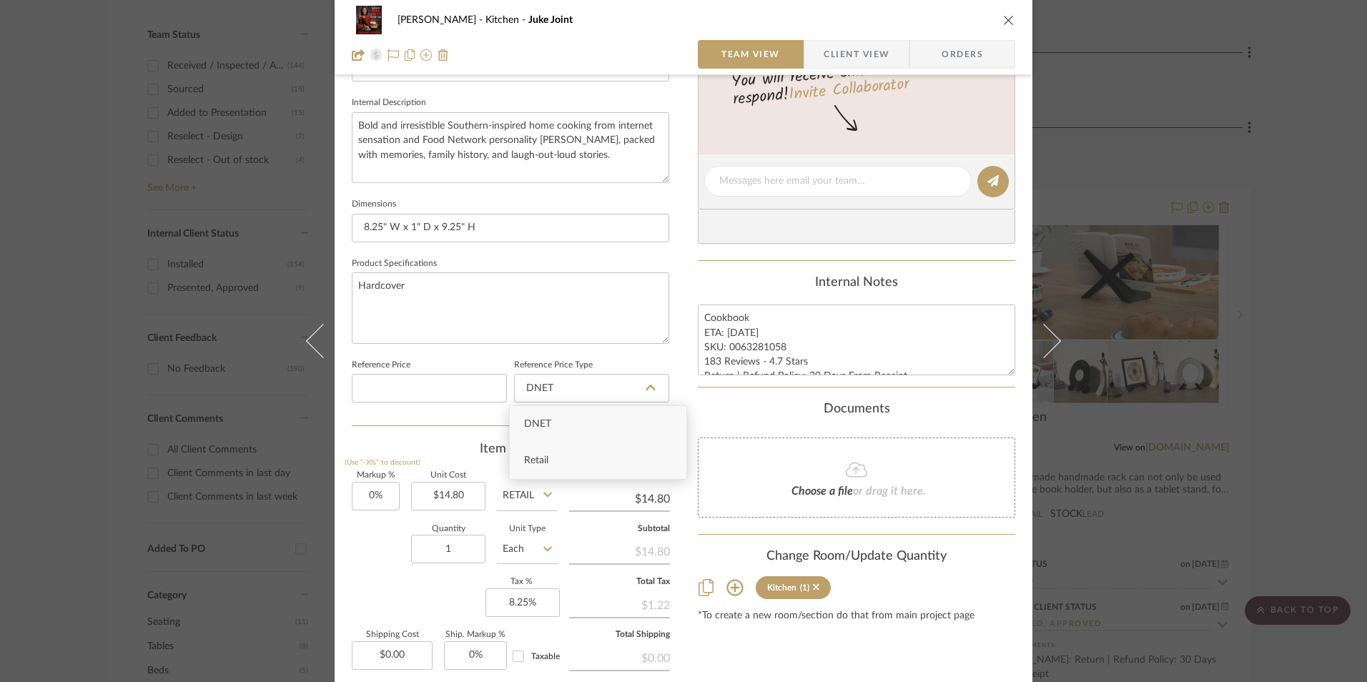
drag, startPoint x: 580, startPoint y: 458, endPoint x: 758, endPoint y: 364, distance: 201.2
click at [582, 457] on div "Retail" at bounding box center [598, 461] width 177 height 36
type input "Retail"
click at [969, 51] on span "Orders" at bounding box center [962, 54] width 73 height 29
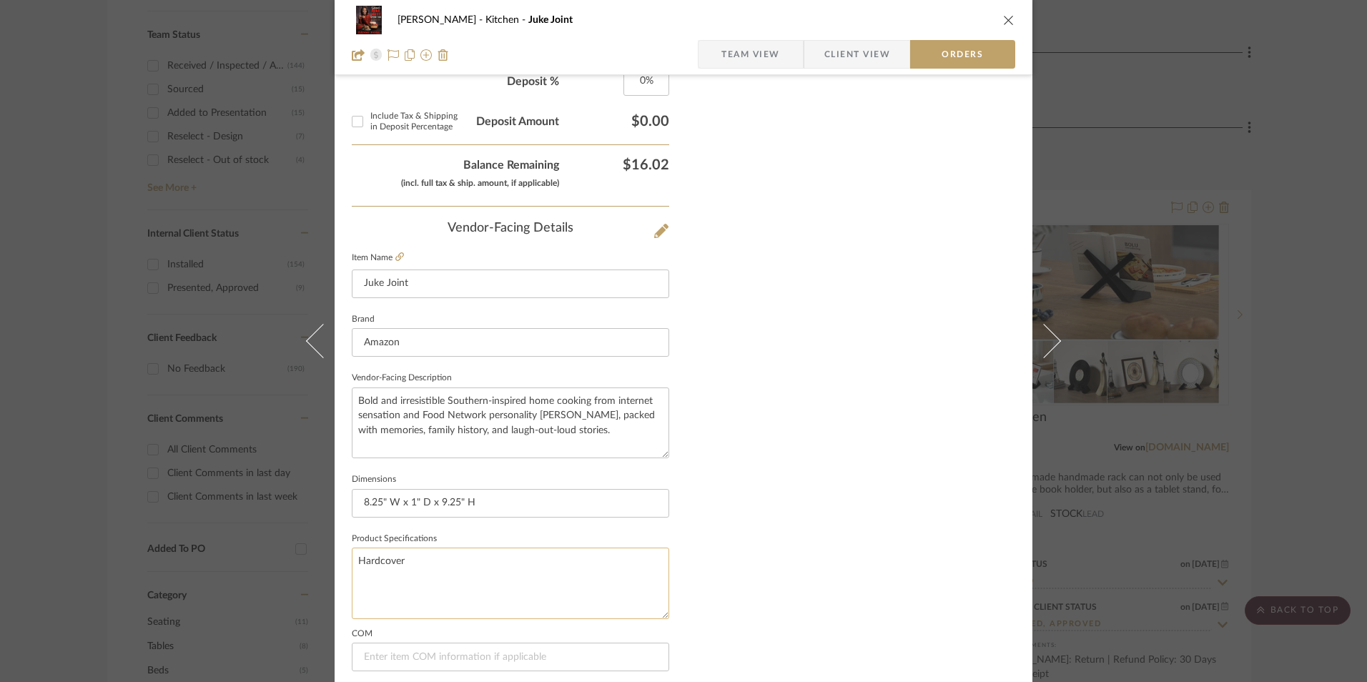
scroll to position [839, 0]
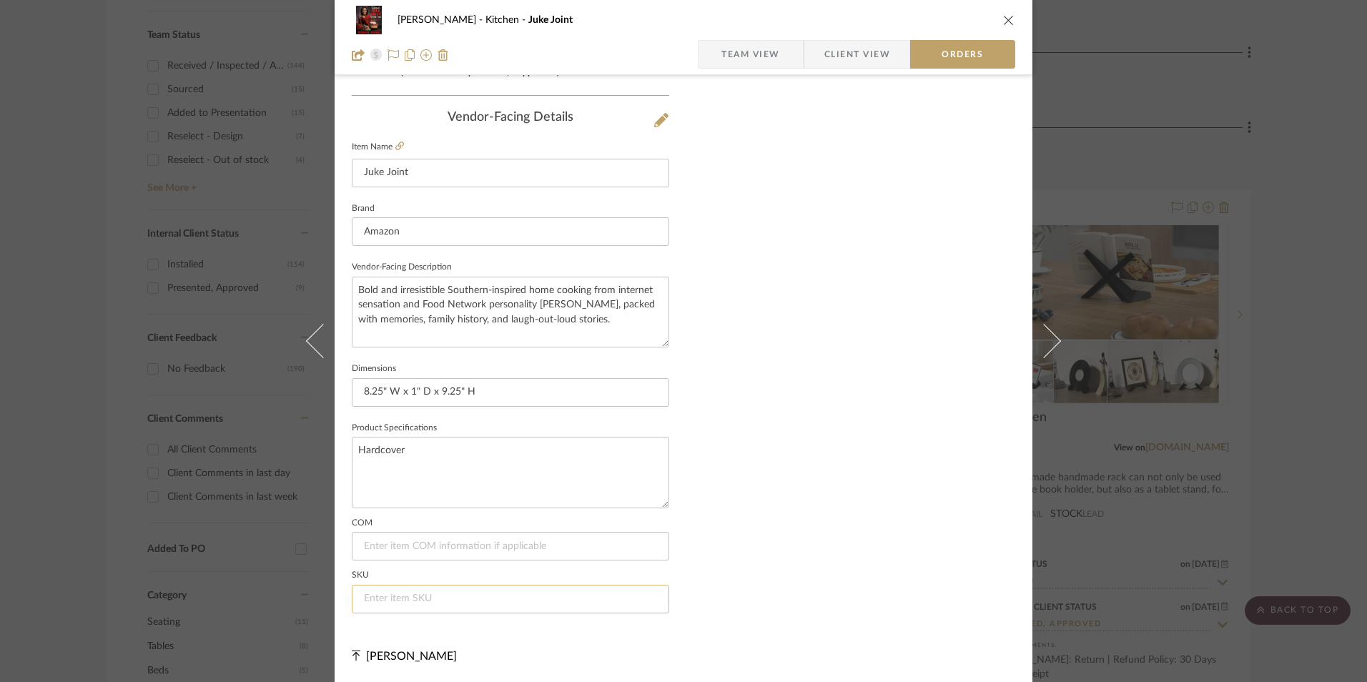
drag, startPoint x: 509, startPoint y: 589, endPoint x: 509, endPoint y: 598, distance: 8.6
click at [509, 598] on input at bounding box center [511, 599] width 318 height 29
paste input "0063281058"
type input "0063281058"
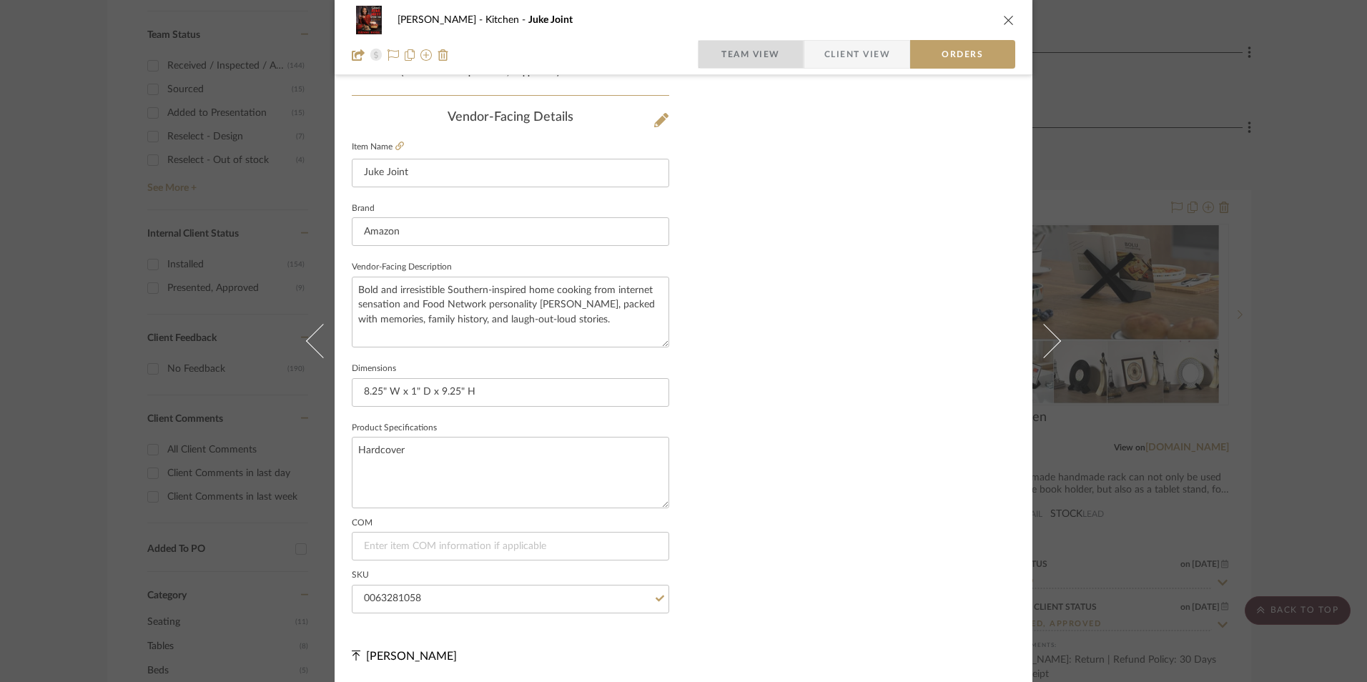
click at [752, 59] on span "Team View" at bounding box center [751, 54] width 59 height 29
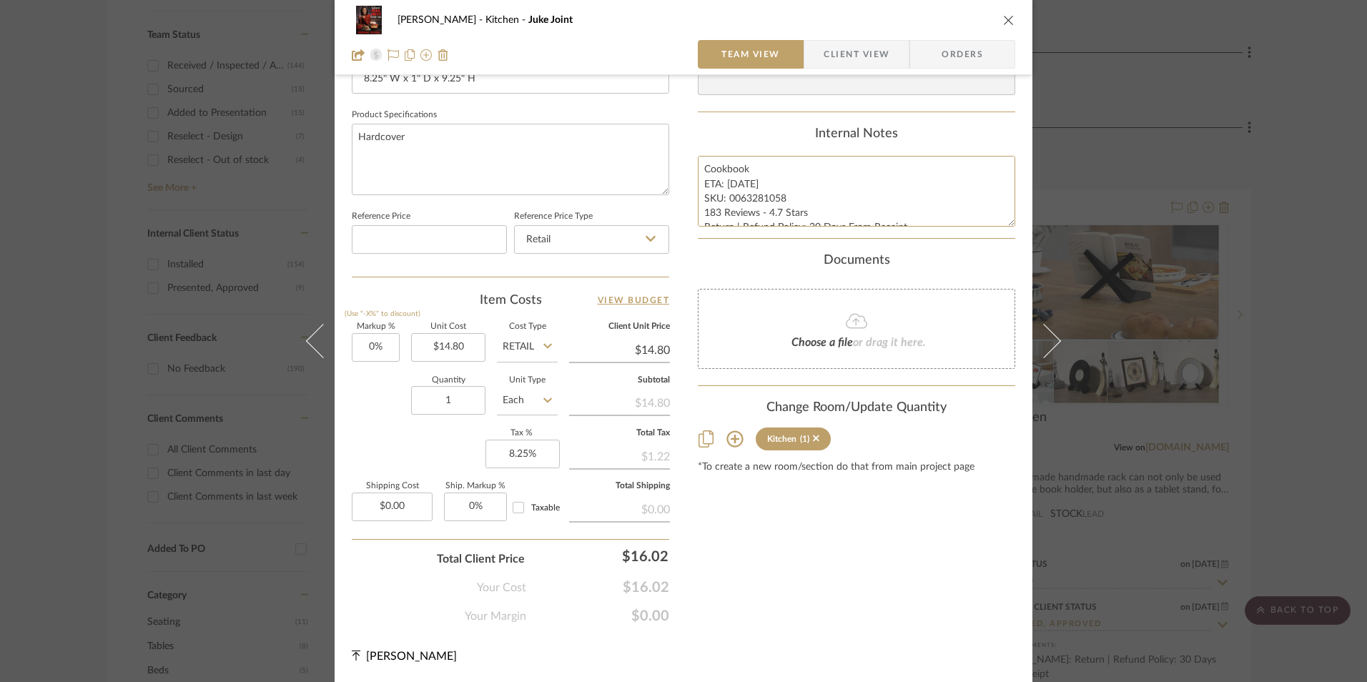
scroll to position [14, 0]
drag, startPoint x: 709, startPoint y: 170, endPoint x: 782, endPoint y: 201, distance: 79.5
click at [973, 237] on summary-project-notes "Internal Notes Cookbook ETA: [DATE] SKU: 0063281058 183 Reviews - 4.7 Stars Ret…" at bounding box center [857, 183] width 318 height 113
click at [842, 64] on span "Client View" at bounding box center [857, 54] width 66 height 29
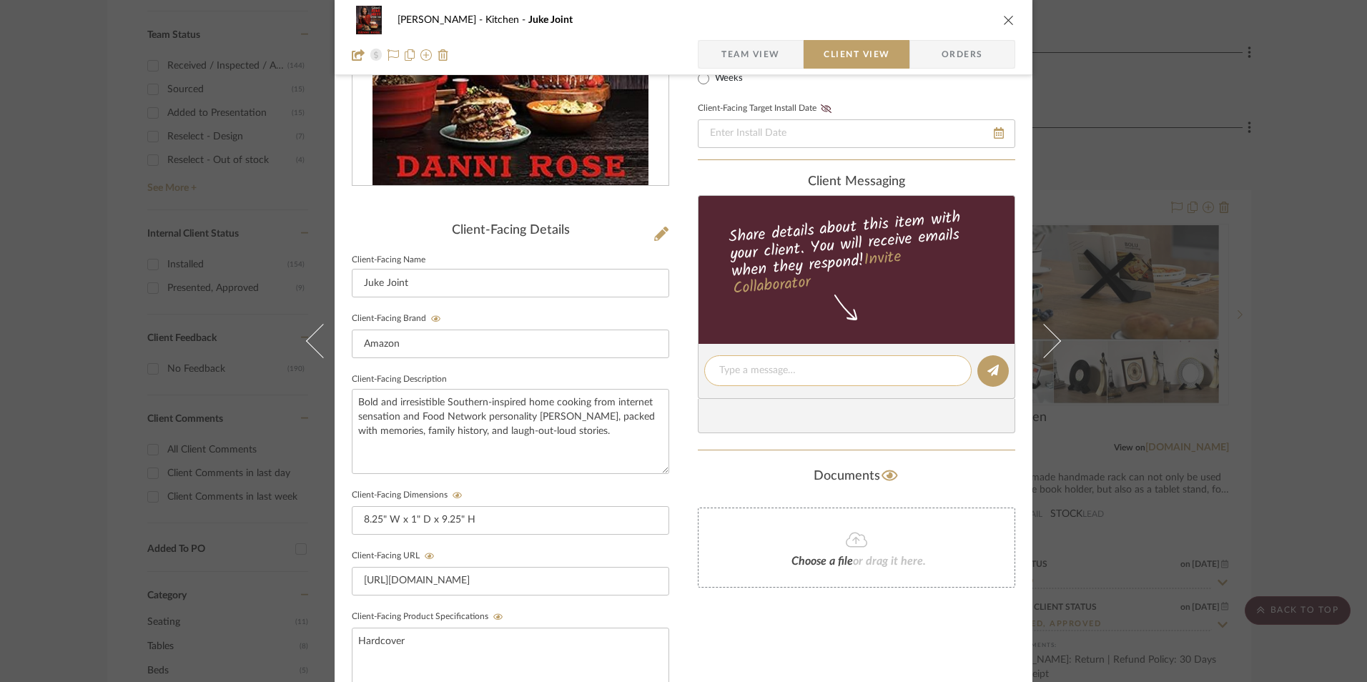
scroll to position [233, 0]
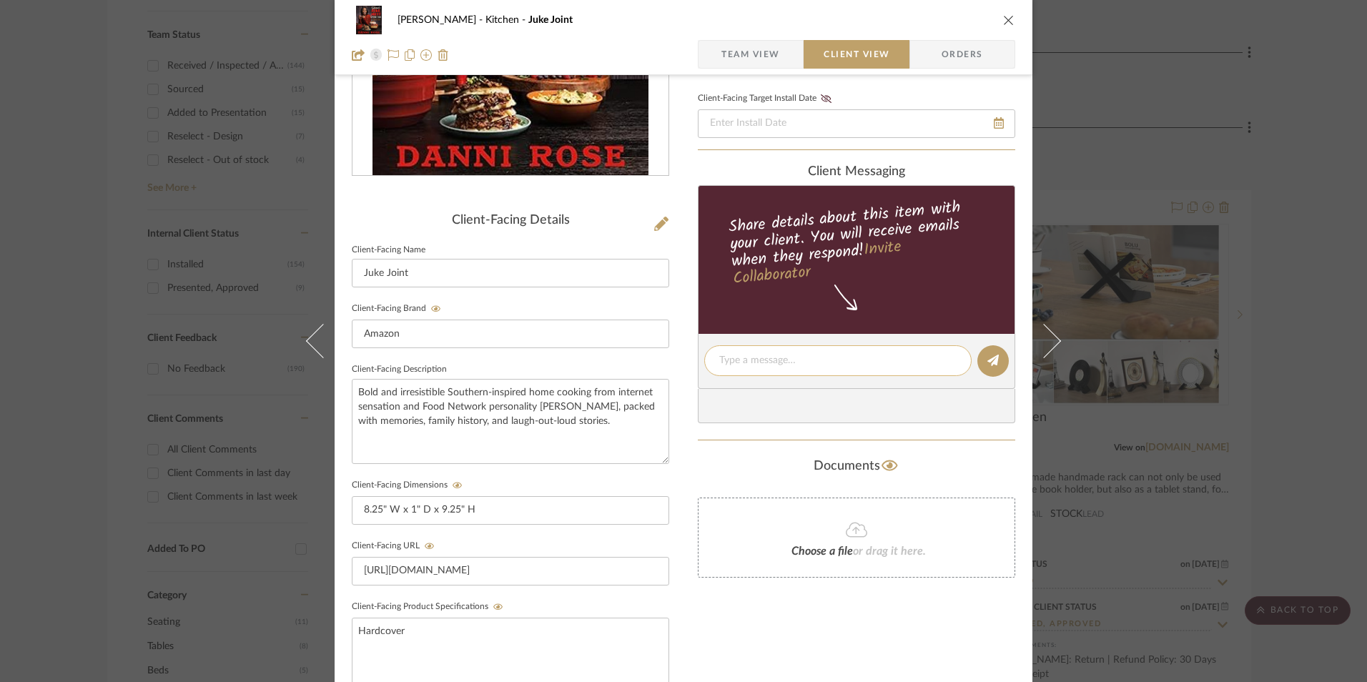
click at [762, 363] on textarea at bounding box center [838, 360] width 237 height 15
paste textarea "Cookbook ETA: [DATE] SKU: 0063281058 183 Reviews - 4.7 Stars Return | Refund Po…"
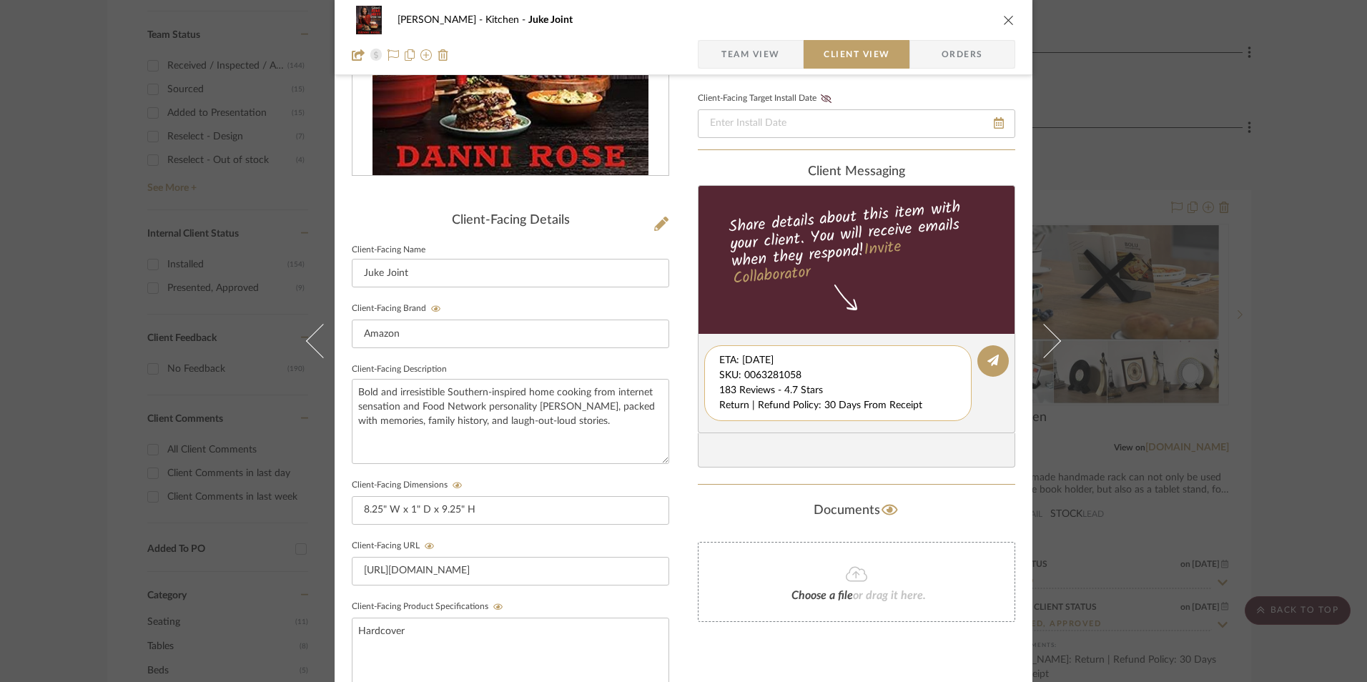
scroll to position [15, 0]
drag, startPoint x: 716, startPoint y: 361, endPoint x: 827, endPoint y: 403, distance: 118.4
click at [938, 409] on textarea "Cookbook ETA: [DATE] SKU: 0063281058 183 Reviews - 4.7 Stars Return | Refund Po…" at bounding box center [844, 383] width 248 height 60
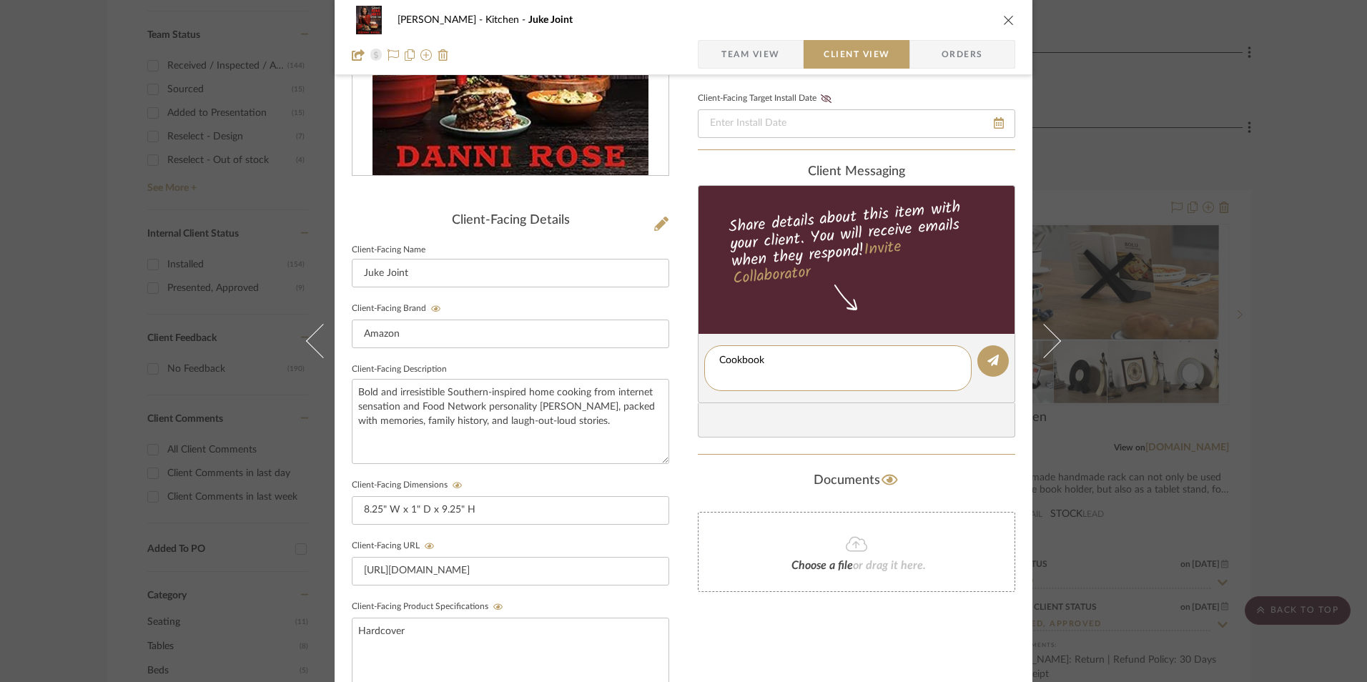
type textarea "Cookbook"
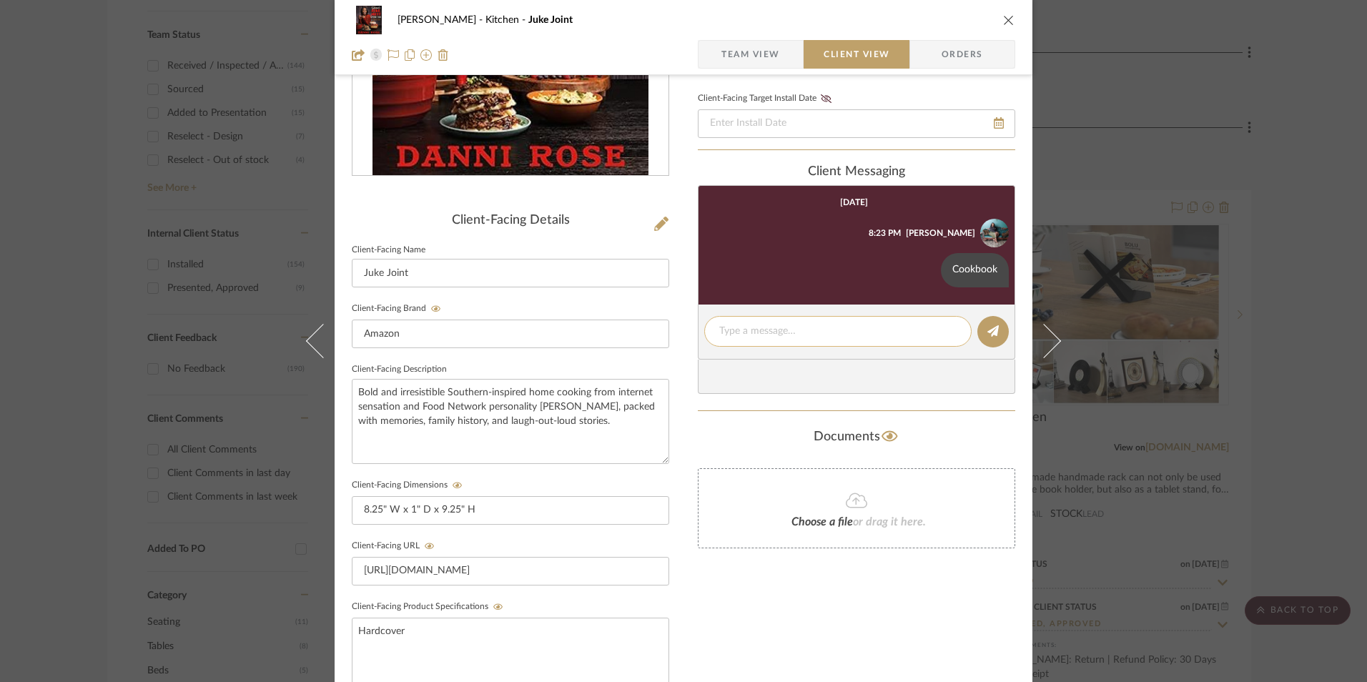
click at [752, 335] on textarea at bounding box center [838, 331] width 237 height 15
paste textarea "ETA: [DATE] SKU: 0063281058 183 Reviews - 4.7 Stars Return | Refund Policy: 30 …"
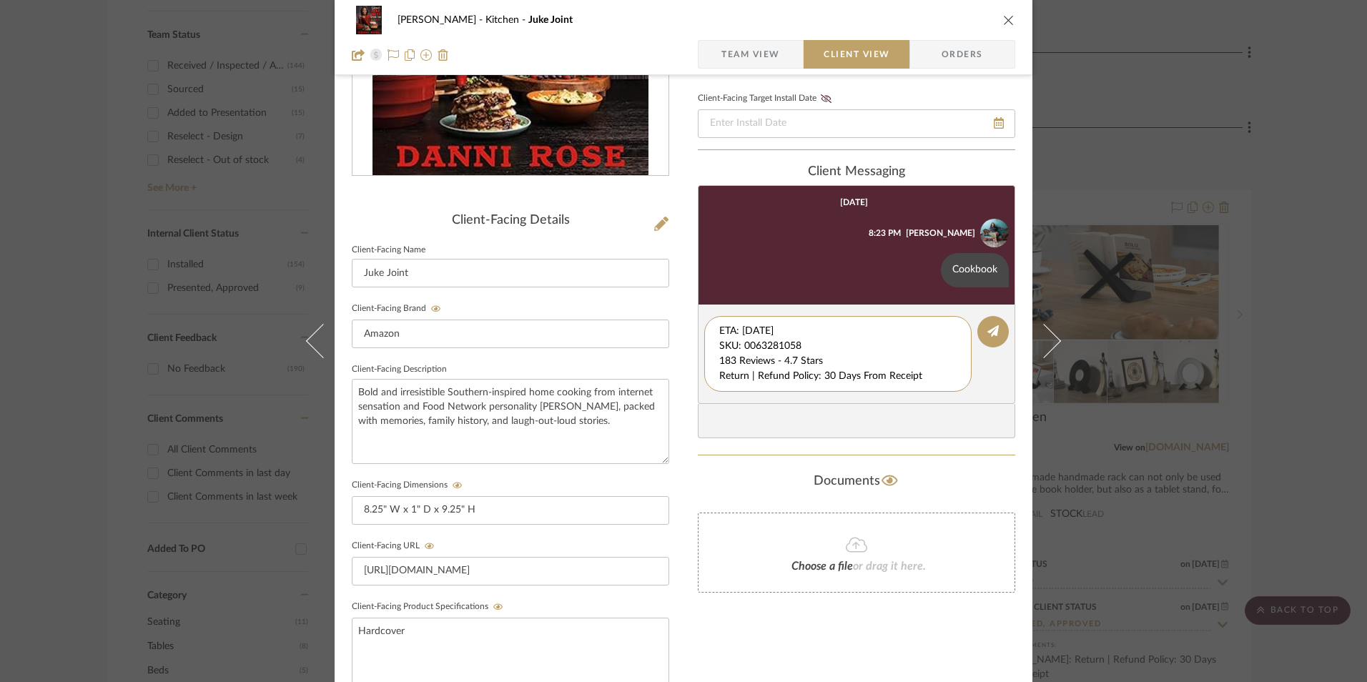
drag, startPoint x: 805, startPoint y: 347, endPoint x: 663, endPoint y: 298, distance: 150.4
click at [655, 296] on div "[PERSON_NAME] Kitchen Juke Joint Team View Client View Orders Client-Facing Det…" at bounding box center [684, 373] width 698 height 1191
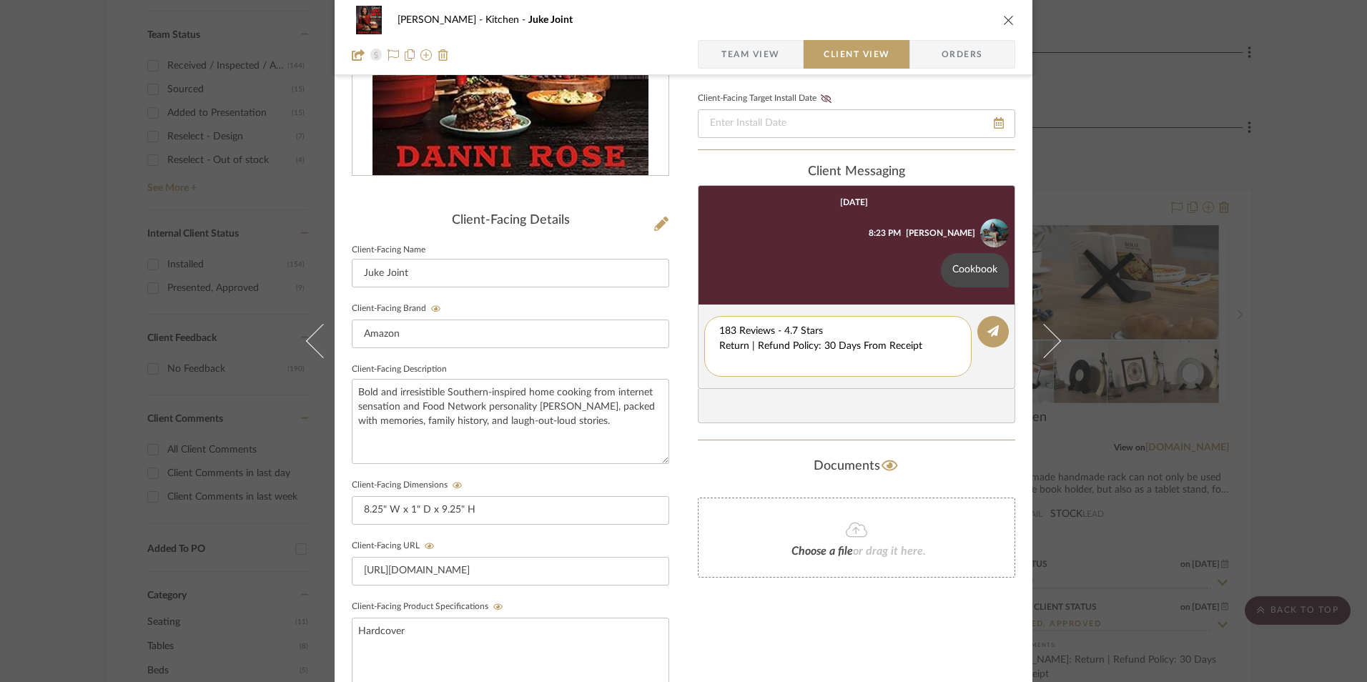
click at [720, 343] on textarea "183 Reviews - 4.7 Stars Return | Refund Policy: 30 Days From Receipt" at bounding box center [838, 346] width 237 height 45
drag, startPoint x: 923, startPoint y: 345, endPoint x: 691, endPoint y: 344, distance: 231.7
click at [691, 344] on div "[PERSON_NAME] Kitchen Juke Joint Team View Client View Orders Client-Facing Det…" at bounding box center [684, 373] width 698 height 1191
type textarea "183 Reviews - 4.7 Stars"
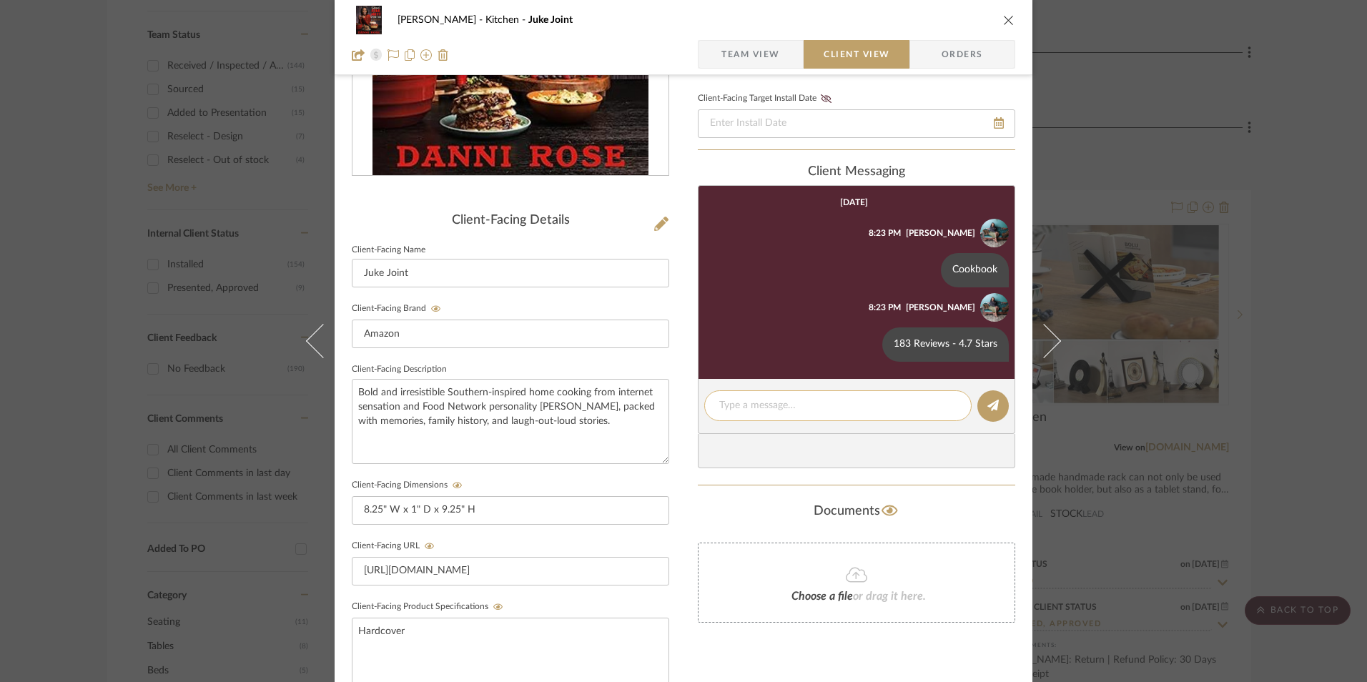
click at [744, 406] on textarea at bounding box center [838, 405] width 237 height 15
paste textarea "Return | Refund Policy: 30 Days From Receipt"
type textarea "Return | Refund Policy: 30 Days From Receipt"
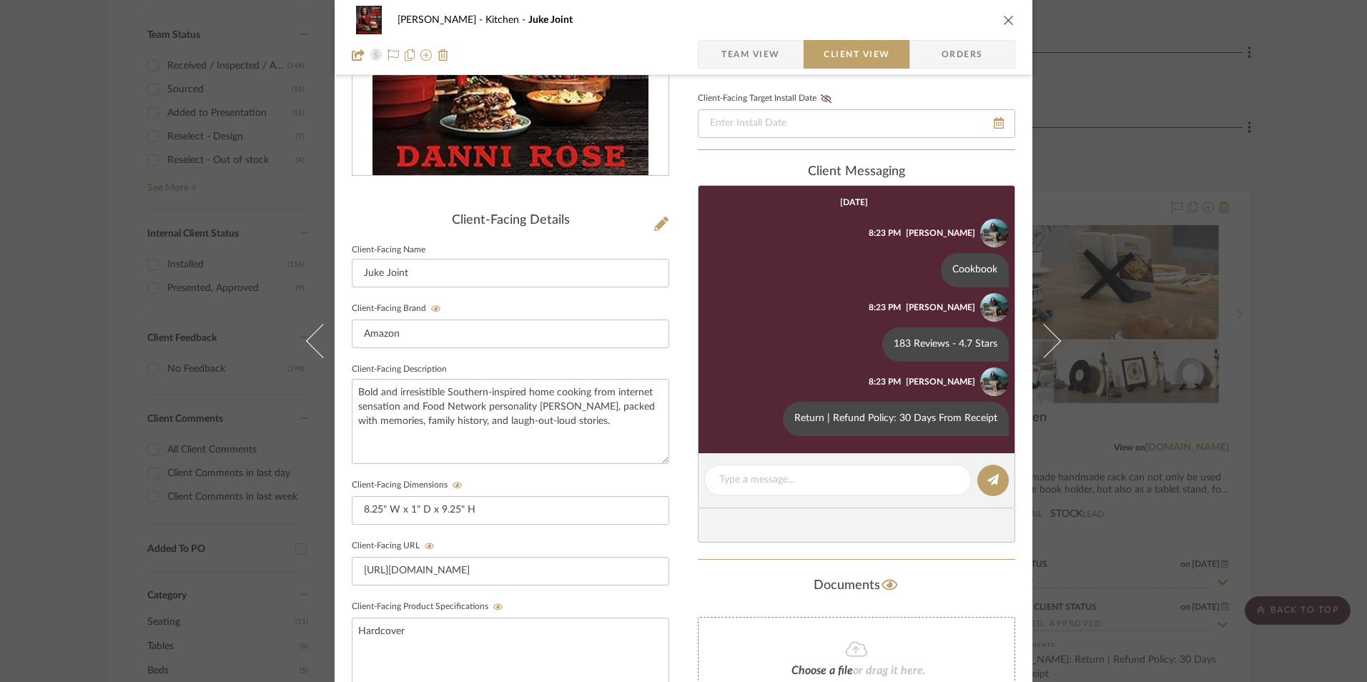
click at [1003, 18] on icon "close" at bounding box center [1008, 19] width 11 height 11
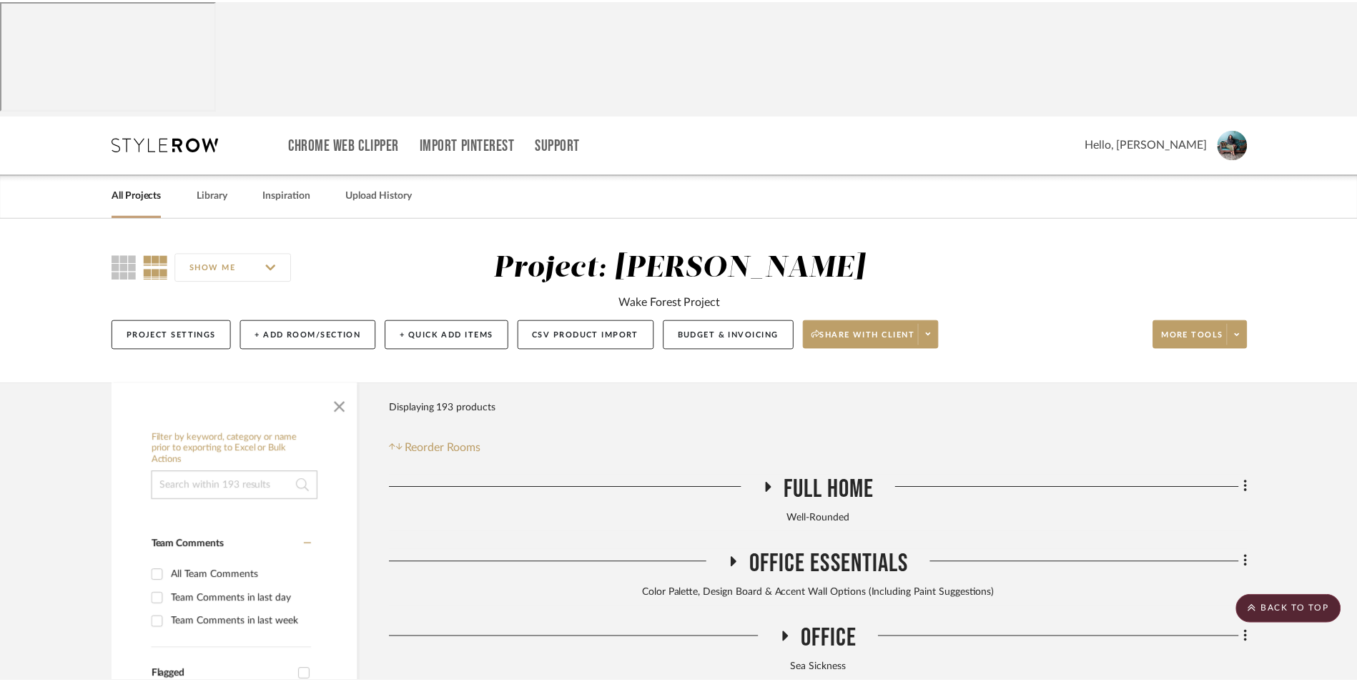
scroll to position [736, 0]
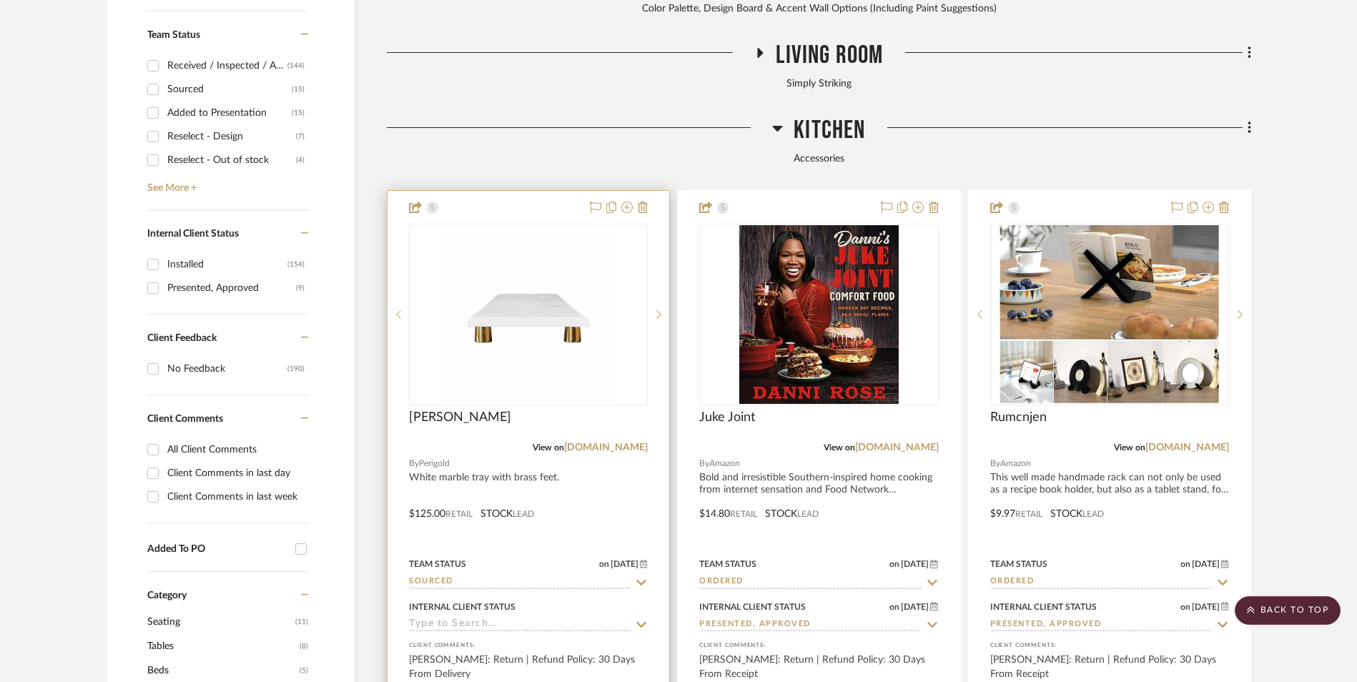
click at [540, 225] on img "0" at bounding box center [528, 314] width 179 height 179
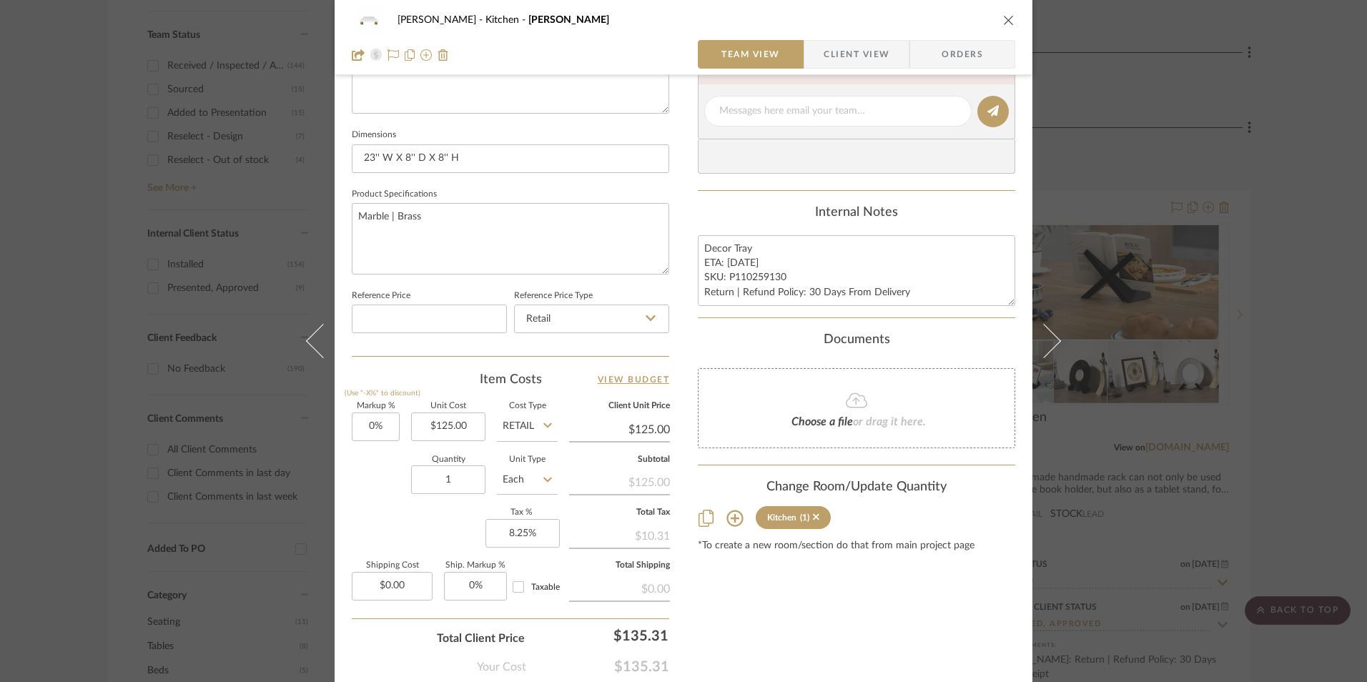
scroll to position [572, 0]
click at [729, 517] on icon at bounding box center [735, 516] width 17 height 17
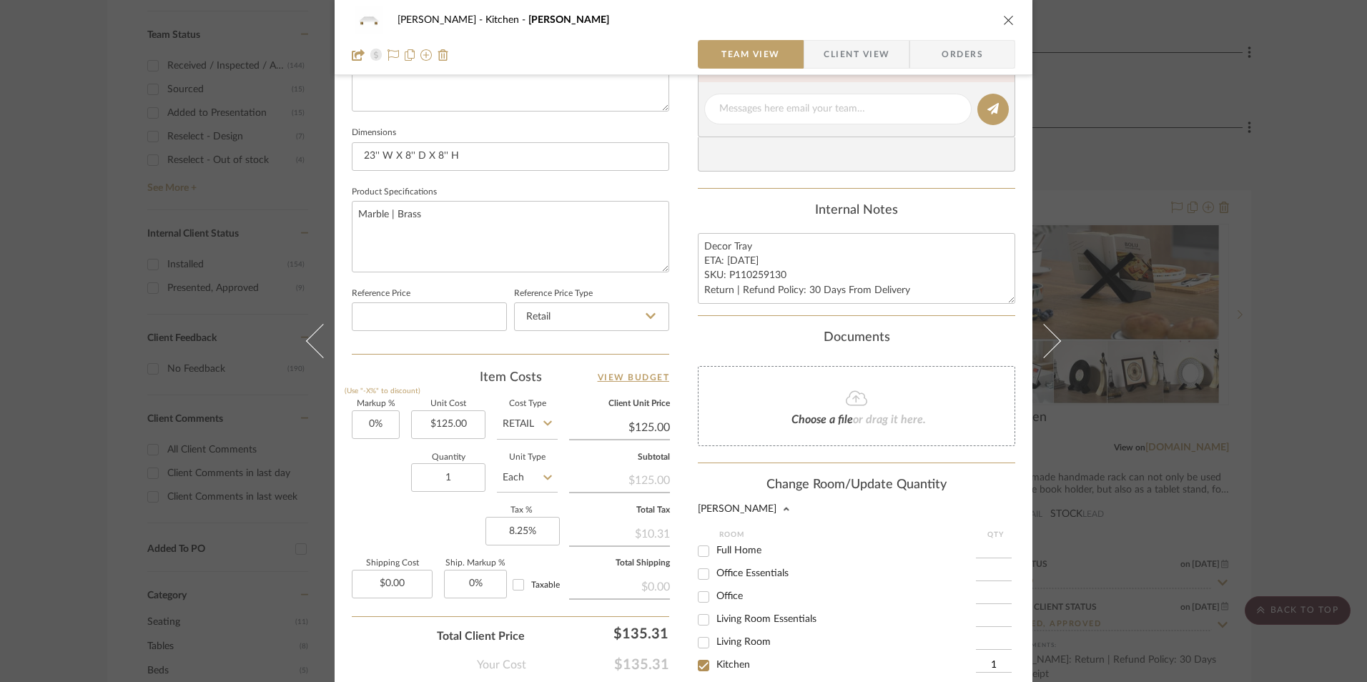
scroll to position [72, 0]
click at [701, 573] on input "Living Room" at bounding box center [703, 571] width 23 height 23
checkbox input "true"
type input "1"
click at [701, 596] on input "Kitchen" at bounding box center [703, 594] width 23 height 23
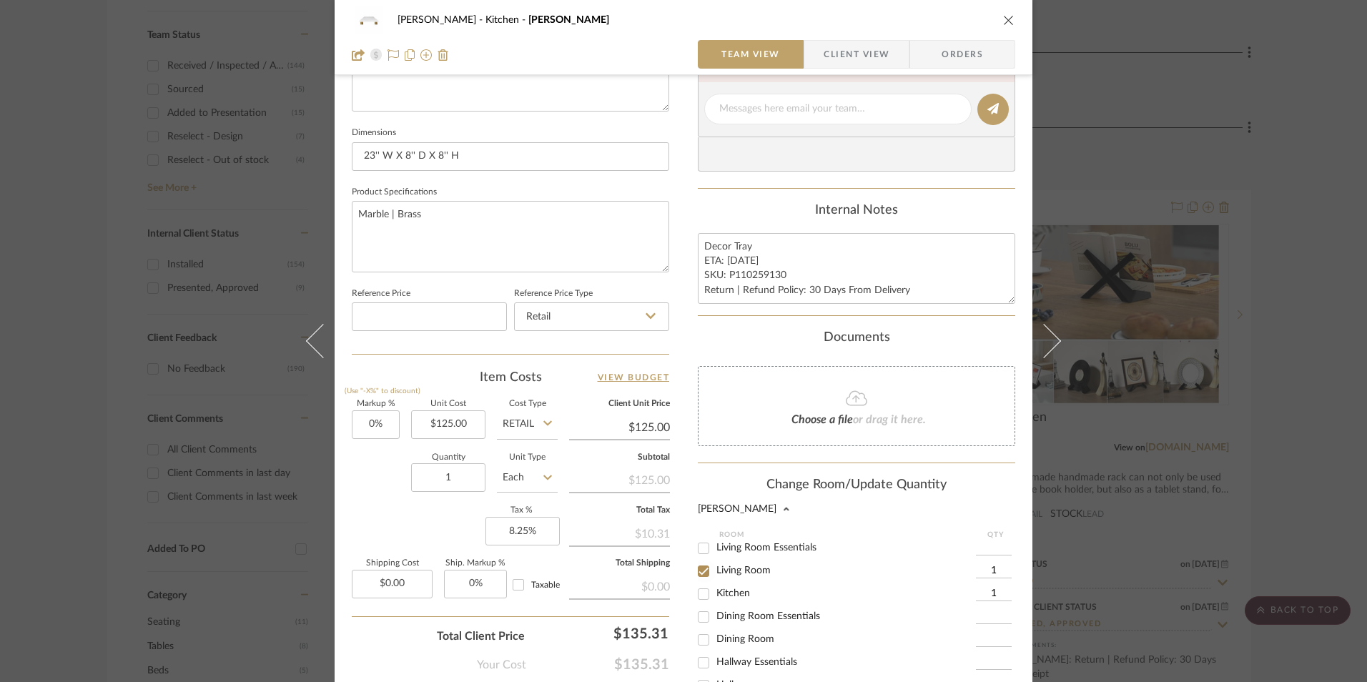
checkbox input "false"
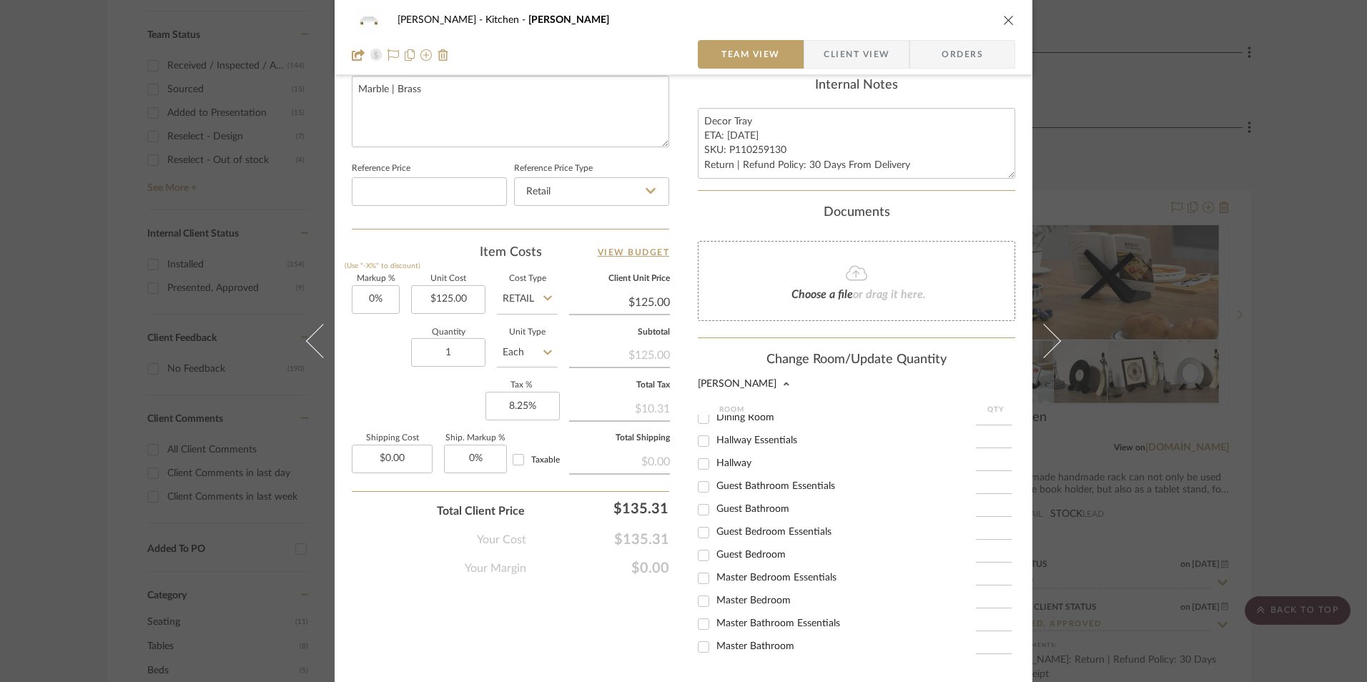
scroll to position [843, 0]
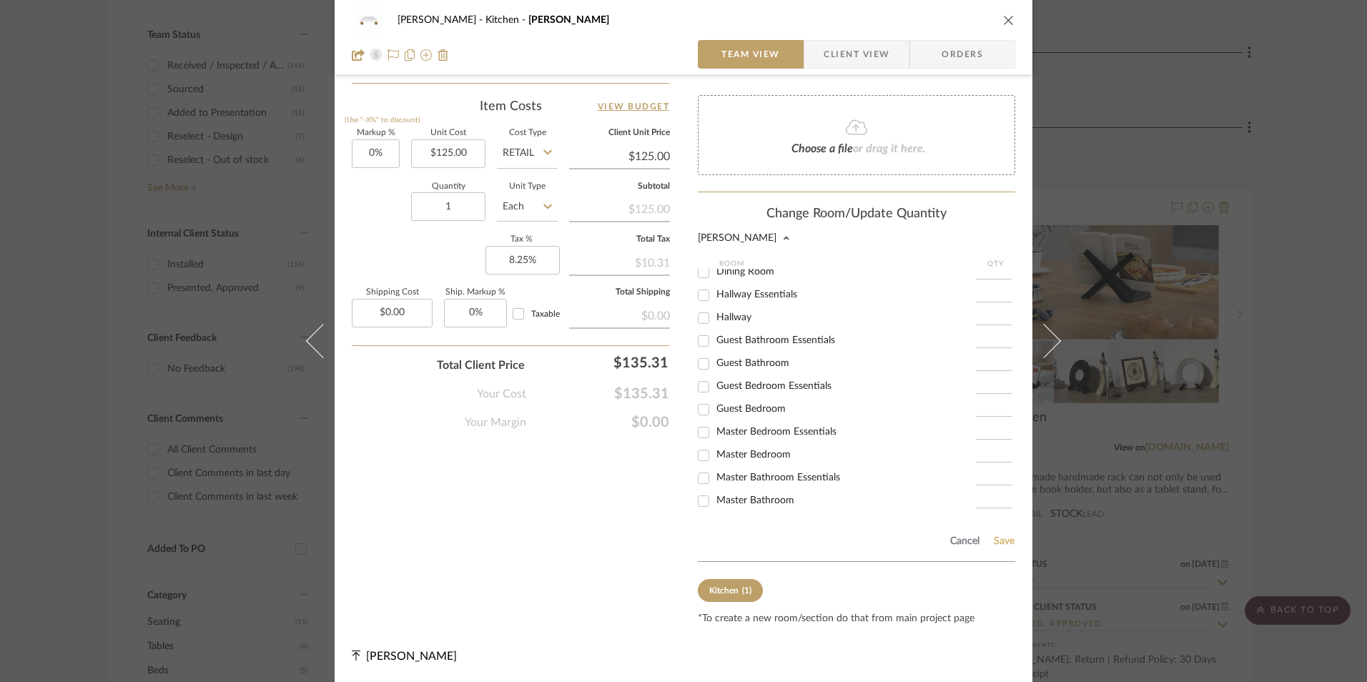
click at [1001, 537] on button "Save" at bounding box center [1004, 541] width 22 height 11
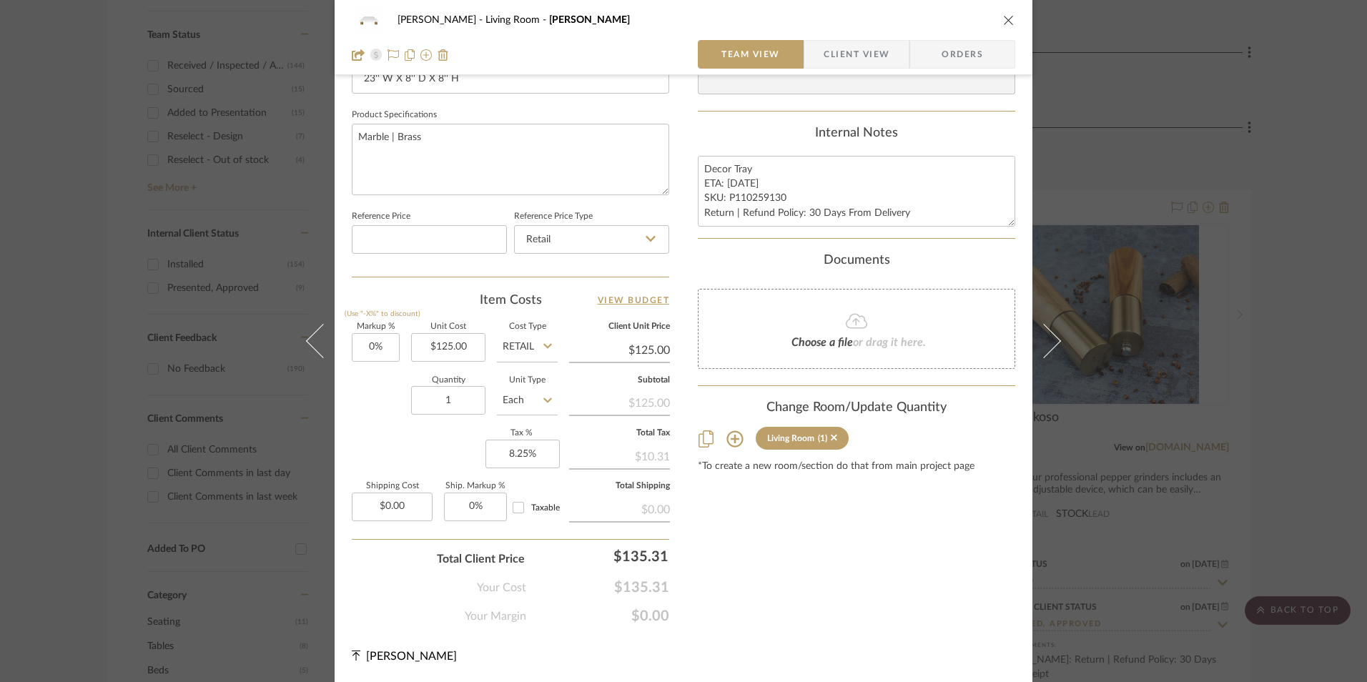
scroll to position [363, 0]
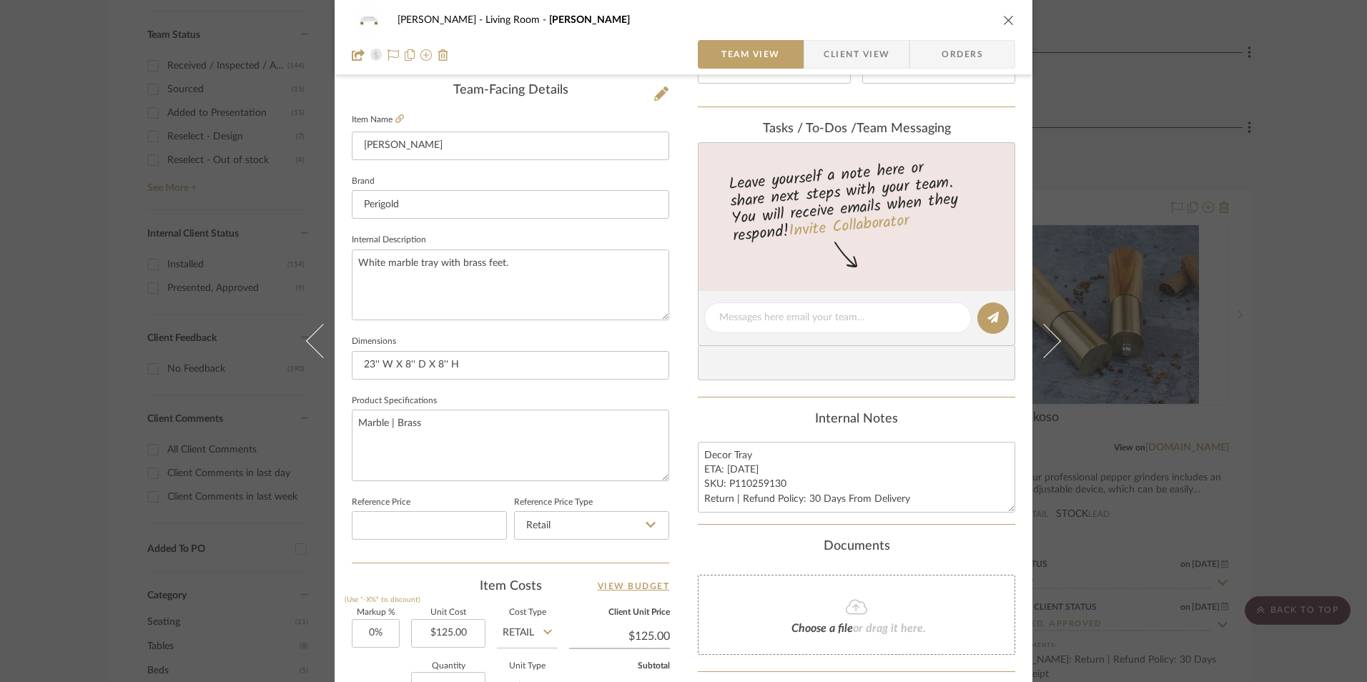
click at [1005, 23] on icon "close" at bounding box center [1008, 19] width 11 height 11
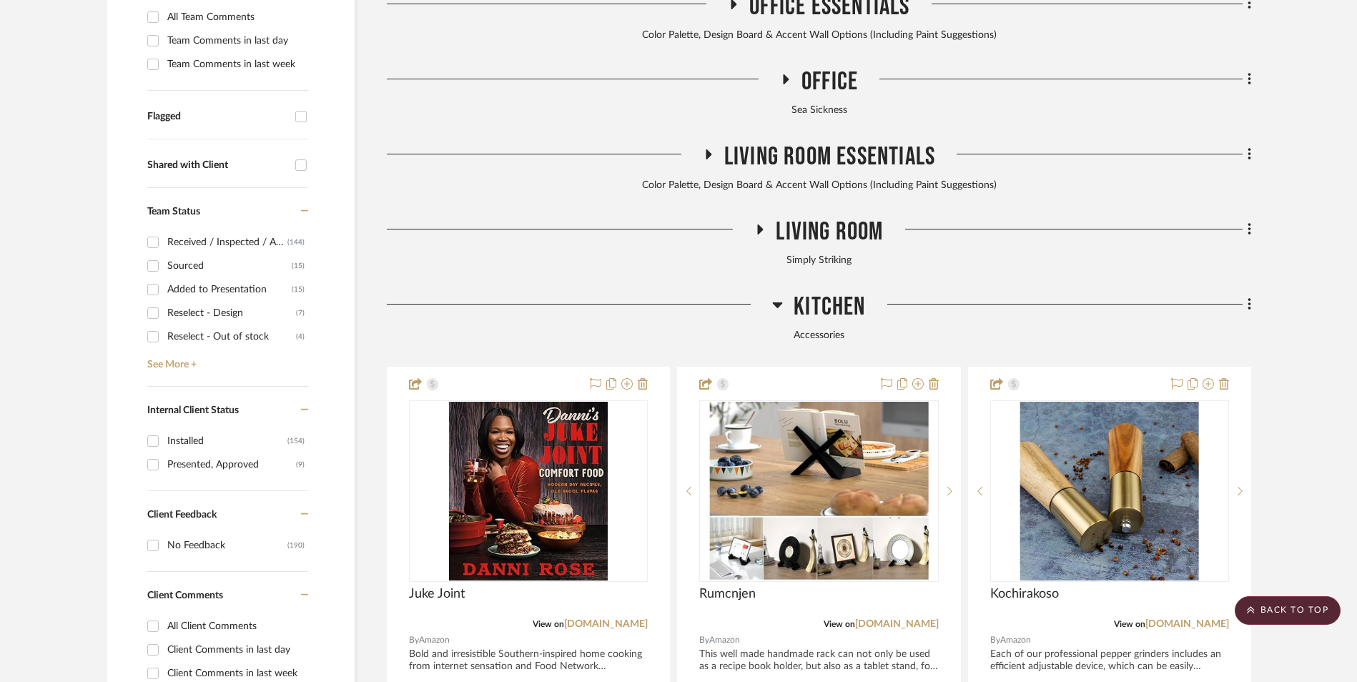
scroll to position [521, 0]
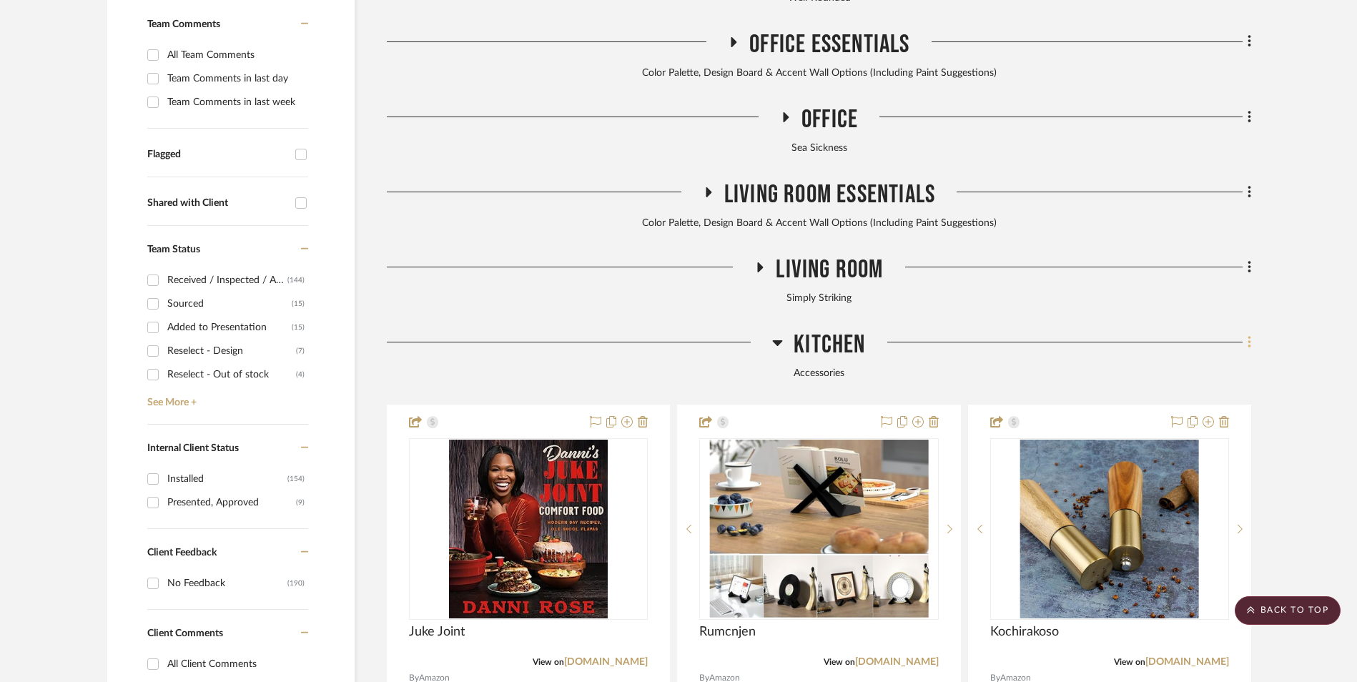
click at [1244, 332] on fa-icon at bounding box center [1247, 344] width 9 height 24
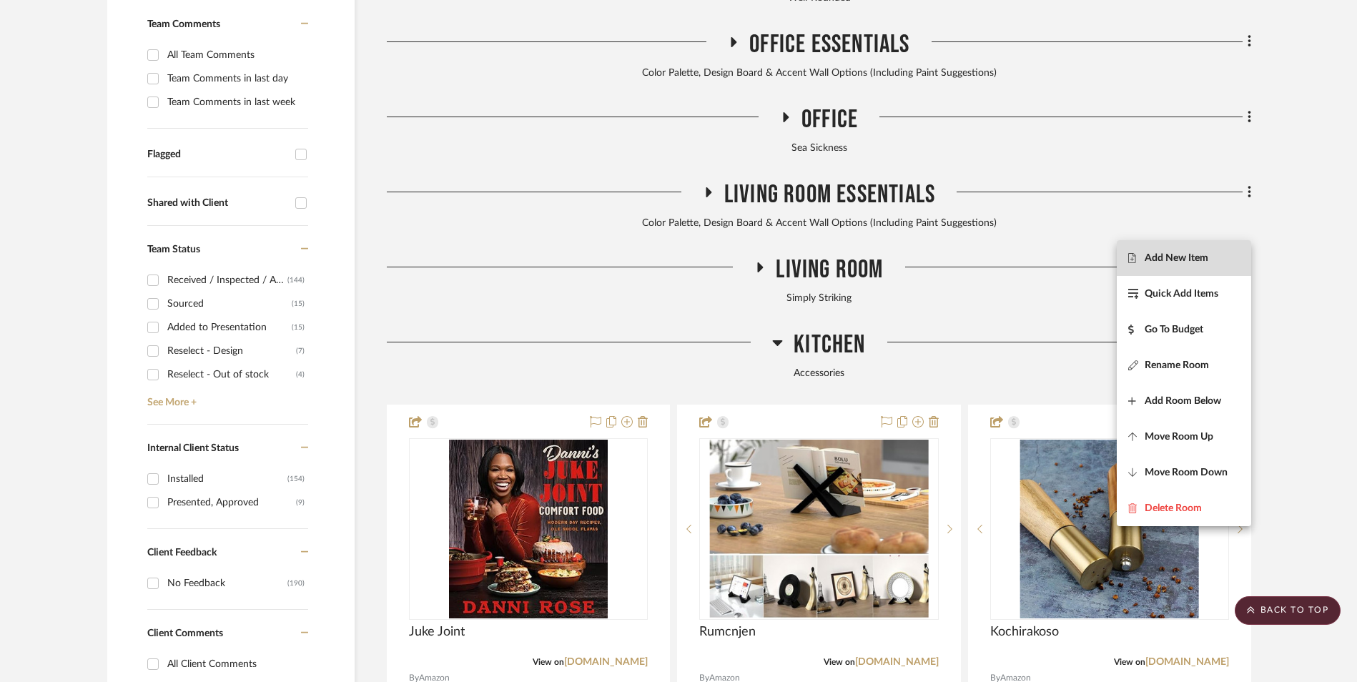
click at [1183, 260] on span "Add New Item" at bounding box center [1177, 258] width 64 height 12
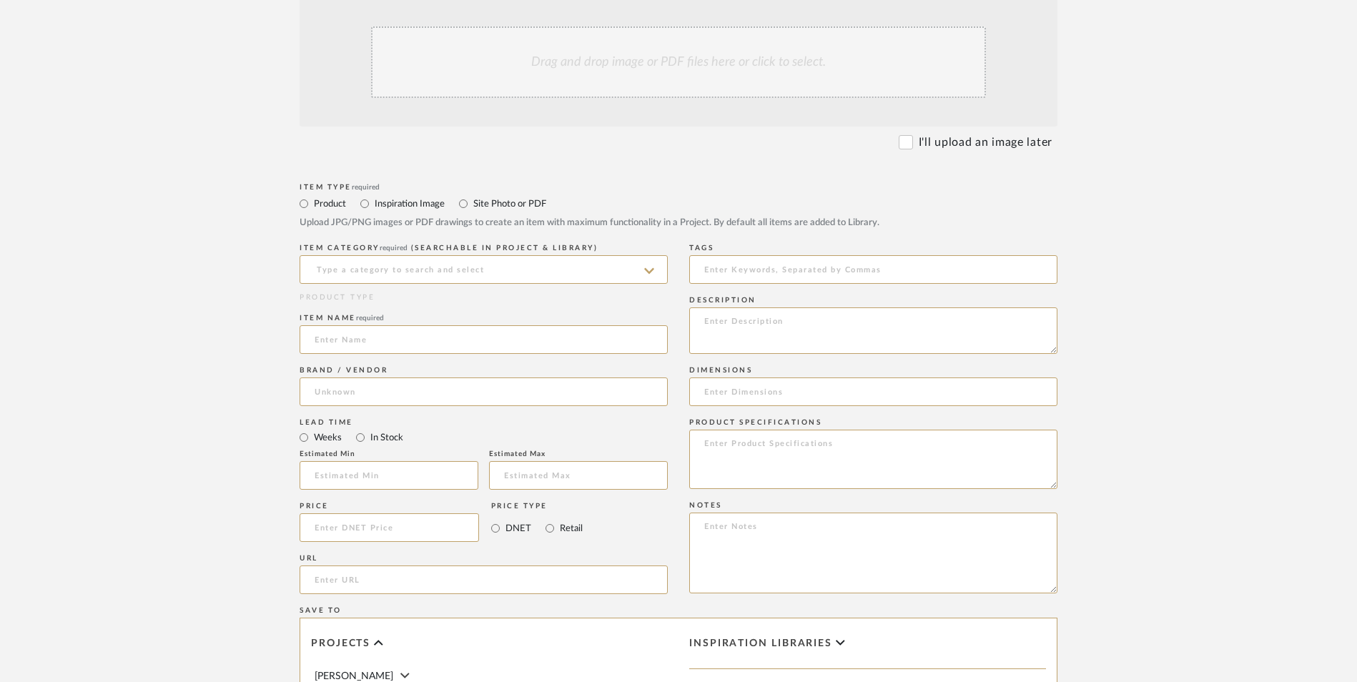
scroll to position [429, 0]
click at [380, 255] on input at bounding box center [484, 269] width 368 height 29
click at [370, 182] on div "Runners" at bounding box center [483, 190] width 367 height 36
type input "Runners"
click at [358, 414] on div "Lead Time Weeks In Stock Estimated Min Estimated Max" at bounding box center [484, 456] width 368 height 84
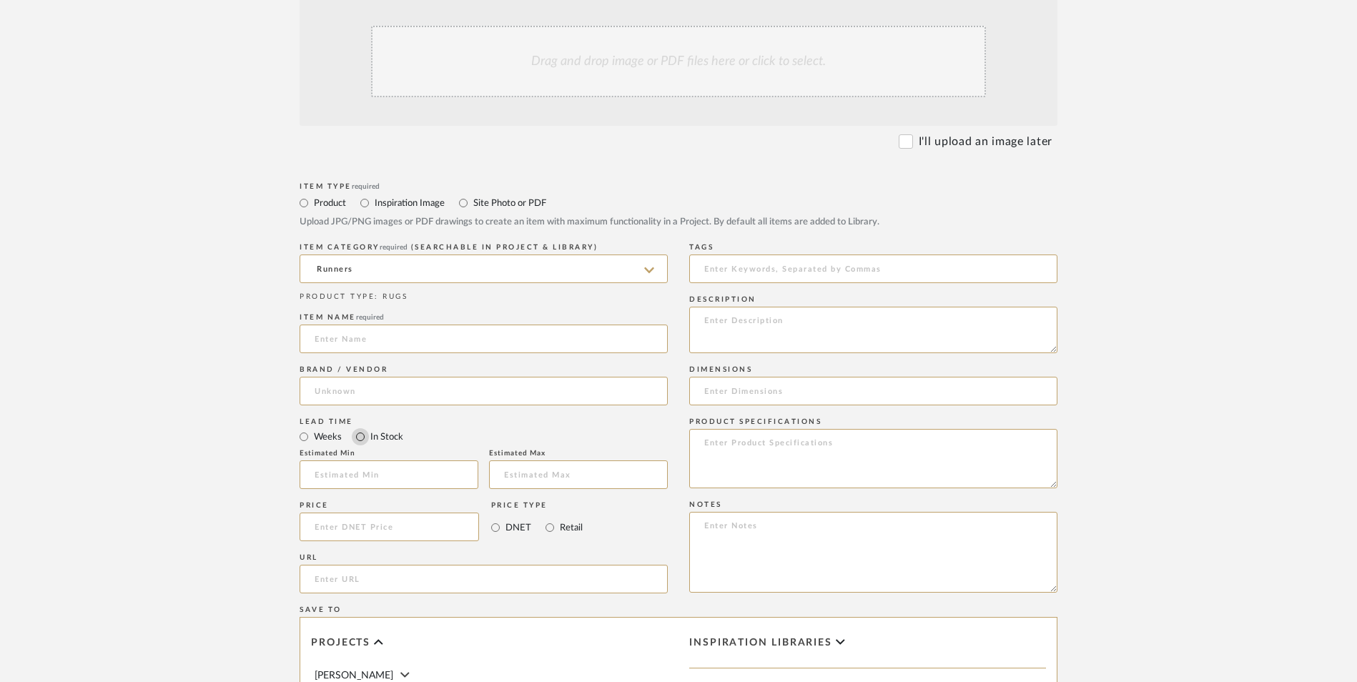
click at [358, 428] on input "In Stock" at bounding box center [360, 436] width 17 height 17
radio input "true"
click at [547, 519] on input "Retail" at bounding box center [549, 527] width 17 height 17
radio input "true"
click at [357, 513] on input at bounding box center [390, 527] width 180 height 29
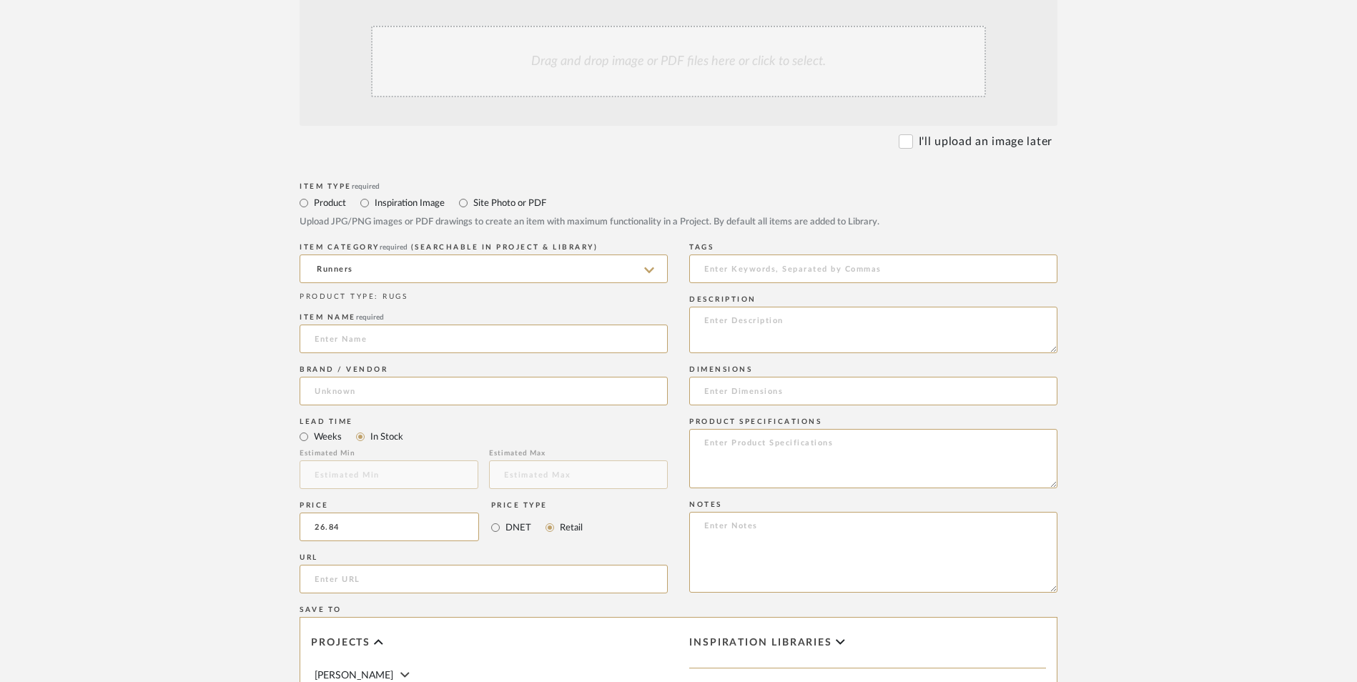
type input "$26.84"
click at [182, 369] on upload-items "Create new item in [PERSON_NAME] Upload photos, documents or PDFs, or select be…" at bounding box center [678, 419] width 1357 height 1261
click at [461, 565] on input "url" at bounding box center [484, 579] width 368 height 29
paste input "[URL][DOMAIN_NAME]"
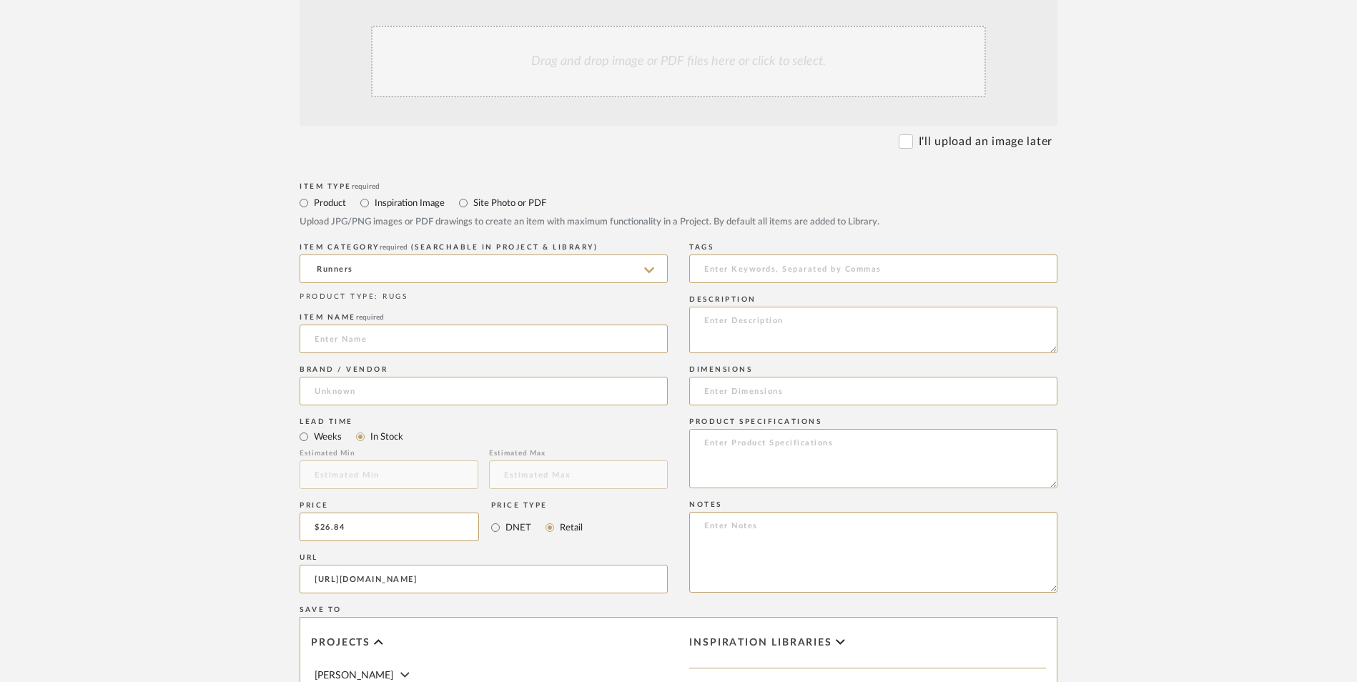
type input "[URL][DOMAIN_NAME]"
click at [192, 393] on upload-items "Create new item in [PERSON_NAME] Upload photos, documents or PDFs, or select be…" at bounding box center [678, 419] width 1357 height 1261
click at [802, 512] on textarea at bounding box center [873, 552] width 368 height 81
paste textarea "Option 1: ETA: SKU: Reviews - Stars Return | Refund Policy:"
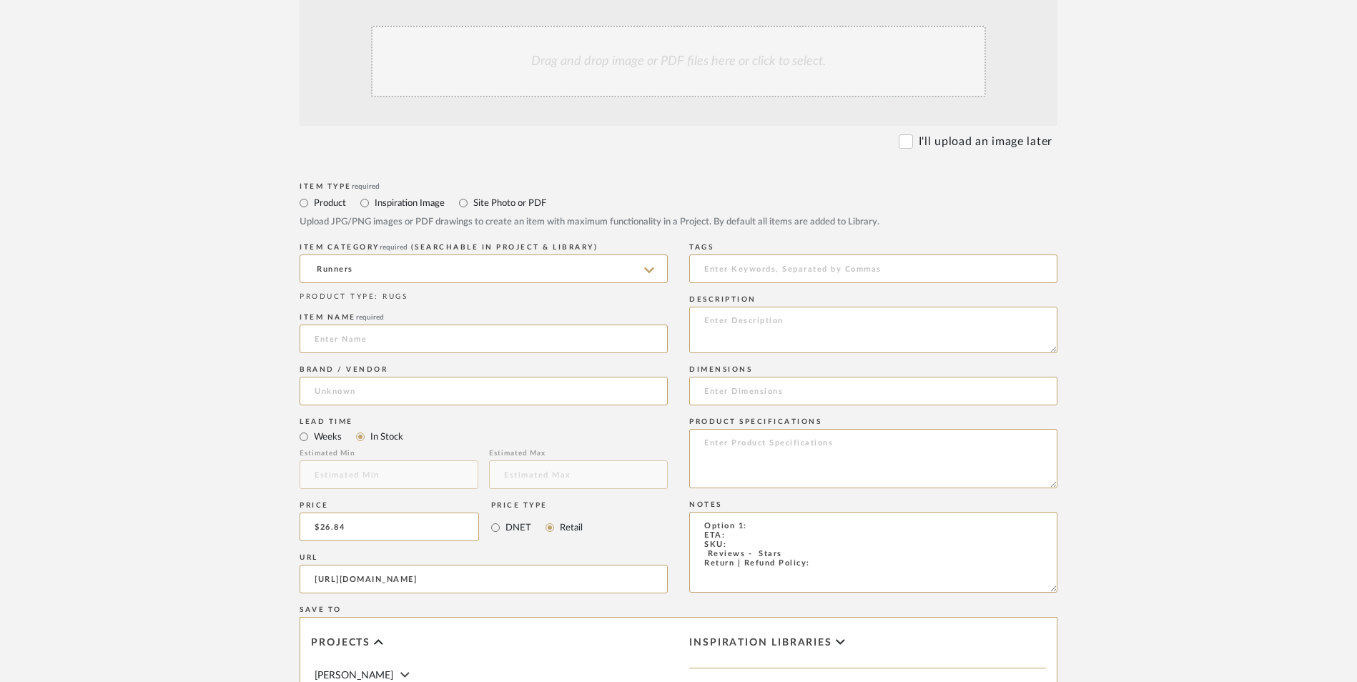
drag, startPoint x: 747, startPoint y: 411, endPoint x: 651, endPoint y: 406, distance: 96.7
click at [651, 406] on div "Item Type required Product Inspiration Image Site Photo or PDF Upload JPG/PNG i…" at bounding box center [679, 596] width 758 height 835
click at [702, 512] on textarea "Replacement Runner Rug ETA: SKU: Reviews - Stars Return | Refund Policy:" at bounding box center [873, 552] width 368 height 81
click at [820, 512] on textarea "Replacement Runner Rug ETA: SKU: 6 Reviews - 4.2 Stars Return | Refund Policy:" at bounding box center [873, 552] width 368 height 81
click at [848, 512] on textarea "Replacement Runner Rug ETA: SKU: 6 Reviews - 4.2 Stars Return | Refund Policy:" at bounding box center [873, 552] width 368 height 81
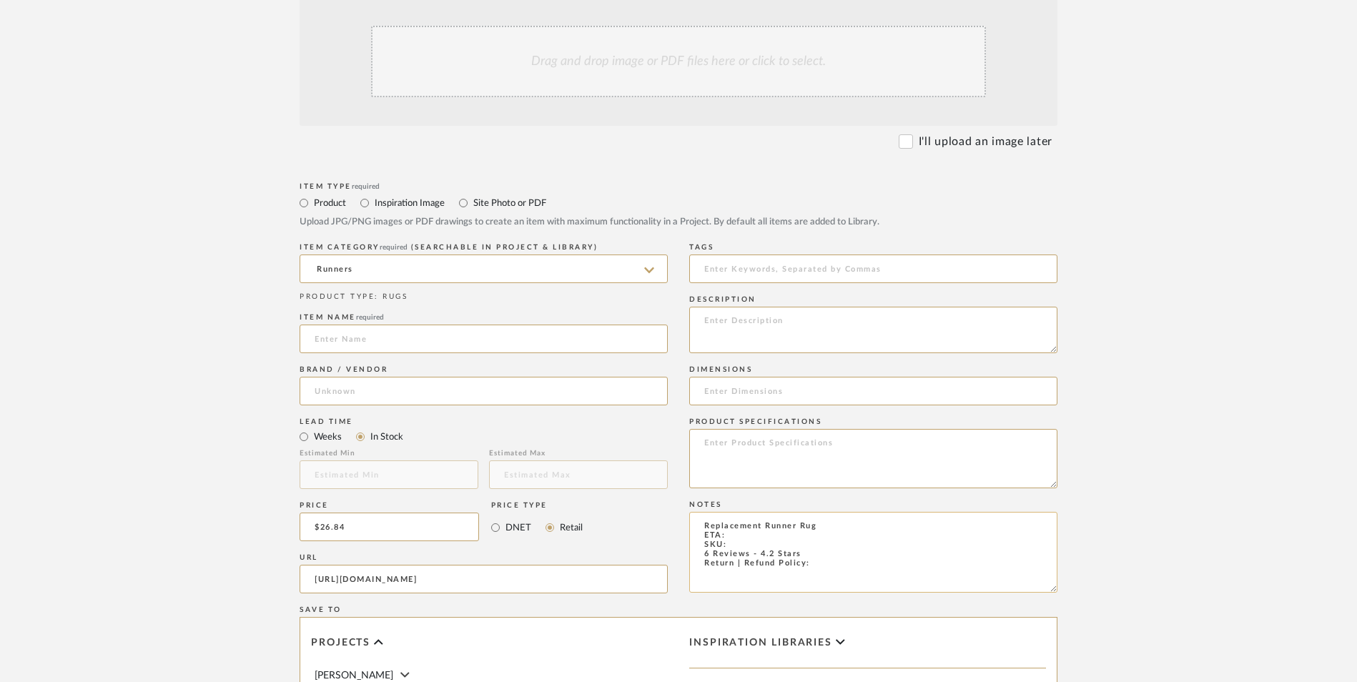
click at [833, 512] on textarea "Replacement Runner Rug ETA: SKU: 6 Reviews - 4.2 Stars Return | Refund Policy:" at bounding box center [873, 552] width 368 height 81
click at [821, 512] on textarea "Replacement Runner Rug ETA: SKU: 6 Reviews - 4.2 Stars Return | Refund Policy:" at bounding box center [873, 552] width 368 height 81
click at [811, 512] on textarea "Replacement Runner Rug ETA: SKU: 6 Reviews - 4.2 Stars Return | Refund Policy:" at bounding box center [873, 552] width 368 height 81
click at [819, 512] on textarea "Replacement Runner Rug ETA: SKU: 6 Reviews - 4.2 Stars Return | Refund Policy:" at bounding box center [873, 552] width 368 height 81
click at [730, 512] on textarea "Replacement Runner Rug - Select: Ivory | Black ETA: SKU: 6 Reviews - 4.2 Stars …" at bounding box center [873, 552] width 368 height 81
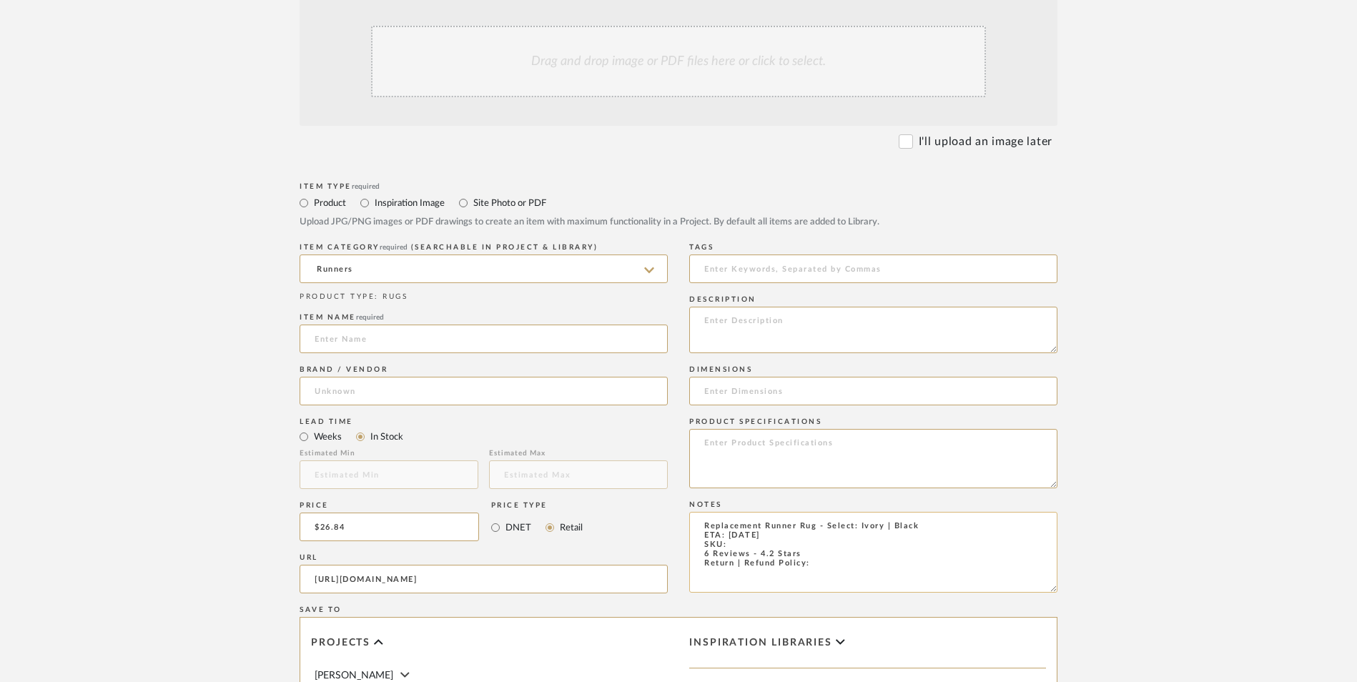
click at [733, 512] on textarea "Replacement Runner Rug - Select: Ivory | Black ETA: [DATE] SKU: 6 Reviews - 4.2…" at bounding box center [873, 552] width 368 height 81
paste textarea "331674993"
click at [816, 512] on textarea "Replacement Runner Rug - Select: Ivory | Black ETA: [DATE] SKU: 331674993 6 Rev…" at bounding box center [873, 552] width 368 height 81
type textarea "Replacement Runner Rug - Select: Ivory | Black ETA: [DATE] SKU: 331674993 6 Rev…"
click at [767, 307] on textarea at bounding box center [873, 330] width 368 height 46
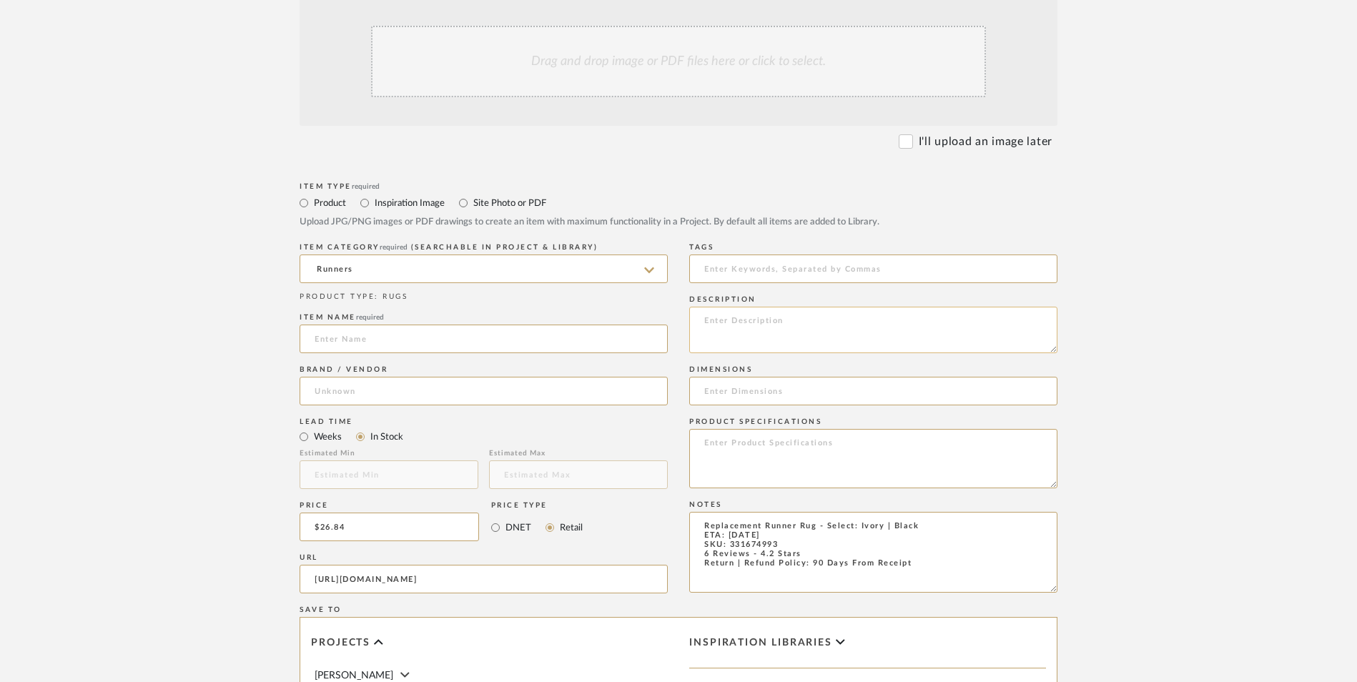
paste textarea "Invite relaxing energy into your home with this minimalist black and white rug …"
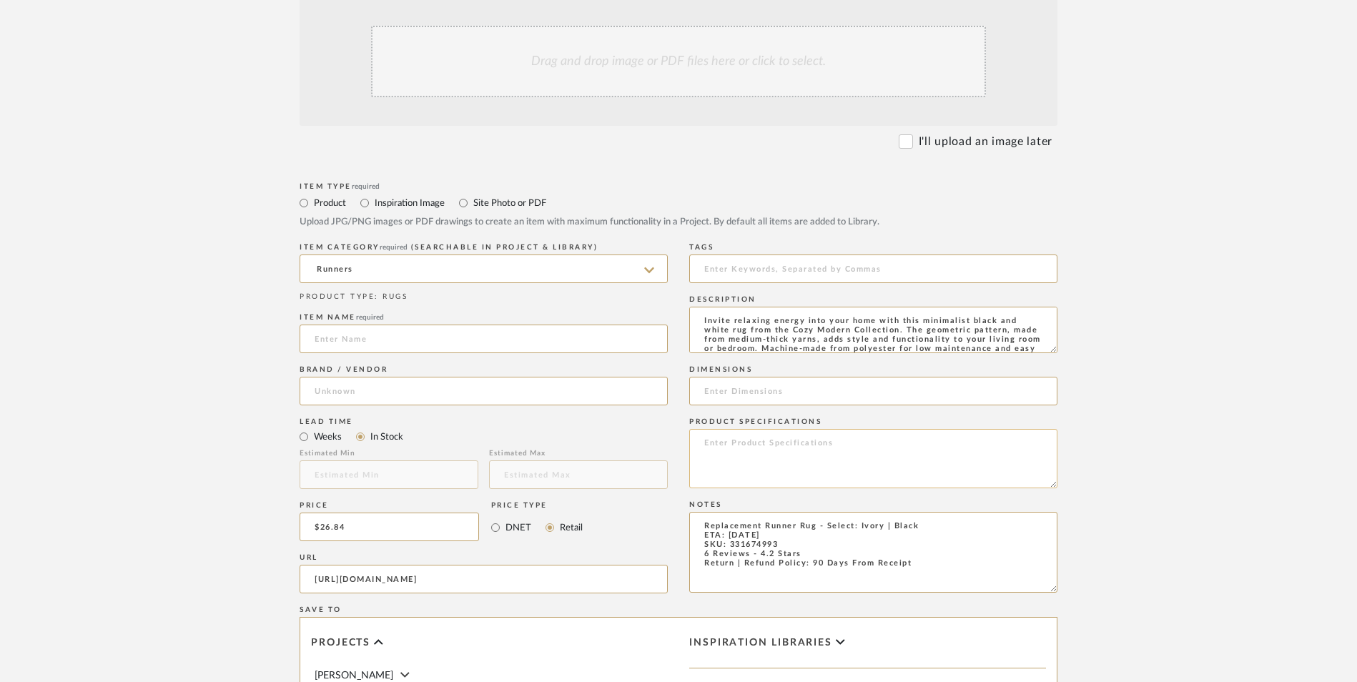
scroll to position [10, 0]
type textarea "Invite relaxing energy into your home with this minimalist black and white rug …"
click at [770, 429] on textarea at bounding box center [873, 458] width 368 height 59
paste textarea "Polypropylene"
type textarea "Polypropylene"
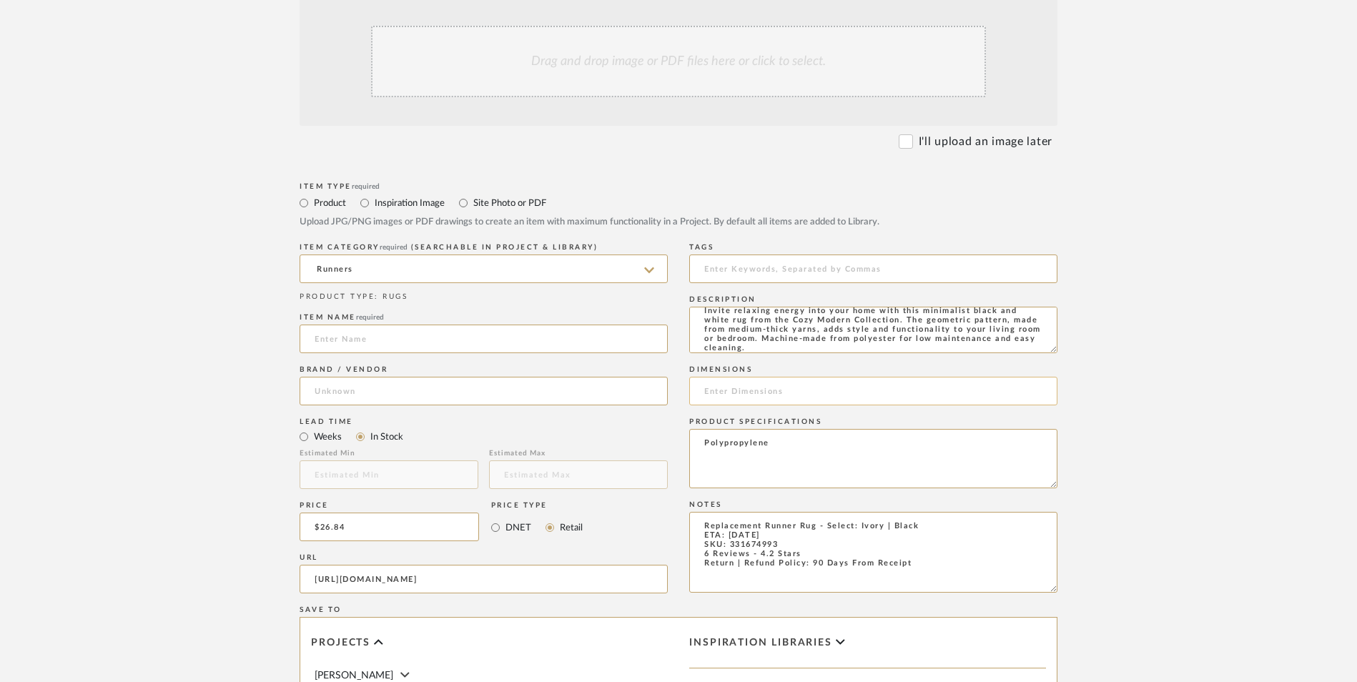
click at [757, 377] on input at bounding box center [873, 391] width 368 height 29
paste input "2 ft. 2 in. x 6 ft."
drag, startPoint x: 747, startPoint y: 277, endPoint x: 710, endPoint y: 277, distance: 37.2
click at [710, 377] on input "2 ft. 2 in. x 6 ft." at bounding box center [873, 391] width 368 height 29
click at [777, 377] on input "2.2" W x 6 ft." at bounding box center [873, 391] width 368 height 29
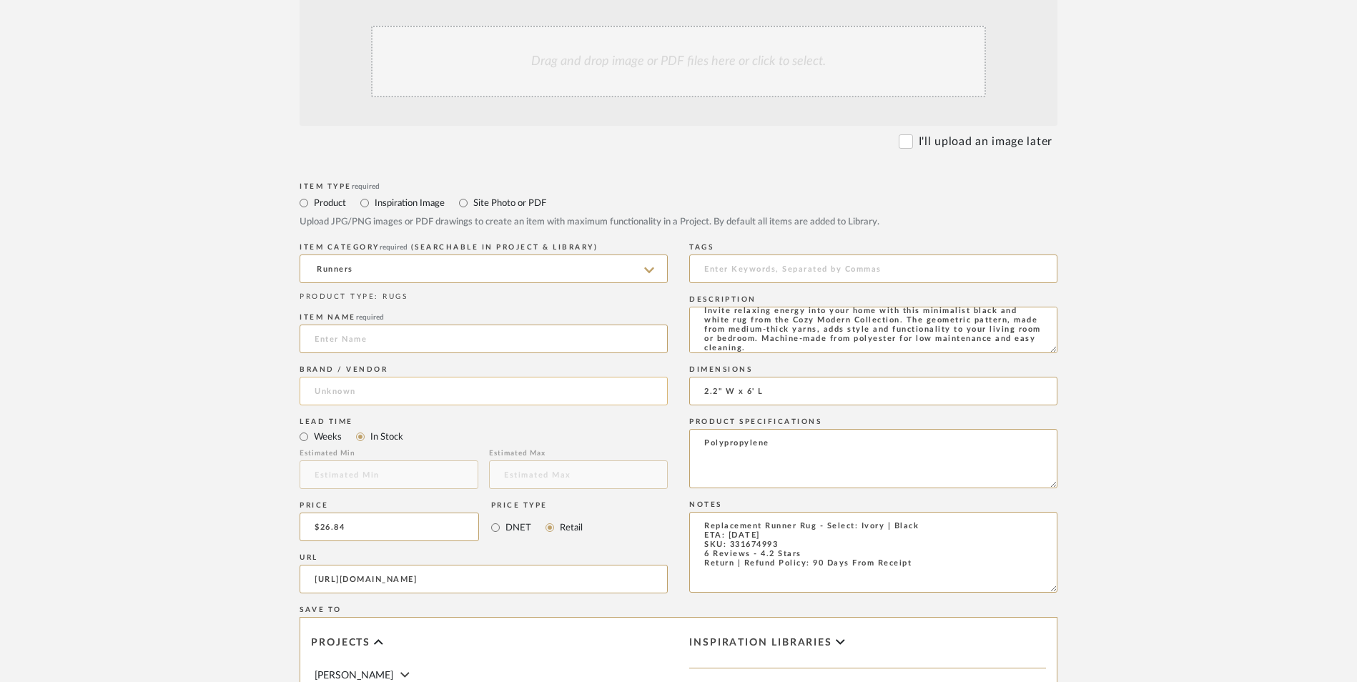
type input "2.2" W x 6' L"
click at [403, 377] on input at bounding box center [484, 391] width 368 height 29
click at [396, 323] on mat-option "Home Depot" at bounding box center [483, 313] width 367 height 36
type input "Home Depot"
click at [330, 325] on input at bounding box center [484, 339] width 368 height 29
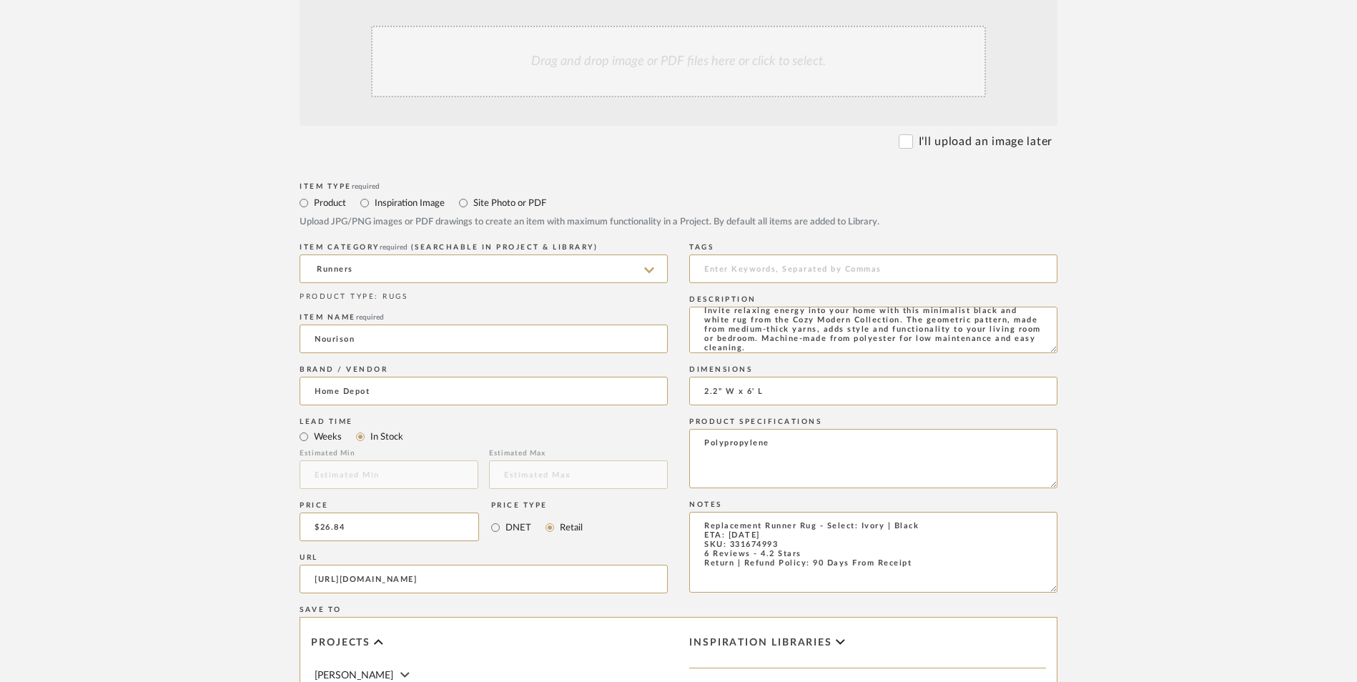
type input "Nourison"
click at [183, 375] on upload-items "Create new item in [PERSON_NAME] Upload photos, documents or PDFs, or select be…" at bounding box center [678, 419] width 1357 height 1261
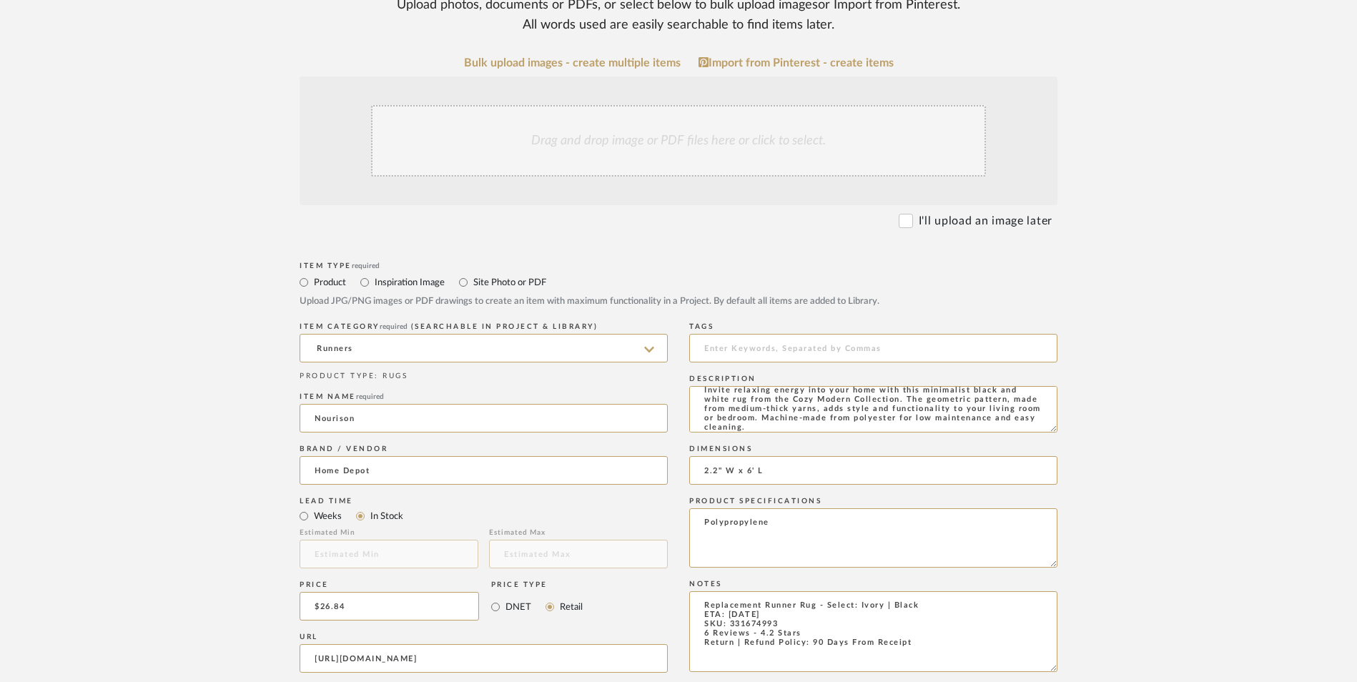
scroll to position [143, 0]
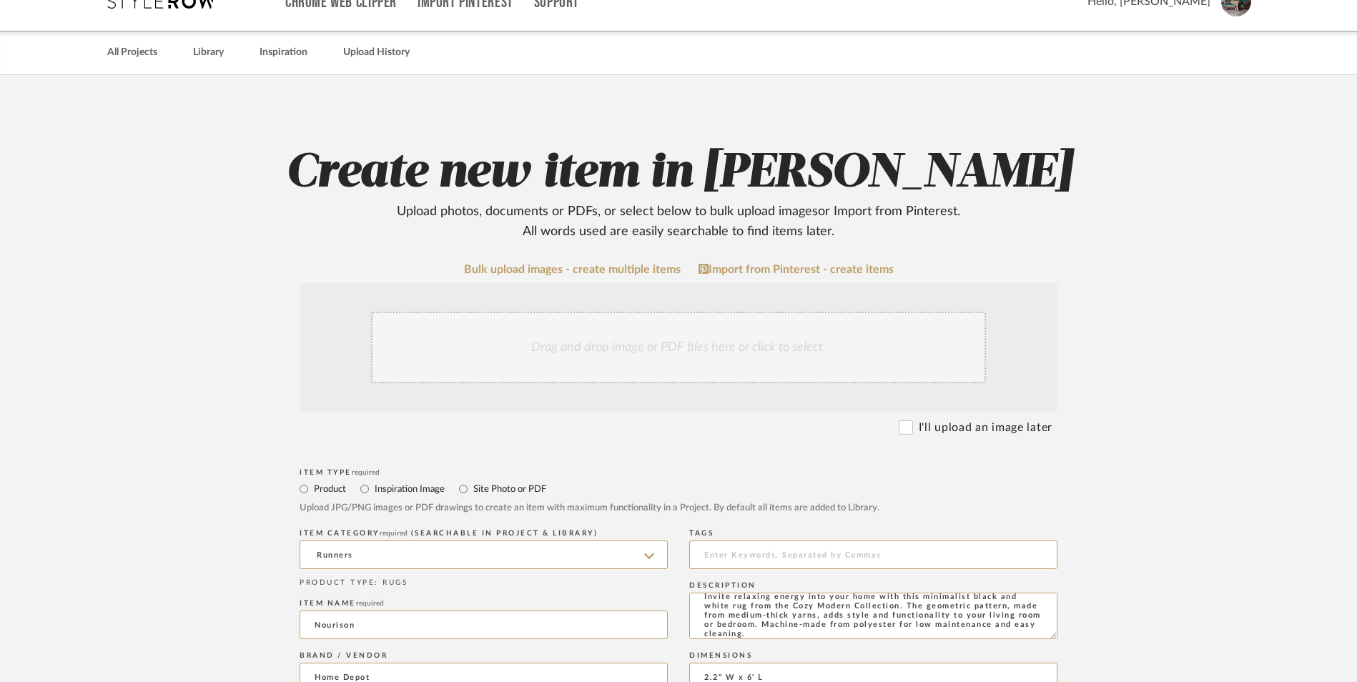
click at [640, 312] on div "Drag and drop image or PDF files here or click to select." at bounding box center [678, 348] width 615 height 72
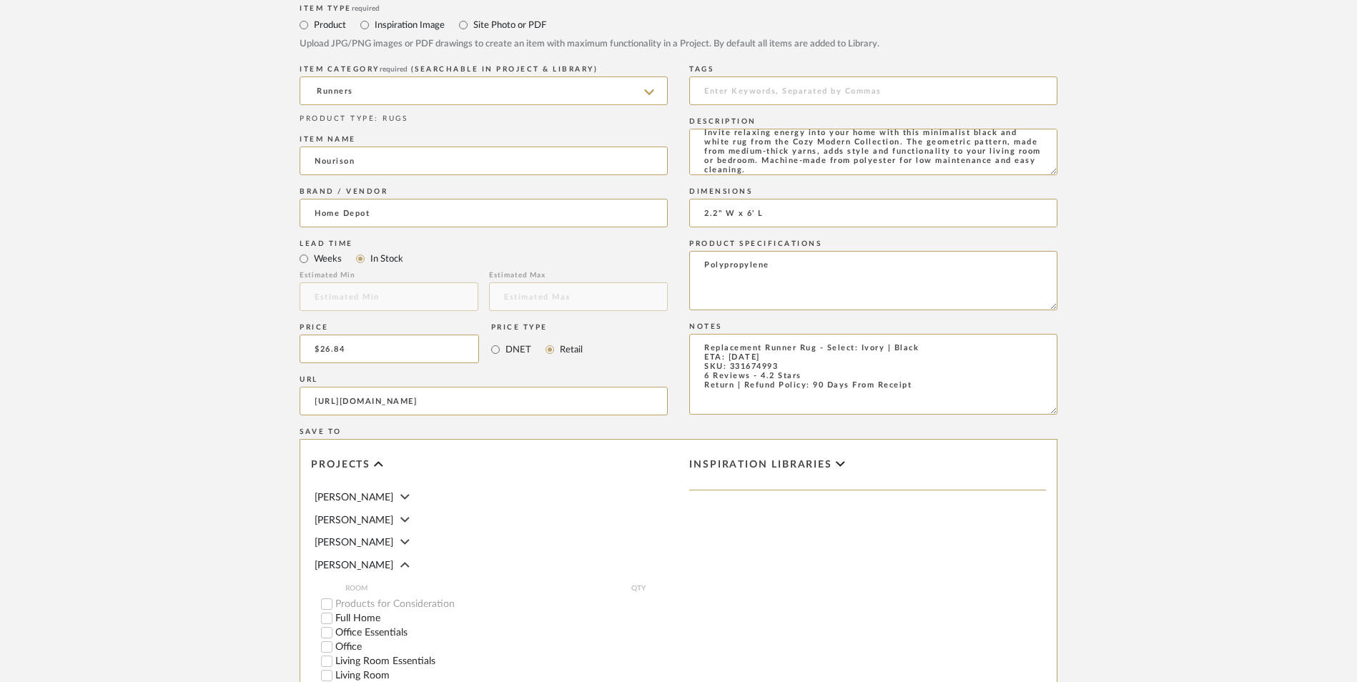
scroll to position [900, 0]
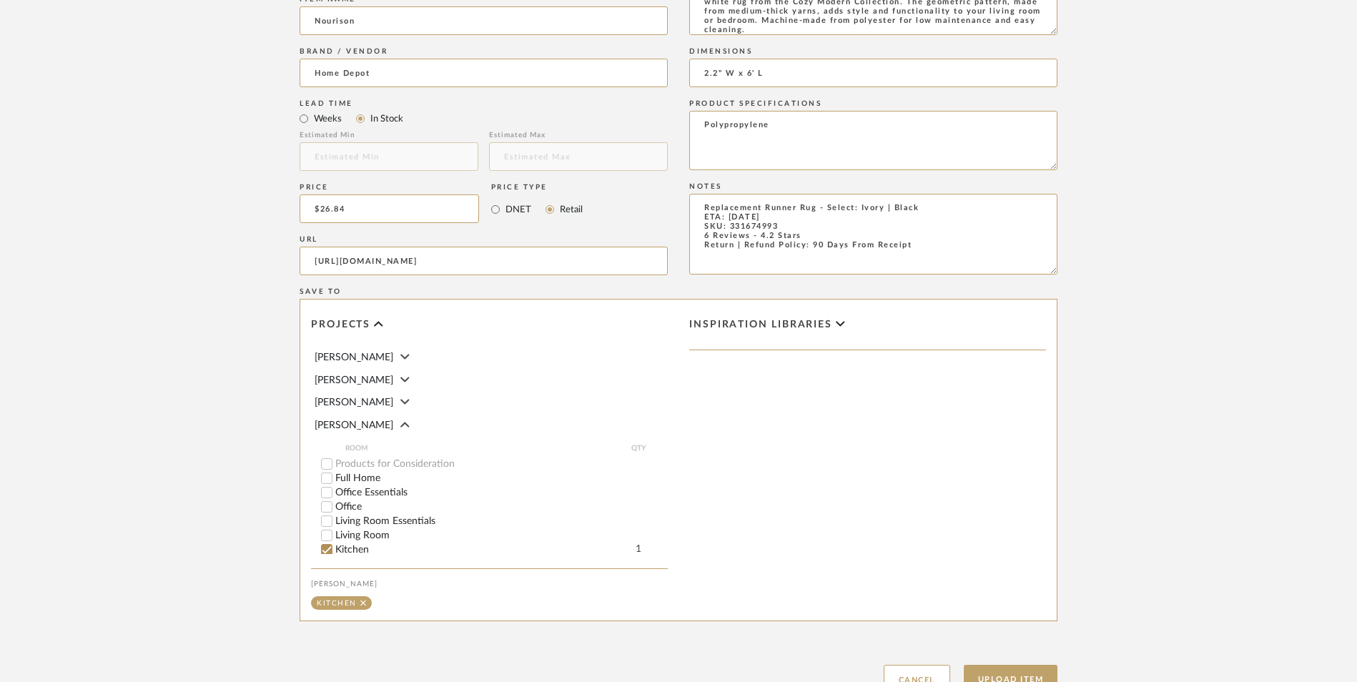
click at [1018, 630] on div "Upload Item Cancel" at bounding box center [679, 663] width 758 height 66
click at [991, 665] on button "Upload Item" at bounding box center [1011, 679] width 94 height 29
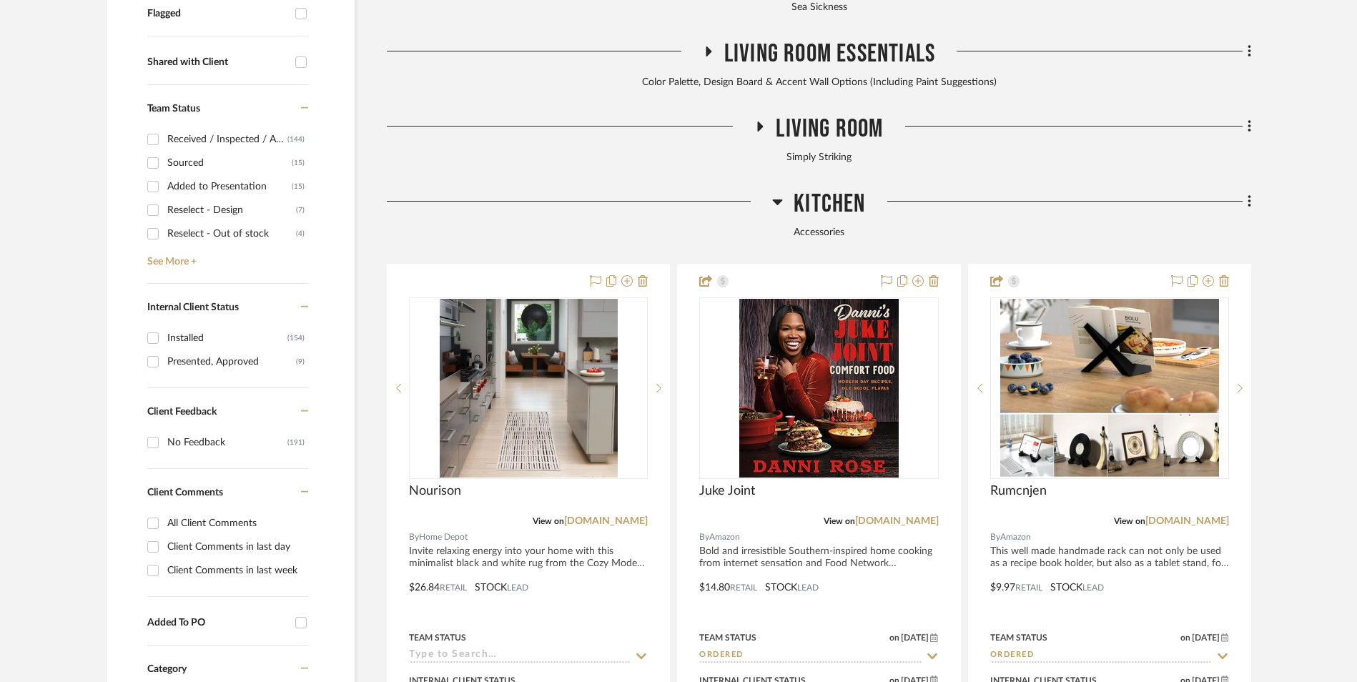
scroll to position [736, 0]
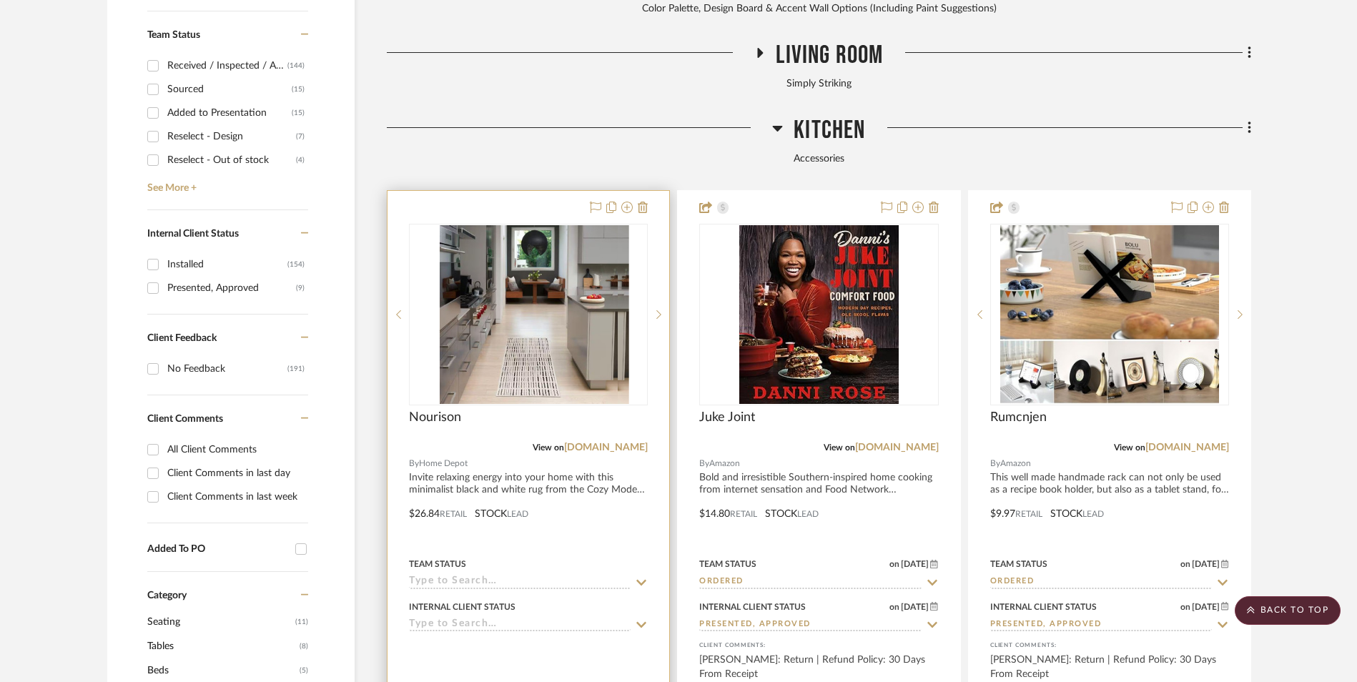
click at [532, 228] on img at bounding box center [529, 314] width 178 height 179
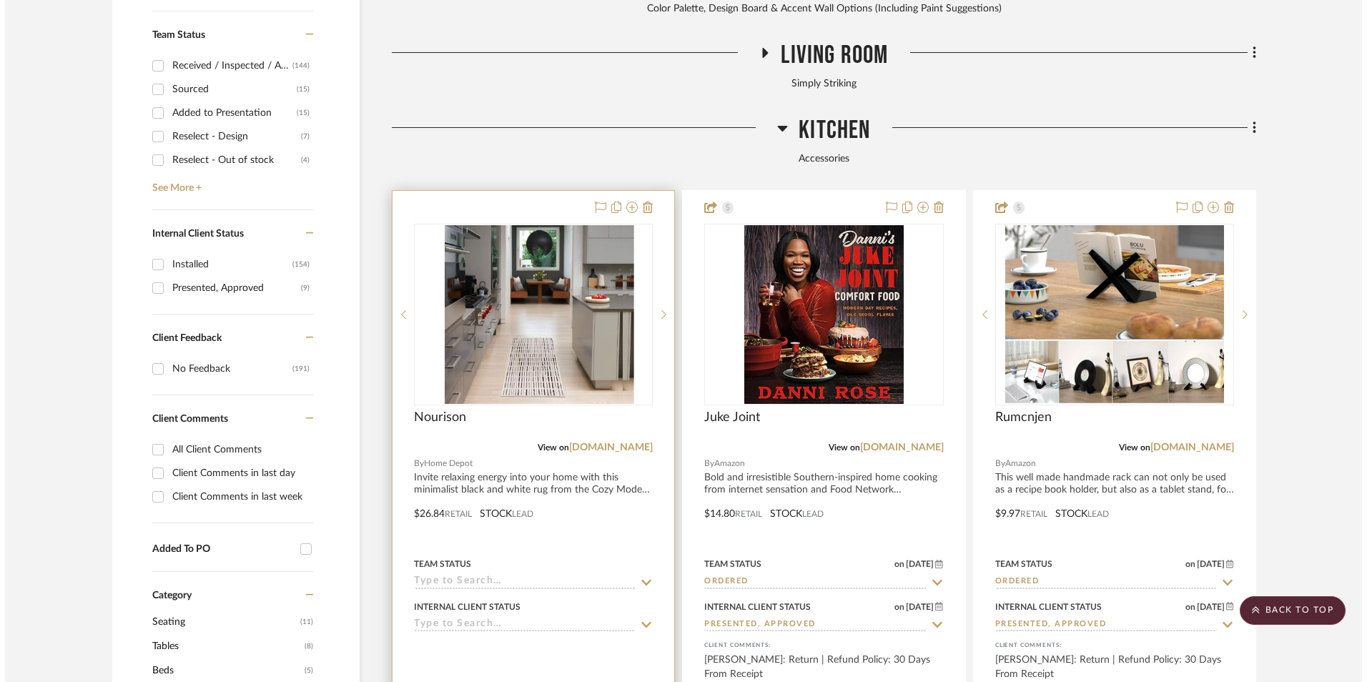
scroll to position [0, 0]
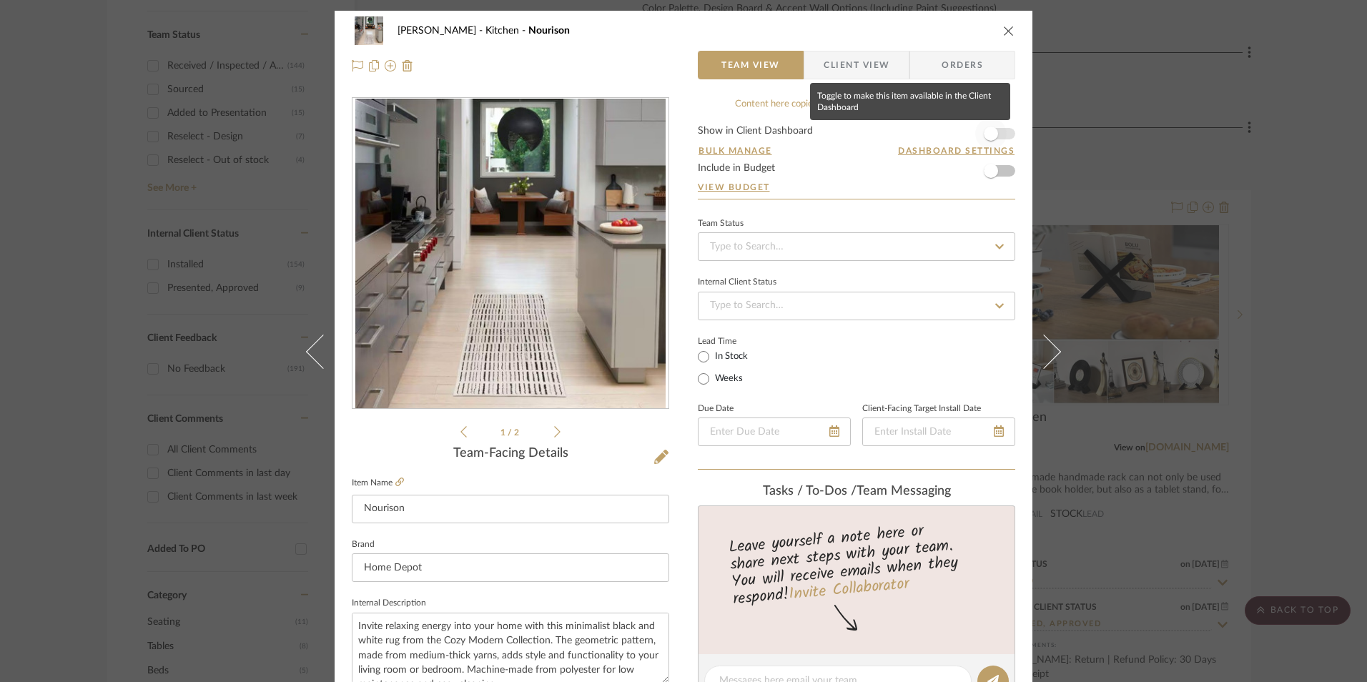
click at [993, 134] on span "button" at bounding box center [991, 134] width 14 height 14
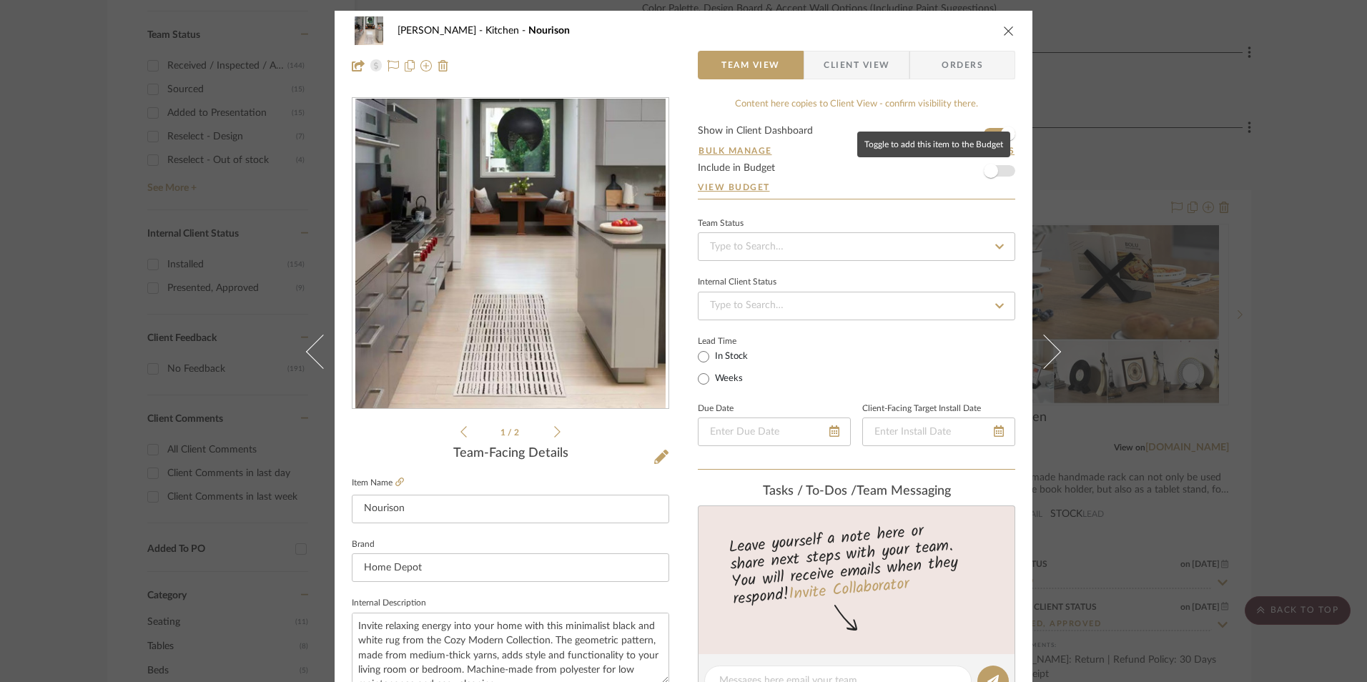
click at [995, 170] on span "button" at bounding box center [991, 170] width 31 height 31
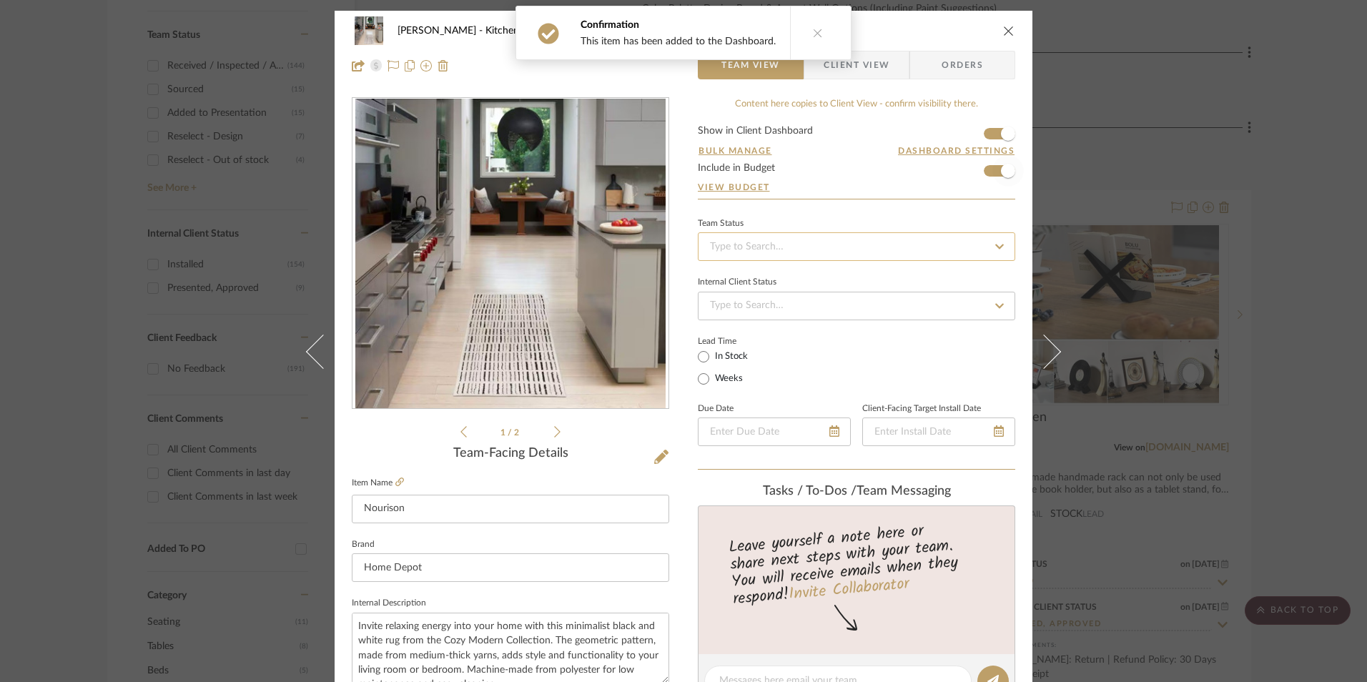
click at [898, 237] on input at bounding box center [857, 246] width 318 height 29
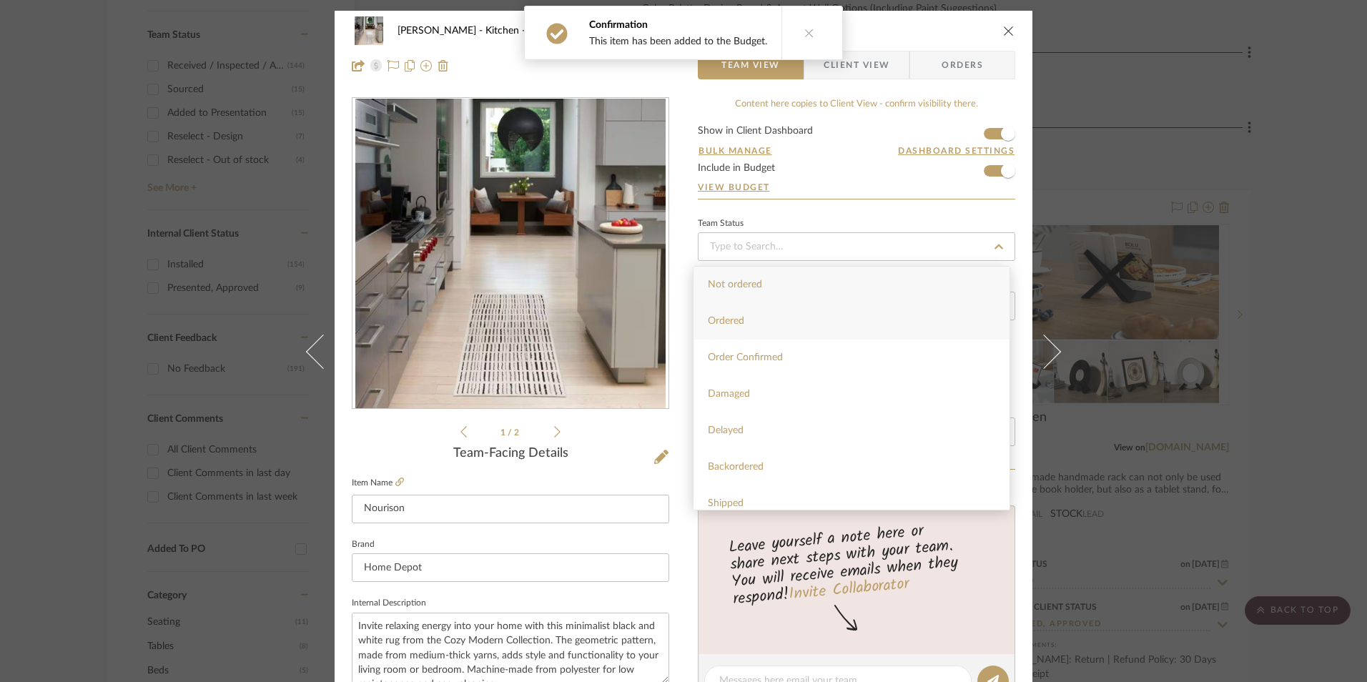
click at [851, 318] on div "Ordered" at bounding box center [852, 321] width 316 height 36
type input "[DATE]"
type input "Ordered"
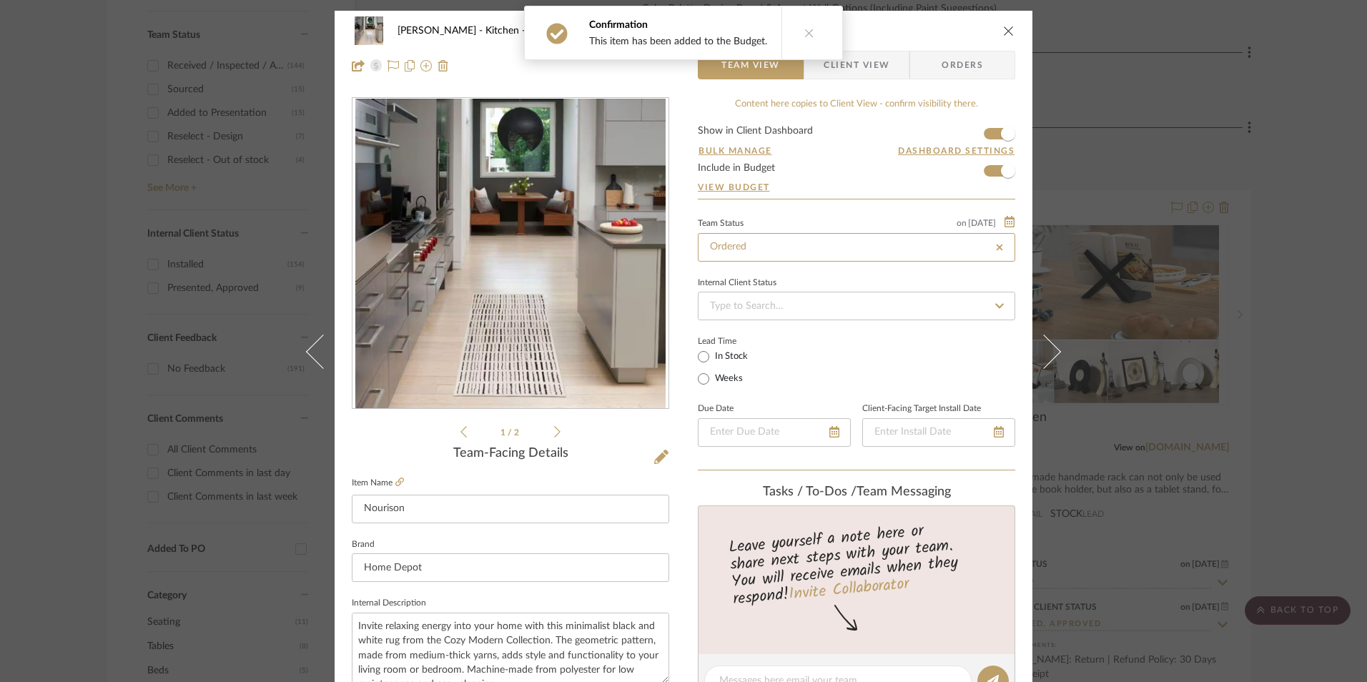
type input "[DATE]"
type input "Ordered"
click at [799, 315] on input at bounding box center [857, 306] width 318 height 29
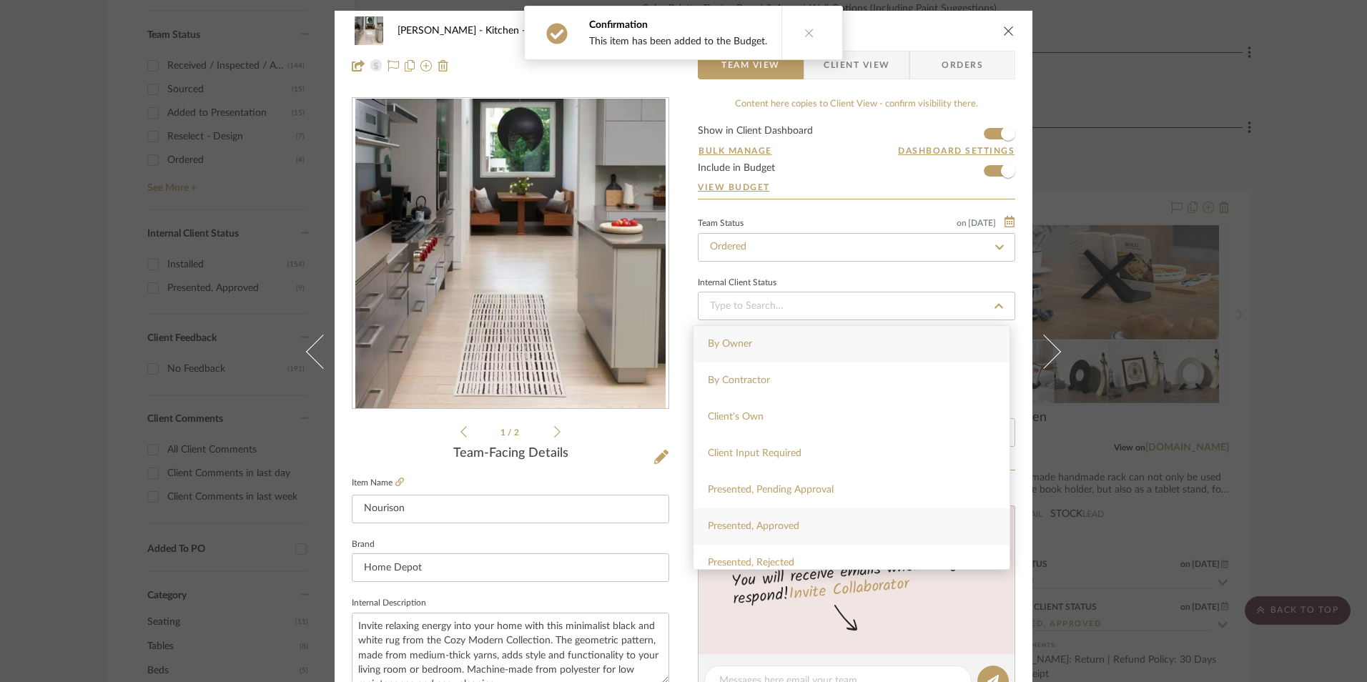
click at [787, 526] on span "Presented, Approved" at bounding box center [754, 526] width 92 height 10
type input "[DATE]"
type input "Presented, Approved"
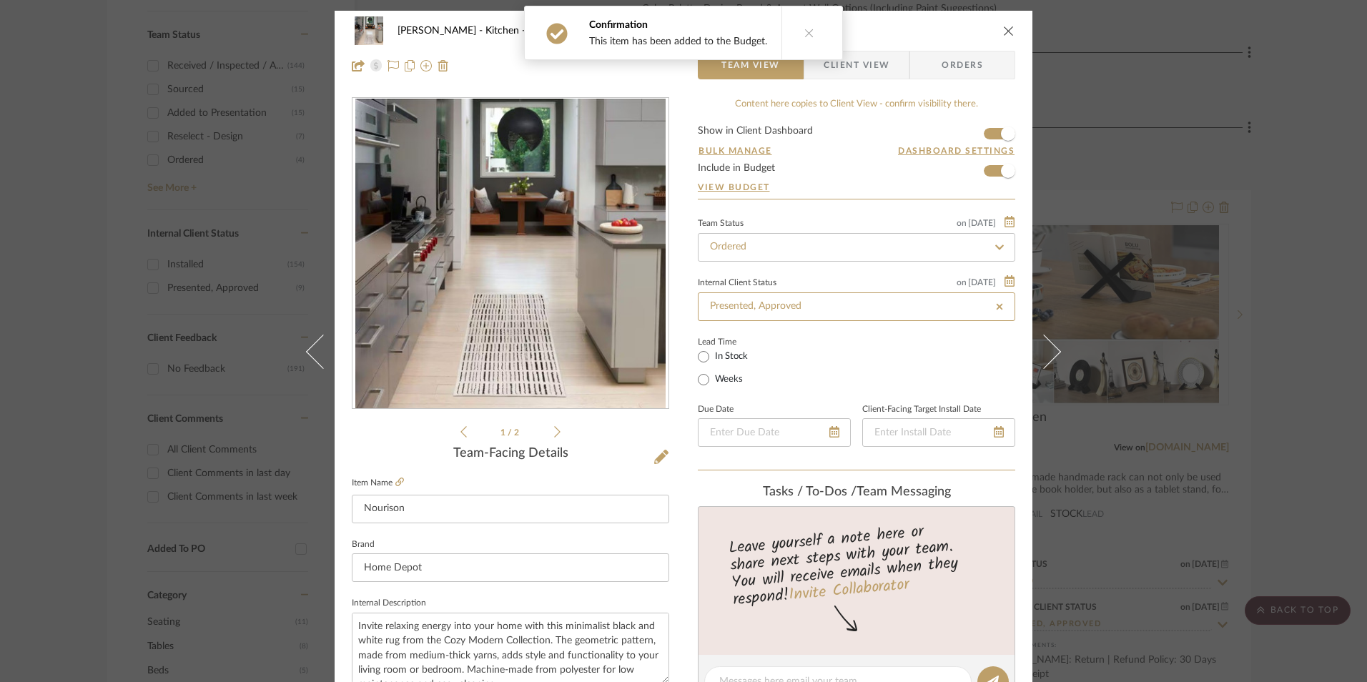
type input "[DATE]"
type input "Presented, Approved"
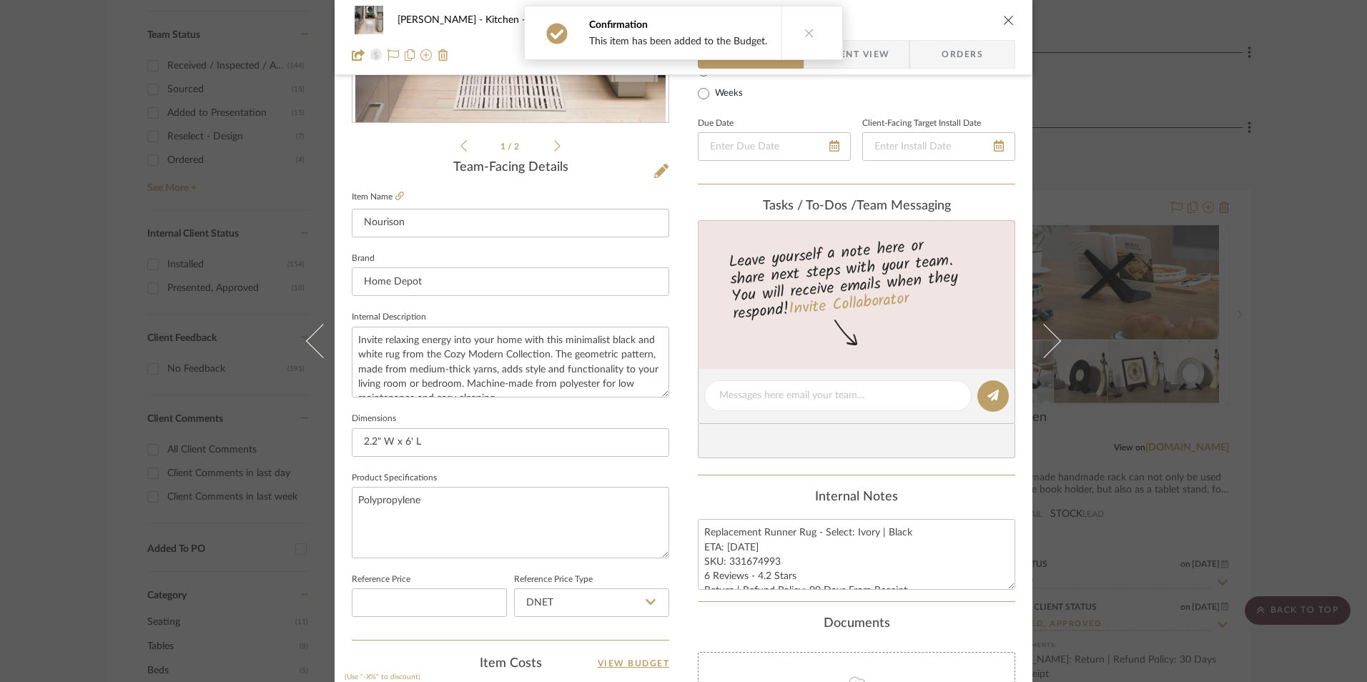
scroll to position [572, 0]
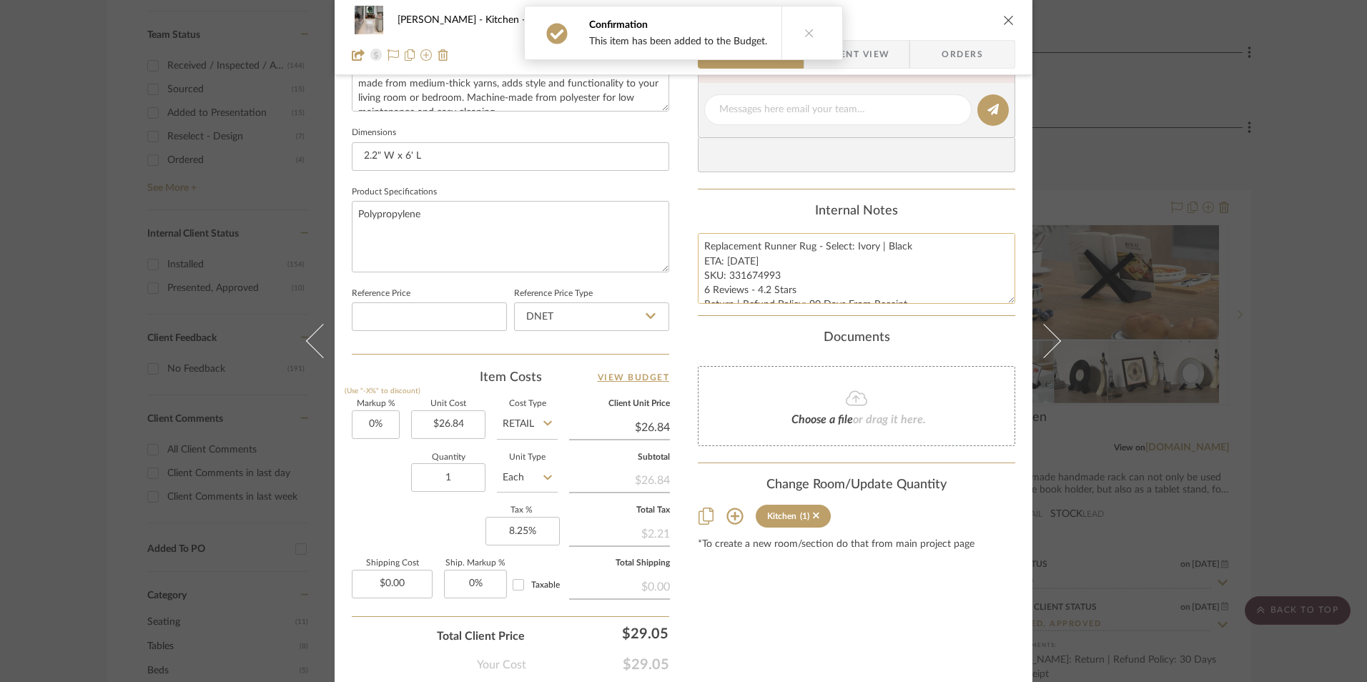
drag, startPoint x: 757, startPoint y: 288, endPoint x: 764, endPoint y: 272, distance: 17.0
click at [757, 283] on textarea "Replacement Runner Rug - Select: Ivory | Black ETA: [DATE] SKU: 331674993 6 Rev…" at bounding box center [857, 268] width 318 height 71
click at [775, 275] on textarea "Replacement Runner Rug - Select: Ivory | Black ETA: [DATE] SKU: 331674993 6 Rev…" at bounding box center [857, 268] width 318 height 71
drag, startPoint x: 775, startPoint y: 272, endPoint x: 725, endPoint y: 275, distance: 49.4
click at [725, 275] on textarea "Replacement Runner Rug - Select: Ivory | Black ETA: [DATE] SKU: 331674993 6 Rev…" at bounding box center [857, 268] width 318 height 71
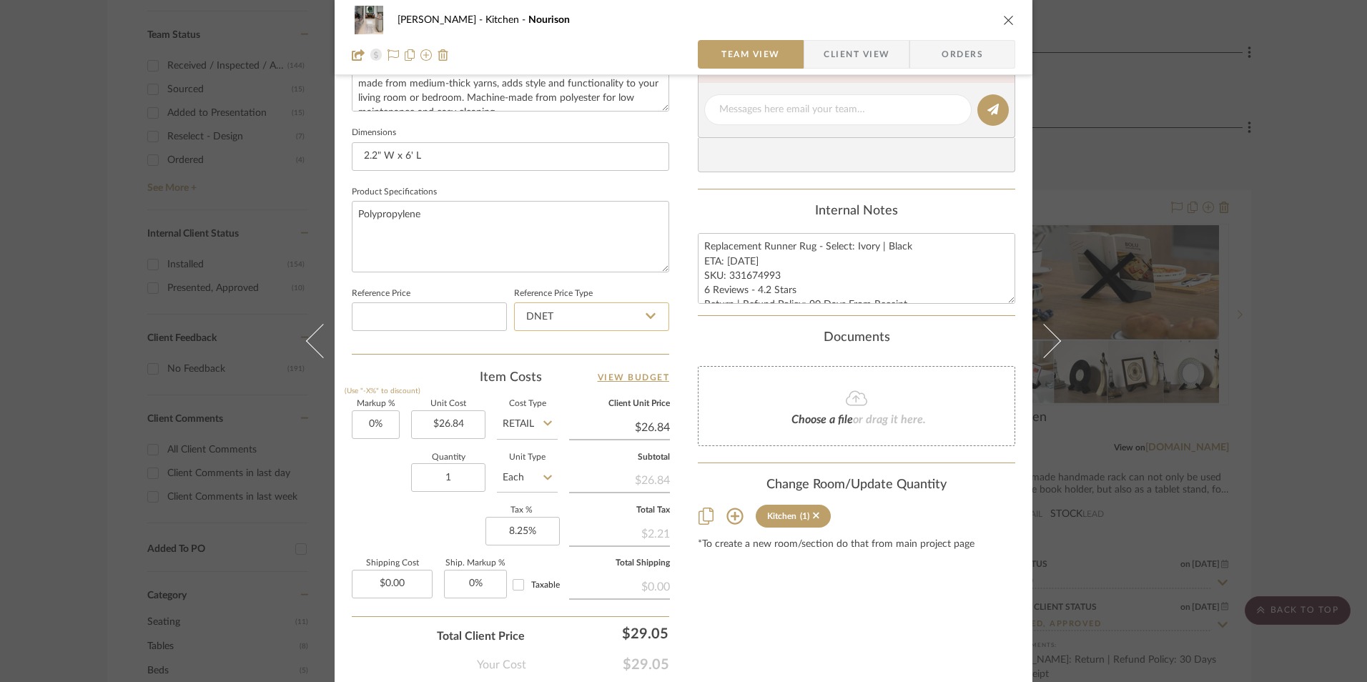
click at [587, 323] on input "DNET" at bounding box center [591, 317] width 155 height 29
click at [576, 387] on div "Retail" at bounding box center [598, 389] width 177 height 36
type input "Retail"
click at [958, 58] on span "Orders" at bounding box center [962, 54] width 73 height 29
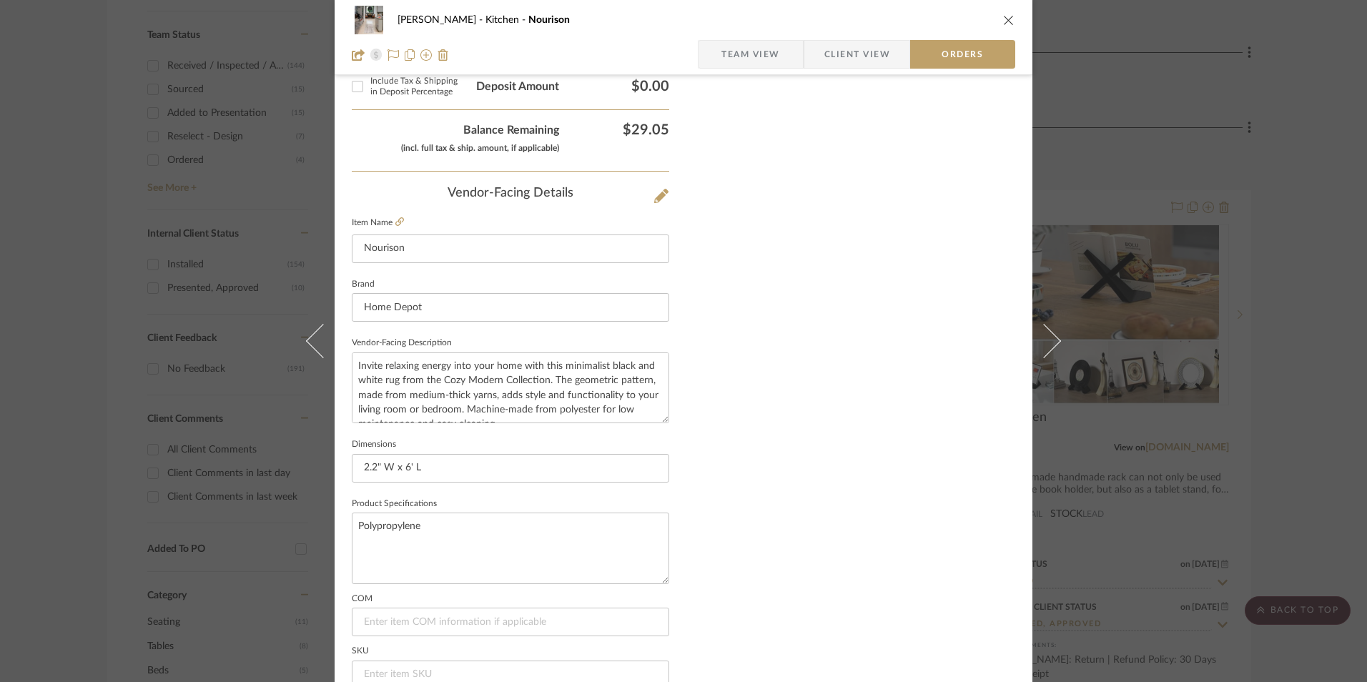
scroll to position [839, 0]
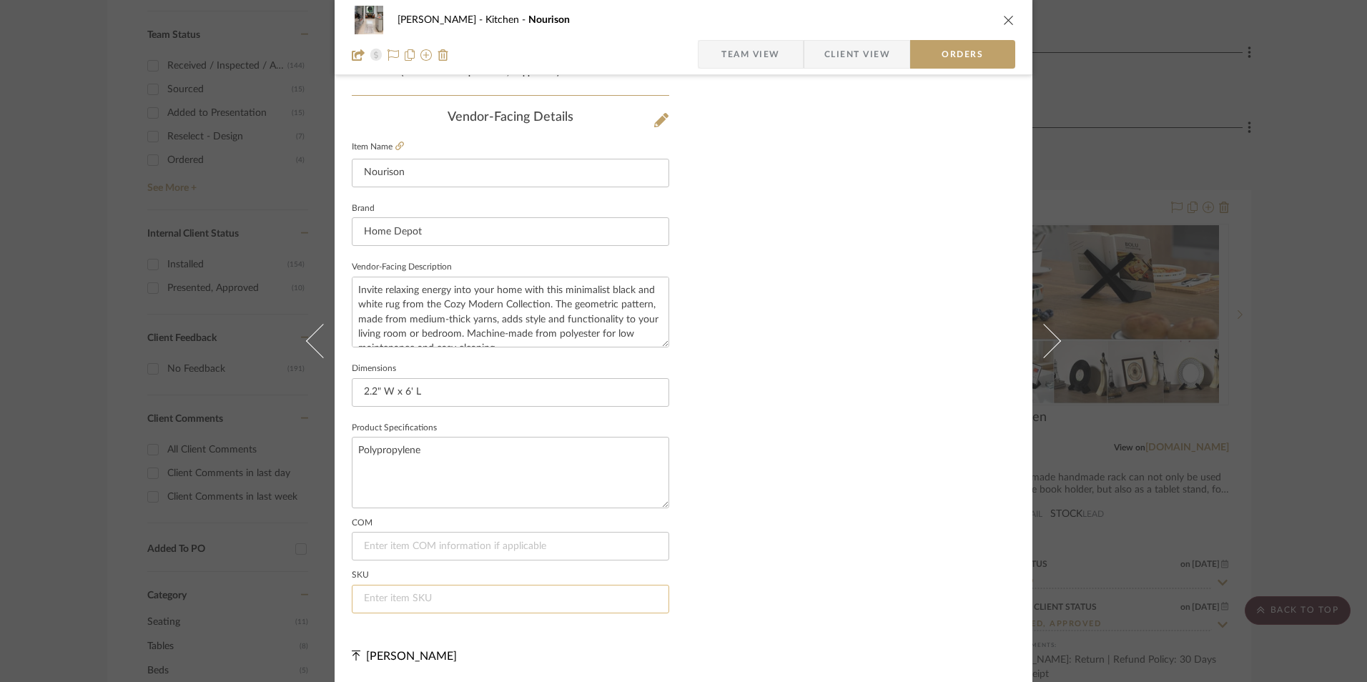
click at [472, 599] on input at bounding box center [511, 599] width 318 height 29
paste input "331674993"
type input "331674993"
click at [744, 51] on span "Team View" at bounding box center [751, 54] width 59 height 29
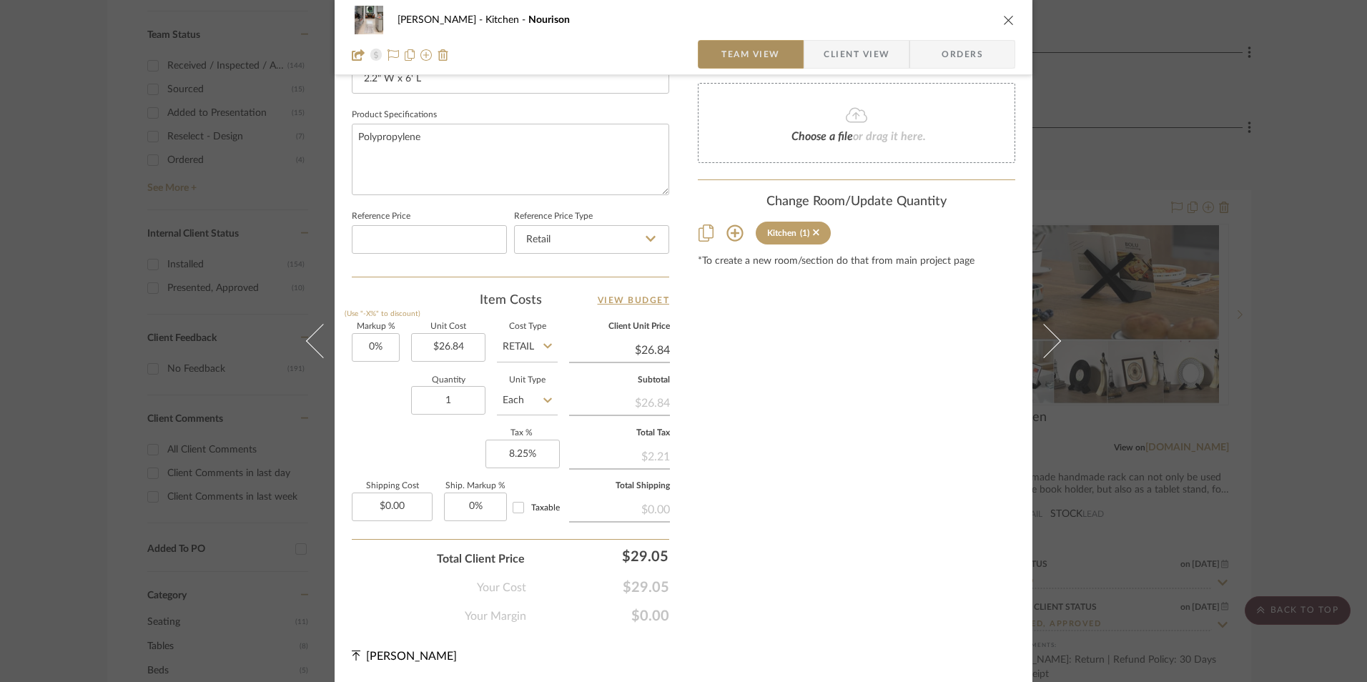
scroll to position [649, 0]
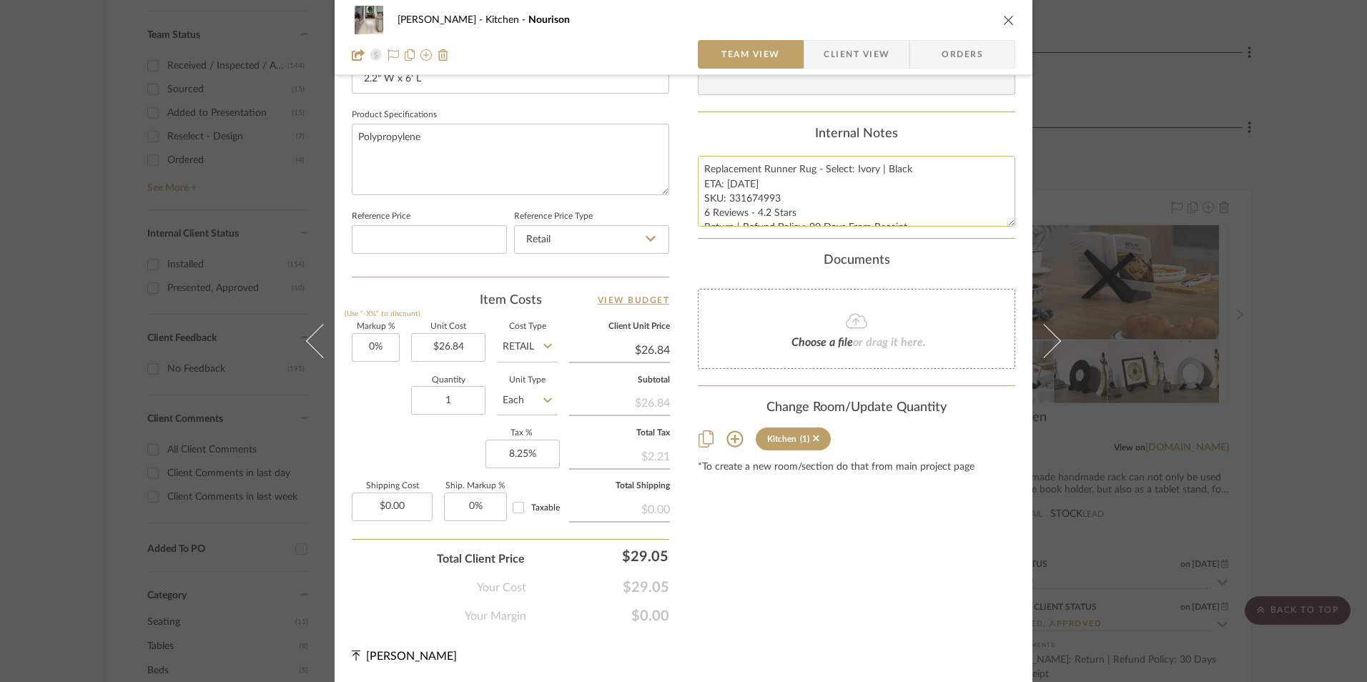
click at [741, 174] on textarea "Replacement Runner Rug - Select: Ivory | Black ETA: [DATE] SKU: 331674993 6 Rev…" at bounding box center [857, 191] width 318 height 71
drag, startPoint x: 700, startPoint y: 168, endPoint x: 798, endPoint y: 222, distance: 112.1
click at [1011, 270] on div "[PERSON_NAME] Kitchen Nourison Team View Client View Orders 1 / 2 Team-Facing D…" at bounding box center [684, 21] width 698 height 1321
click at [863, 48] on span "Client View" at bounding box center [857, 54] width 66 height 29
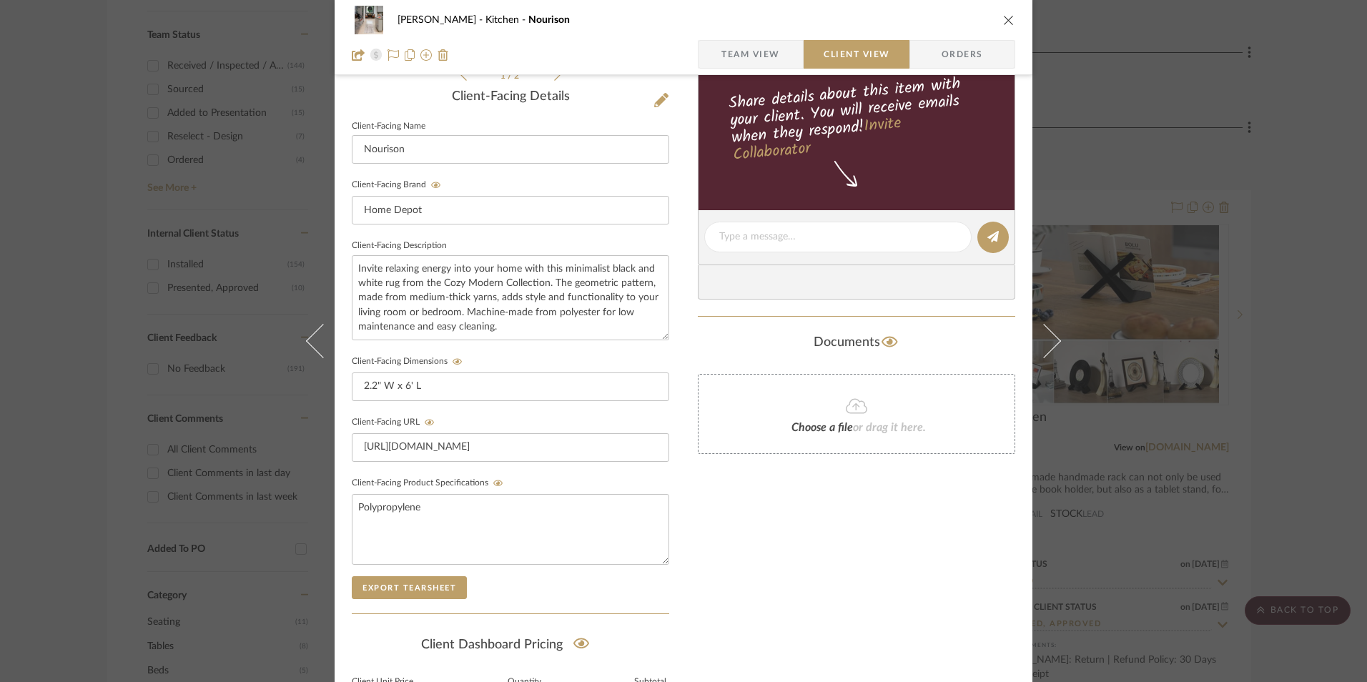
scroll to position [358, 0]
click at [782, 237] on textarea at bounding box center [838, 236] width 237 height 15
paste textarea "Replacement Runner Rug - Select: Ivory | Black ETA: [DATE] SKU: 331674993 6 Rev…"
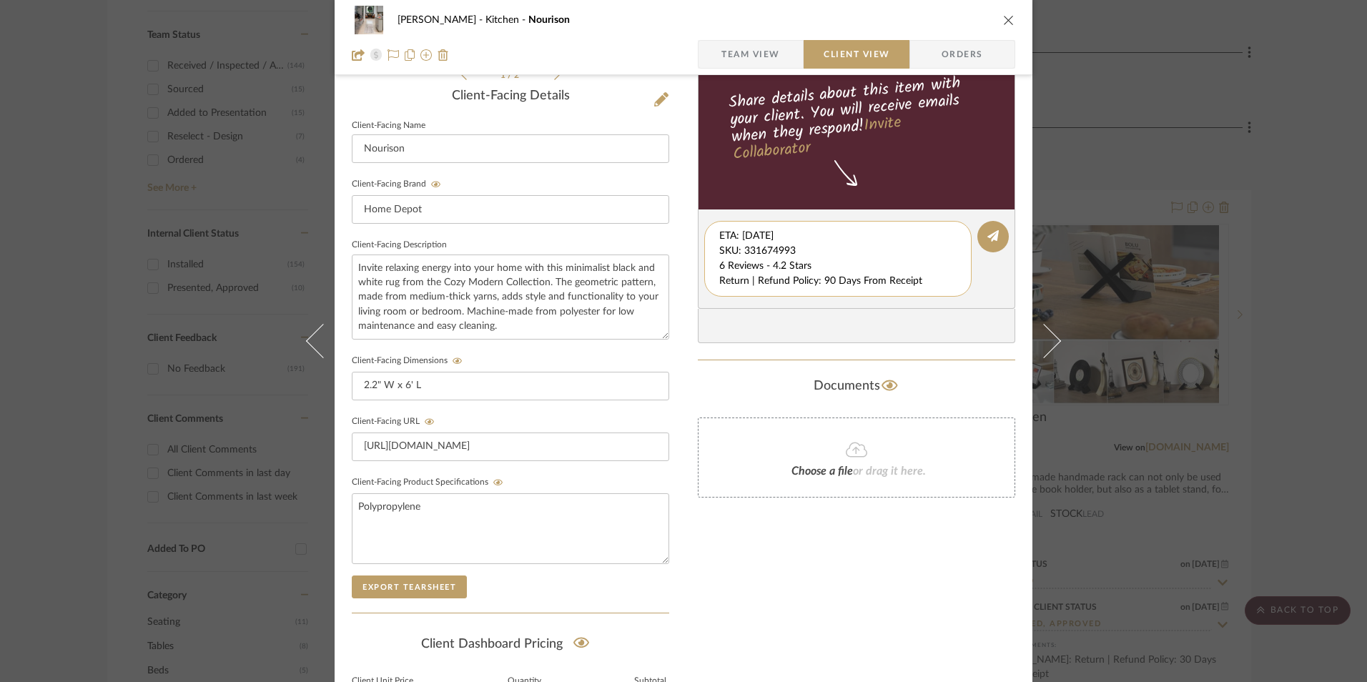
scroll to position [15, 0]
drag, startPoint x: 715, startPoint y: 234, endPoint x: 930, endPoint y: 286, distance: 221.5
click at [930, 286] on textarea "Replacement Runner Rug - Select: Ivory | Black ETA: [DATE] SKU: 331674993 6 Rev…" at bounding box center [844, 259] width 248 height 60
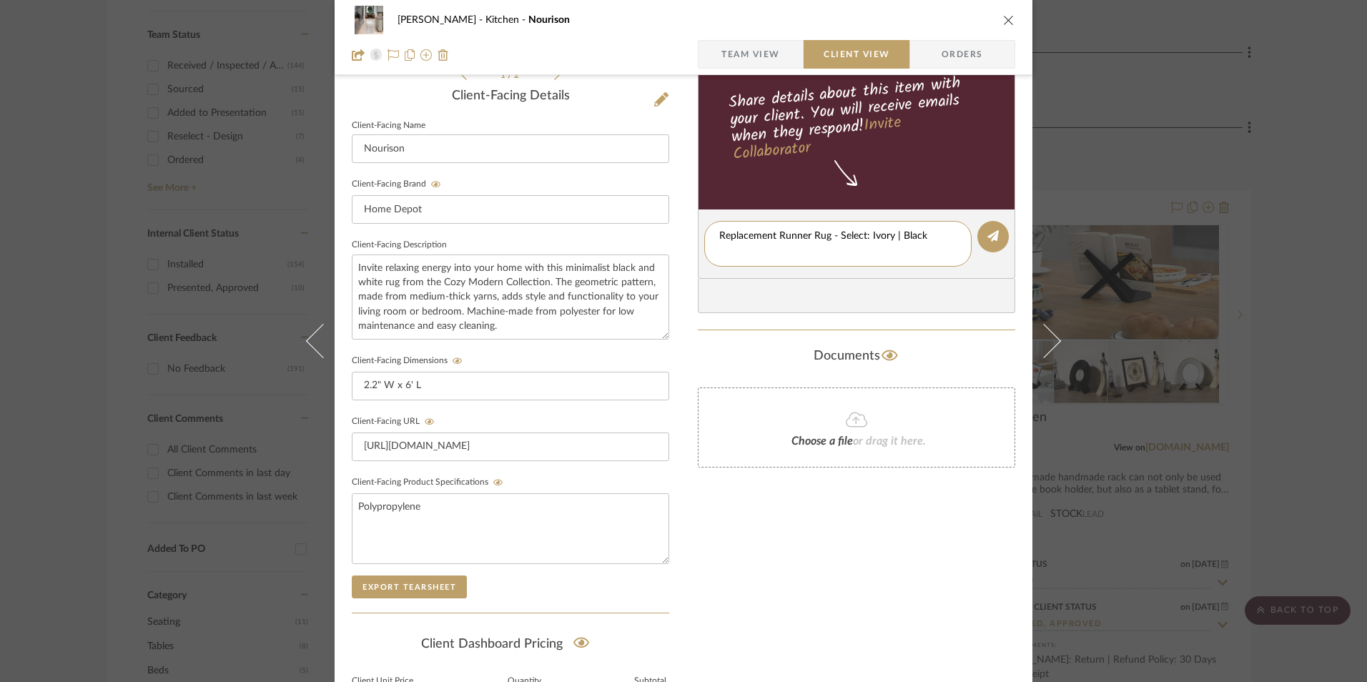
type textarea "Replacement Runner Rug - Select: Ivory | Black"
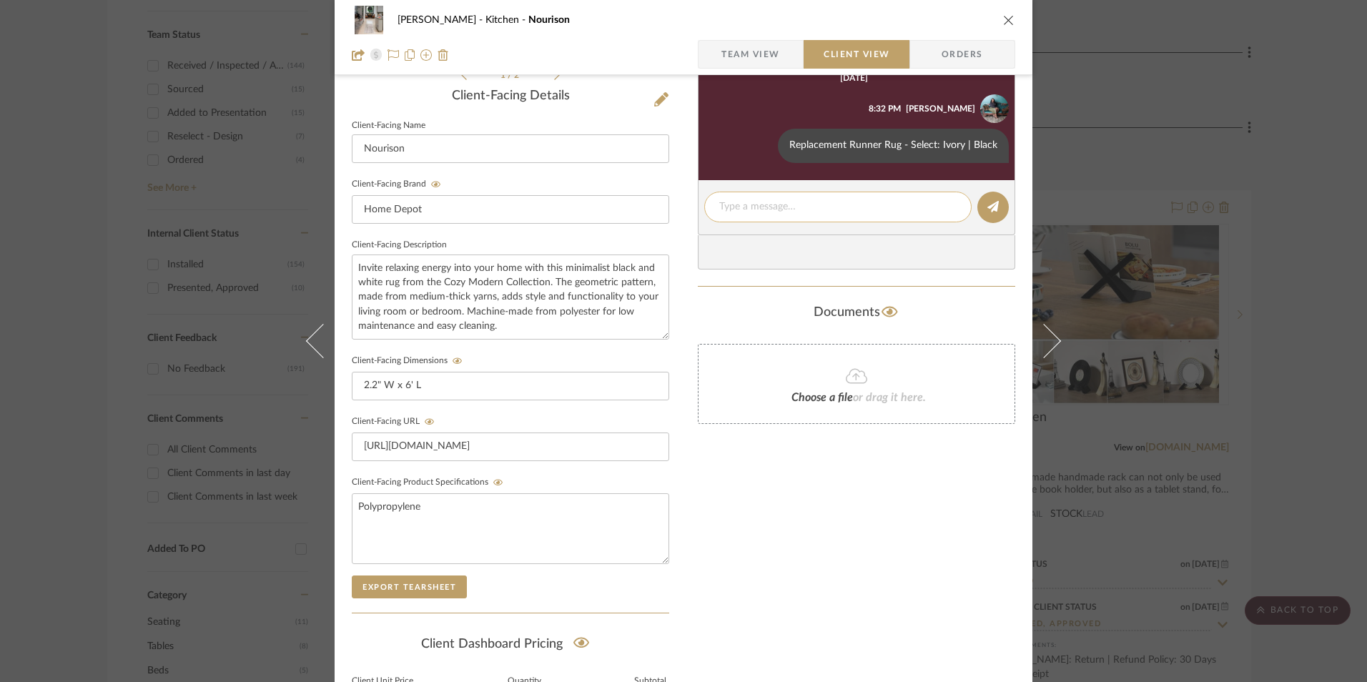
click at [752, 206] on textarea at bounding box center [838, 207] width 237 height 15
paste textarea "ETA: [DATE] SKU: 331674993 6 Reviews - 4.2 Stars Return | Refund Policy: 90 Day…"
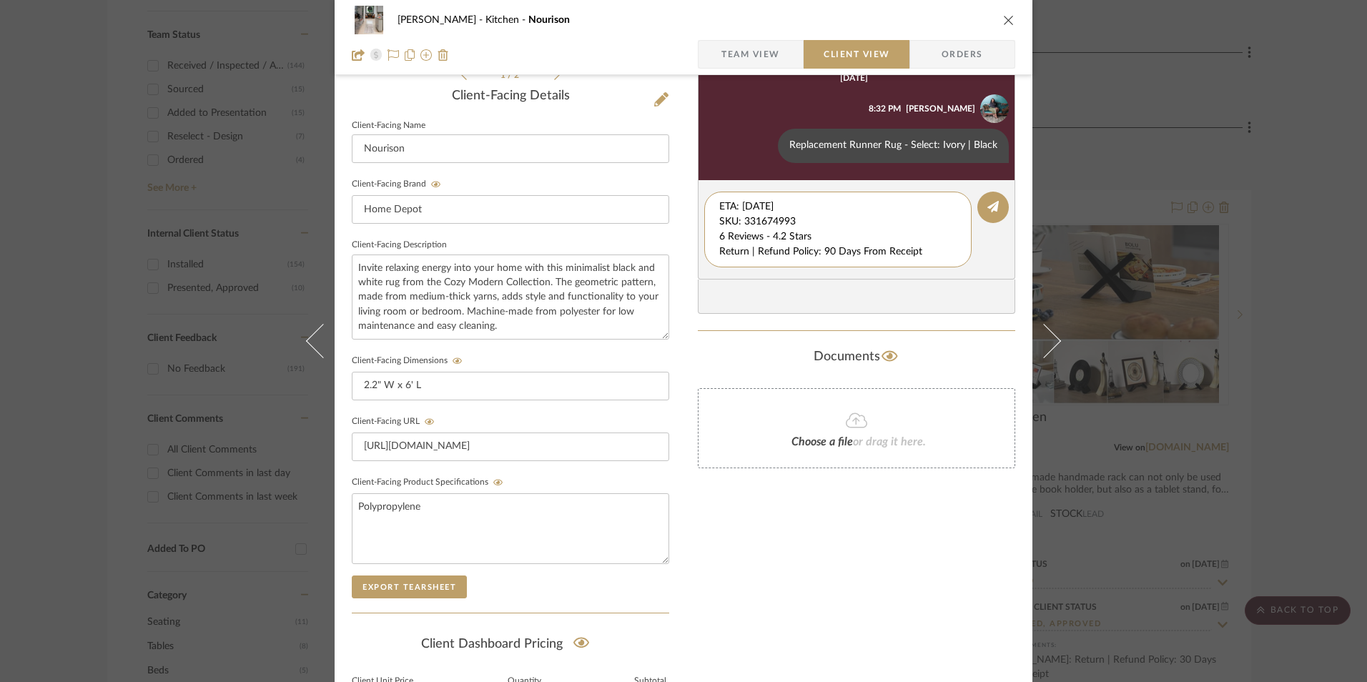
drag, startPoint x: 671, startPoint y: 202, endPoint x: 654, endPoint y: 170, distance: 35.8
click at [649, 172] on div "[PERSON_NAME] Kitchen Nourison Team View Client View Orders 1 / 2 Client-Facing…" at bounding box center [684, 248] width 698 height 1191
click at [720, 221] on textarea "6 Reviews - 4.2 Stars Return | Refund Policy: 90 Days From Receipt" at bounding box center [838, 222] width 237 height 45
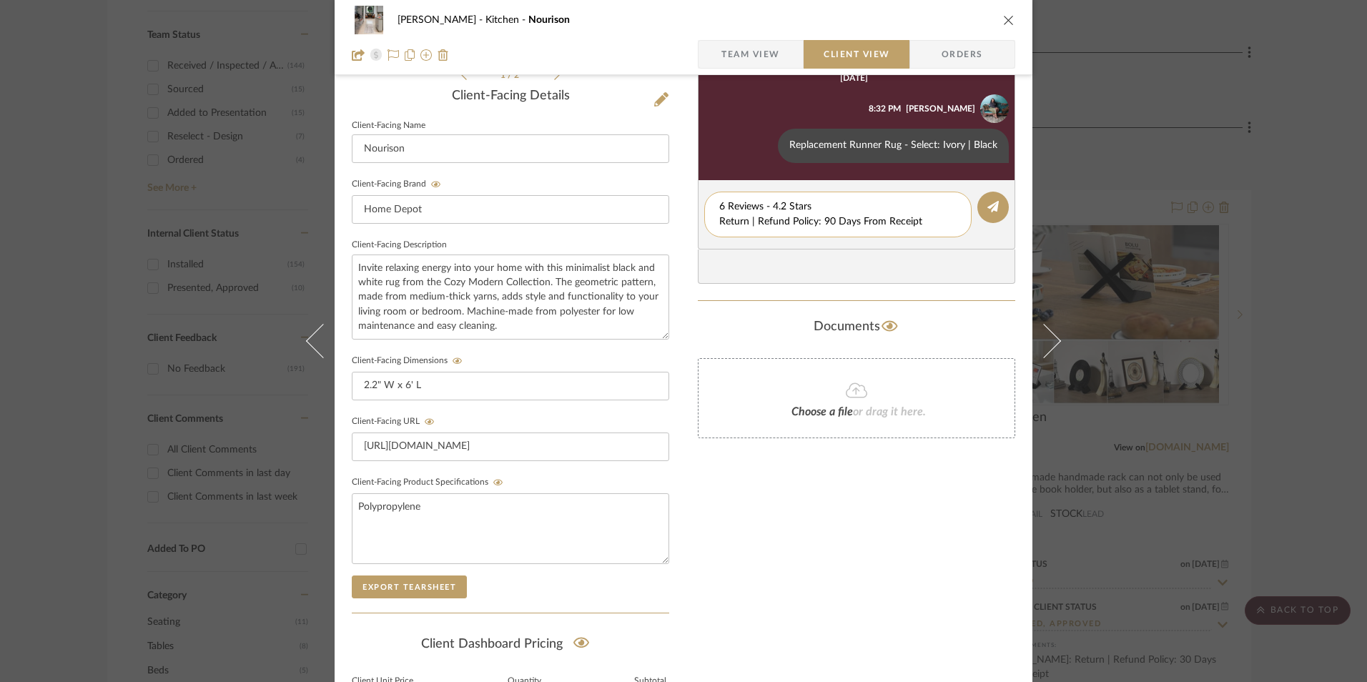
drag, startPoint x: 715, startPoint y: 223, endPoint x: 925, endPoint y: 220, distance: 210.3
click at [925, 220] on textarea "6 Reviews - 4.2 Stars Return | Refund Policy: 90 Days From Receipt" at bounding box center [838, 215] width 237 height 30
type textarea "6 Reviews - 4.2 Stars"
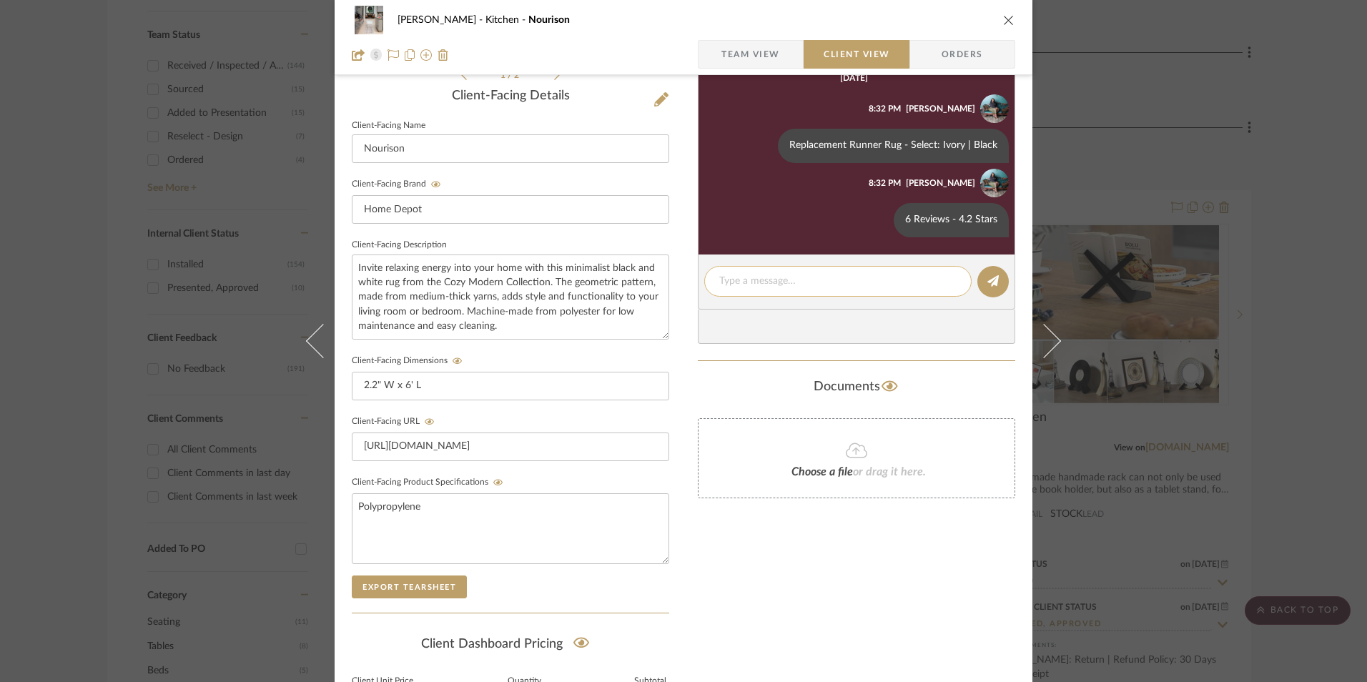
click at [801, 286] on textarea at bounding box center [838, 281] width 237 height 15
paste textarea "Return | Refund Policy: 90 Days From Receipt"
type textarea "Return | Refund Policy: 90 Days From Receipt"
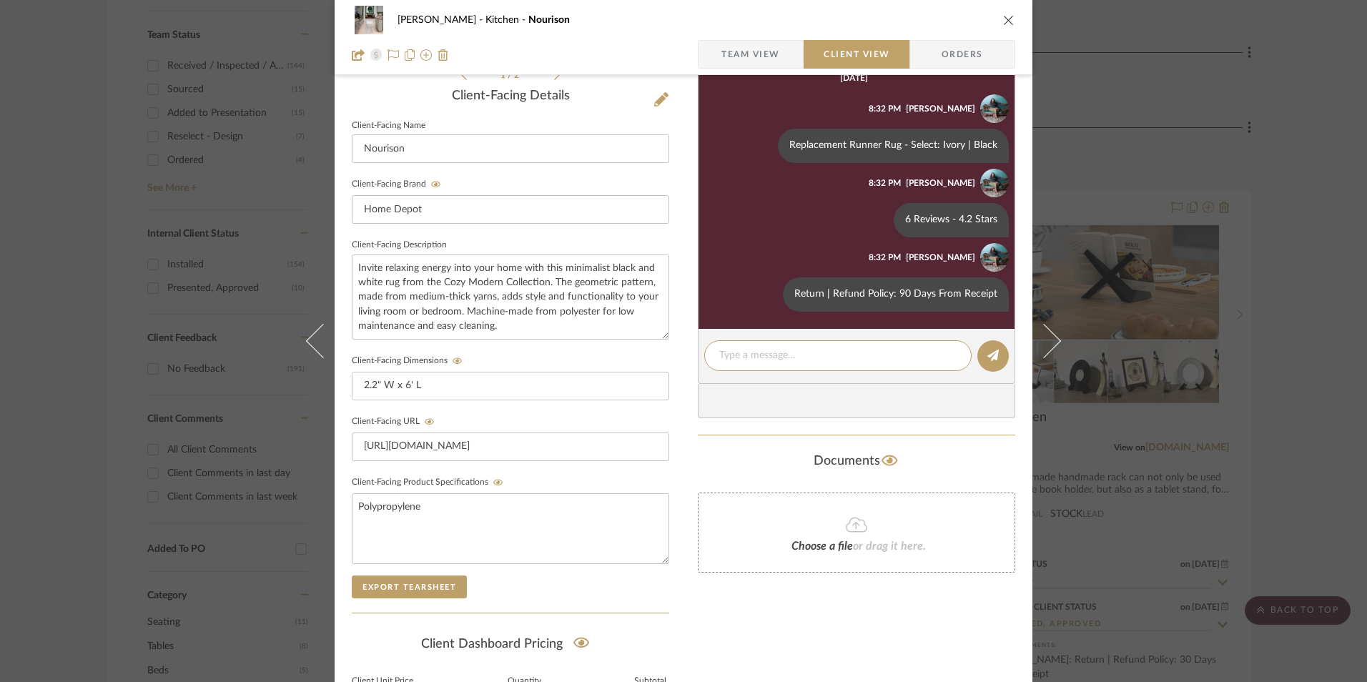
click at [1006, 15] on icon "close" at bounding box center [1008, 19] width 11 height 11
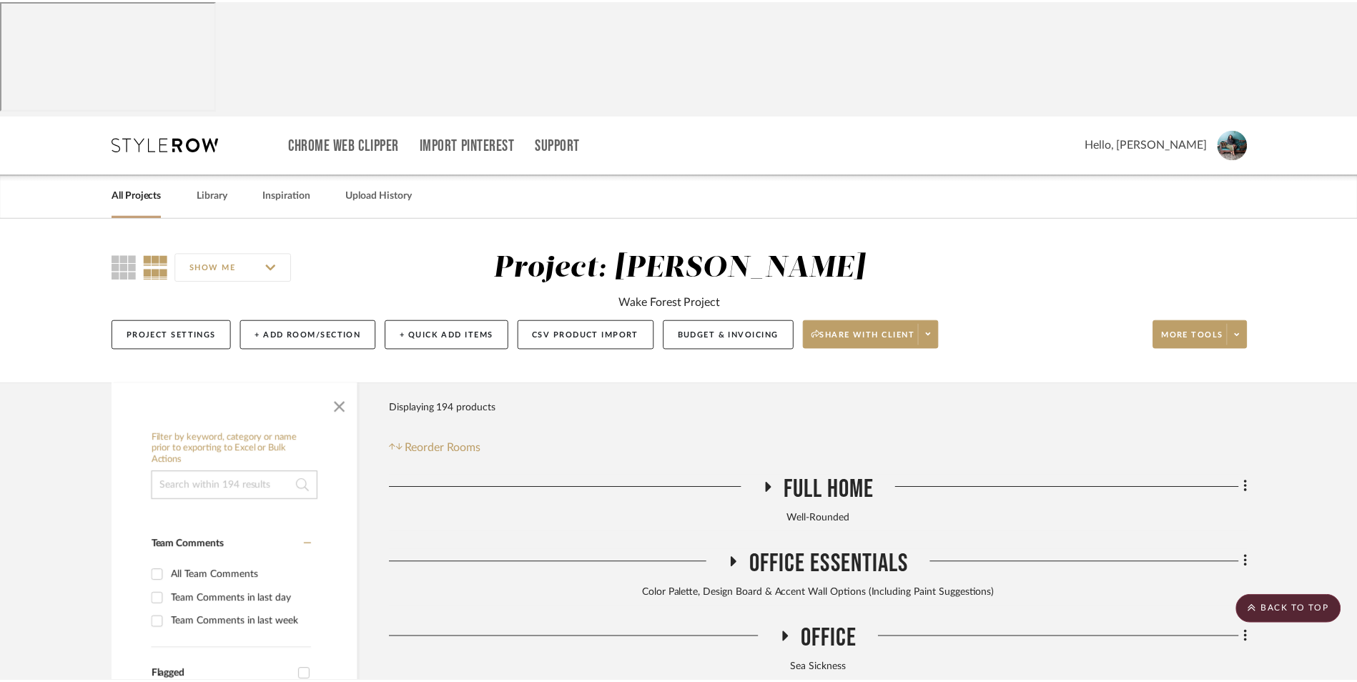
scroll to position [736, 0]
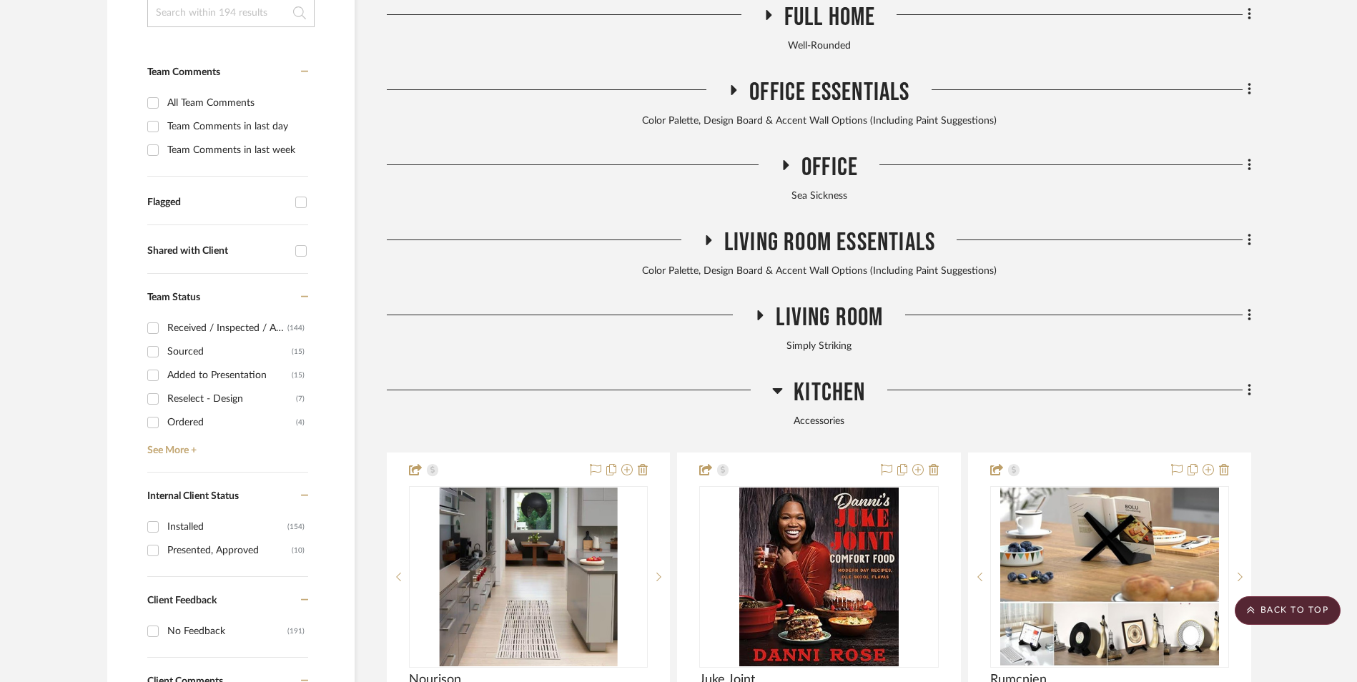
scroll to position [450, 0]
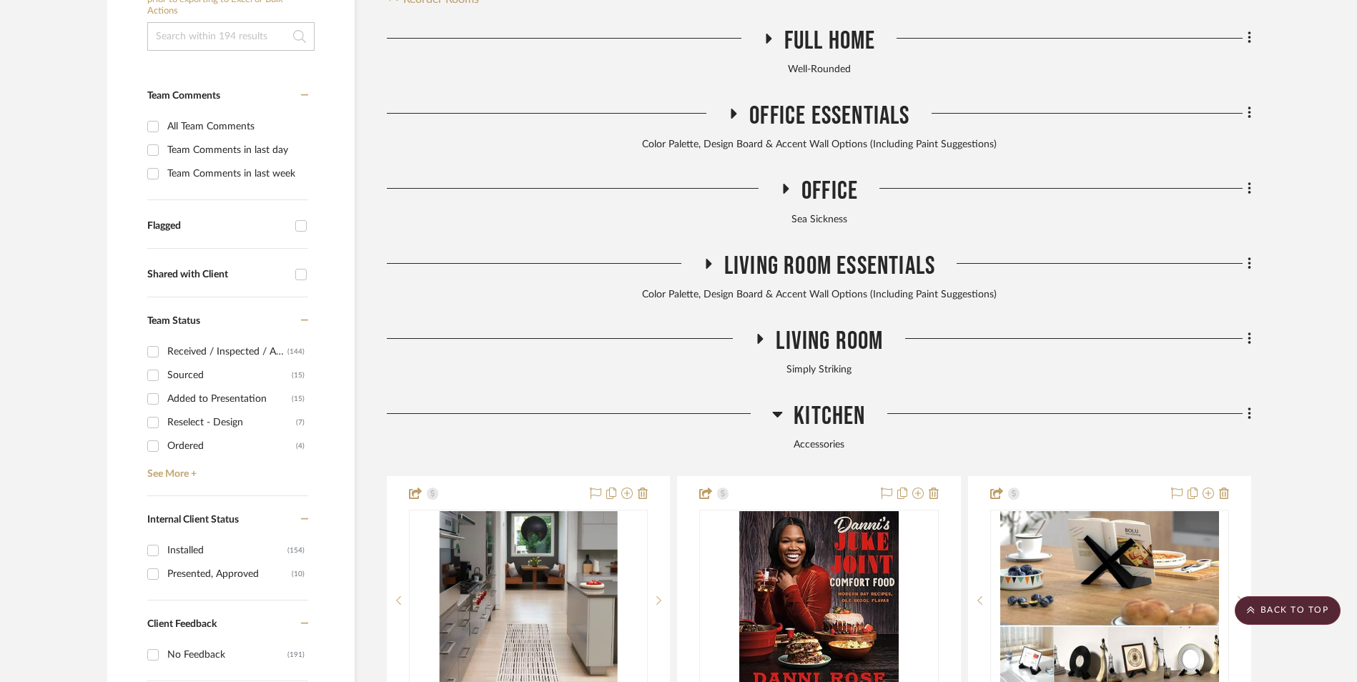
click at [783, 406] on icon at bounding box center [777, 414] width 11 height 17
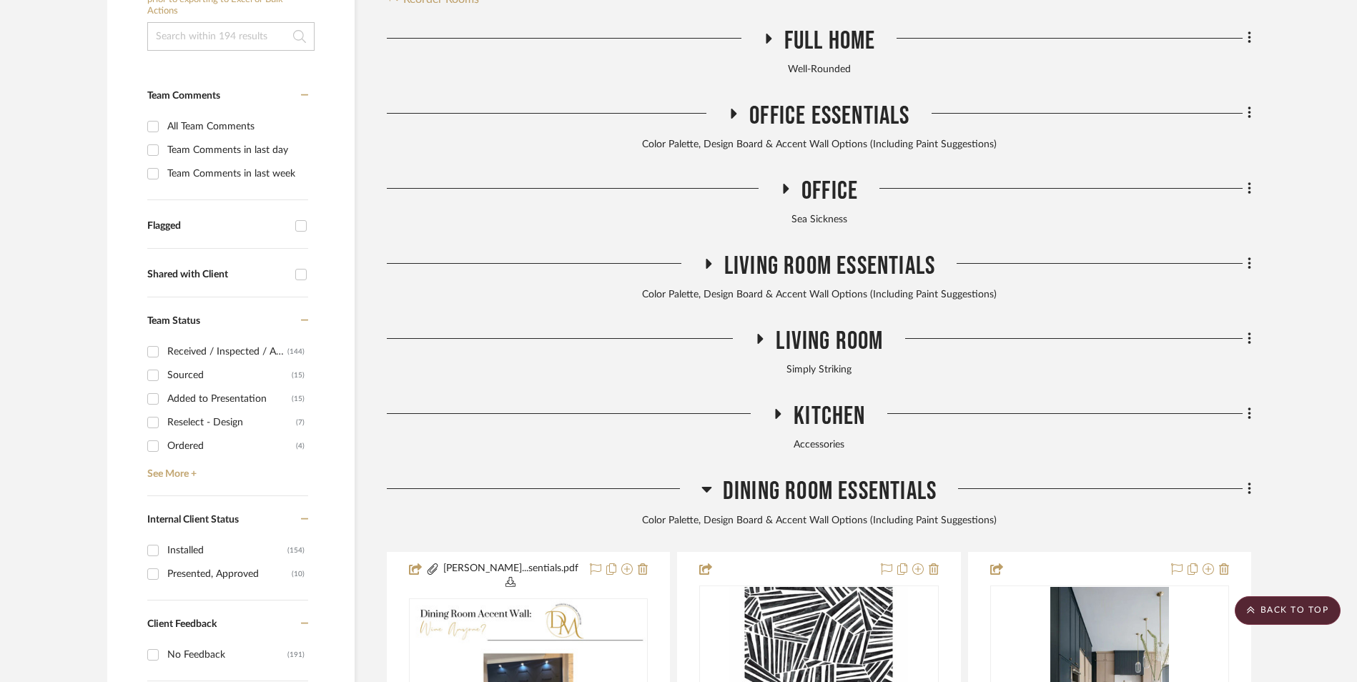
click at [762, 334] on icon at bounding box center [761, 339] width 6 height 10
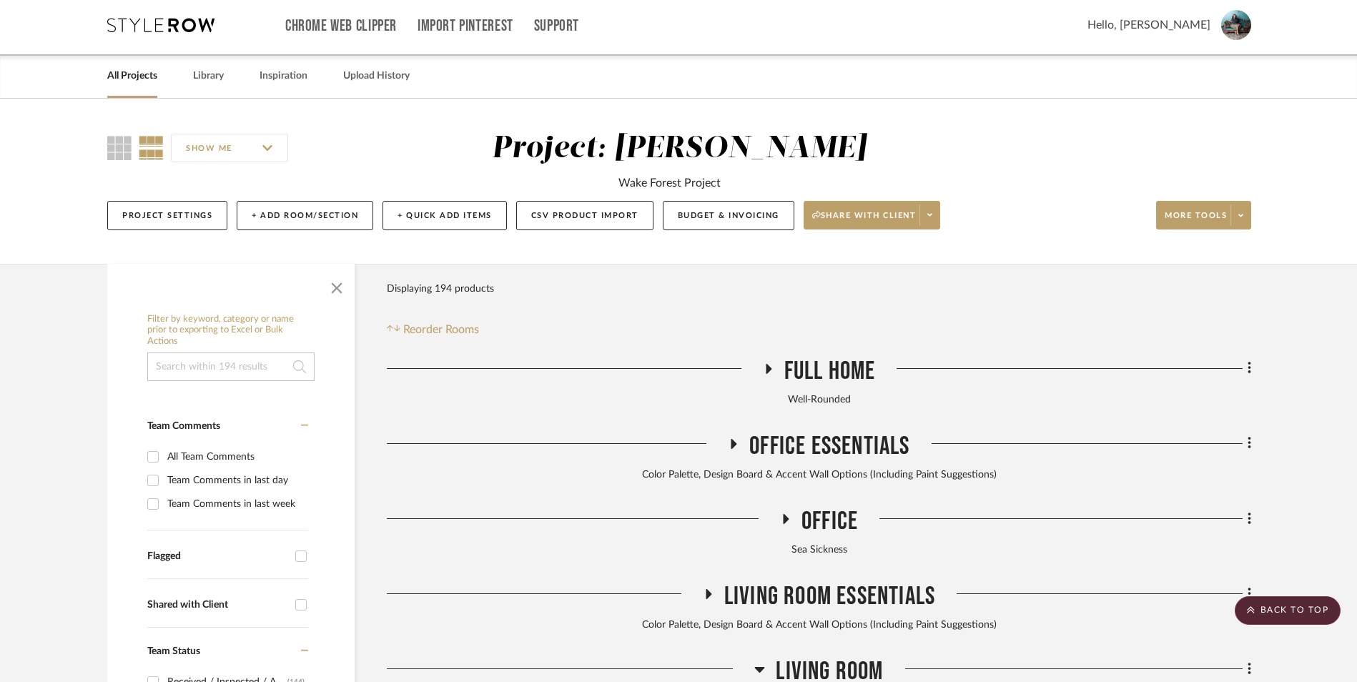
scroll to position [0, 0]
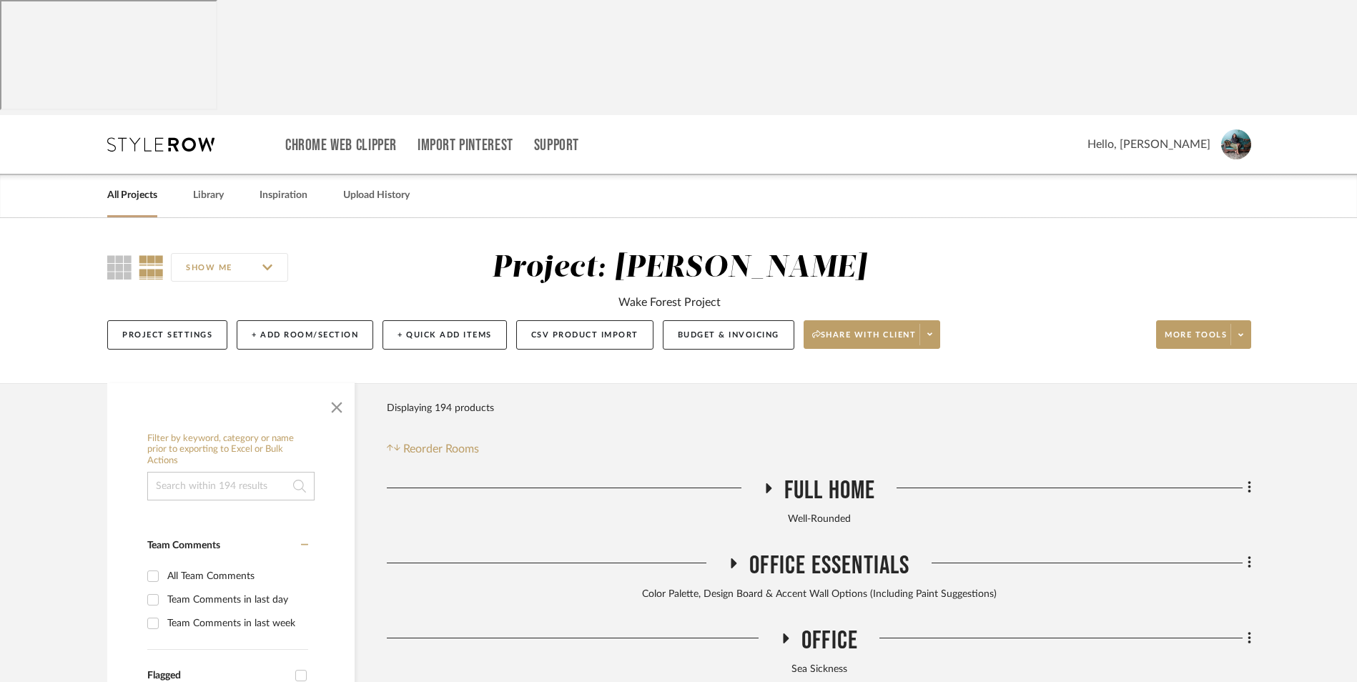
click at [1237, 129] on img at bounding box center [1237, 144] width 30 height 30
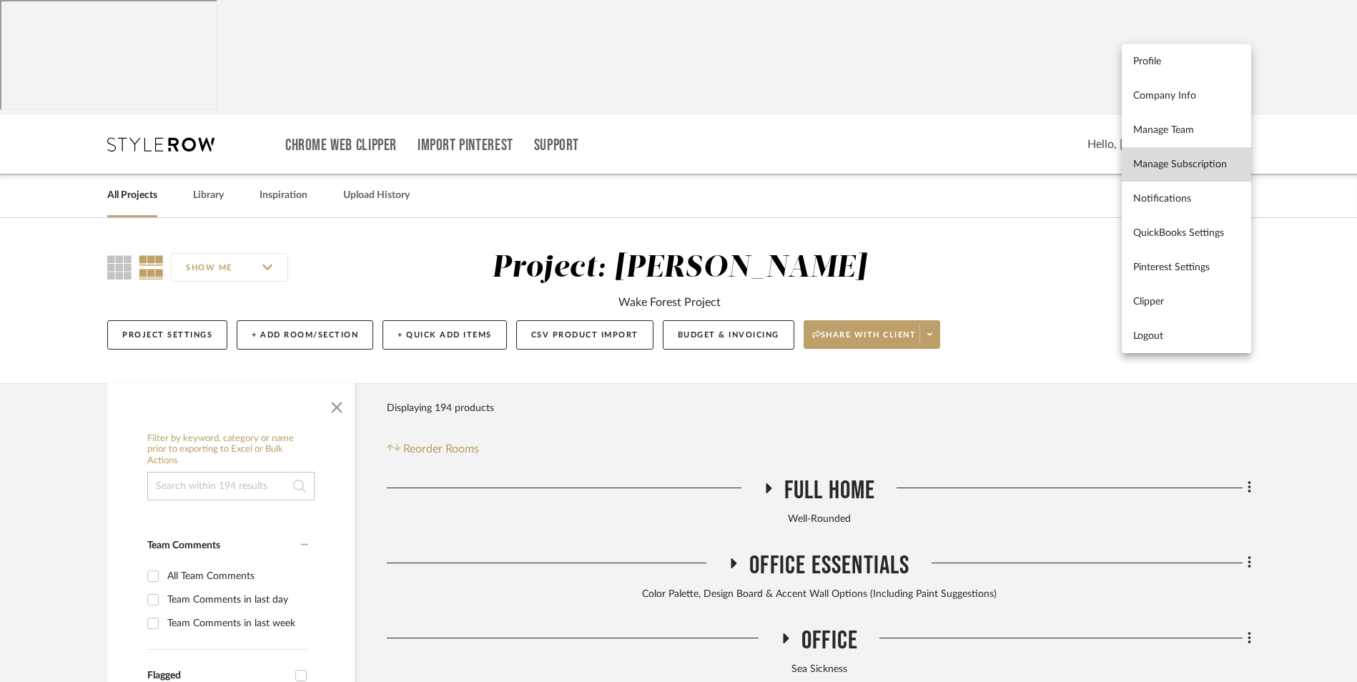
click at [1179, 151] on link "Manage Subscription" at bounding box center [1186, 164] width 129 height 34
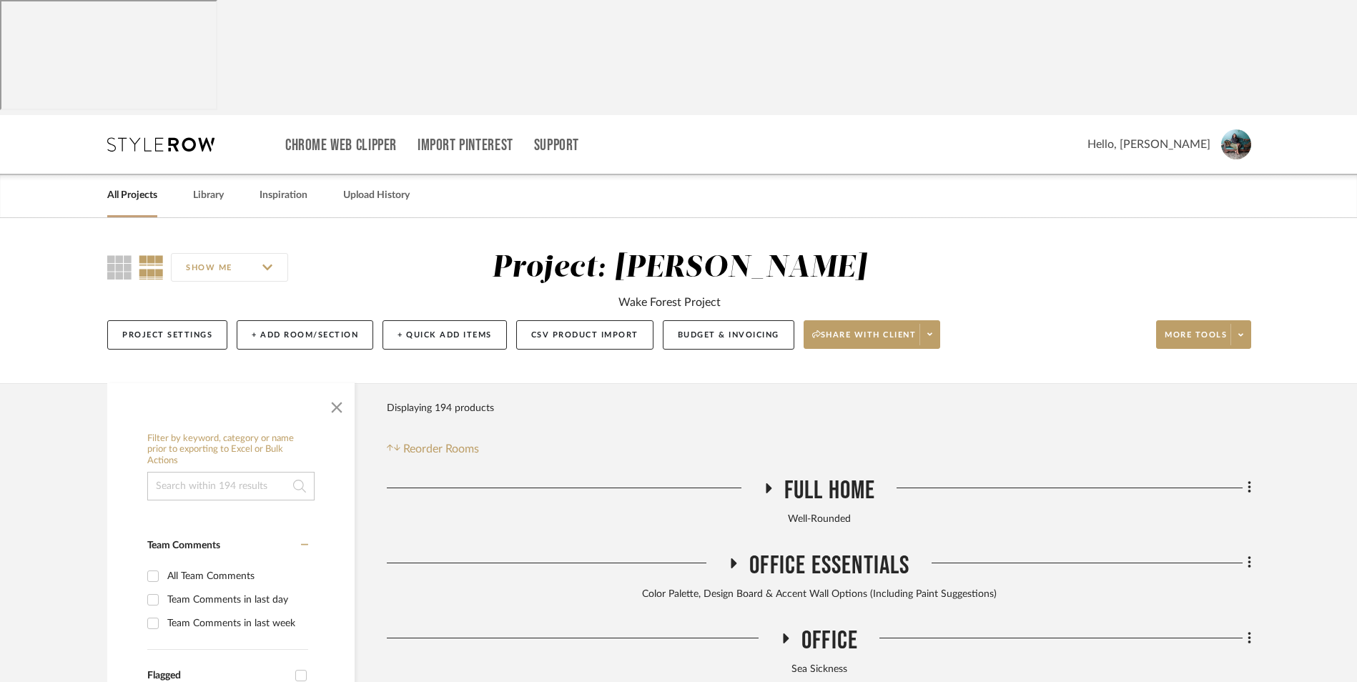
drag, startPoint x: 143, startPoint y: 84, endPoint x: 159, endPoint y: 87, distance: 16.6
click at [143, 186] on link "All Projects" at bounding box center [132, 195] width 50 height 19
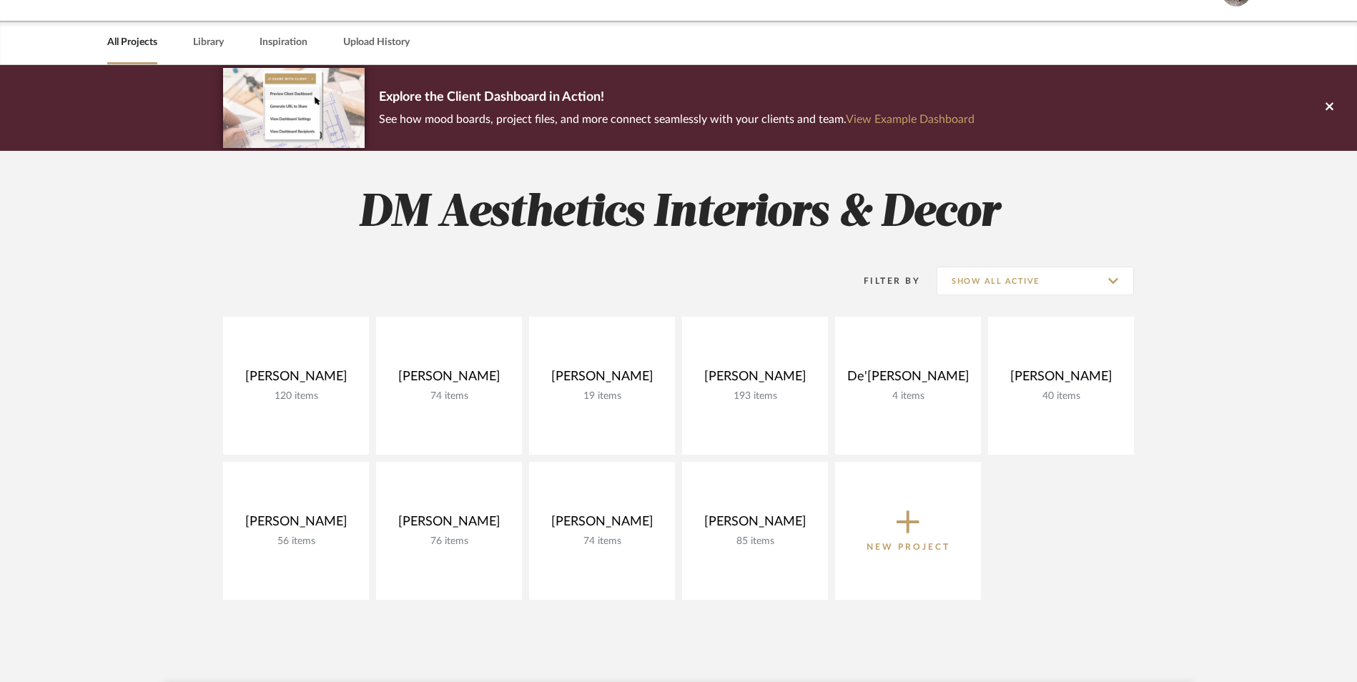
scroll to position [132, 0]
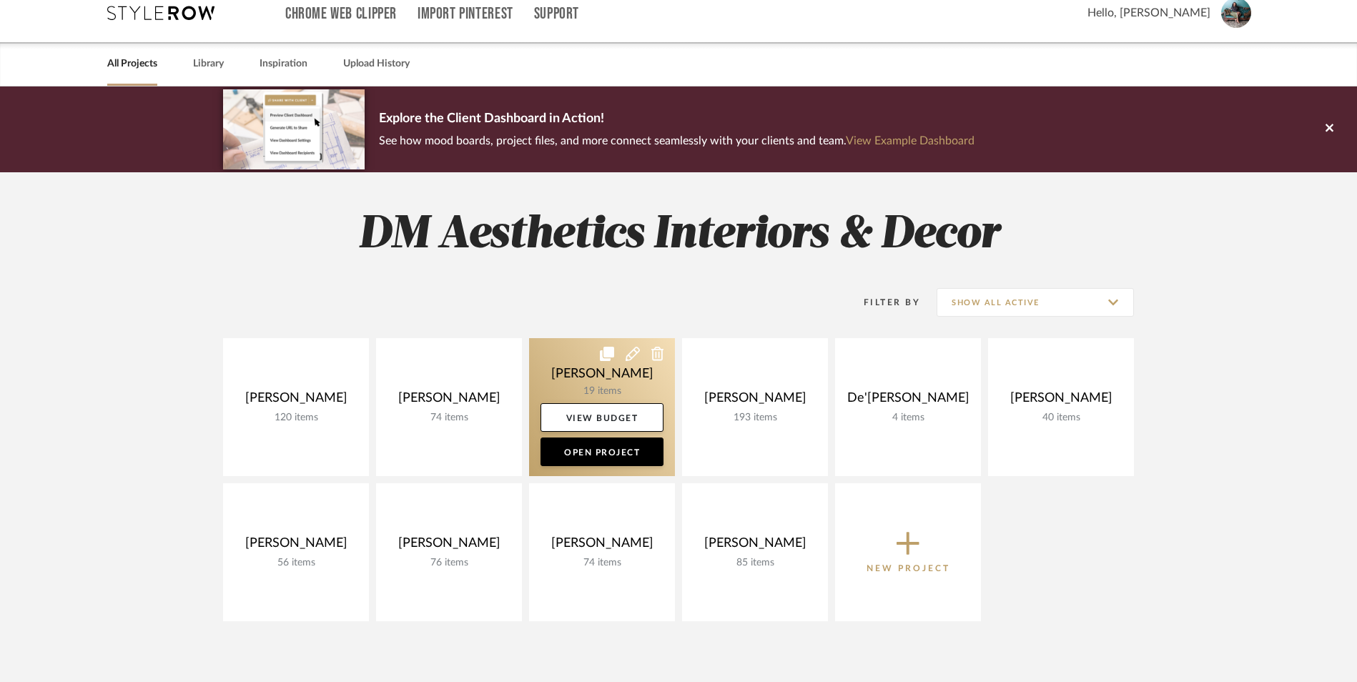
click at [601, 338] on link at bounding box center [602, 407] width 146 height 138
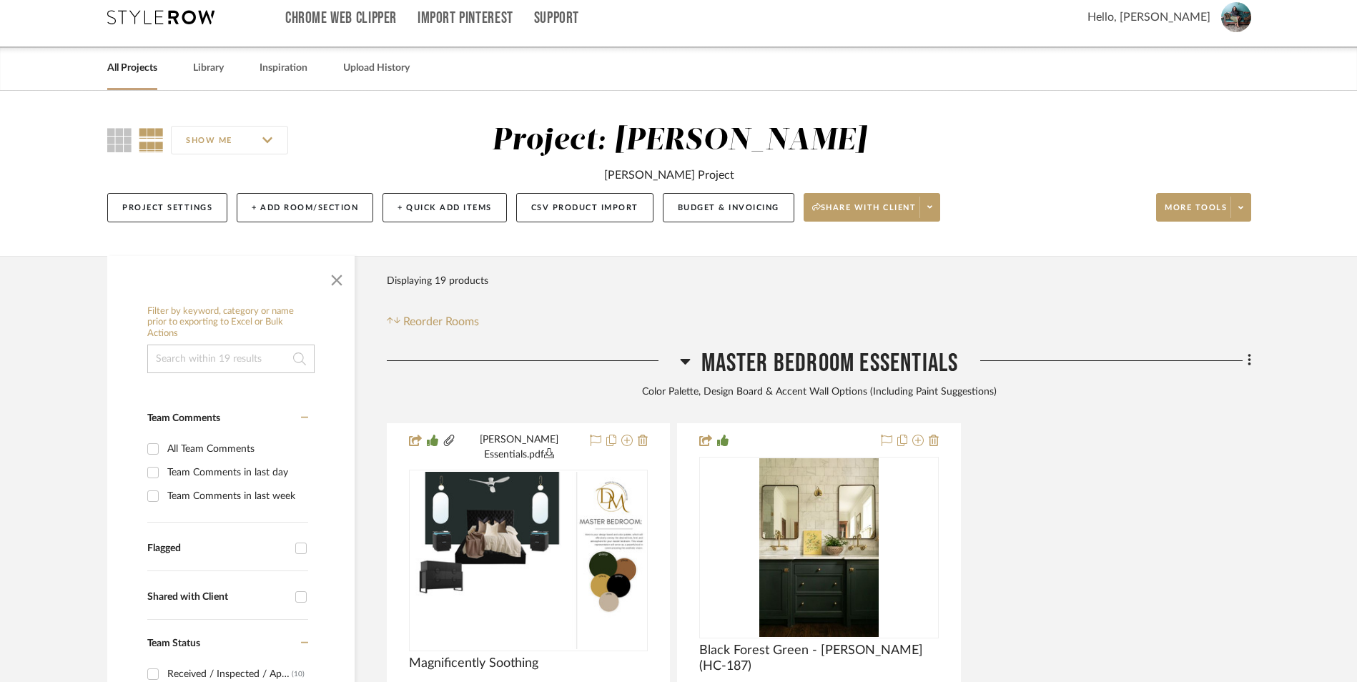
scroll to position [143, 0]
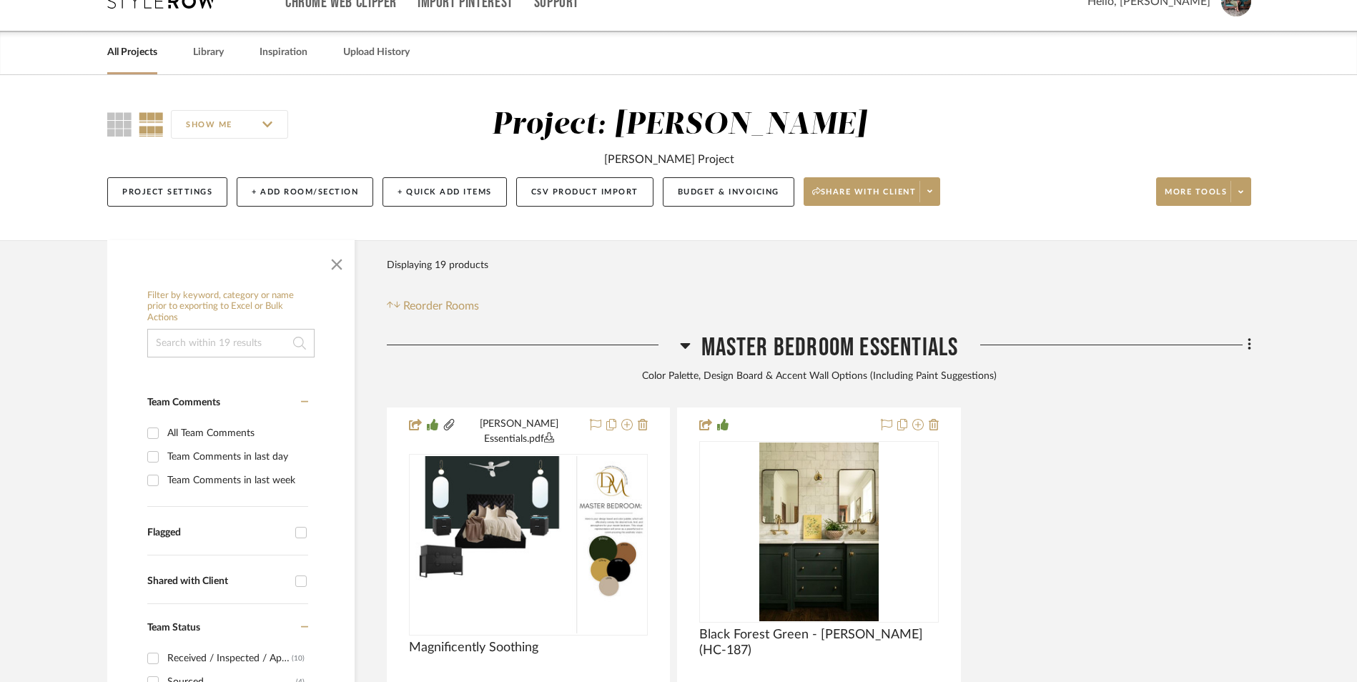
click at [682, 337] on icon at bounding box center [685, 345] width 11 height 17
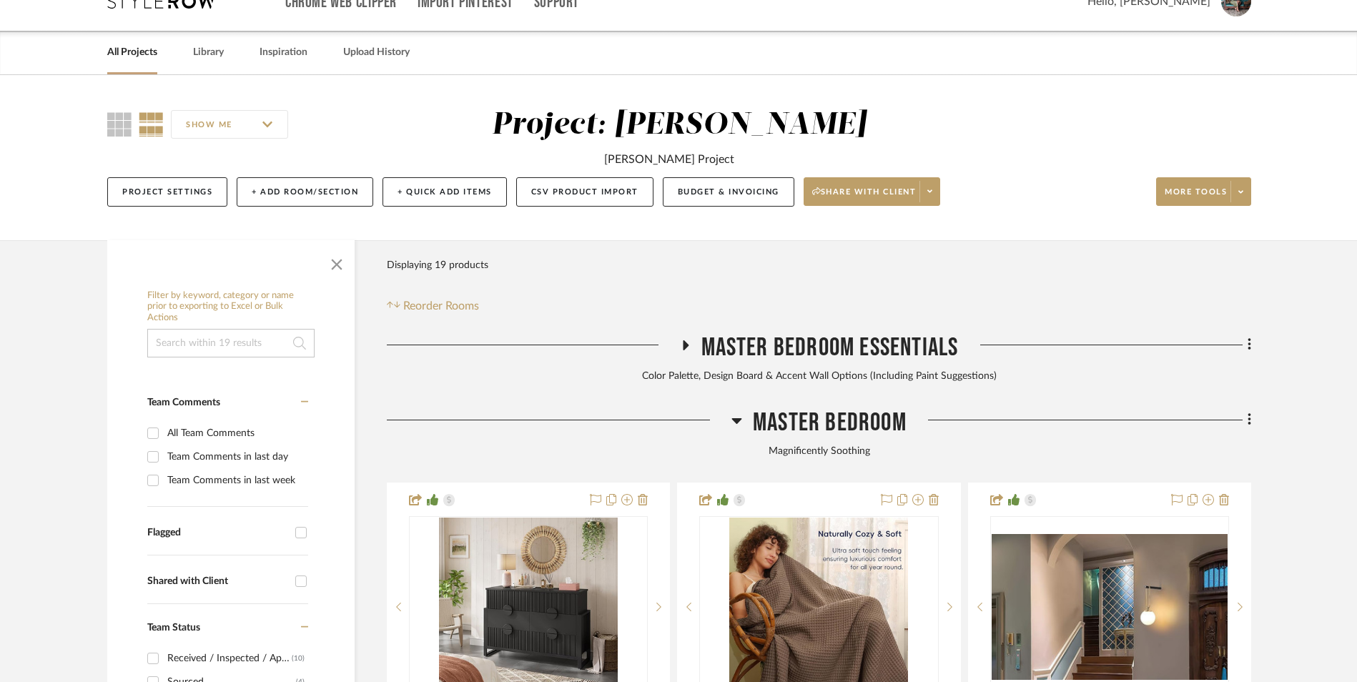
click at [737, 412] on icon at bounding box center [737, 420] width 11 height 17
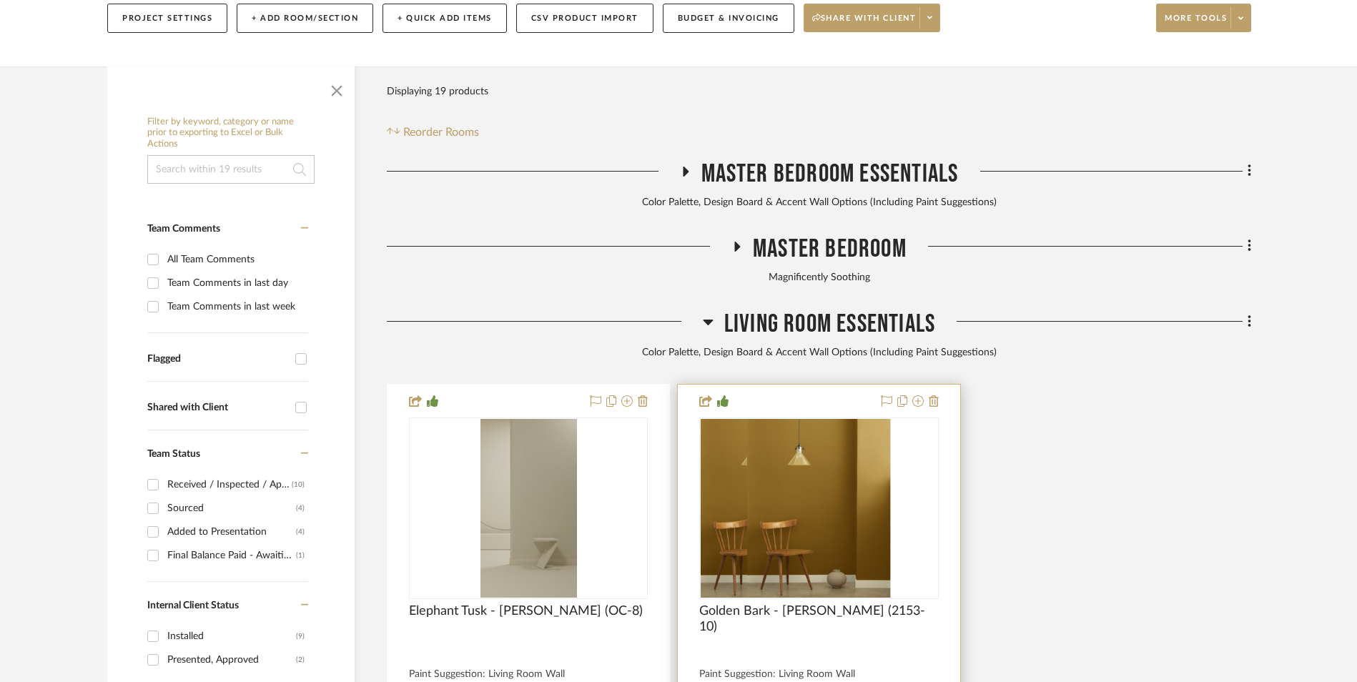
scroll to position [358, 0]
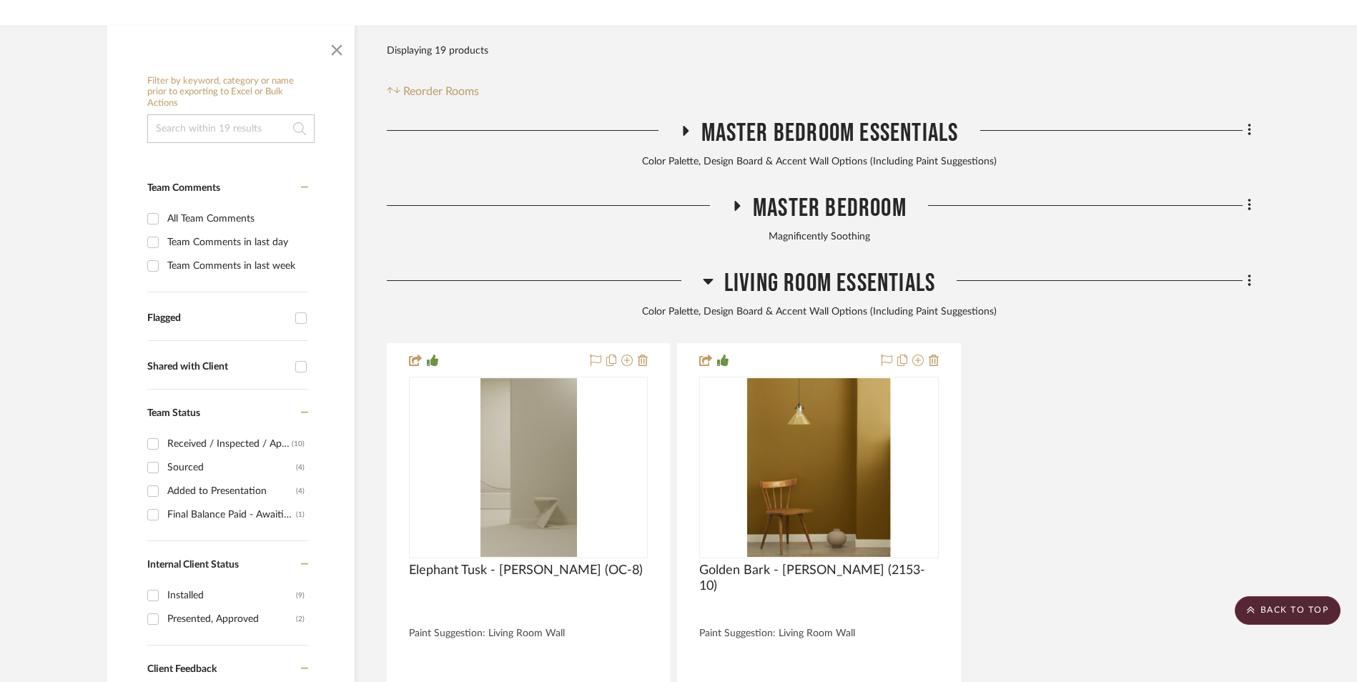
click at [709, 279] on icon at bounding box center [708, 282] width 10 height 6
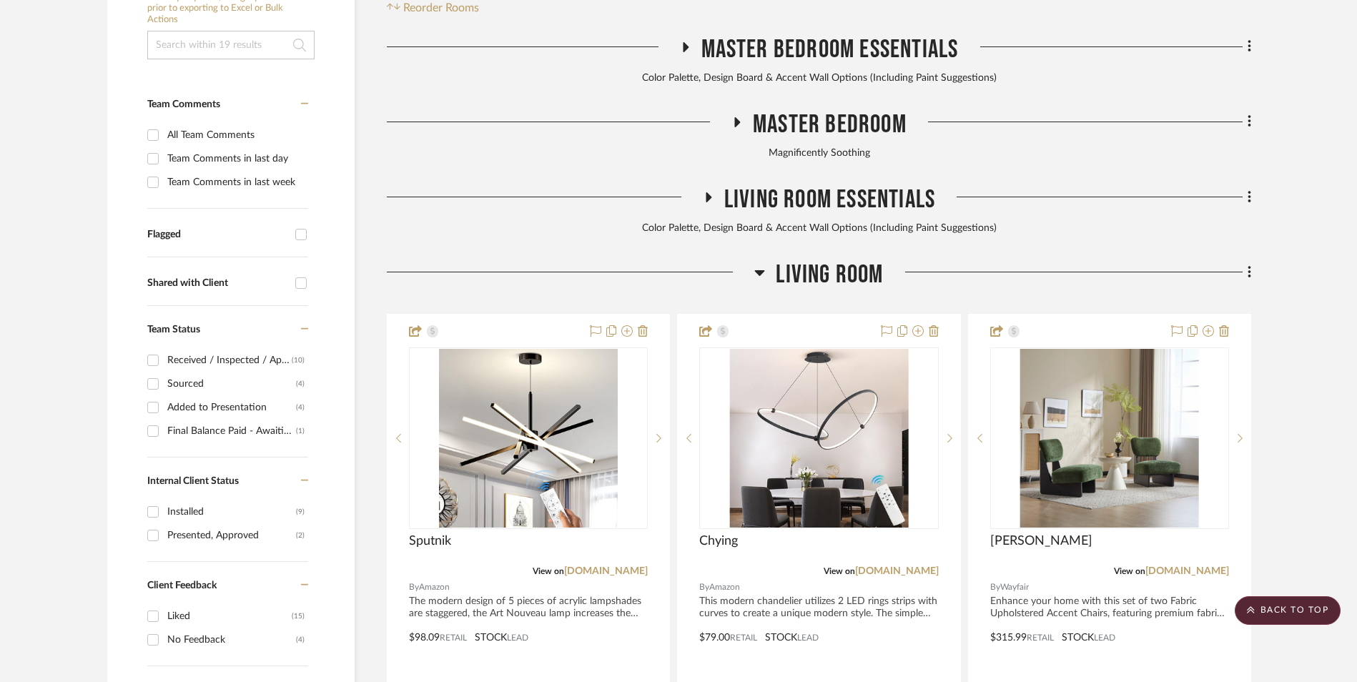
scroll to position [428, 0]
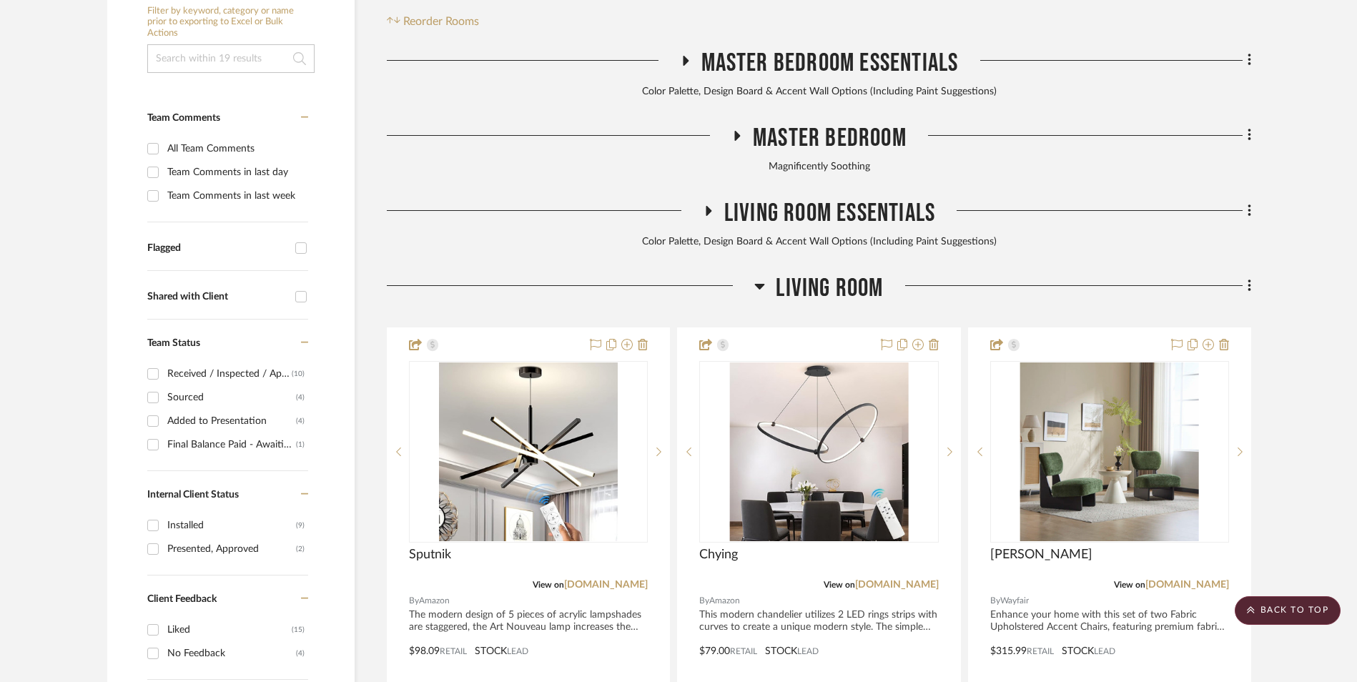
click at [764, 278] on icon at bounding box center [760, 286] width 11 height 17
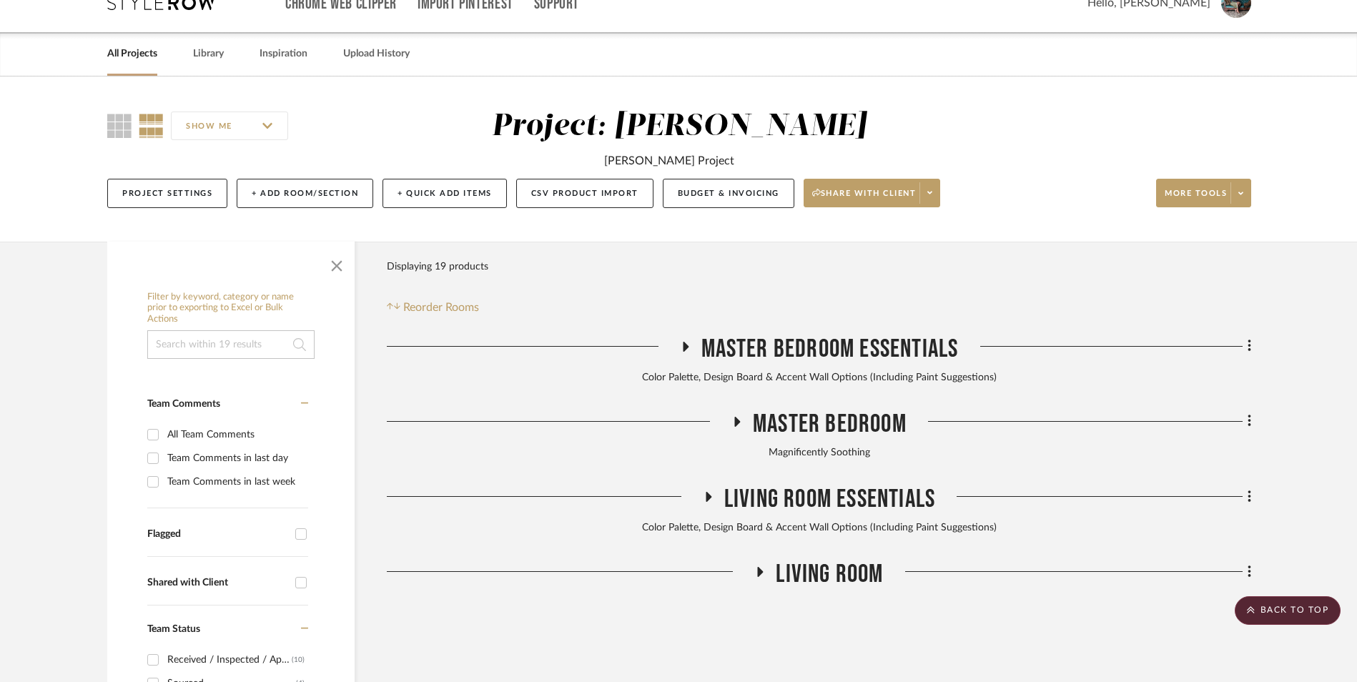
scroll to position [0, 0]
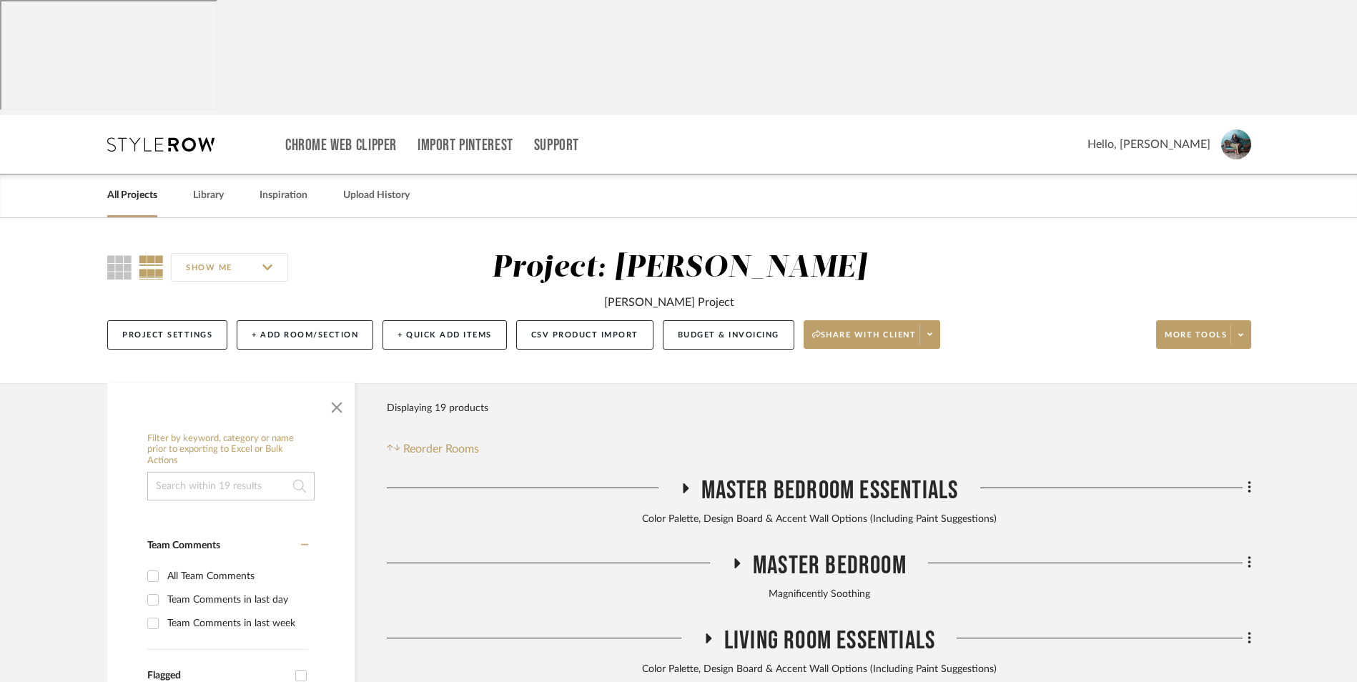
click at [142, 186] on link "All Projects" at bounding box center [132, 195] width 50 height 19
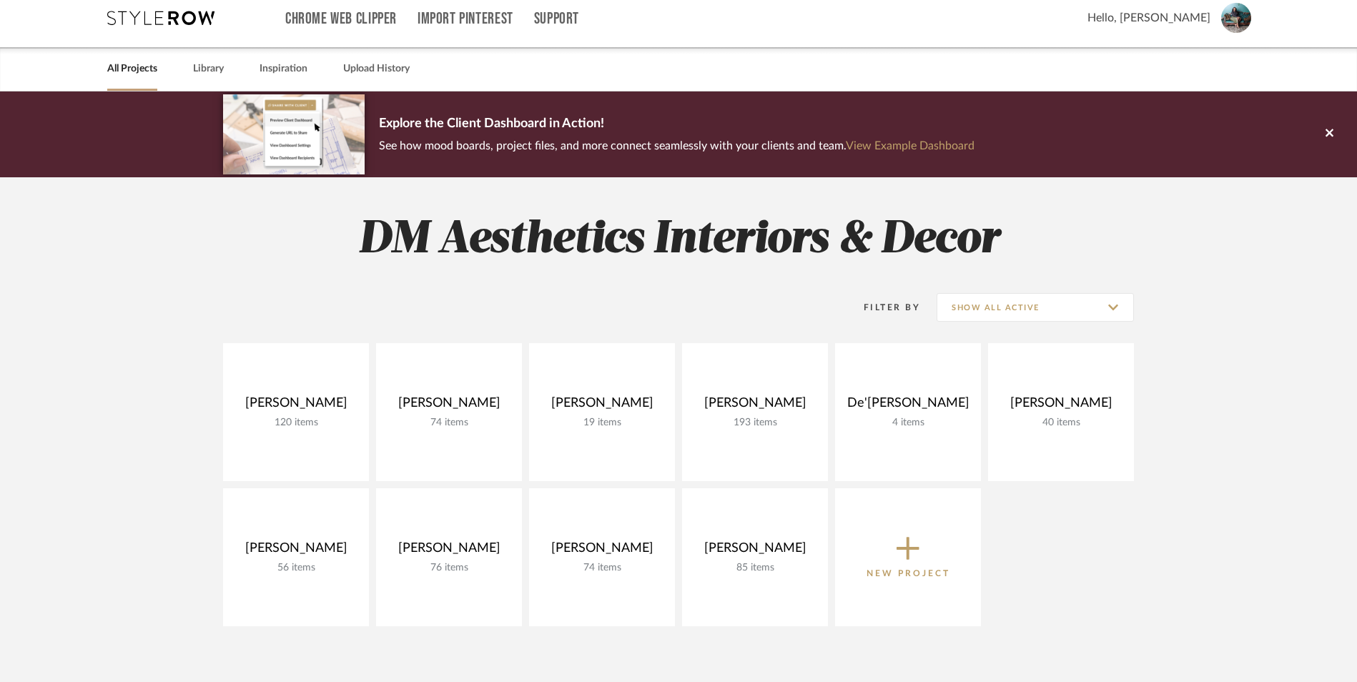
scroll to position [143, 0]
